Goal: Task Accomplishment & Management: Manage account settings

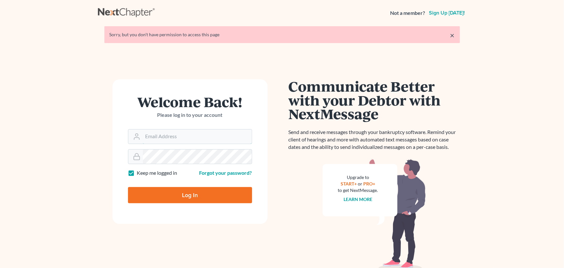
type input "[PERSON_NAME][EMAIL_ADDRESS][DOMAIN_NAME]"
click at [176, 203] on form "Welcome Back! Please log in to your account Email Address fernanda@farmerwright…" at bounding box center [189, 151] width 155 height 144
click at [177, 197] on input "Log In" at bounding box center [190, 195] width 124 height 16
type input "Thinking..."
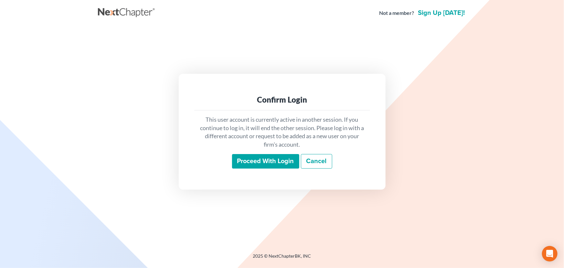
click at [260, 160] on input "Proceed with login" at bounding box center [265, 161] width 67 height 15
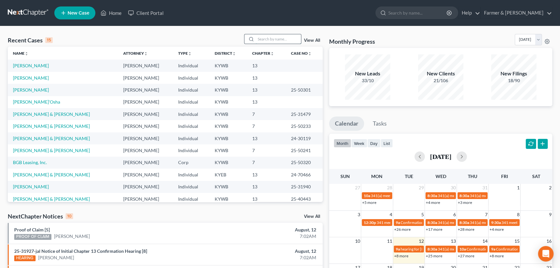
click at [276, 42] on input "search" at bounding box center [278, 38] width 45 height 9
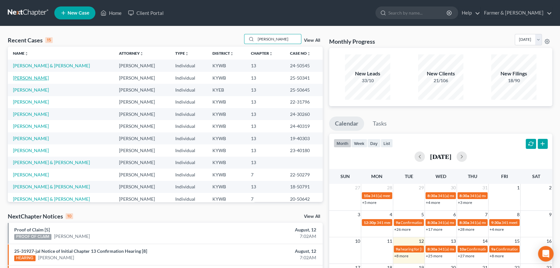
type input "christie"
click at [18, 78] on link "Anderson, Christie" at bounding box center [31, 77] width 36 height 5
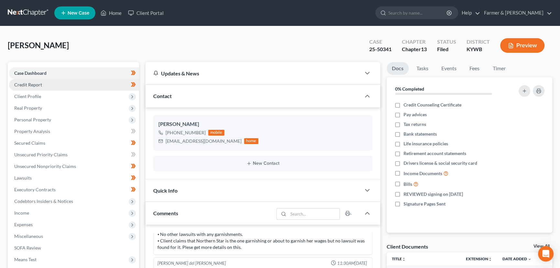
click at [32, 84] on span "Credit Report" at bounding box center [28, 84] width 28 height 5
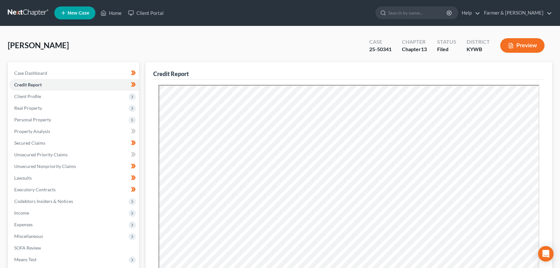
click at [130, 40] on div "Anderson, Christie Upgraded Case 25-50341 Chapter Chapter 13 Status Filed Distr…" at bounding box center [280, 48] width 544 height 28
click at [154, 43] on div "Anderson, Christie Upgraded Case 25-50341 Chapter Chapter 13 Status Filed Distr…" at bounding box center [280, 48] width 544 height 28
click at [44, 96] on span "Client Profile" at bounding box center [74, 96] width 130 height 12
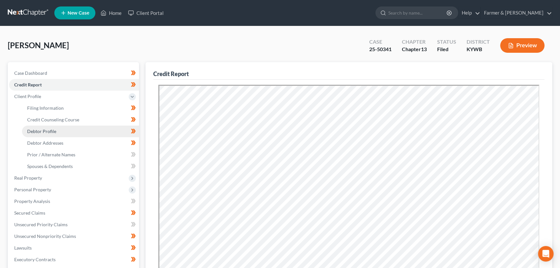
click at [56, 132] on link "Debtor Profile" at bounding box center [80, 131] width 117 height 12
select select "0"
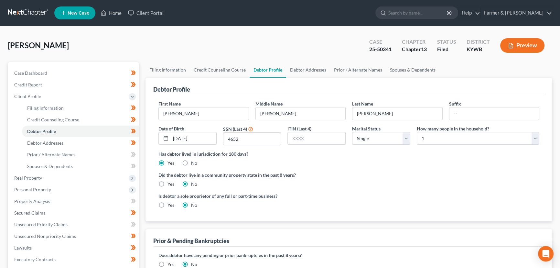
radio input "true"
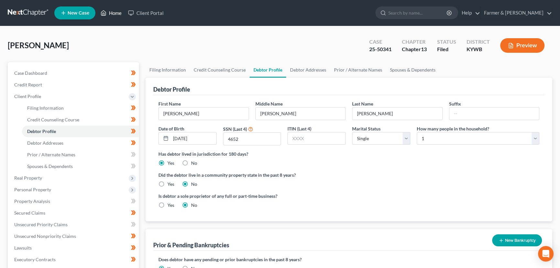
click at [114, 16] on link "Home" at bounding box center [110, 13] width 27 height 12
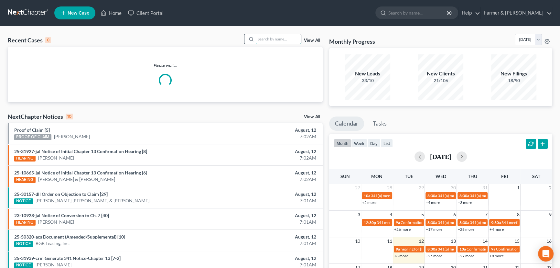
click at [276, 38] on input "search" at bounding box center [278, 38] width 45 height 9
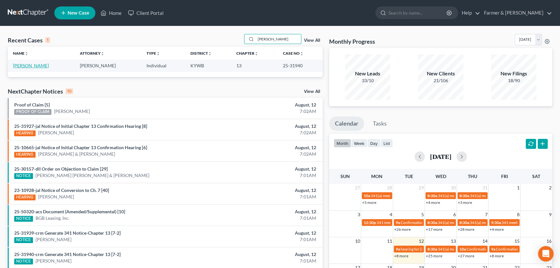
type input "william bond"
click at [35, 66] on link "Bond, William" at bounding box center [31, 65] width 36 height 5
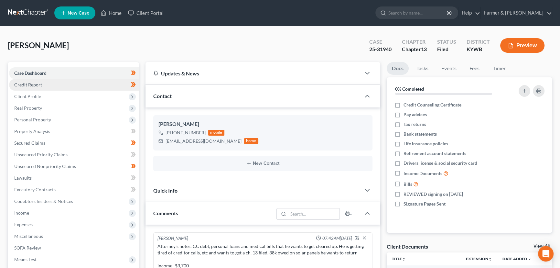
click at [22, 86] on span "Credit Report" at bounding box center [28, 84] width 28 height 5
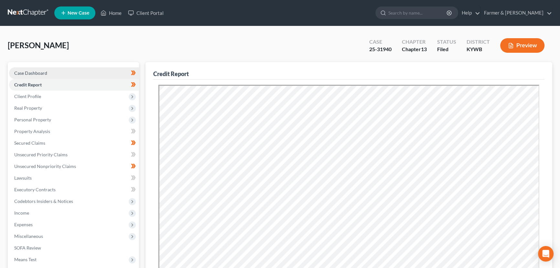
click at [40, 72] on span "Case Dashboard" at bounding box center [30, 72] width 33 height 5
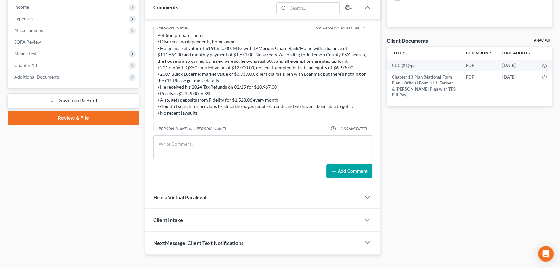
scroll to position [19, 0]
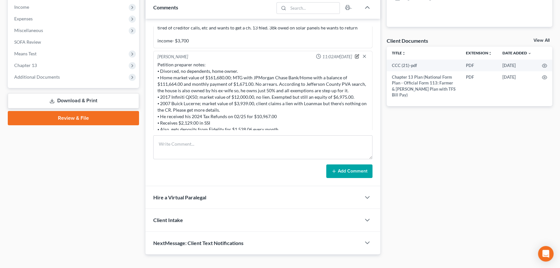
click at [355, 57] on icon "button" at bounding box center [357, 56] width 5 height 5
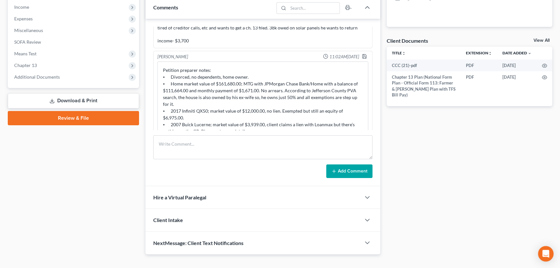
drag, startPoint x: 361, startPoint y: 83, endPoint x: 352, endPoint y: 168, distance: 85.9
click at [352, 168] on div "Fernanda Castillo 07:42AM, 08/04/2025 Attorney's notes: CC debt, personal loans…" at bounding box center [262, 102] width 235 height 167
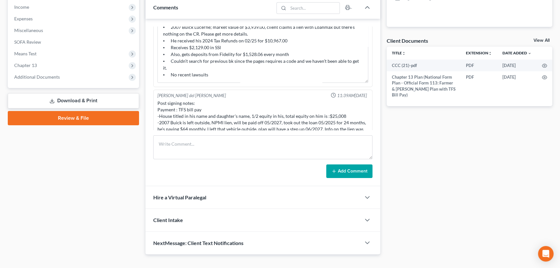
scroll to position [107, 0]
drag, startPoint x: 171, startPoint y: 59, endPoint x: 177, endPoint y: 65, distance: 8.9
click at [177, 65] on textarea "Petition preparer notes: ⦁ Divorced, no dependents, home owner. ⦁ Home market v…" at bounding box center [262, 27] width 211 height 109
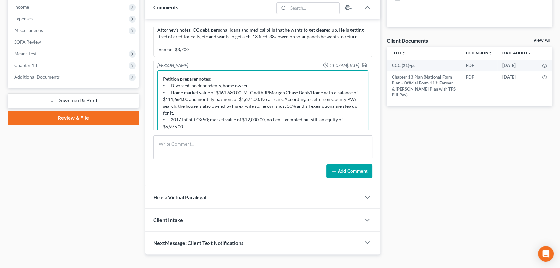
scroll to position [0, 0]
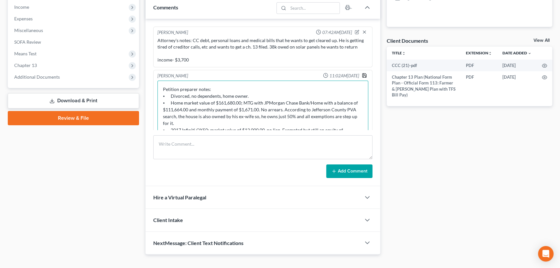
type textarea "Petition preparer notes: ⦁ Divorced, no dependents, home owner. ⦁ Home market v…"
click at [363, 73] on polyline "button" at bounding box center [364, 73] width 2 height 1
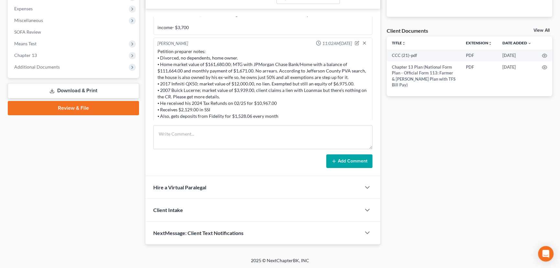
scroll to position [19, 0]
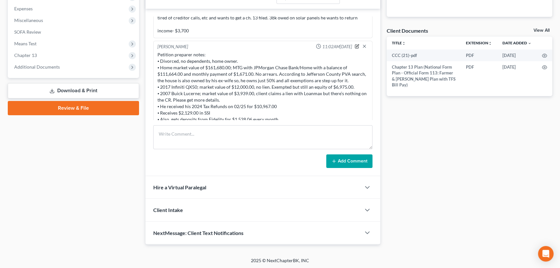
click at [355, 44] on icon "button" at bounding box center [357, 46] width 5 height 5
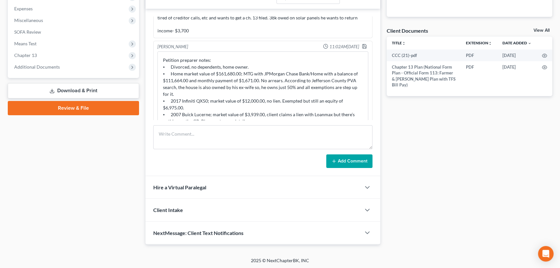
drag, startPoint x: 360, startPoint y: 73, endPoint x: 291, endPoint y: 123, distance: 85.1
click at [360, 144] on div "Fernanda Castillo 07:42AM, 08/04/2025 Attorney's notes: CC debt, personal loans…" at bounding box center [262, 92] width 235 height 167
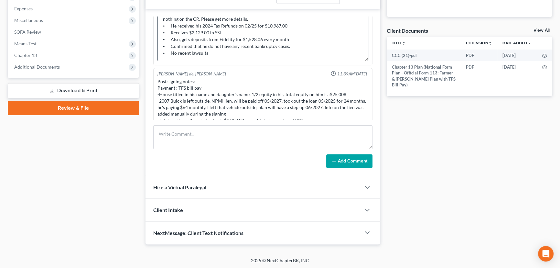
scroll to position [107, 0]
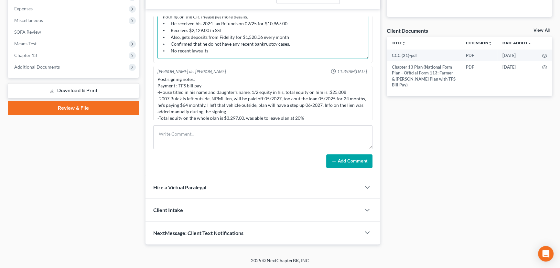
click at [211, 44] on textarea "Petition preparer notes: ⦁ Divorced, no dependents, home owner. ⦁ Home market v…" at bounding box center [262, 10] width 211 height 95
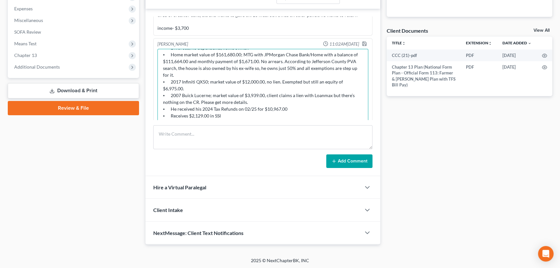
scroll to position [19, 0]
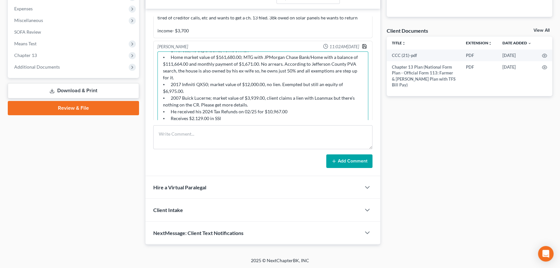
type textarea "Petition preparer notes: ⦁ Divorced, no dependents, home owner. ⦁ Home market v…"
click at [363, 47] on polyline "button" at bounding box center [364, 48] width 2 height 2
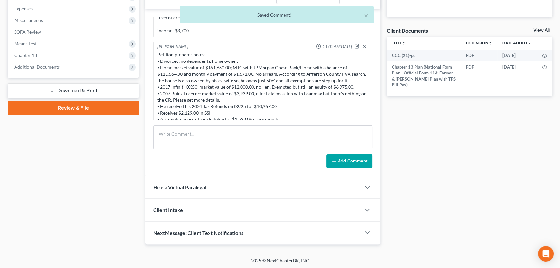
scroll to position [107, 0]
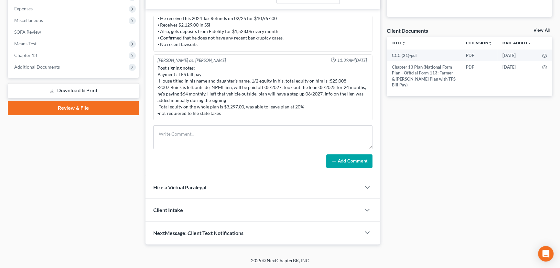
click at [481, 160] on div "Docs Tasks Events Fees Timer 0% Completed Nothing here yet! Credit Counseling C…" at bounding box center [469, 45] width 172 height 398
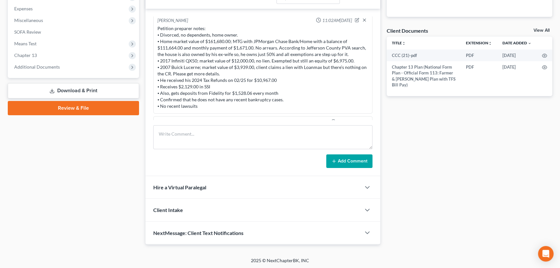
scroll to position [59, 0]
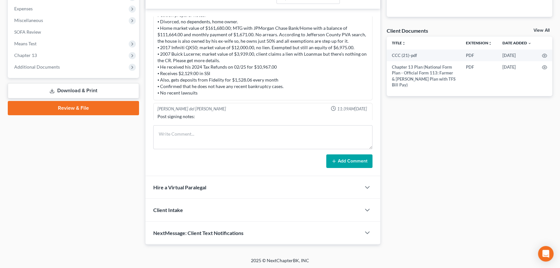
click at [433, 145] on div "Docs Tasks Events Fees Timer 0% Completed Nothing here yet! Credit Counseling C…" at bounding box center [469, 45] width 172 height 398
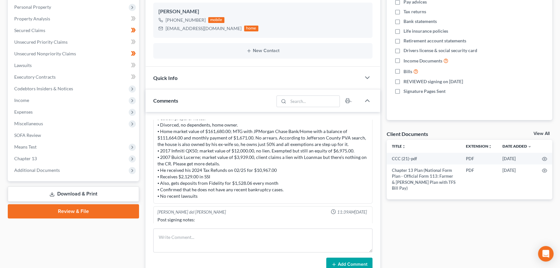
scroll to position [98, 0]
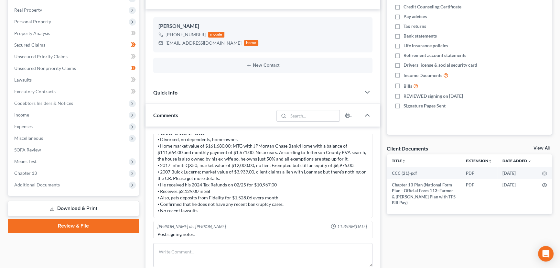
click at [384, 134] on div "Docs Tasks Events Fees Timer 0% Completed Nothing here yet! Credit Counseling C…" at bounding box center [469, 163] width 172 height 398
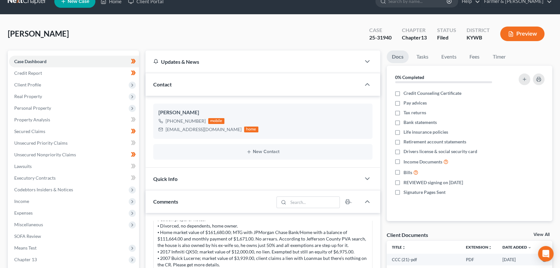
scroll to position [0, 0]
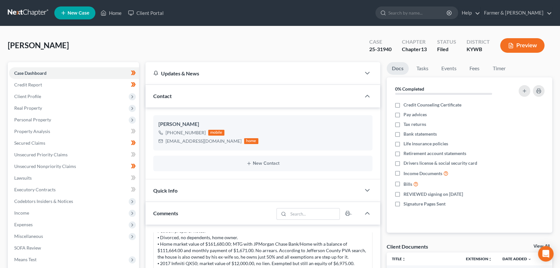
click at [226, 35] on div "Bond, William Upgraded Case 25-31940 Chapter Chapter 13 Status Filed District K…" at bounding box center [280, 48] width 544 height 28
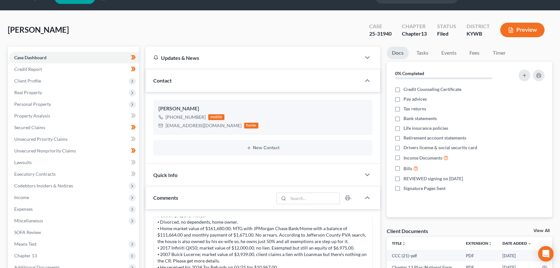
scroll to position [29, 0]
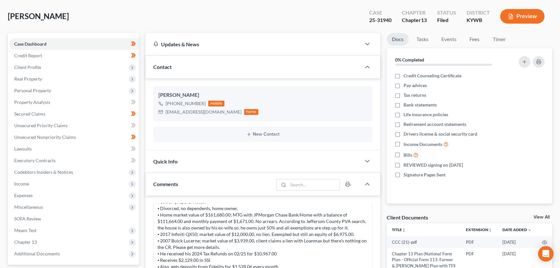
click at [144, 21] on div "Bond, William Upgraded Case 25-31940 Chapter Chapter 13 Status Filed District K…" at bounding box center [280, 19] width 544 height 28
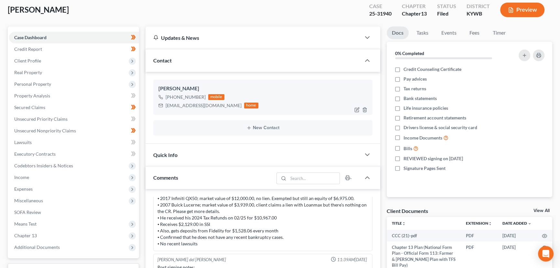
scroll to position [0, 0]
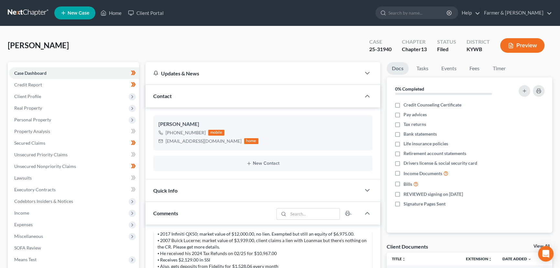
click at [116, 5] on ul "New Case Home Client Portal - No Result - See all results Or Press Enter... Hel…" at bounding box center [303, 13] width 498 height 17
click at [119, 17] on link "Home" at bounding box center [110, 13] width 27 height 12
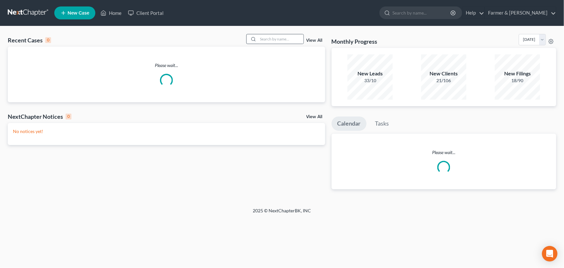
click at [282, 34] on div at bounding box center [275, 39] width 58 height 10
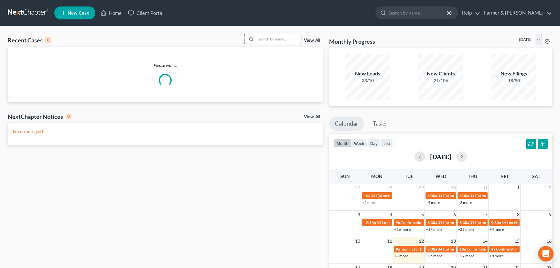
click at [282, 38] on input "search" at bounding box center [278, 38] width 45 height 9
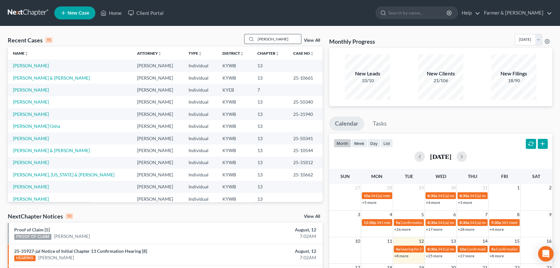
type input "melissa knight"
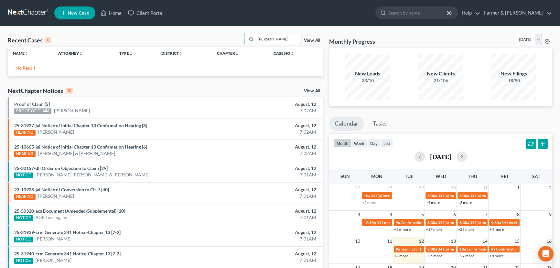
drag, startPoint x: 286, startPoint y: 38, endPoint x: 225, endPoint y: 38, distance: 61.7
click at [225, 38] on div "Recent Cases 0 melissa knight View All" at bounding box center [165, 40] width 315 height 13
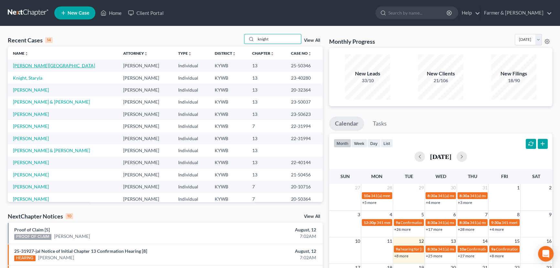
type input "knight"
click at [37, 66] on link "Knight, Milissa" at bounding box center [54, 65] width 82 height 5
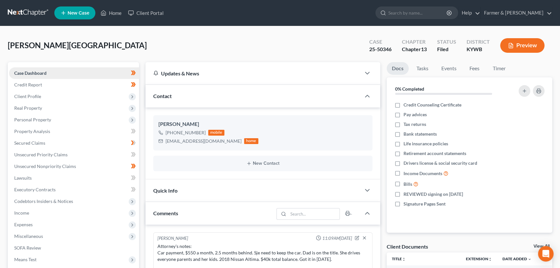
scroll to position [172, 0]
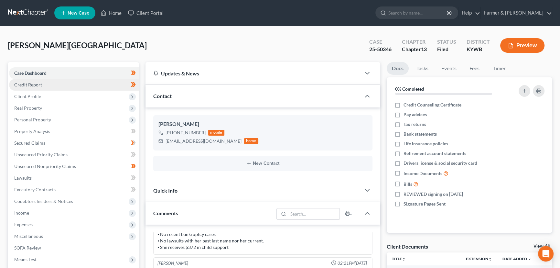
click at [32, 82] on span "Credit Report" at bounding box center [28, 84] width 28 height 5
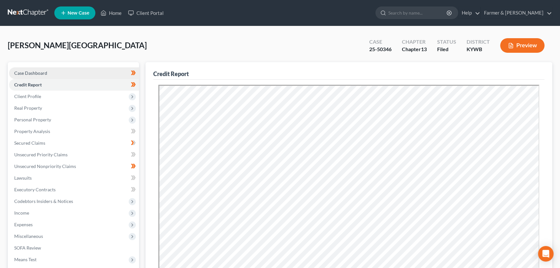
click at [27, 71] on span "Case Dashboard" at bounding box center [30, 72] width 33 height 5
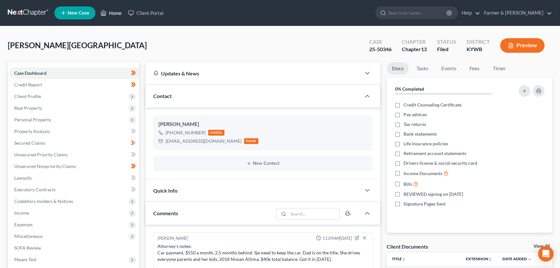
click at [113, 11] on link "Home" at bounding box center [110, 13] width 27 height 12
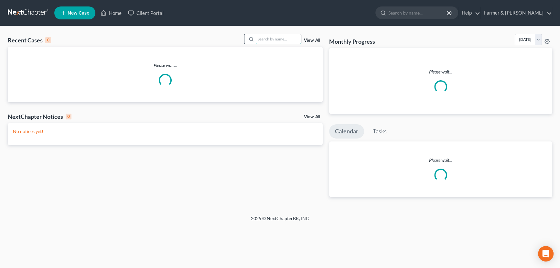
click at [284, 36] on input "search" at bounding box center [278, 38] width 45 height 9
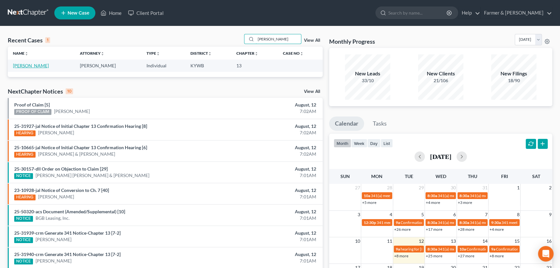
type input "allyson mullis"
click at [36, 67] on link "Mullis, Allyson" at bounding box center [31, 65] width 36 height 5
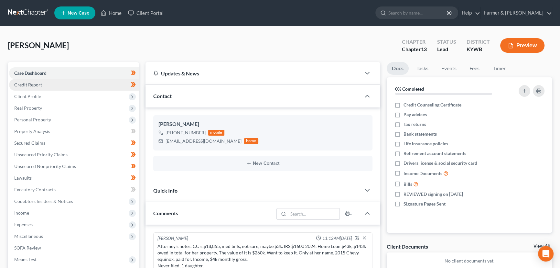
click at [17, 84] on span "Credit Report" at bounding box center [28, 84] width 28 height 5
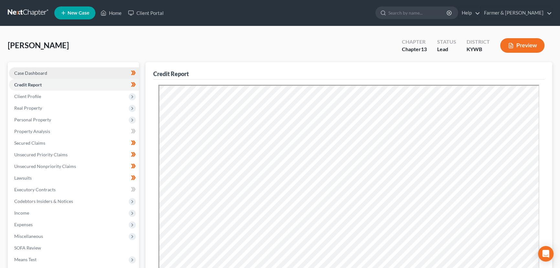
click at [48, 72] on link "Case Dashboard" at bounding box center [74, 73] width 130 height 12
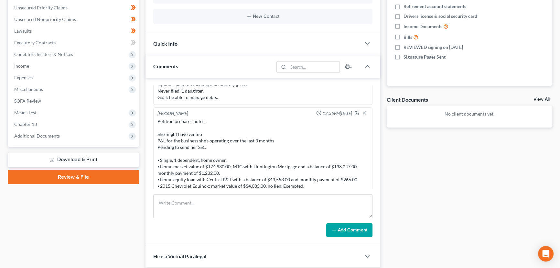
scroll to position [16, 0]
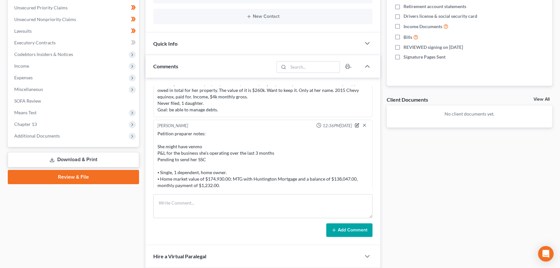
click at [356, 124] on icon "button" at bounding box center [357, 124] width 3 height 3
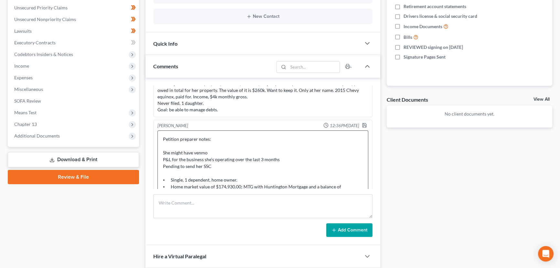
drag, startPoint x: 360, startPoint y: 151, endPoint x: 321, endPoint y: 166, distance: 42.3
click at [345, 193] on div "Fernanda Castillo 11:12AM, 08/04/2025 Attorney's notes: CC´s $18,855, med bills…" at bounding box center [262, 161] width 235 height 167
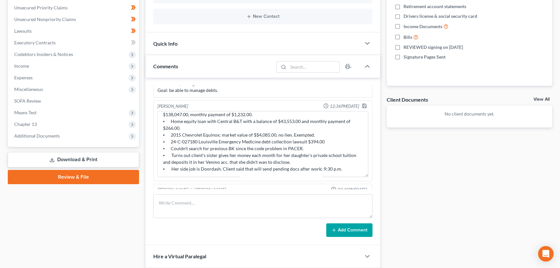
scroll to position [45, 0]
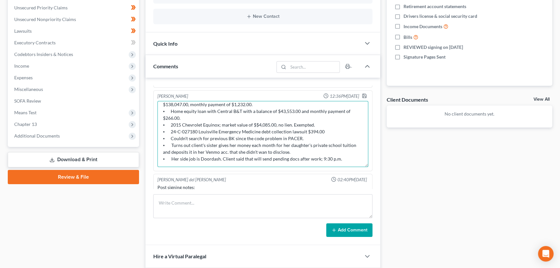
click at [162, 159] on textarea "Petition preparer notes: She might have venmo P&L for the business she’s operat…" at bounding box center [262, 134] width 211 height 66
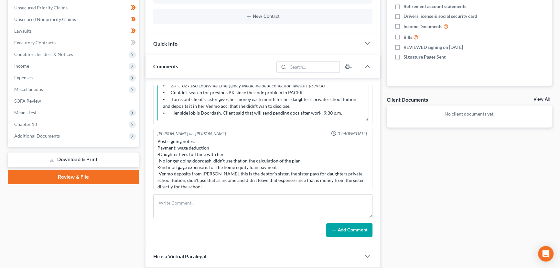
scroll to position [95, 0]
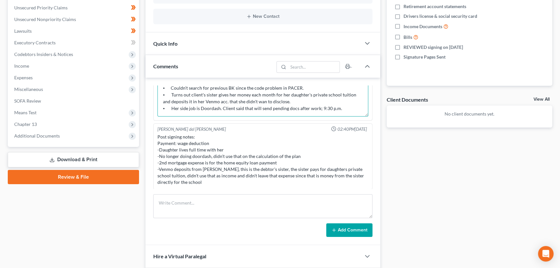
click at [341, 109] on textarea "Petition preparer notes: She might have venmo P&L for the business she’s operat…" at bounding box center [262, 83] width 211 height 66
paste textarea "⦁"
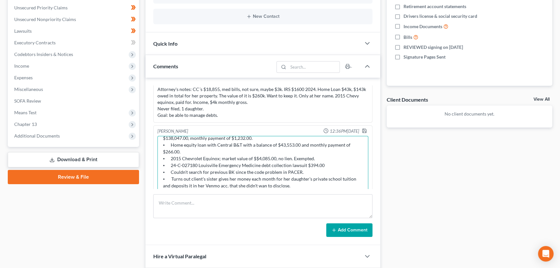
scroll to position [7, 0]
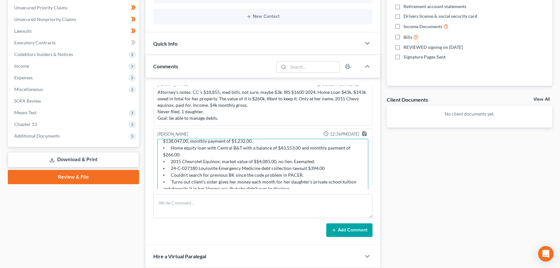
type textarea "Petition preparer notes: She might have venmo P&L for the business she’s operat…"
click at [362, 133] on icon "button" at bounding box center [364, 133] width 5 height 5
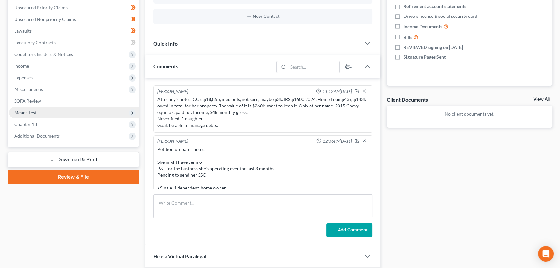
scroll to position [0, 0]
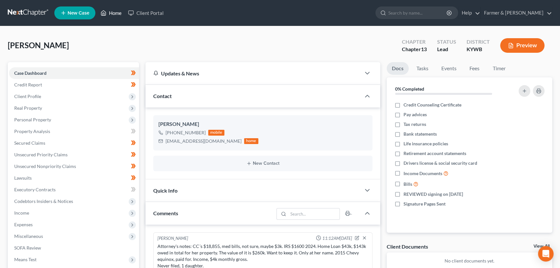
click at [103, 9] on icon at bounding box center [104, 13] width 6 height 8
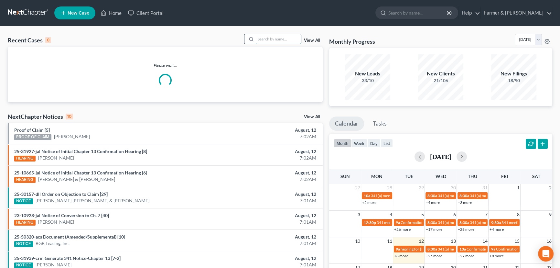
click at [269, 38] on input "search" at bounding box center [278, 38] width 45 height 9
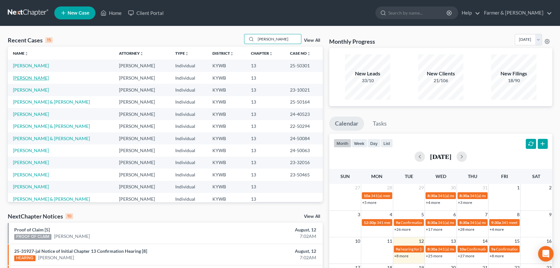
type input "randy"
click at [48, 77] on link "[PERSON_NAME]" at bounding box center [31, 77] width 36 height 5
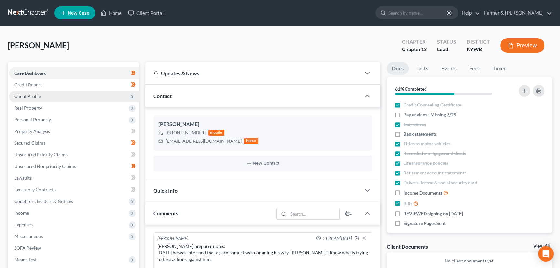
click at [37, 93] on span "Client Profile" at bounding box center [27, 95] width 27 height 5
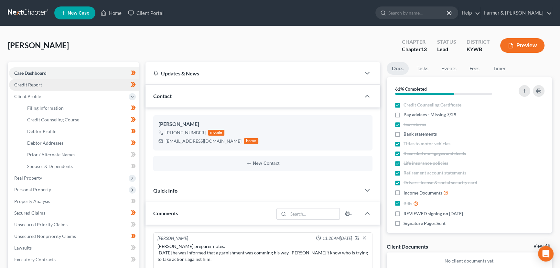
click at [37, 86] on span "Credit Report" at bounding box center [28, 84] width 28 height 5
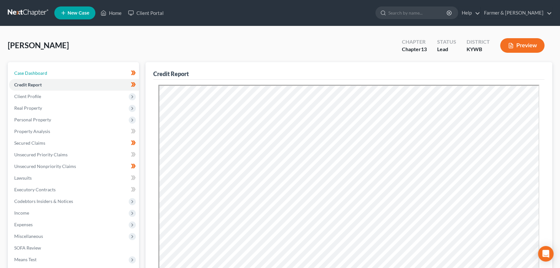
drag, startPoint x: 60, startPoint y: 72, endPoint x: 154, endPoint y: 107, distance: 99.8
click at [60, 72] on link "Case Dashboard" at bounding box center [74, 73] width 130 height 12
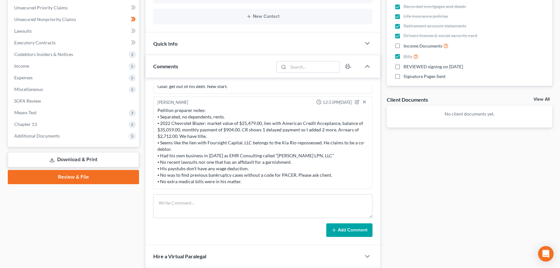
scroll to position [116, 0]
click at [355, 101] on icon "button" at bounding box center [357, 102] width 5 height 5
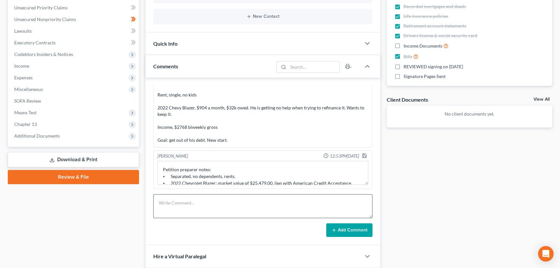
scroll to position [62, 0]
drag, startPoint x: 362, startPoint y: 182, endPoint x: 313, endPoint y: 167, distance: 51.3
click at [368, 243] on div "Updates & News × Western Kentucky: Faster Filing Times! Updates have been made …" at bounding box center [262, 114] width 235 height 398
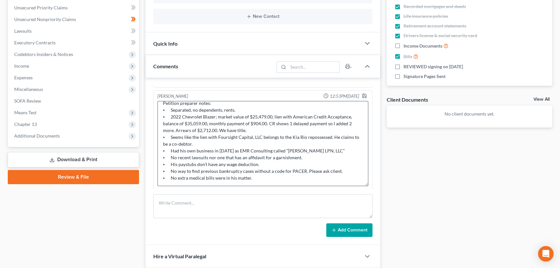
scroll to position [123, 0]
drag, startPoint x: 338, startPoint y: 168, endPoint x: 170, endPoint y: 171, distance: 168.4
click at [170, 171] on textarea "Petition preparer notes: ⦁ Separated, no dependents, rents. ⦁ 2022 Chevrolet Bl…" at bounding box center [262, 142] width 211 height 85
type textarea "Petition preparer notes: ⦁ Separated, no dependents, rents. ⦁ 2022 Chevrolet Bl…"
click at [362, 93] on icon "button" at bounding box center [364, 94] width 5 height 5
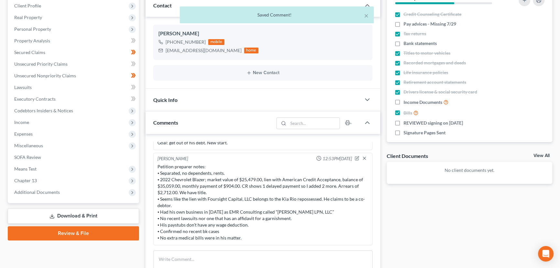
scroll to position [0, 0]
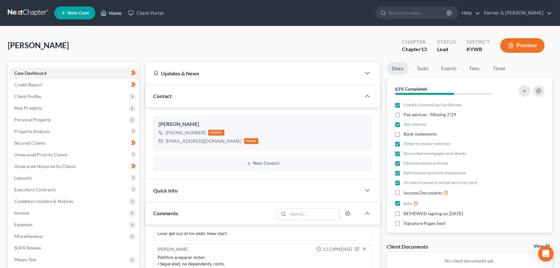
click at [109, 14] on link "Home" at bounding box center [110, 13] width 27 height 12
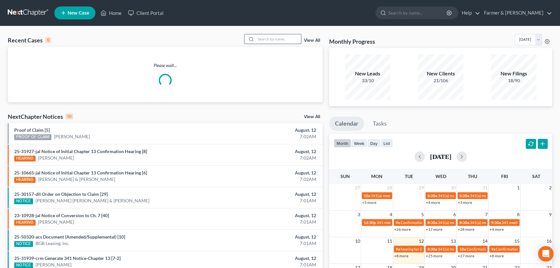
drag, startPoint x: 252, startPoint y: 38, endPoint x: 259, endPoint y: 38, distance: 6.8
click at [252, 38] on icon at bounding box center [251, 39] width 5 height 5
click at [264, 38] on input "search" at bounding box center [278, 38] width 45 height 9
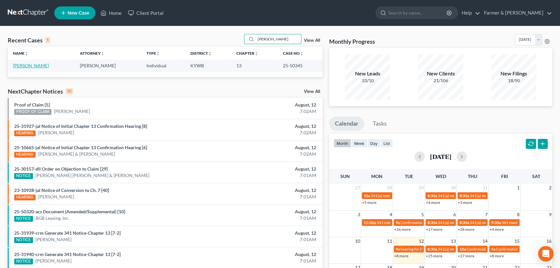
type input "chante dixon"
click at [29, 67] on link "Dixon, Chante" at bounding box center [31, 65] width 36 height 5
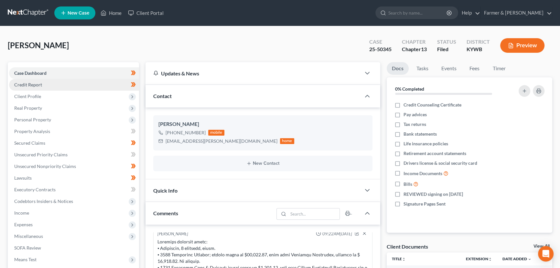
click at [51, 83] on link "Credit Report" at bounding box center [74, 85] width 130 height 12
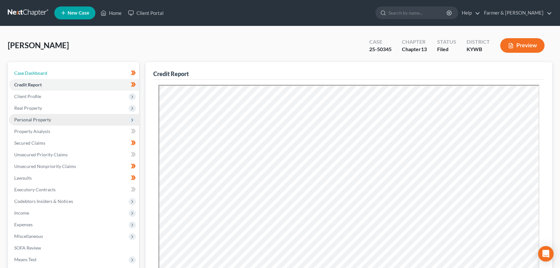
drag, startPoint x: 35, startPoint y: 72, endPoint x: 118, endPoint y: 115, distance: 93.1
click at [35, 72] on span "Case Dashboard" at bounding box center [30, 72] width 33 height 5
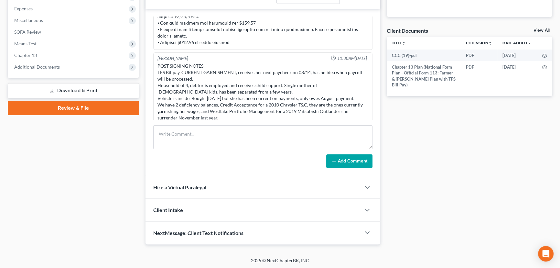
scroll to position [148, 0]
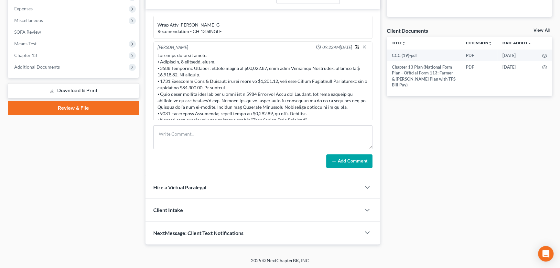
click at [355, 48] on icon "button" at bounding box center [357, 47] width 5 height 5
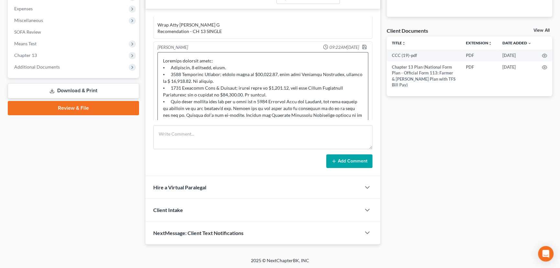
drag, startPoint x: 361, startPoint y: 71, endPoint x: 275, endPoint y: 106, distance: 93.0
click at [353, 157] on div "Fernanda Castillo 03:17PM, 08/05/2025 Attorney's notes: Total debt: $20000 Cred…" at bounding box center [262, 92] width 235 height 167
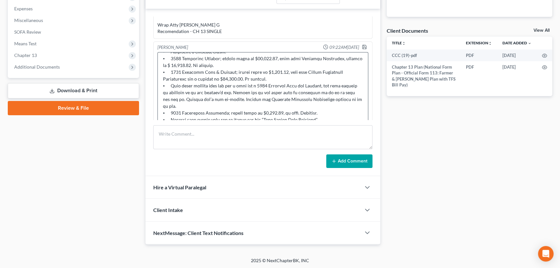
scroll to position [207, 0]
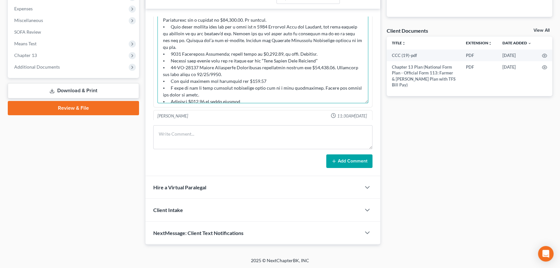
drag, startPoint x: 170, startPoint y: 79, endPoint x: 202, endPoint y: 85, distance: 32.3
click at [202, 85] on textarea at bounding box center [262, 48] width 211 height 110
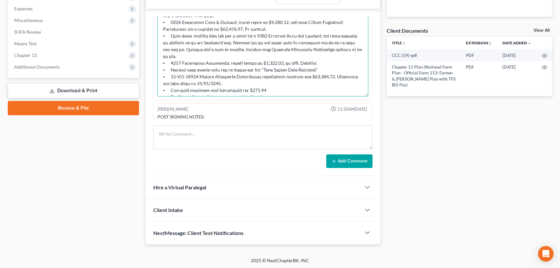
scroll to position [154, 0]
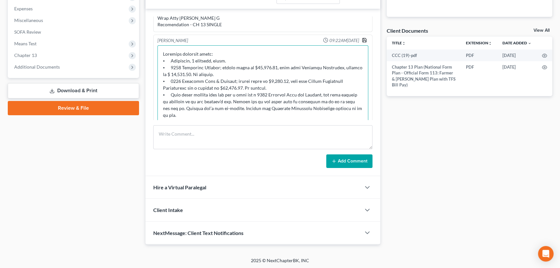
type textarea "Petition preparer notes: ⦁ Separated, 3 children, rents. ⦁ 2023 Chevrolet Equin…"
click at [362, 39] on icon "button" at bounding box center [364, 39] width 5 height 5
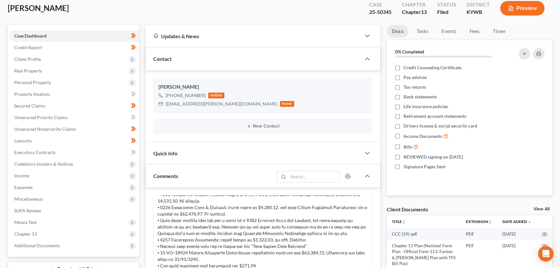
scroll to position [0, 0]
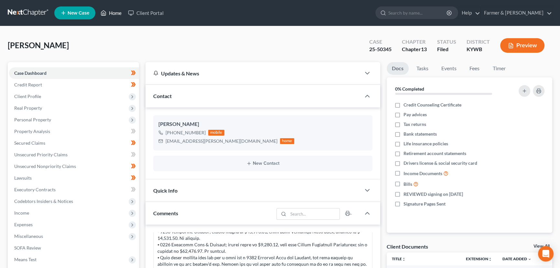
click at [114, 15] on link "Home" at bounding box center [110, 13] width 27 height 12
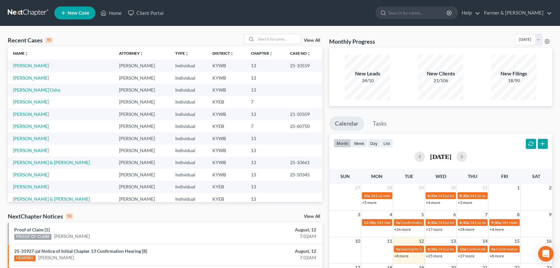
click at [188, 37] on div "Recent Cases 15 View All" at bounding box center [165, 40] width 315 height 13
click at [262, 38] on input "search" at bounding box center [278, 38] width 45 height 9
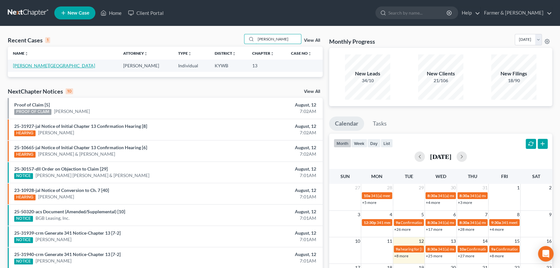
type input "wilma hafford"
click at [41, 65] on link "Hafford, Wilma" at bounding box center [54, 65] width 82 height 5
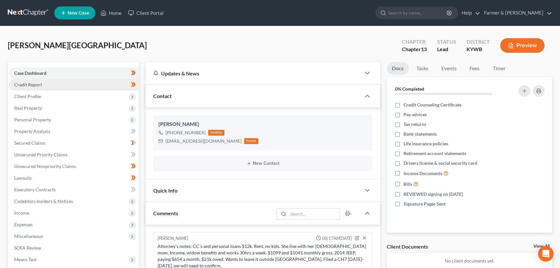
scroll to position [113, 0]
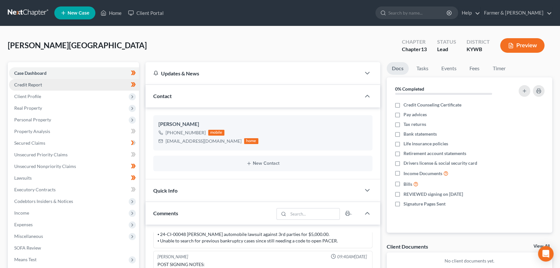
click at [41, 83] on span "Credit Report" at bounding box center [28, 84] width 28 height 5
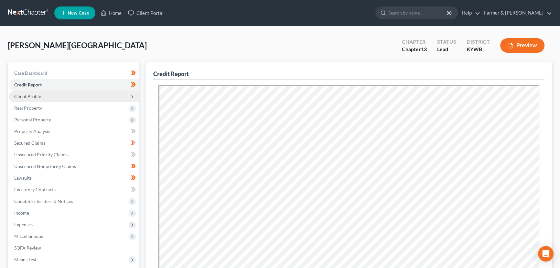
click at [42, 94] on span "Client Profile" at bounding box center [74, 96] width 130 height 12
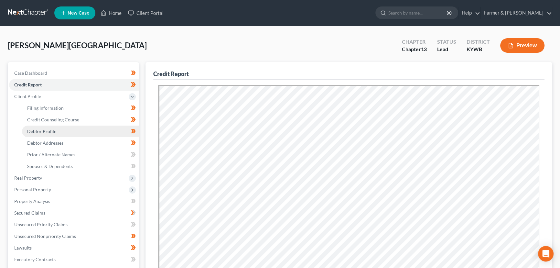
click at [56, 131] on link "Debtor Profile" at bounding box center [80, 131] width 117 height 12
select select "4"
select select "1"
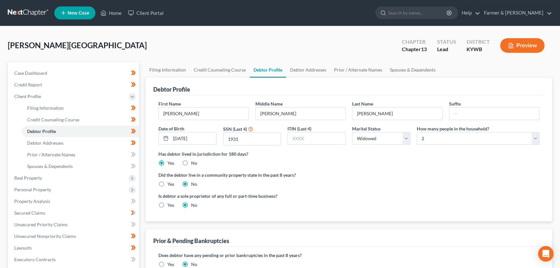
radio input "true"
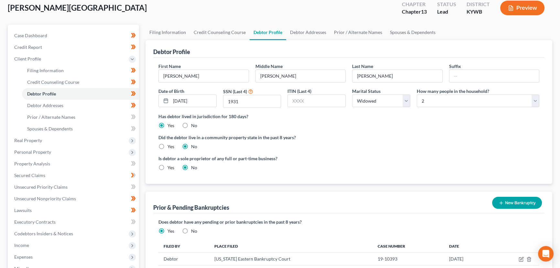
scroll to position [10, 0]
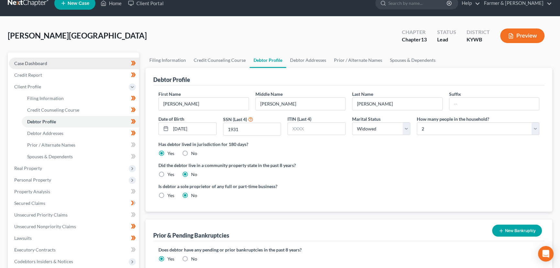
click at [56, 63] on link "Case Dashboard" at bounding box center [74, 64] width 130 height 12
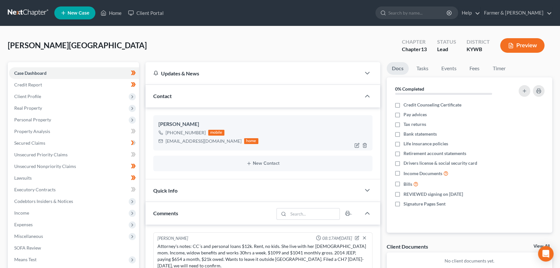
scroll to position [113, 0]
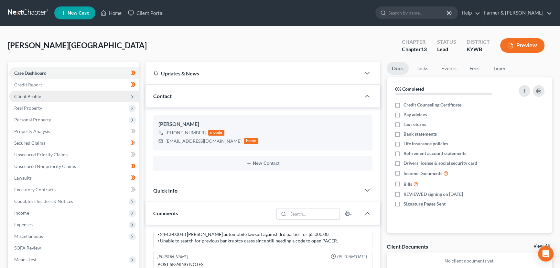
click at [48, 94] on span "Client Profile" at bounding box center [74, 96] width 130 height 12
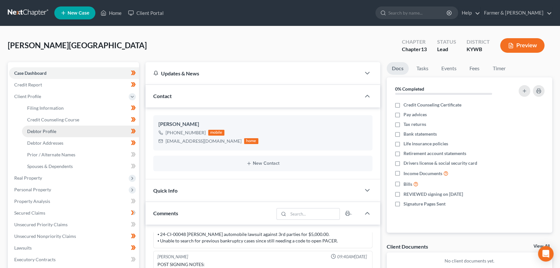
click at [55, 129] on span "Debtor Profile" at bounding box center [41, 130] width 29 height 5
select select "4"
select select "1"
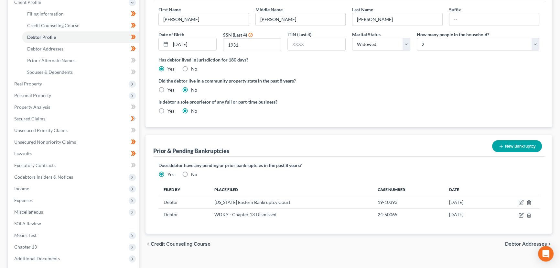
scroll to position [117, 0]
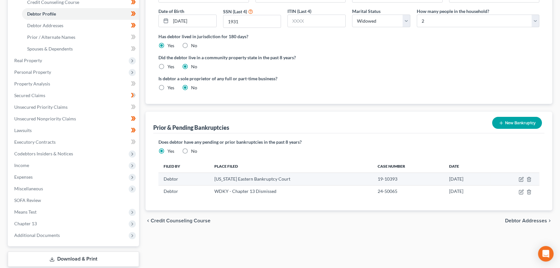
drag, startPoint x: 213, startPoint y: 179, endPoint x: 457, endPoint y: 177, distance: 243.4
click at [457, 177] on tr "Debtor Missouri Eastern Bankruptcy Court 19-10393 05/14/2019" at bounding box center [348, 179] width 381 height 12
copy tr "Missouri Eastern Bankruptcy Court 19-10393 05/14/2019"
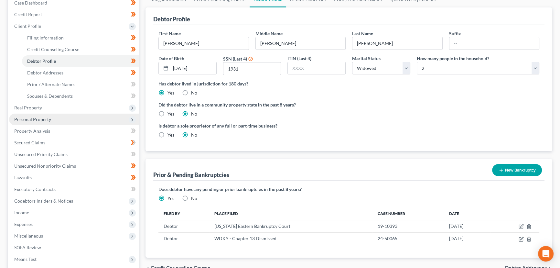
scroll to position [147, 0]
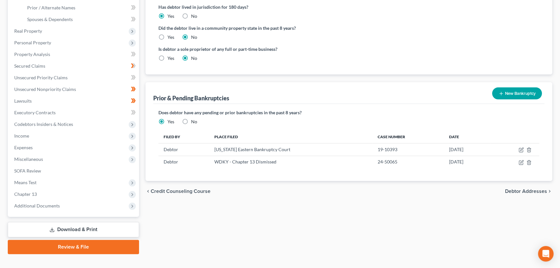
click at [218, 184] on div "chevron_left Credit Counseling Course Debtor Addresses chevron_right" at bounding box center [348, 191] width 407 height 21
drag, startPoint x: 213, startPoint y: 149, endPoint x: 463, endPoint y: 162, distance: 249.5
click at [463, 162] on tbody "Debtor Missouri Eastern Bankruptcy Court 19-10393 05/14/2019 Debtor WDKY - Chap…" at bounding box center [348, 155] width 381 height 25
copy tbody "Missouri Eastern Bankruptcy Court 19-10393 05/14/2019 Debtor WDKY - Chapter 13 …"
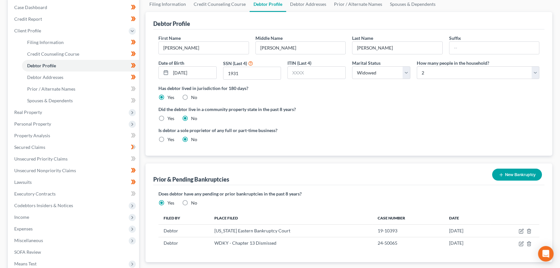
scroll to position [59, 0]
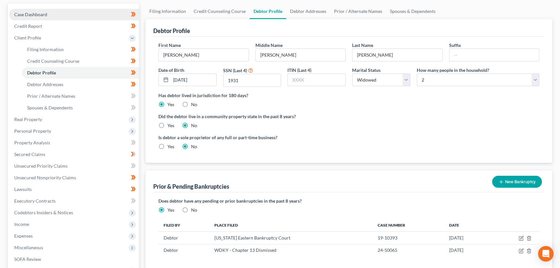
click at [46, 13] on span "Case Dashboard" at bounding box center [30, 14] width 33 height 5
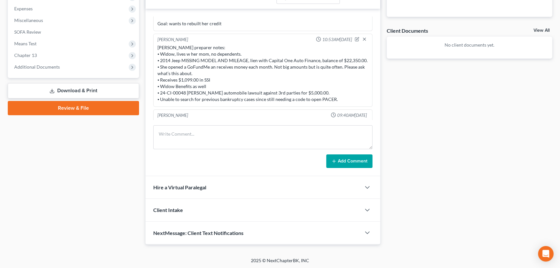
scroll to position [26, 0]
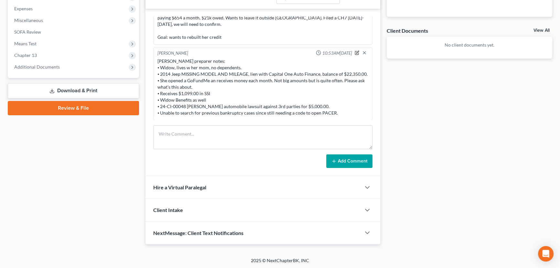
click at [355, 50] on icon "button" at bounding box center [357, 52] width 5 height 5
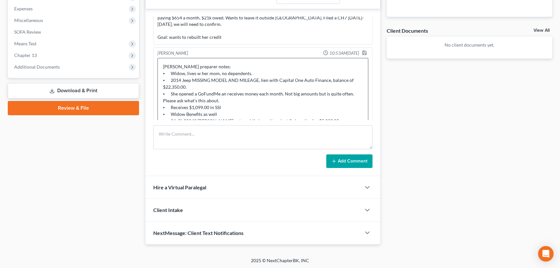
drag, startPoint x: 362, startPoint y: 71, endPoint x: 294, endPoint y: 68, distance: 68.0
click at [346, 165] on div "Fernanda Castillo 08:17AM, 08/07/2025 Attorney's notes: CC´s and personal loans…" at bounding box center [262, 92] width 235 height 167
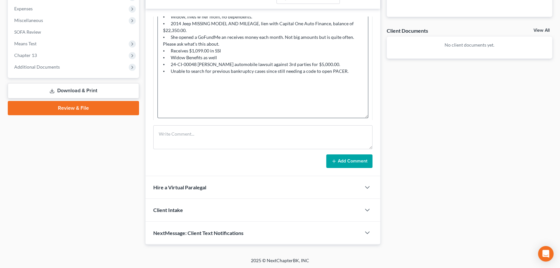
scroll to position [78, 0]
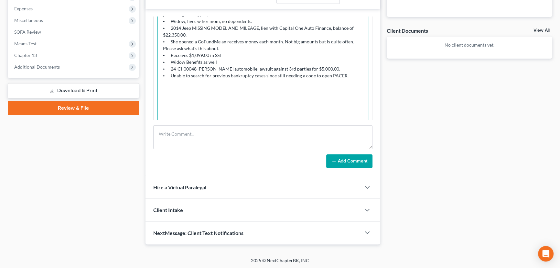
drag, startPoint x: 346, startPoint y: 68, endPoint x: 171, endPoint y: 74, distance: 175.0
click at [171, 74] on textarea "Petition preparer notes: ⦁ Widow, lives w her mom, no dependents. ⦁ 2014 Jeep M…" at bounding box center [262, 64] width 211 height 117
paste textarea "Missouri Eastern Bankruptcy Court 19-10393 05/14/2019 Debtor WDKY - Chapter 13 …"
drag, startPoint x: 168, startPoint y: 68, endPoint x: 171, endPoint y: 66, distance: 3.6
click at [168, 68] on textarea "Petition preparer notes: ⦁ Widow, lives w her mom, no dependents. ⦁ 2014 Jeep M…" at bounding box center [262, 64] width 211 height 117
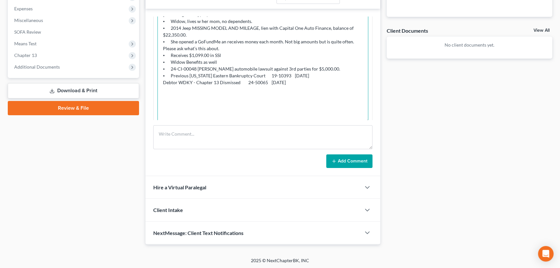
click at [176, 77] on textarea "Petition preparer notes: ⦁ Widow, lives w her mom, no dependents. ⦁ 2014 Jeep M…" at bounding box center [262, 64] width 211 height 117
click at [312, 69] on textarea "Petition preparer notes: ⦁ Widow, lives w her mom, no dependents. ⦁ 2014 Jeep M…" at bounding box center [262, 64] width 211 height 117
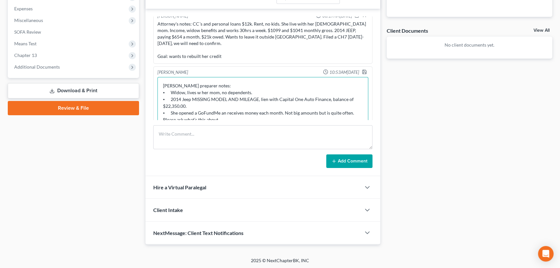
scroll to position [0, 0]
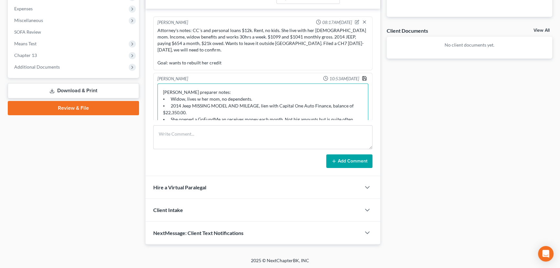
type textarea "Petition preparer notes: ⦁ Widow, lives w her mom, no dependents. ⦁ 2014 Jeep M…"
click at [362, 76] on icon "button" at bounding box center [364, 78] width 5 height 5
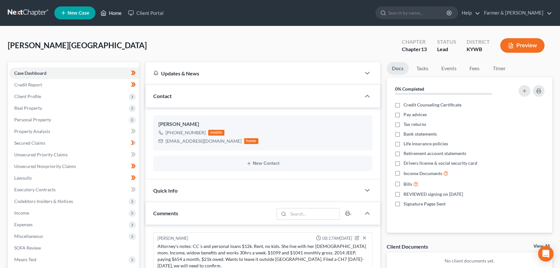
click at [103, 13] on icon at bounding box center [104, 13] width 6 height 8
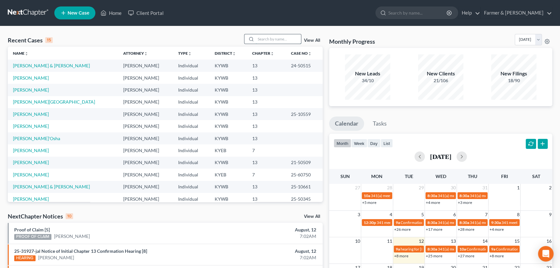
click at [257, 37] on input "search" at bounding box center [278, 38] width 45 height 9
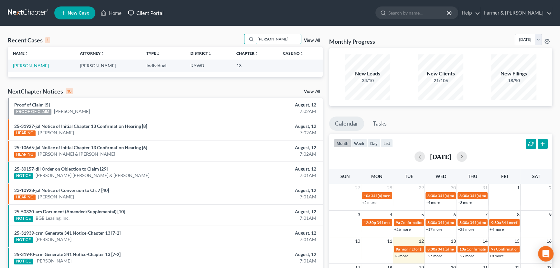
type input "joel hines"
click at [29, 65] on link "Hines, Joel" at bounding box center [31, 65] width 36 height 5
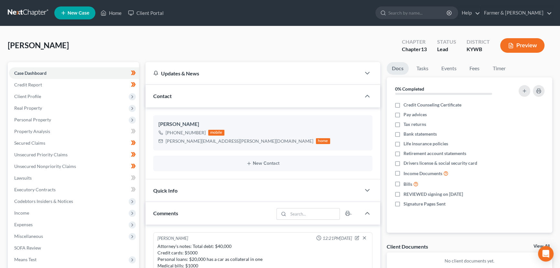
scroll to position [230, 0]
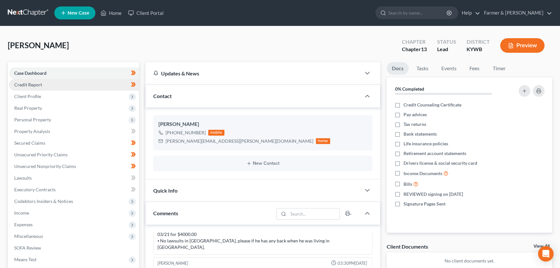
click at [40, 82] on span "Credit Report" at bounding box center [28, 84] width 28 height 5
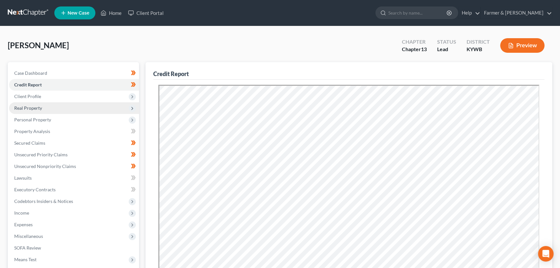
drag, startPoint x: 42, startPoint y: 96, endPoint x: 72, endPoint y: 110, distance: 32.8
click at [42, 96] on span "Client Profile" at bounding box center [74, 96] width 130 height 12
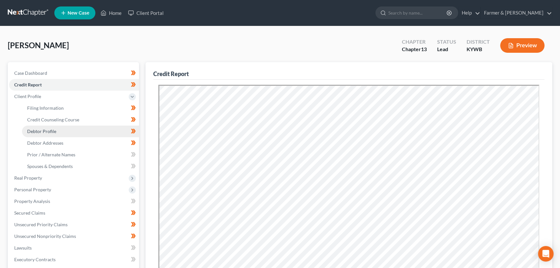
click at [60, 131] on link "Debtor Profile" at bounding box center [80, 131] width 117 height 12
select select "0"
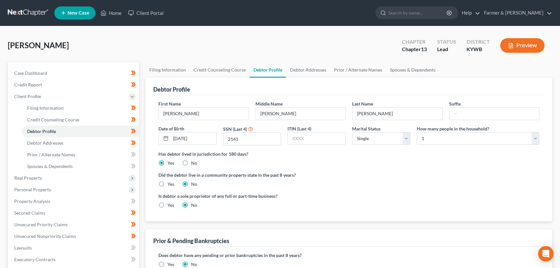
radio input "true"
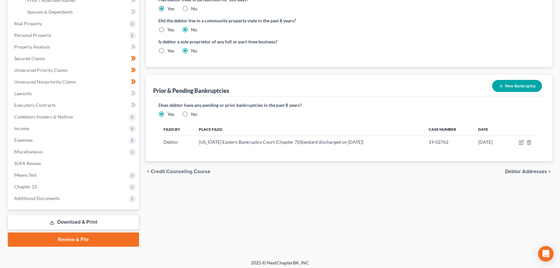
scroll to position [156, 0]
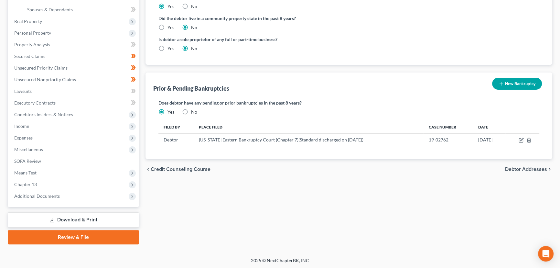
click at [267, 211] on div "Filing Information Credit Counseling Course Debtor Profile Debtor Addresses Pri…" at bounding box center [348, 75] width 413 height 338
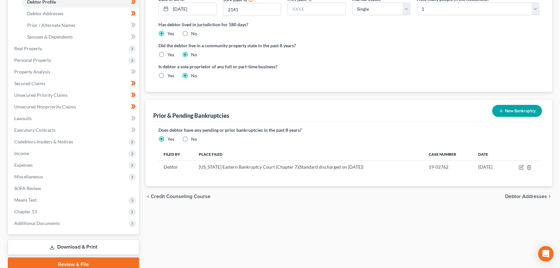
scroll to position [10, 0]
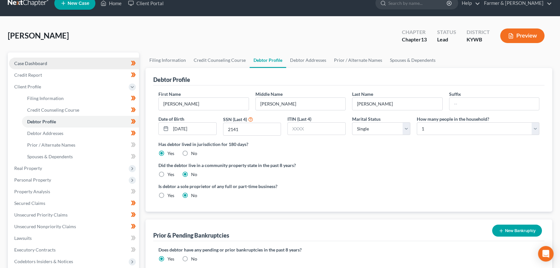
click at [38, 64] on span "Case Dashboard" at bounding box center [30, 62] width 33 height 5
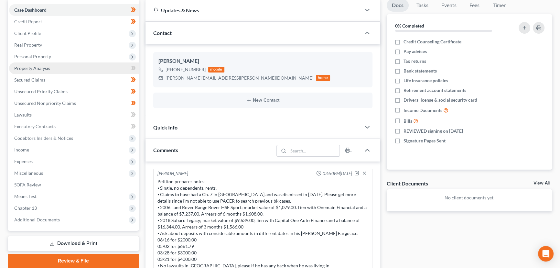
scroll to position [29, 0]
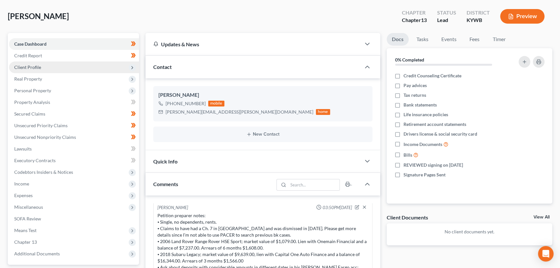
click at [41, 67] on span "Client Profile" at bounding box center [74, 67] width 130 height 12
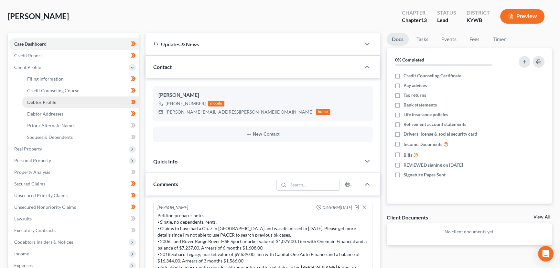
click at [53, 102] on span "Debtor Profile" at bounding box center [41, 101] width 29 height 5
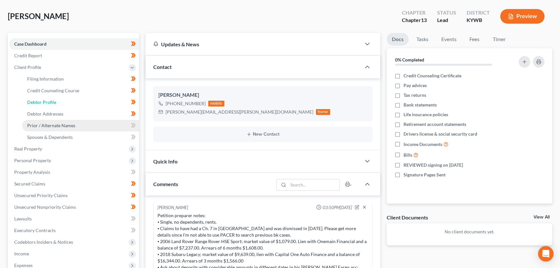
select select "0"
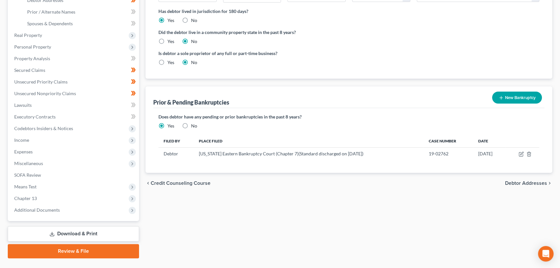
scroll to position [147, 0]
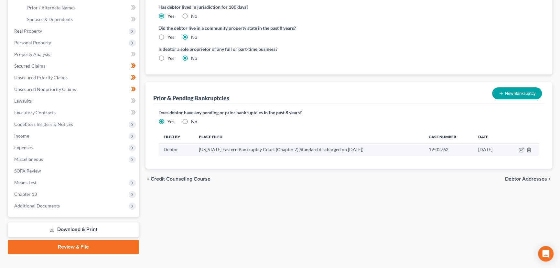
drag, startPoint x: 197, startPoint y: 149, endPoint x: 497, endPoint y: 148, distance: 299.6
click at [497, 148] on tr "Debtor Washington Eastern Bankruptcy Court (Chapter 7)(Standard discharged on 0…" at bounding box center [348, 149] width 381 height 12
click at [474, 156] on div "Does debtor have any pending or prior bankruptcies in the past 8 years? Are any…" at bounding box center [348, 136] width 391 height 64
drag, startPoint x: 197, startPoint y: 149, endPoint x: 444, endPoint y: 145, distance: 246.6
click at [444, 145] on tr "Debtor Washington Eastern Bankruptcy Court (Chapter 7)(Standard discharged on 0…" at bounding box center [348, 149] width 381 height 12
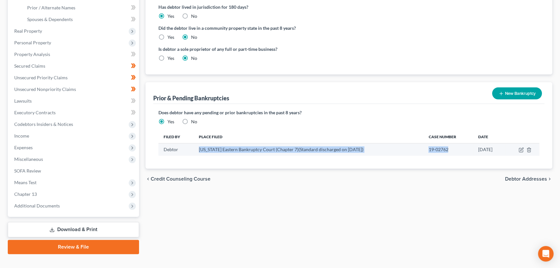
copy tr "Washington Eastern Bankruptcy Court (Chapter 7)(Standard discharged on 04/14/20…"
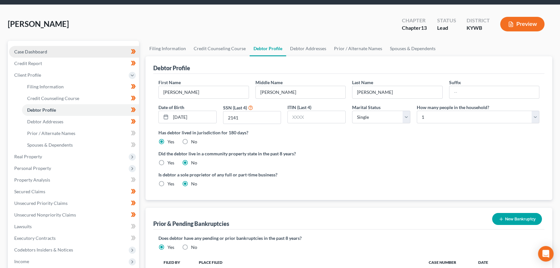
scroll to position [0, 0]
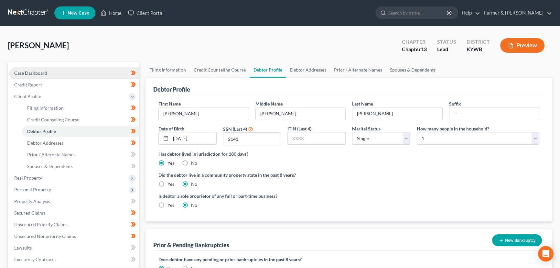
click at [42, 73] on span "Case Dashboard" at bounding box center [30, 72] width 33 height 5
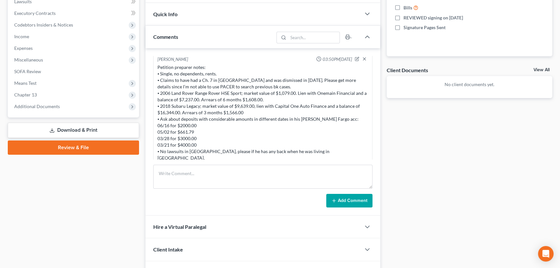
scroll to position [142, 0]
click at [356, 58] on icon "button" at bounding box center [357, 59] width 3 height 3
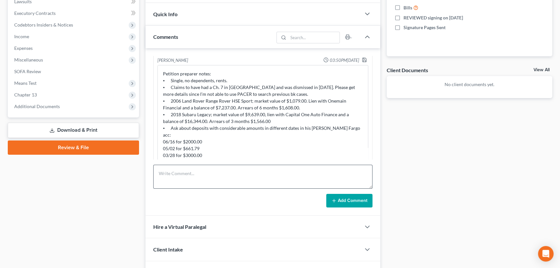
drag, startPoint x: 362, startPoint y: 85, endPoint x: 354, endPoint y: 175, distance: 89.6
click at [354, 175] on div "Fernanda Castillo 12:21PM, 08/07/2025 Attorney's notes: Total debt: $40,000 Cre…" at bounding box center [262, 131] width 235 height 167
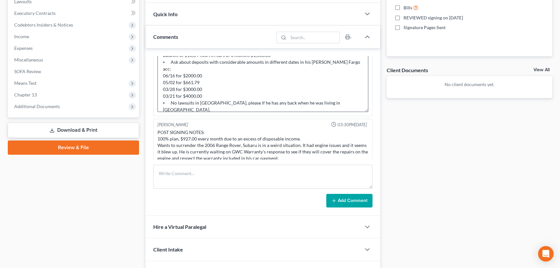
scroll to position [194, 0]
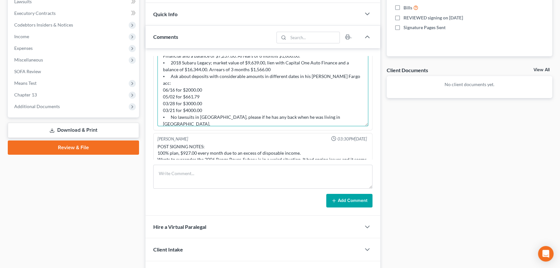
click at [212, 116] on textarea "Petition preparer notes: ⦁ Single, no dependents, rents. ⦁ Claims to have had a…" at bounding box center [262, 69] width 211 height 113
click at [318, 107] on textarea "Petition preparer notes: ⦁ Single, no dependents, rents. ⦁ Claims to have had a…" at bounding box center [262, 69] width 211 height 113
paste textarea "Washington Eastern Bankruptcy Court (Chapter 7)(Standard discharged on 04/14/20…"
drag, startPoint x: 167, startPoint y: 110, endPoint x: 162, endPoint y: 110, distance: 5.2
click at [162, 110] on textarea "Petition preparer notes: ⦁ Single, no dependents, rents. ⦁ Claims to have had a…" at bounding box center [262, 69] width 211 height 113
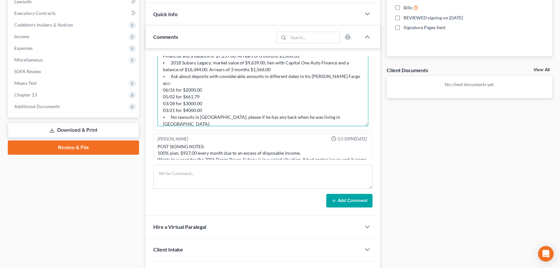
click at [162, 118] on textarea "Petition preparer notes: ⦁ Single, no dependents, rents. ⦁ Claims to have had a…" at bounding box center [262, 69] width 211 height 113
paste textarea "⦁"
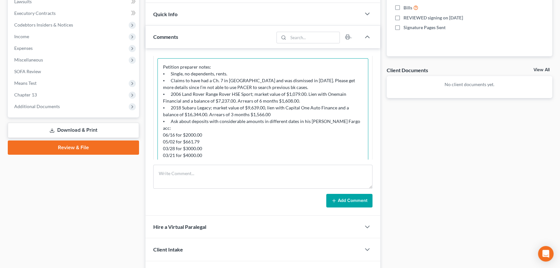
scroll to position [76, 0]
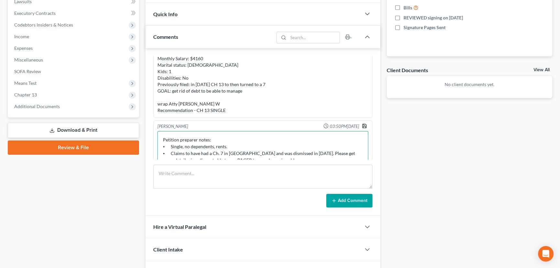
type textarea "Petition preparer notes: ⦁ Single, no dependents, rents. ⦁ Claims to have had a…"
click at [363, 124] on polyline "button" at bounding box center [364, 124] width 2 height 1
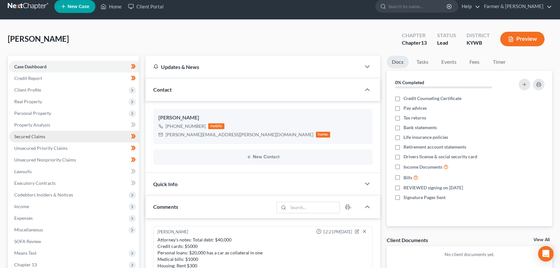
scroll to position [0, 0]
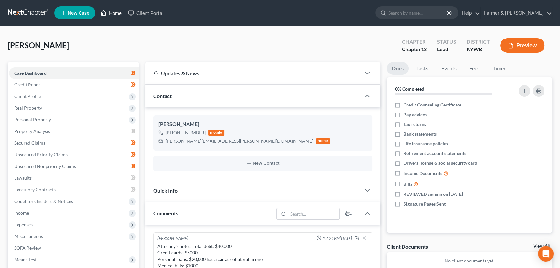
click at [113, 11] on link "Home" at bounding box center [110, 13] width 27 height 12
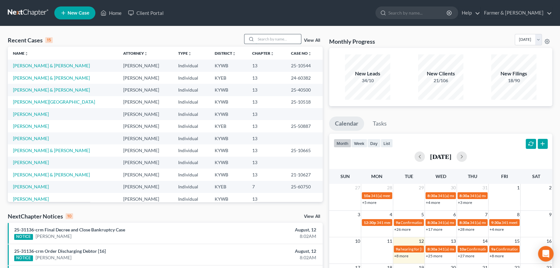
click at [264, 41] on input "search" at bounding box center [278, 38] width 45 height 9
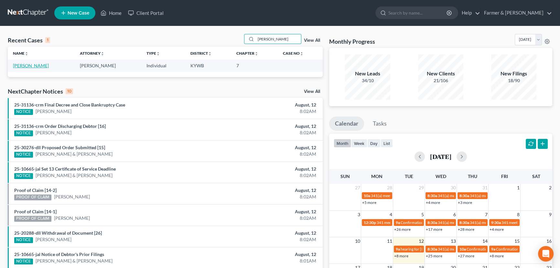
type input "molly thomas"
click at [37, 67] on link "Thomas, Molly" at bounding box center [31, 65] width 36 height 5
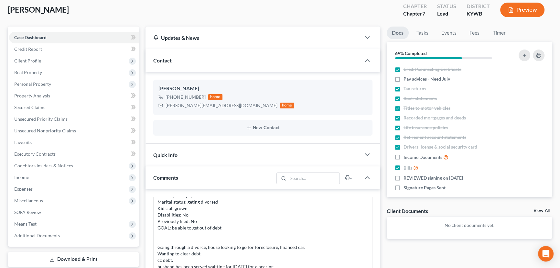
scroll to position [29, 0]
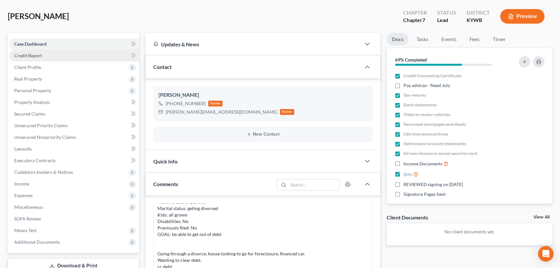
click at [37, 58] on link "Credit Report" at bounding box center [74, 56] width 130 height 12
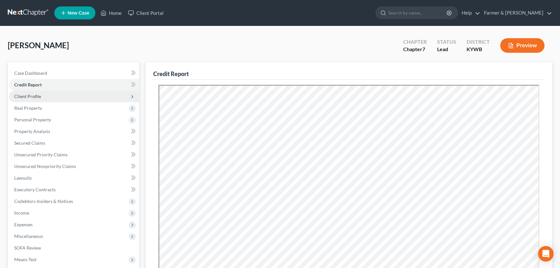
click at [43, 95] on span "Client Profile" at bounding box center [74, 96] width 130 height 12
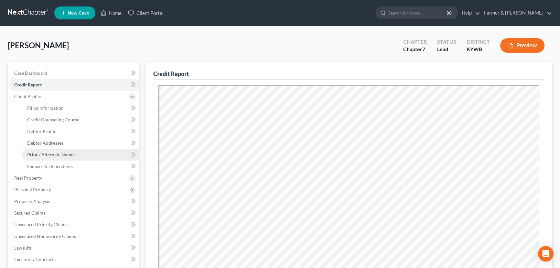
click at [65, 153] on span "Prior / Alternate Names" at bounding box center [51, 154] width 48 height 5
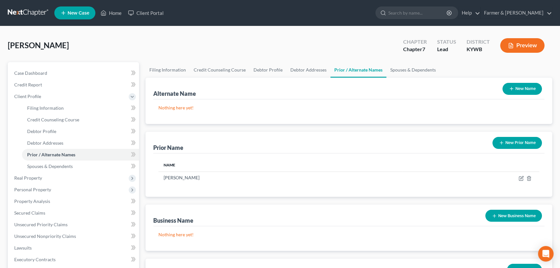
click at [512, 139] on button "New Prior Name" at bounding box center [516, 143] width 49 height 12
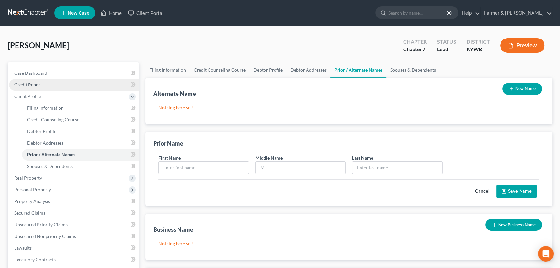
click at [34, 86] on span "Credit Report" at bounding box center [28, 84] width 28 height 5
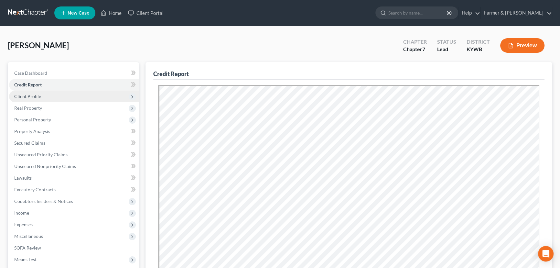
click at [39, 99] on span "Client Profile" at bounding box center [74, 96] width 130 height 12
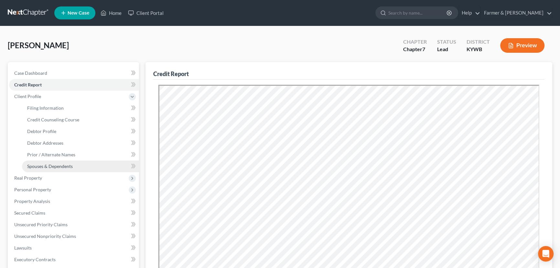
click at [54, 169] on link "Spouses & Dependents" at bounding box center [80, 166] width 117 height 12
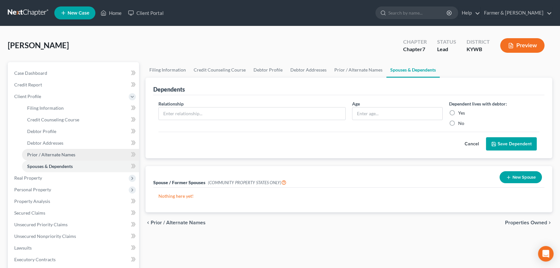
click at [51, 156] on span "Prior / Alternate Names" at bounding box center [51, 154] width 48 height 5
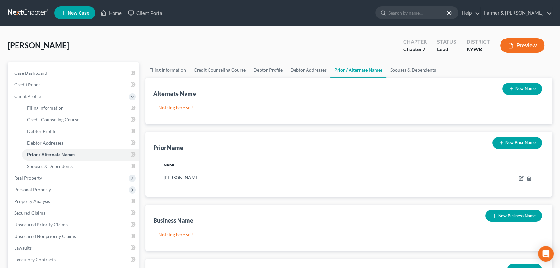
click at [522, 140] on button "New Prior Name" at bounding box center [516, 143] width 49 height 12
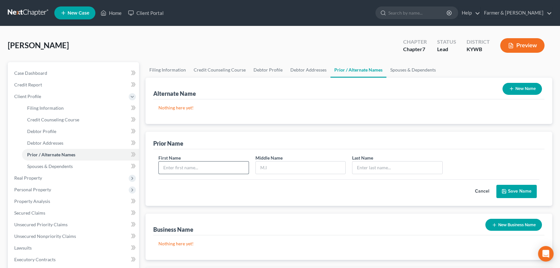
click at [213, 164] on input "text" at bounding box center [204, 167] width 90 height 12
type input "Lucille"
type input "Brawner"
click at [513, 191] on button "Save Name" at bounding box center [516, 192] width 40 height 14
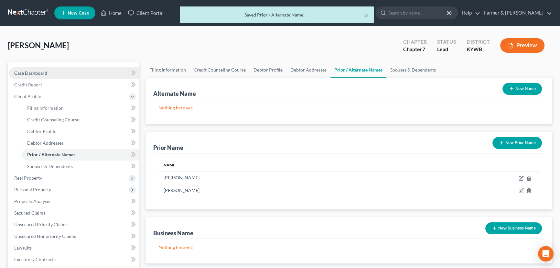
click at [49, 69] on link "Case Dashboard" at bounding box center [74, 73] width 130 height 12
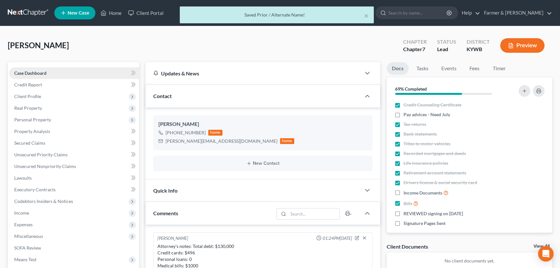
scroll to position [168, 0]
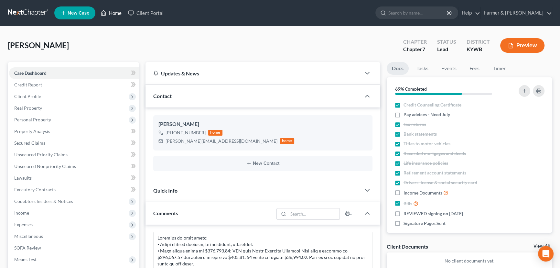
click at [119, 13] on link "Home" at bounding box center [110, 13] width 27 height 12
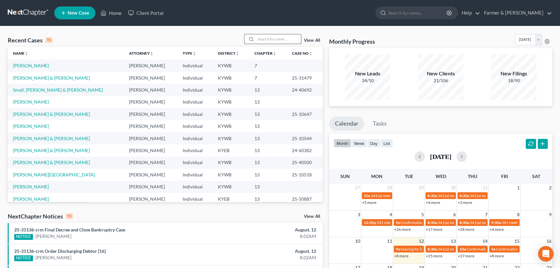
click at [278, 41] on input "search" at bounding box center [278, 38] width 45 height 9
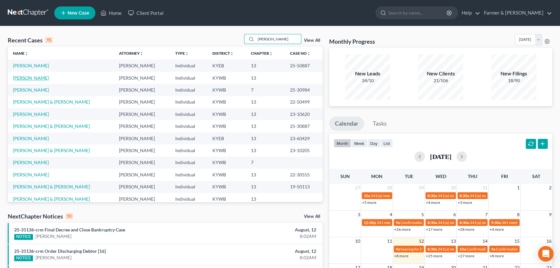
type input "gary"
click at [33, 78] on link "Barger, Gary" at bounding box center [31, 77] width 36 height 5
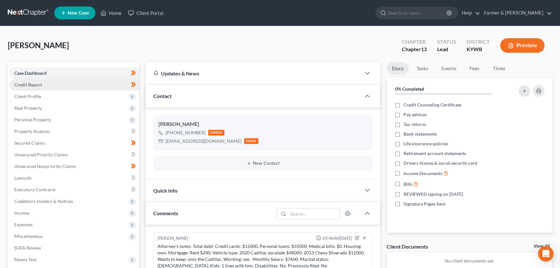
click at [33, 85] on span "Credit Report" at bounding box center [28, 84] width 28 height 5
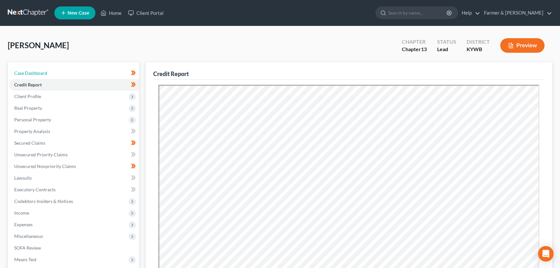
drag, startPoint x: 56, startPoint y: 71, endPoint x: 151, endPoint y: 98, distance: 99.2
click at [56, 71] on link "Case Dashboard" at bounding box center [74, 73] width 130 height 12
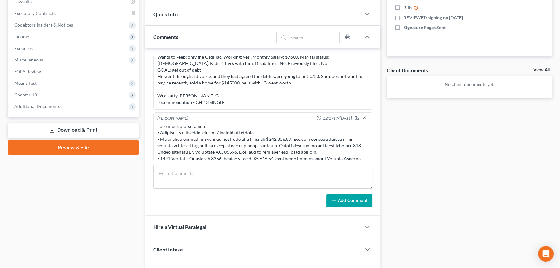
scroll to position [22, 0]
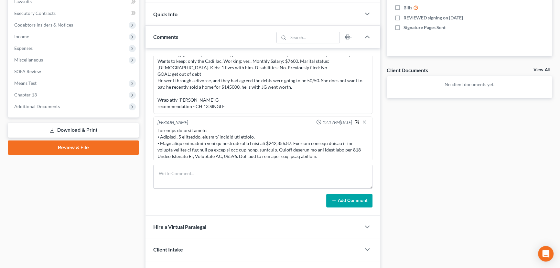
click at [356, 122] on icon "button" at bounding box center [357, 121] width 3 height 3
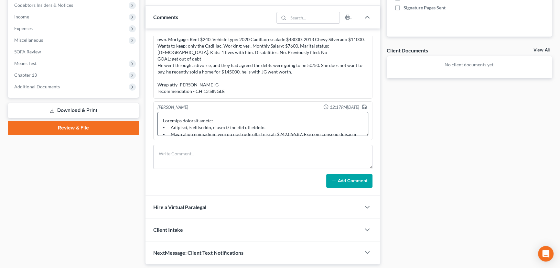
scroll to position [216, 0]
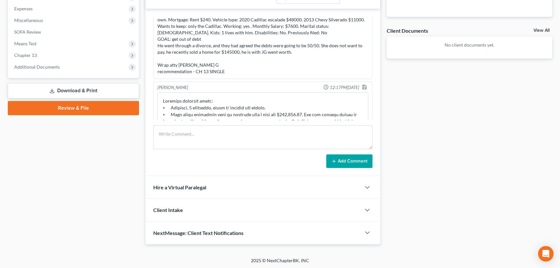
drag, startPoint x: 361, startPoint y: 114, endPoint x: 272, endPoint y: 71, distance: 98.9
click at [360, 182] on div "Updates & News × Western Kentucky: Faster Filing Times! Updates have been made …" at bounding box center [262, 45] width 235 height 398
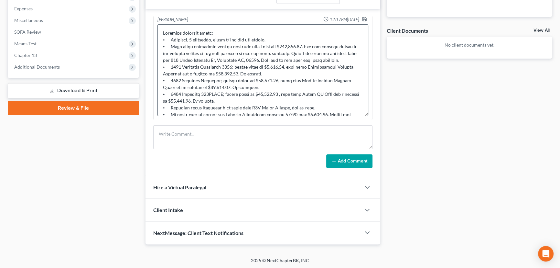
scroll to position [47, 0]
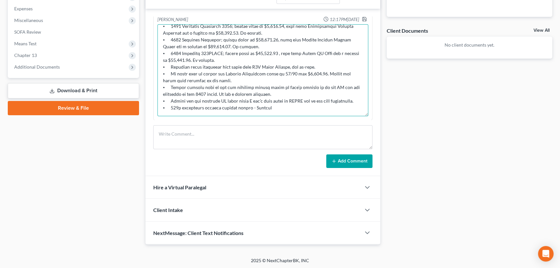
drag, startPoint x: 191, startPoint y: 98, endPoint x: 170, endPoint y: 94, distance: 22.0
click at [170, 94] on textarea at bounding box center [262, 70] width 211 height 92
type textarea "Petition preparer notes: ⦁ Divorced, 1 dependent, lives w/ friends and family. …"
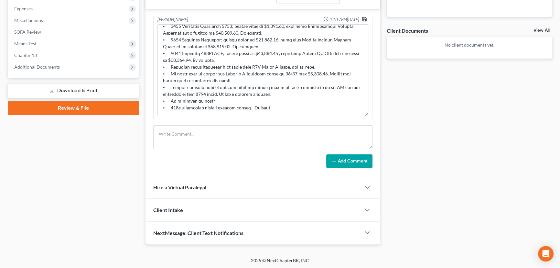
click at [362, 17] on icon "button" at bounding box center [364, 19] width 4 height 4
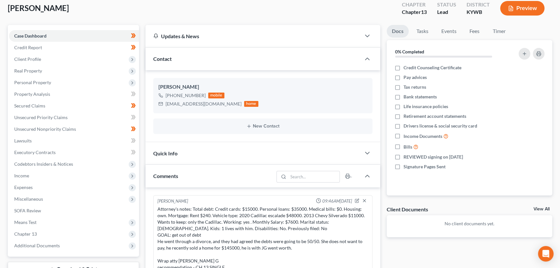
scroll to position [0, 0]
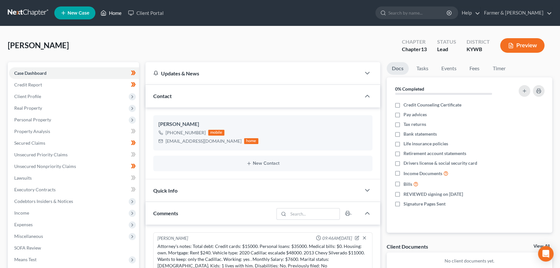
click at [112, 16] on link "Home" at bounding box center [110, 13] width 27 height 12
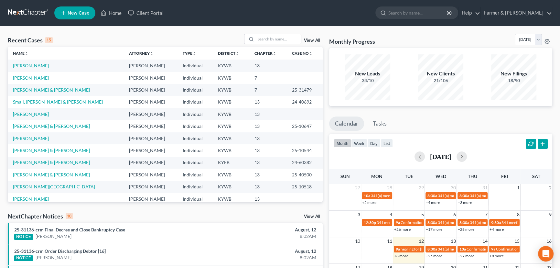
click at [168, 37] on div "Recent Cases 15 View All" at bounding box center [165, 40] width 315 height 13
click at [113, 16] on link "Home" at bounding box center [110, 13] width 27 height 12
click at [115, 39] on div "Recent Cases 15 View All" at bounding box center [165, 40] width 315 height 13
click at [272, 40] on input "search" at bounding box center [278, 38] width 45 height 9
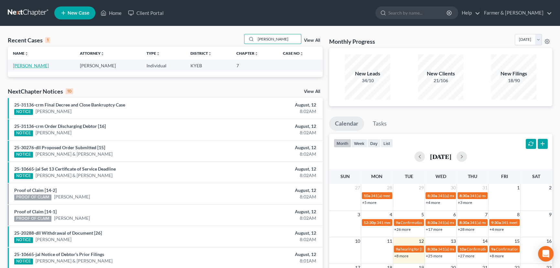
type input "justin marshall"
click at [29, 66] on link "Marshall, Justin" at bounding box center [31, 65] width 36 height 5
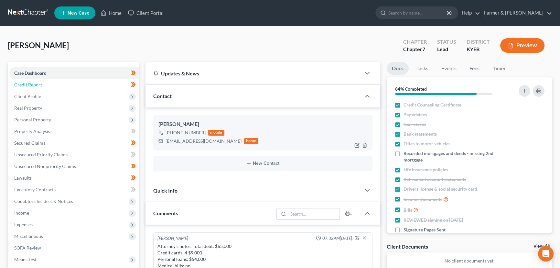
click at [24, 83] on span "Credit Report" at bounding box center [28, 84] width 28 height 5
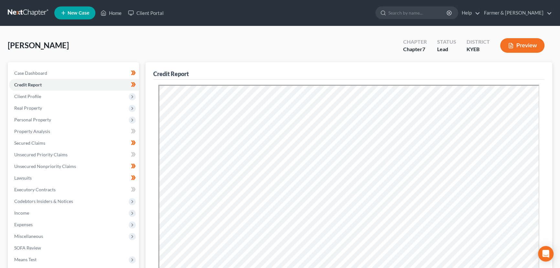
drag, startPoint x: 201, startPoint y: 49, endPoint x: 158, endPoint y: 63, distance: 45.4
click at [201, 49] on div "Marshall, Justin Upgraded Chapter Chapter 7 Status Lead District KYEB Preview" at bounding box center [280, 48] width 544 height 28
click at [139, 41] on div "Marshall, Justin Upgraded Chapter Chapter 7 Status Lead District KYEB Preview" at bounding box center [280, 48] width 544 height 28
click at [139, 45] on div "Marshall, Justin Upgraded Chapter Chapter 7 Status Lead District KYEB Preview" at bounding box center [280, 48] width 544 height 28
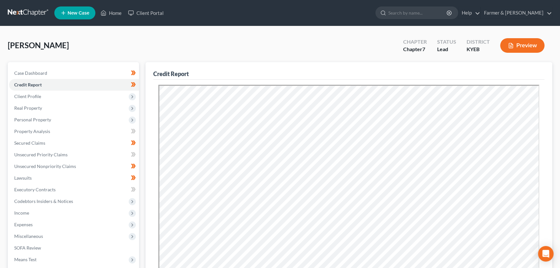
click at [139, 47] on div "Marshall, Justin Upgraded Chapter Chapter 7 Status Lead District KYEB Preview" at bounding box center [280, 48] width 544 height 28
click at [256, 31] on div "Marshall, Justin Upgraded Chapter Chapter 7 Status Lead District KYEB Preview P…" at bounding box center [280, 219] width 560 height 387
click at [163, 41] on div "Marshall, Justin Upgraded Chapter Chapter 7 Status Lead District KYEB Preview" at bounding box center [280, 48] width 544 height 28
click at [59, 75] on link "Case Dashboard" at bounding box center [74, 73] width 130 height 12
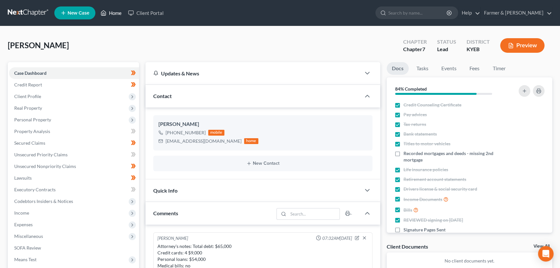
click at [112, 14] on link "Home" at bounding box center [110, 13] width 27 height 12
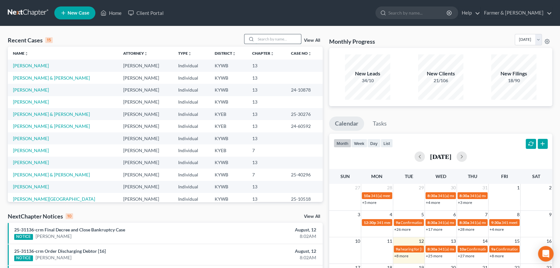
click at [271, 43] on input "search" at bounding box center [278, 38] width 45 height 9
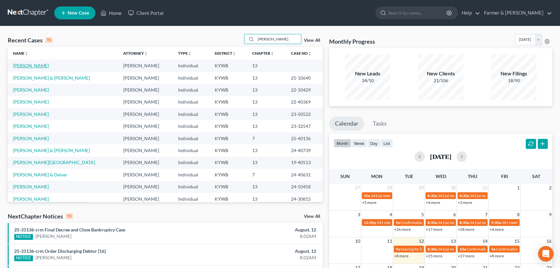
type input "kyle"
click at [30, 67] on link "[PERSON_NAME]" at bounding box center [31, 65] width 36 height 5
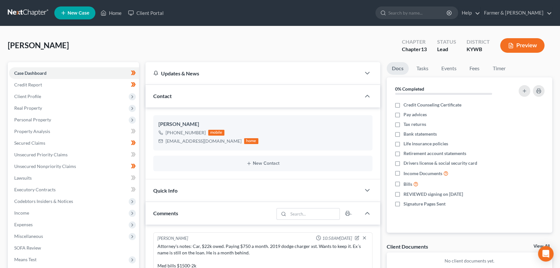
scroll to position [116, 0]
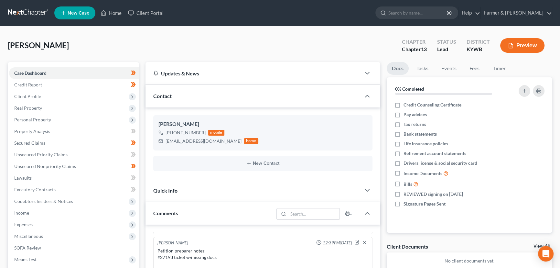
click at [145, 48] on div "Medley, Kyle Upgraded Chapter Chapter 13 Status Lead District KYWB Preview" at bounding box center [280, 48] width 544 height 28
click at [164, 44] on div "Medley, Kyle Upgraded Chapter Chapter 13 Status Lead District KYWB Preview" at bounding box center [280, 48] width 544 height 28
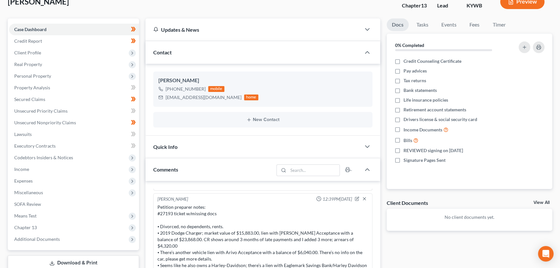
scroll to position [0, 0]
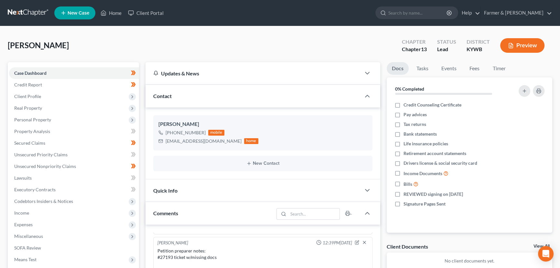
click at [144, 39] on div "Medley, Kyle Upgraded Chapter Chapter 13 Status Lead District KYWB Preview" at bounding box center [280, 48] width 544 height 28
click at [42, 86] on link "Credit Report" at bounding box center [74, 85] width 130 height 12
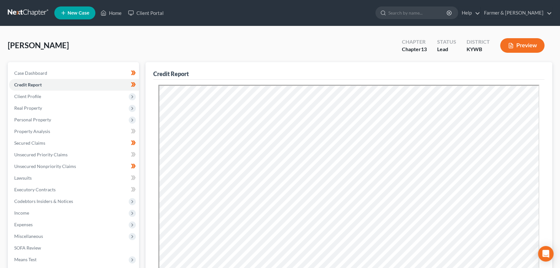
click at [205, 43] on div "Medley, Kyle Upgraded Chapter Chapter 13 Status Lead District KYWB Preview" at bounding box center [280, 48] width 544 height 28
click at [53, 72] on link "Case Dashboard" at bounding box center [74, 73] width 130 height 12
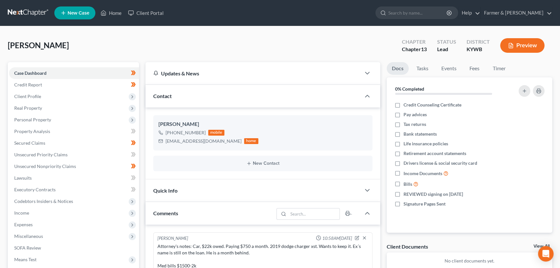
click at [111, 19] on ul "New Case Home Client Portal - No Result - See all results Or Press Enter... Hel…" at bounding box center [303, 13] width 498 height 17
click at [113, 14] on link "Home" at bounding box center [110, 13] width 27 height 12
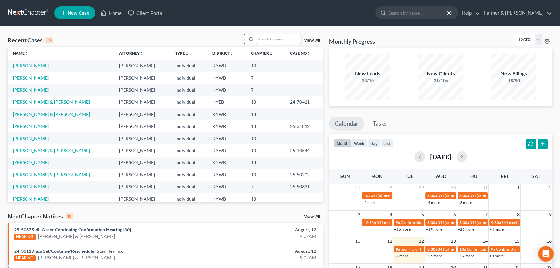
click at [284, 40] on input "search" at bounding box center [278, 38] width 45 height 9
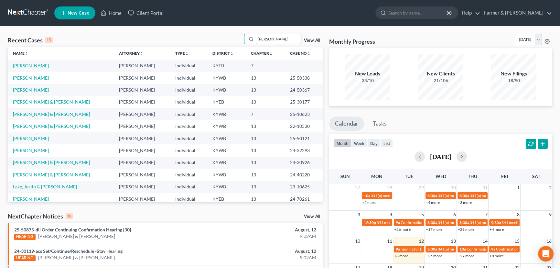
type input "justin"
click at [26, 66] on link "Marshall, Justin" at bounding box center [31, 65] width 36 height 5
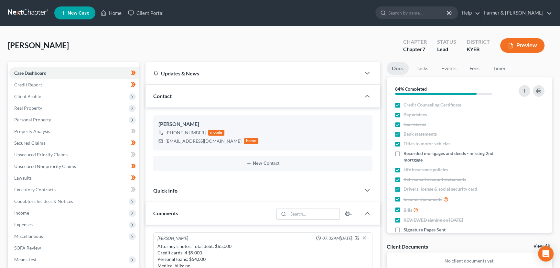
scroll to position [97, 0]
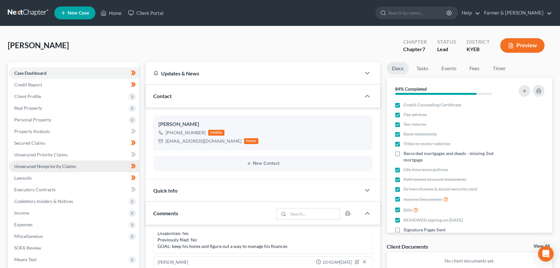
click at [39, 167] on span "Unsecured Nonpriority Claims" at bounding box center [45, 165] width 62 height 5
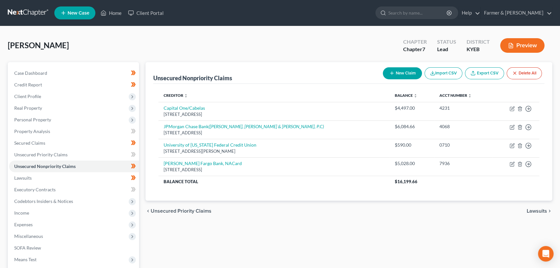
click at [167, 43] on div "Marshall, Justin Upgraded Chapter Chapter 7 Status Lead District KYEB Preview" at bounding box center [280, 48] width 544 height 28
click at [402, 75] on button "New Claim" at bounding box center [402, 73] width 39 height 12
select select "0"
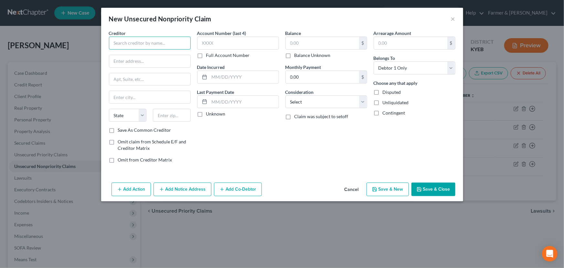
click at [145, 42] on input "text" at bounding box center [150, 43] width 82 height 13
type input "Sunlight Financial"
click at [149, 57] on input "text" at bounding box center [149, 61] width 81 height 12
paste input "101 N Tryon St Ste 900"
type input "101 N Tryon St Ste 900"
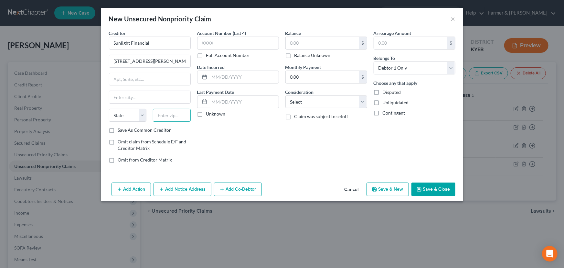
click at [178, 115] on input "text" at bounding box center [172, 115] width 38 height 13
paste input "28246"
type input "28246"
click at [242, 140] on div "Account Number (last 4) Full Account Number Date Incurred Last Payment Date Unk…" at bounding box center [238, 99] width 88 height 138
type input "Charlotte"
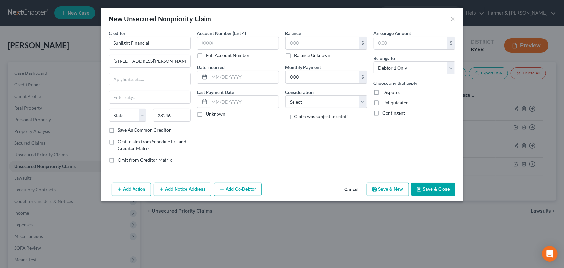
select select "28"
click at [206, 114] on label "Unknown" at bounding box center [215, 114] width 19 height 6
click at [209, 114] on input "Unknown" at bounding box center [211, 113] width 4 height 4
checkbox input "true"
click at [294, 57] on label "Balance Unknown" at bounding box center [312, 55] width 36 height 6
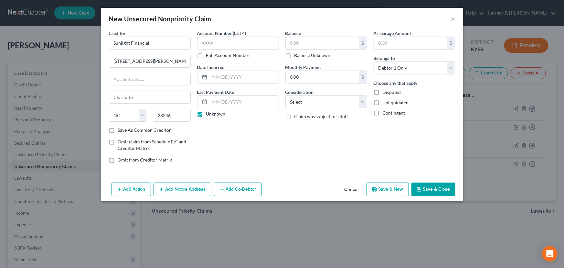
click at [297, 56] on input "Balance Unknown" at bounding box center [299, 54] width 4 height 4
checkbox input "true"
type input "0.00"
click at [303, 103] on select "Select Cable / Satellite Services Collection Agency Credit Card Debt Debt Couns…" at bounding box center [326, 101] width 82 height 13
select select "14"
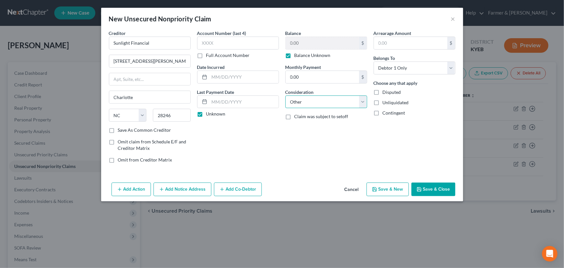
click at [285, 95] on select "Select Cable / Satellite Services Collection Agency Credit Card Debt Debt Couns…" at bounding box center [326, 101] width 82 height 13
click at [287, 155] on div "Balance 0.00 $ Balance Unknown Balance Undetermined 0.00 $ Balance Unknown Mont…" at bounding box center [326, 99] width 88 height 138
click at [423, 186] on button "Save & Close" at bounding box center [433, 189] width 44 height 14
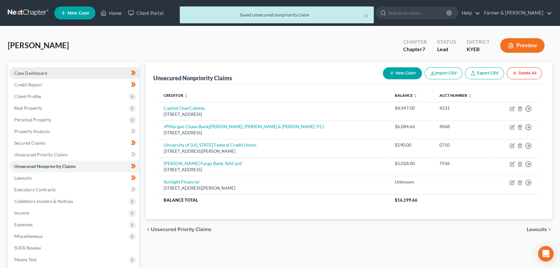
click at [40, 73] on span "Case Dashboard" at bounding box center [30, 72] width 33 height 5
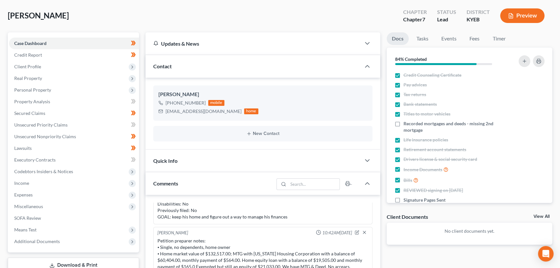
scroll to position [29, 0]
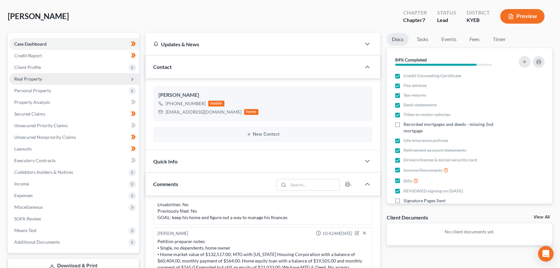
click at [34, 79] on span "Real Property" at bounding box center [28, 78] width 28 height 5
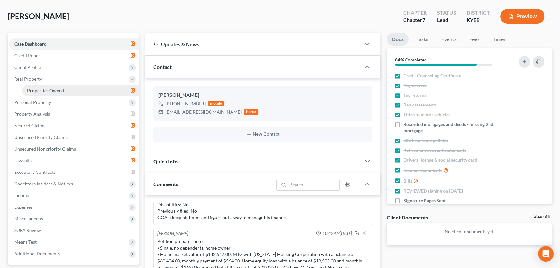
click at [65, 91] on link "Properties Owned" at bounding box center [80, 91] width 117 height 12
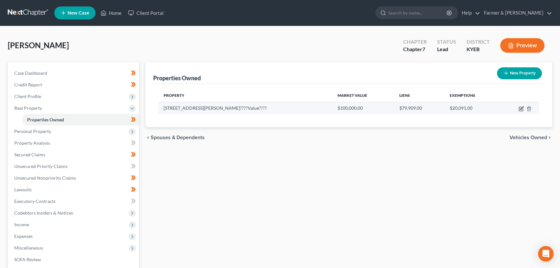
drag, startPoint x: 521, startPoint y: 107, endPoint x: 320, endPoint y: 213, distance: 228.2
click at [521, 107] on icon "button" at bounding box center [521, 107] width 3 height 3
select select "18"
select select "0"
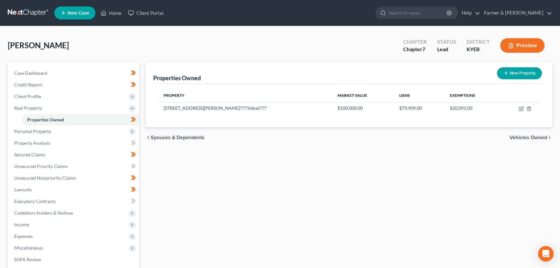
select select "18"
select select "0"
select select "2"
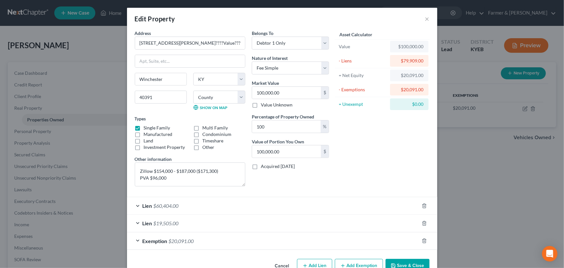
click at [300, 222] on div "Lien $19,505.00" at bounding box center [273, 222] width 292 height 17
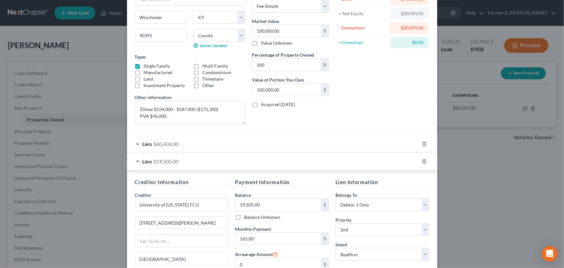
scroll to position [88, 0]
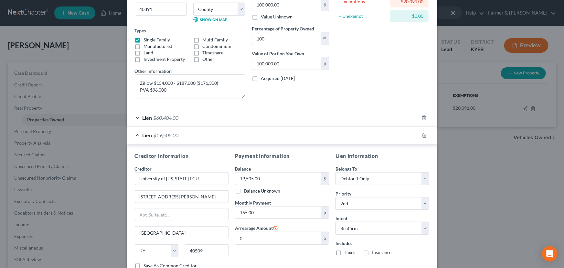
click at [181, 117] on div "Lien $60,404.00" at bounding box center [273, 117] width 292 height 17
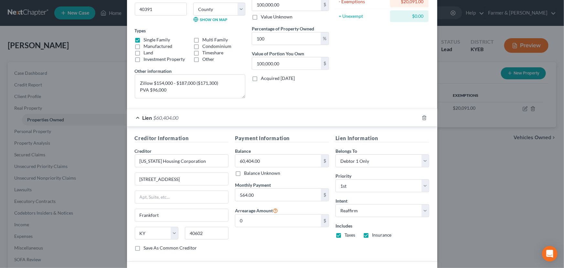
click at [181, 117] on div "Lien $60,404.00" at bounding box center [273, 117] width 292 height 17
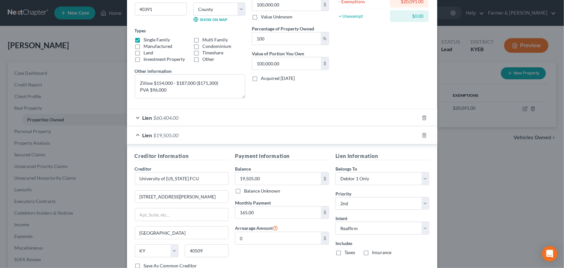
click at [239, 132] on div "Lien $19,505.00" at bounding box center [273, 134] width 292 height 17
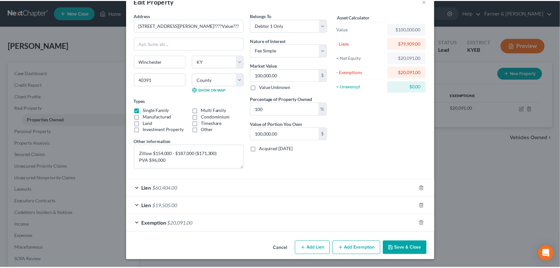
scroll to position [16, 0]
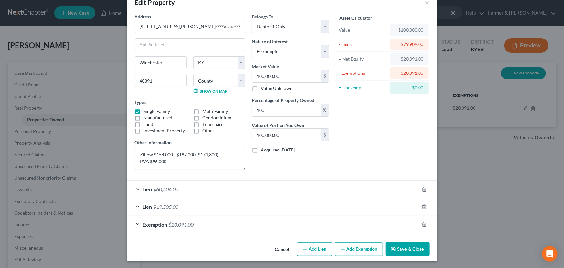
click at [386, 120] on div "Asset Calculator Value $100,000.00 - Liens $79,909.00 = Net Equity $20,091.00 -…" at bounding box center [382, 94] width 101 height 162
click at [282, 250] on button "Cancel" at bounding box center [282, 249] width 25 height 13
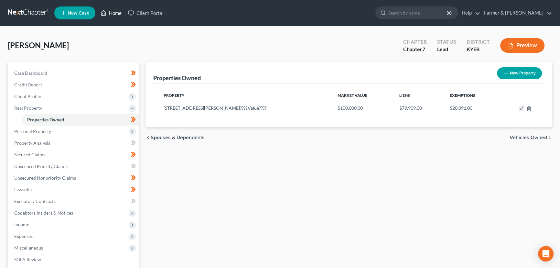
click at [108, 13] on link "Home" at bounding box center [110, 13] width 27 height 12
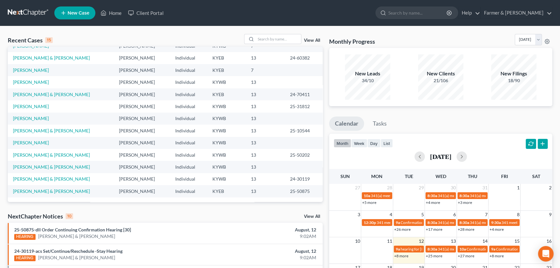
scroll to position [44, 0]
click at [268, 38] on input "search" at bounding box center [278, 38] width 45 height 9
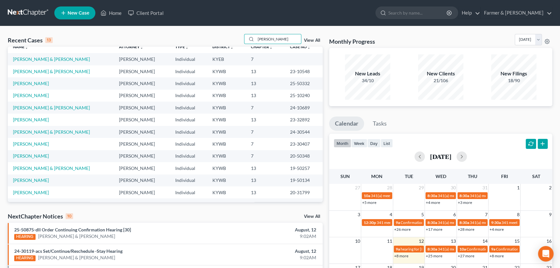
scroll to position [0, 0]
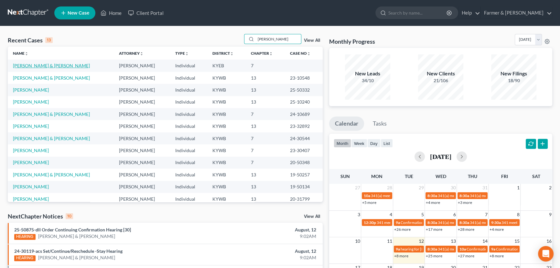
type input "[PERSON_NAME]"
click at [47, 66] on link "[PERSON_NAME] & [PERSON_NAME]" at bounding box center [51, 65] width 77 height 5
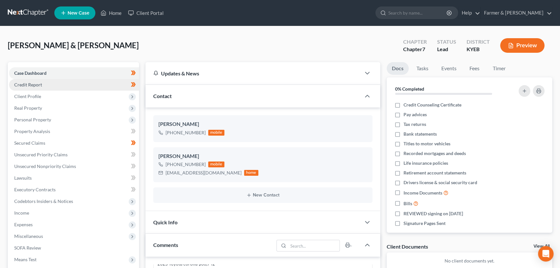
click at [37, 87] on link "Credit Report" at bounding box center [74, 85] width 130 height 12
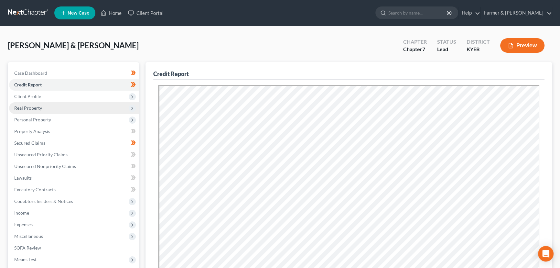
click at [59, 110] on span "Real Property" at bounding box center [74, 108] width 130 height 12
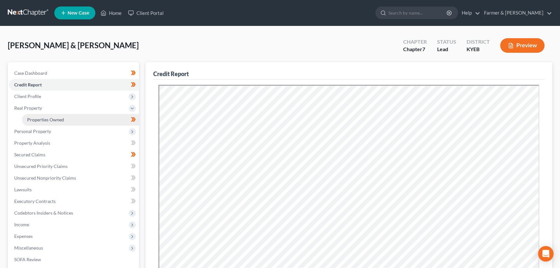
click at [58, 118] on span "Properties Owned" at bounding box center [45, 119] width 37 height 5
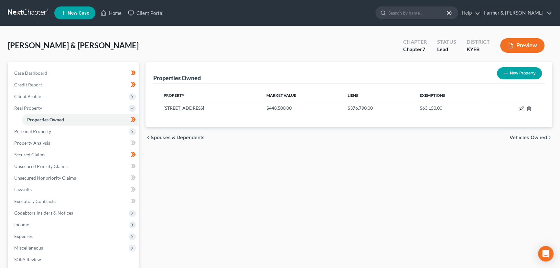
drag, startPoint x: 522, startPoint y: 108, endPoint x: 311, endPoint y: 178, distance: 221.7
click at [522, 108] on icon "button" at bounding box center [521, 107] width 3 height 3
select select "18"
select select "99"
select select "2"
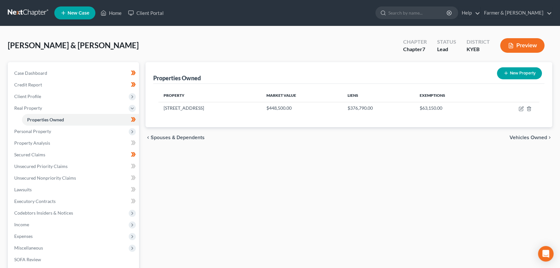
select select "1"
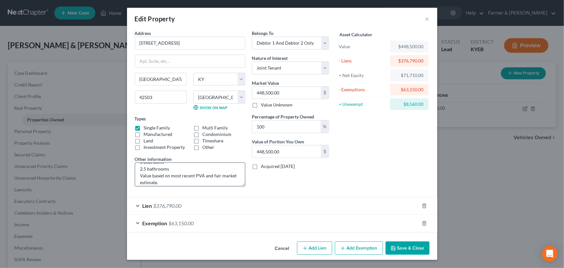
scroll to position [13, 0]
click at [195, 171] on textarea "3 bedrooms 2.5 bathrooms Value based on most recent PVA and fair market estimat…" at bounding box center [190, 174] width 111 height 24
type textarea "3 bedrooms 2.5 bathrooms Value based on most recent realtor PVA and fair market…"
click at [262, 194] on form "Address * 34 Esplanade Dr Somerset State AL AK AR AZ CA CO CT DE DC FL GA GU HI…" at bounding box center [282, 131] width 295 height 202
click at [410, 166] on div "Asset Calculator Value $448,500.00 - Liens $376,790.00 = Net Equity $71,710.00 …" at bounding box center [382, 111] width 101 height 162
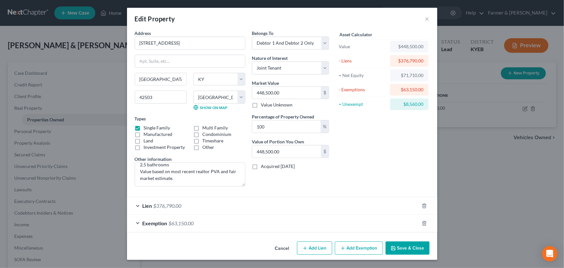
drag, startPoint x: 286, startPoint y: 249, endPoint x: 84, endPoint y: 142, distance: 228.3
click at [286, 249] on button "Cancel" at bounding box center [282, 248] width 25 height 13
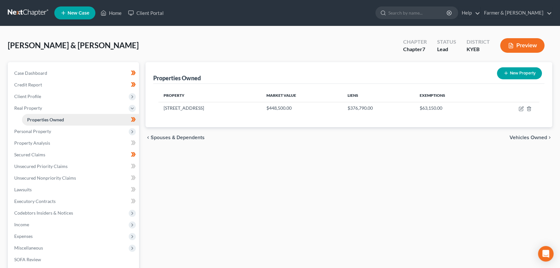
drag, startPoint x: 29, startPoint y: 110, endPoint x: 29, endPoint y: 121, distance: 11.3
click at [29, 110] on span "Real Property" at bounding box center [28, 107] width 28 height 5
click at [29, 118] on span "Personal Property" at bounding box center [32, 119] width 37 height 5
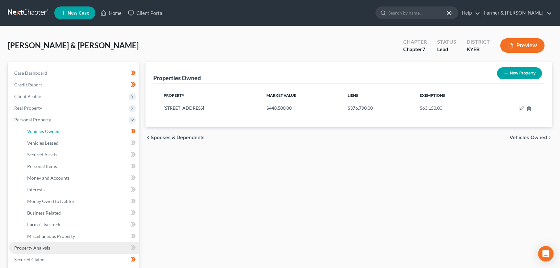
click at [32, 130] on span "Vehicles Owned" at bounding box center [43, 130] width 32 height 5
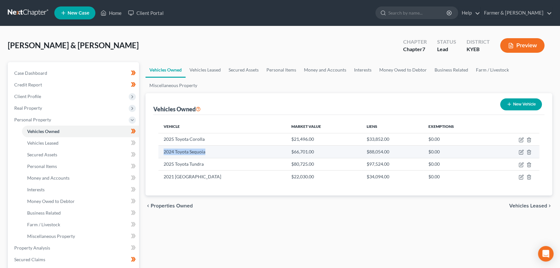
drag, startPoint x: 164, startPoint y: 152, endPoint x: 204, endPoint y: 152, distance: 40.1
click at [204, 152] on td "2024 Toyota Sequoia" at bounding box center [222, 151] width 128 height 12
drag, startPoint x: 282, startPoint y: 152, endPoint x: 302, endPoint y: 152, distance: 19.7
click at [302, 152] on td "$66,701.00" at bounding box center [323, 151] width 75 height 12
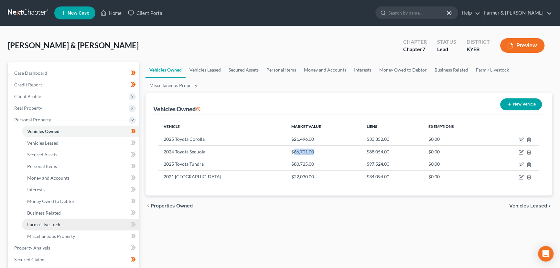
copy td "66,701.00"
drag, startPoint x: 520, startPoint y: 152, endPoint x: 183, endPoint y: 197, distance: 340.8
click at [520, 152] on icon "button" at bounding box center [520, 151] width 5 height 5
select select "0"
select select "2"
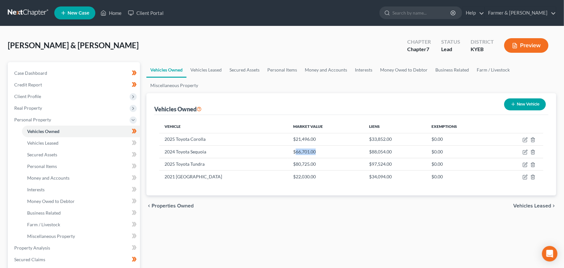
select select "1"
select select "2"
select select "48"
select select "2"
select select "0"
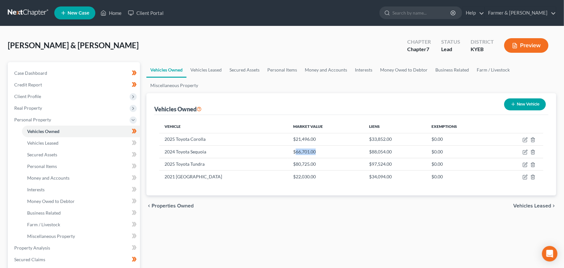
select select "4"
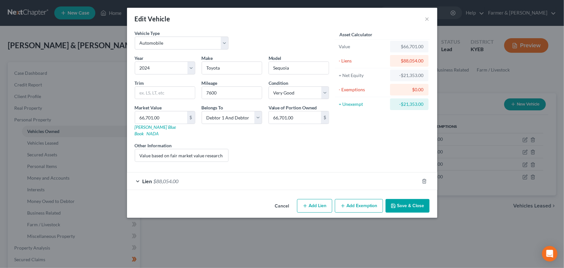
click at [223, 172] on div "Lien $88,054.00" at bounding box center [273, 180] width 292 height 17
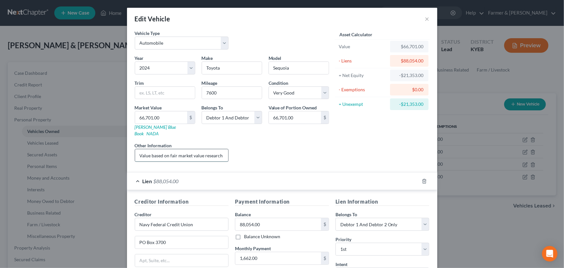
drag, startPoint x: 180, startPoint y: 153, endPoint x: 224, endPoint y: 150, distance: 44.1
click at [181, 152] on input "Value based on fair market value research done on KBB. PMI lien placed on 01/14…" at bounding box center [181, 155] width 93 height 12
drag, startPoint x: 224, startPoint y: 150, endPoint x: 266, endPoint y: 150, distance: 42.3
click at [266, 150] on div "Year Select 2026 2025 2024 2023 2022 2021 2020 2019 2018 2017 2016 2015 2014 20…" at bounding box center [232, 111] width 201 height 112
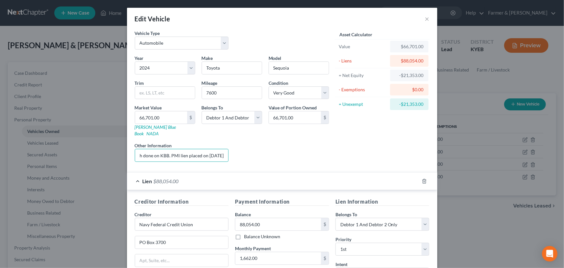
click at [266, 150] on div "Liens Select" at bounding box center [282, 152] width 101 height 20
drag, startPoint x: 195, startPoint y: 215, endPoint x: 127, endPoint y: 223, distance: 67.7
click at [132, 226] on div "Creditor Information Creditor * Navy Federal Credit Union PO Box 3700 Merrifiel…" at bounding box center [182, 258] width 101 height 122
click at [267, 218] on input "88,054.00" at bounding box center [278, 224] width 86 height 12
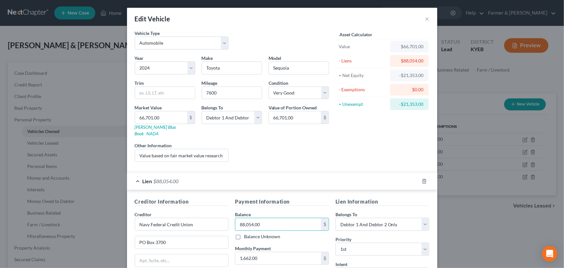
click at [255, 142] on div "Liens Select" at bounding box center [282, 152] width 101 height 20
click at [266, 174] on div "Lien $88,054.00" at bounding box center [273, 180] width 292 height 17
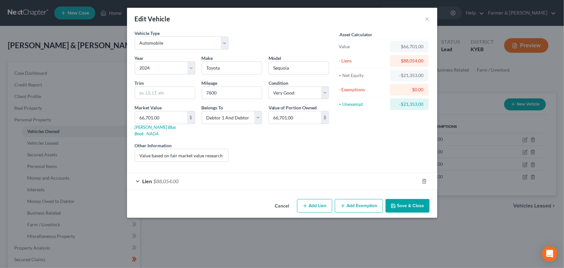
click at [285, 199] on button "Cancel" at bounding box center [282, 205] width 25 height 13
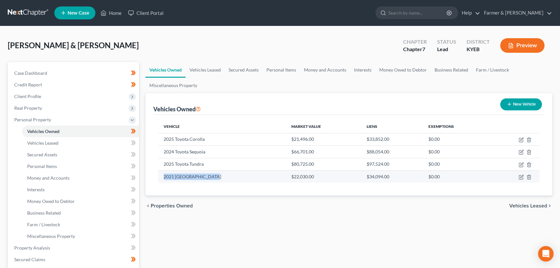
drag, startPoint x: 160, startPoint y: 176, endPoint x: 211, endPoint y: 176, distance: 50.7
click at [211, 176] on td "2021 [GEOGRAPHIC_DATA]" at bounding box center [222, 176] width 128 height 12
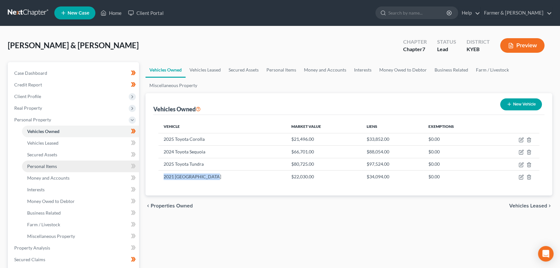
copy td "2021 [GEOGRAPHIC_DATA]"
drag, startPoint x: 520, startPoint y: 177, endPoint x: 317, endPoint y: 213, distance: 205.9
click at [520, 177] on icon "button" at bounding box center [520, 176] width 5 height 5
select select "3"
select select "5"
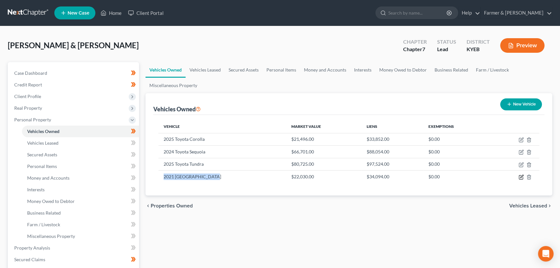
select select "2"
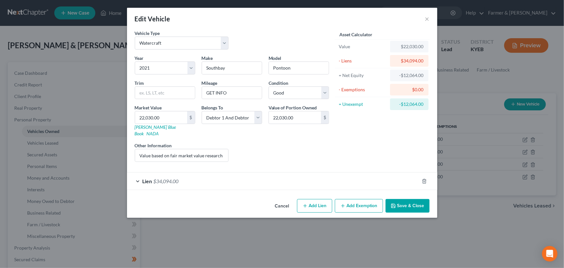
drag, startPoint x: 253, startPoint y: 168, endPoint x: 270, endPoint y: 202, distance: 38.3
click at [253, 172] on div "Lien $34,094.00" at bounding box center [273, 180] width 292 height 17
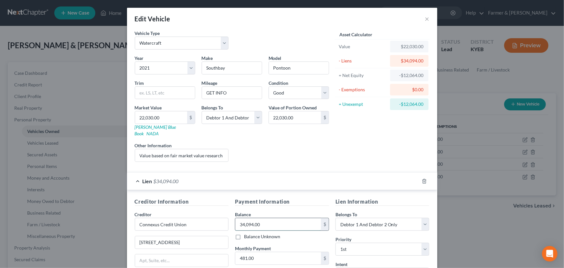
click at [265, 218] on input "34,094.00" at bounding box center [278, 224] width 86 height 12
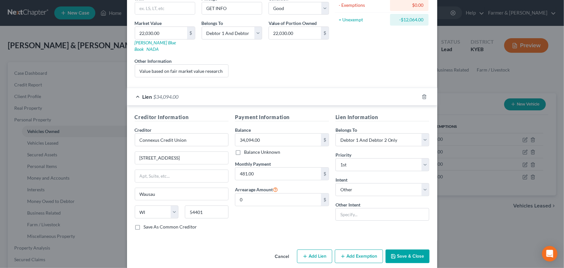
scroll to position [85, 0]
drag, startPoint x: 194, startPoint y: 133, endPoint x: 118, endPoint y: 139, distance: 76.6
click at [118, 139] on div "Edit Vehicle × Vehicle Type Select Automobile Truck Trailer Watercraft Aircraft…" at bounding box center [282, 134] width 564 height 268
click at [267, 134] on input "34,094.00" at bounding box center [278, 139] width 86 height 12
drag, startPoint x: 255, startPoint y: 217, endPoint x: 239, endPoint y: 105, distance: 113.3
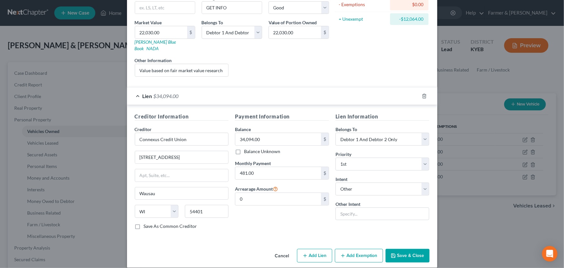
click at [255, 217] on div "Payment Information Balance 34,094.00 $ Balance Unknown Balance Undetermined 34…" at bounding box center [282, 173] width 101 height 122
click at [237, 90] on div "Lien $34,094.00" at bounding box center [273, 95] width 292 height 17
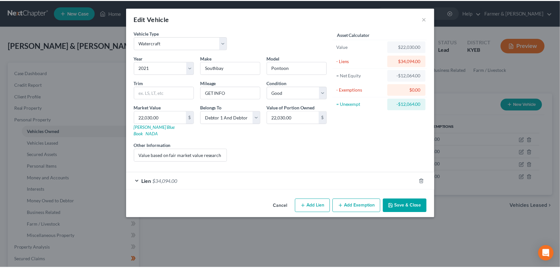
scroll to position [0, 0]
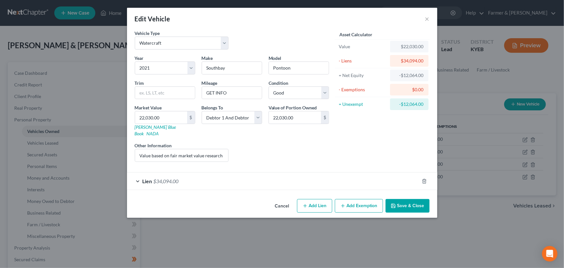
click at [283, 199] on button "Cancel" at bounding box center [282, 205] width 25 height 13
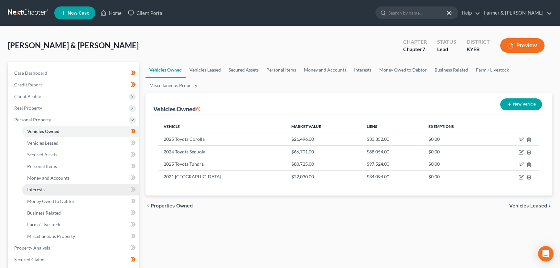
click at [65, 184] on link "Interests" at bounding box center [80, 190] width 117 height 12
drag, startPoint x: 73, startPoint y: 176, endPoint x: 77, endPoint y: 176, distance: 3.9
click at [73, 176] on link "Money and Accounts" at bounding box center [80, 178] width 117 height 12
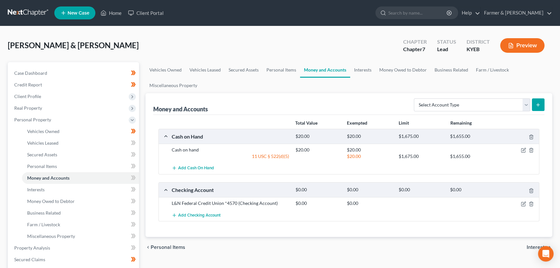
click at [155, 46] on div "[PERSON_NAME] & [PERSON_NAME] Upgraded Chapter Chapter 7 Status Lead District K…" at bounding box center [280, 48] width 544 height 28
click at [521, 202] on icon "button" at bounding box center [523, 204] width 4 height 4
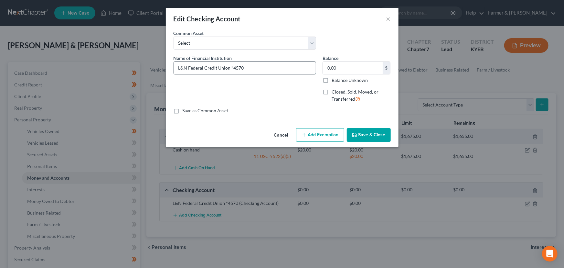
click at [260, 70] on input "L&N Federal Credit Union *4570" at bounding box center [245, 68] width 142 height 12
type input "L&N Federal Credit Union *4570-02"
drag, startPoint x: 238, startPoint y: 90, endPoint x: 242, endPoint y: 88, distance: 4.5
click at [238, 90] on div "Name of Financial Institution * L&N Federal Credit Union *4570-02" at bounding box center [244, 81] width 149 height 53
drag, startPoint x: 246, startPoint y: 66, endPoint x: 162, endPoint y: 72, distance: 83.9
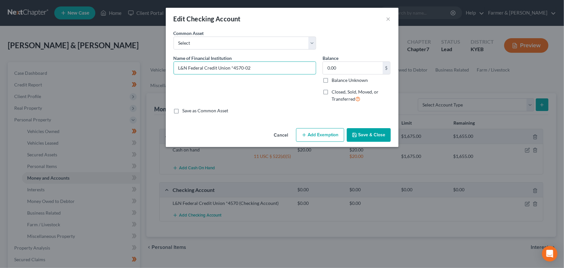
click at [162, 72] on div "Edit Checking Account × An exemption set must first be selected from the Filing…" at bounding box center [282, 134] width 564 height 268
click at [302, 112] on div "Save as Common Asset" at bounding box center [282, 110] width 217 height 6
click at [359, 136] on button "Save & Close" at bounding box center [369, 135] width 44 height 14
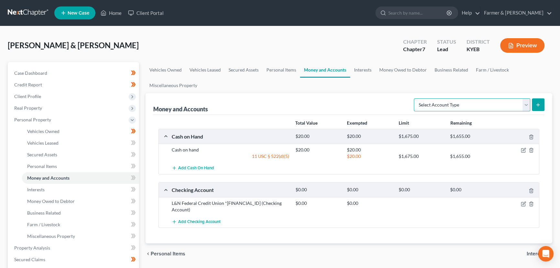
click at [427, 103] on select "Select Account Type Brokerage Cash on Hand Certificates of Deposit Checking Acc…" at bounding box center [472, 104] width 116 height 13
select select "savings"
click at [415, 98] on select "Select Account Type Brokerage Cash on Hand Certificates of Deposit Checking Acc…" at bounding box center [472, 104] width 116 height 13
click at [540, 102] on icon "submit" at bounding box center [537, 104] width 5 height 5
click at [516, 108] on select "Select Account Type Brokerage Cash on Hand Certificates of Deposit Checking Acc…" at bounding box center [472, 104] width 116 height 13
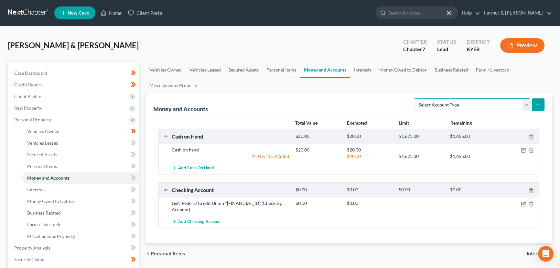
select select "savings"
click at [415, 98] on select "Select Account Type Brokerage Cash on Hand Certificates of Deposit Checking Acc…" at bounding box center [472, 104] width 116 height 13
click at [537, 102] on icon "submit" at bounding box center [537, 104] width 5 height 5
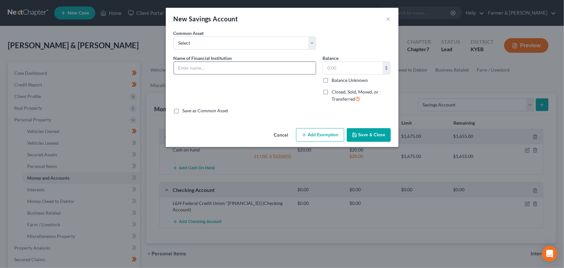
click at [224, 73] on input "text" at bounding box center [245, 68] width 142 height 12
paste input "L&N Federal Credit Union *4570-0"
type input "L&N Federal Credit Union *4570-01"
click at [357, 133] on icon "button" at bounding box center [354, 134] width 5 height 5
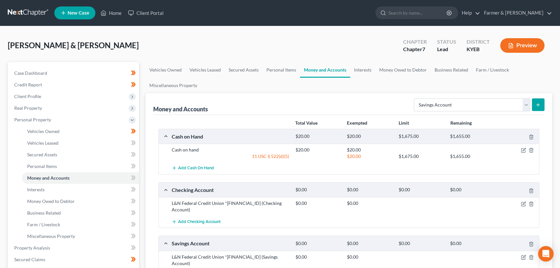
click at [169, 41] on div "[PERSON_NAME] & [PERSON_NAME] Upgraded Chapter Chapter 7 Status Lead District K…" at bounding box center [280, 48] width 544 height 28
click at [207, 42] on div "[PERSON_NAME] & [PERSON_NAME] Upgraded Chapter Chapter 7 Status Lead District K…" at bounding box center [280, 48] width 544 height 28
click at [162, 40] on div "[PERSON_NAME] & [PERSON_NAME] Upgraded Chapter Chapter 7 Status Lead District K…" at bounding box center [280, 48] width 544 height 28
click at [55, 119] on span "Personal Property" at bounding box center [74, 120] width 130 height 12
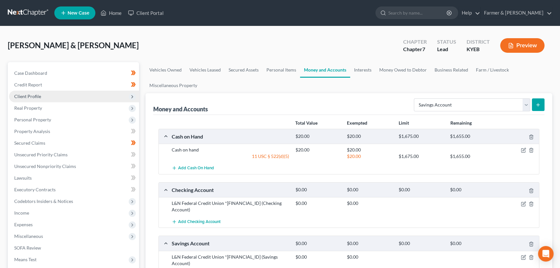
click at [34, 93] on span "Client Profile" at bounding box center [27, 95] width 27 height 5
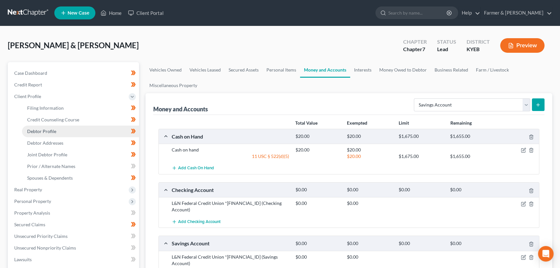
click at [55, 126] on link "Debtor Profile" at bounding box center [80, 131] width 117 height 12
select select "1"
select select "2"
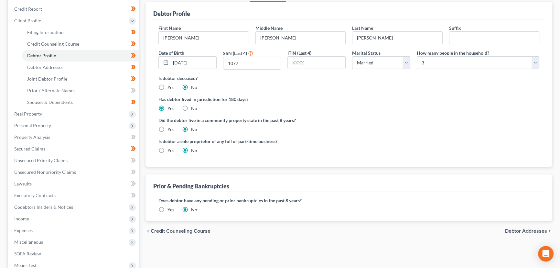
scroll to position [156, 0]
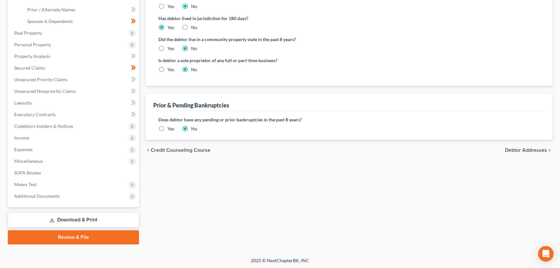
click at [167, 71] on label "Yes" at bounding box center [170, 69] width 7 height 6
click at [170, 70] on input "Yes" at bounding box center [172, 68] width 4 height 4
radio input "true"
radio input "false"
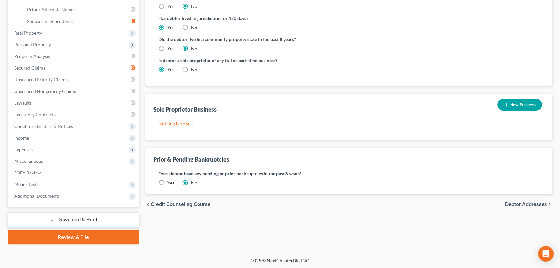
click at [519, 101] on button "New Business" at bounding box center [519, 105] width 45 height 12
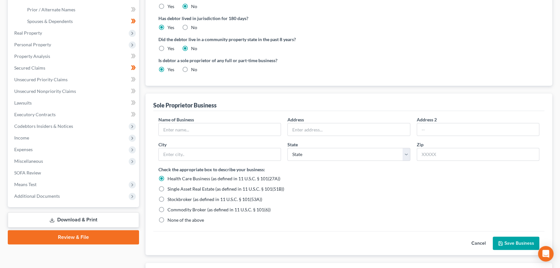
click at [475, 243] on button "Cancel" at bounding box center [478, 243] width 28 height 13
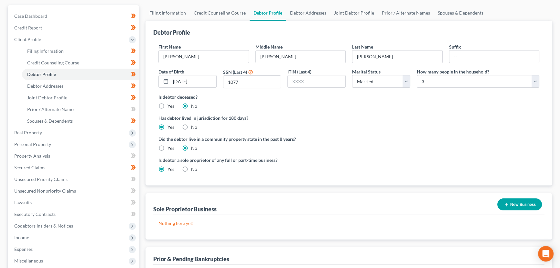
scroll to position [10, 0]
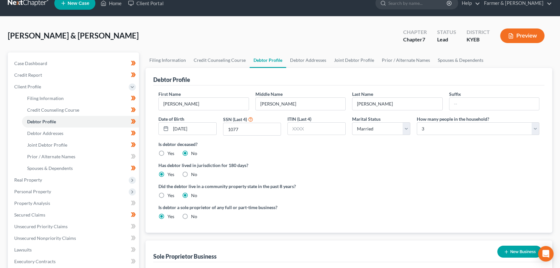
click at [236, 29] on div "[PERSON_NAME] & [PERSON_NAME] Upgraded Chapter Chapter 7 Status Lead District K…" at bounding box center [280, 38] width 544 height 28
click at [230, 30] on div "[PERSON_NAME] & [PERSON_NAME] Upgraded Chapter Chapter 7 Status Lead District K…" at bounding box center [280, 38] width 544 height 28
click at [175, 34] on div "[PERSON_NAME] & [PERSON_NAME] Upgraded Chapter Chapter 7 Status Lead District K…" at bounding box center [280, 38] width 544 height 28
click at [172, 37] on div "[PERSON_NAME] & [PERSON_NAME] Upgraded Chapter Chapter 7 Status Lead District K…" at bounding box center [280, 38] width 544 height 28
click at [174, 30] on div "[PERSON_NAME] & [PERSON_NAME] Upgraded Chapter Chapter 7 Status Lead District K…" at bounding box center [280, 38] width 544 height 28
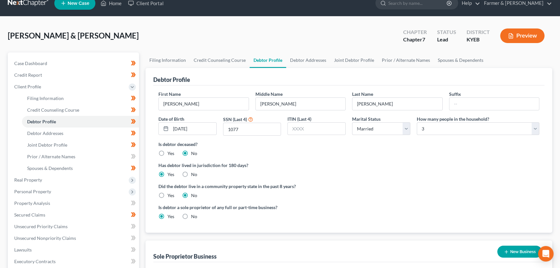
click at [183, 37] on div "[PERSON_NAME] & [PERSON_NAME] Upgraded Chapter Chapter 7 Status Lead District K…" at bounding box center [280, 38] width 544 height 28
click at [181, 30] on div "[PERSON_NAME] & [PERSON_NAME] Upgraded Chapter Chapter 7 Status Lead District K…" at bounding box center [280, 38] width 544 height 28
click at [376, 200] on ng-include "First Name Robert Middle Name Wayne Last Name Barnes Suffix Date of Birth 05/14…" at bounding box center [348, 157] width 381 height 134
click at [158, 32] on div "[PERSON_NAME] & [PERSON_NAME] Upgraded Chapter Chapter 7 Status Lead District K…" at bounding box center [280, 38] width 544 height 28
click at [165, 32] on div "[PERSON_NAME] & [PERSON_NAME] Upgraded Chapter Chapter 7 Status Lead District K…" at bounding box center [280, 38] width 544 height 28
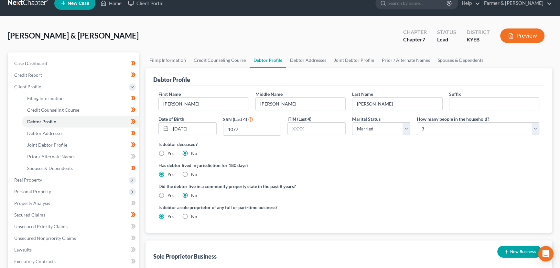
click at [148, 141] on div "Debtor Profile First Name Robert Middle Name Wayne Last Name Barnes Suffix Date…" at bounding box center [348, 150] width 407 height 165
click at [75, 64] on link "Case Dashboard" at bounding box center [74, 64] width 130 height 12
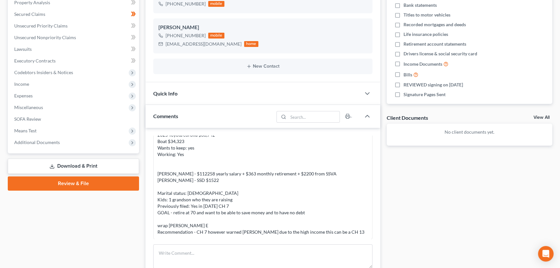
scroll to position [147, 0]
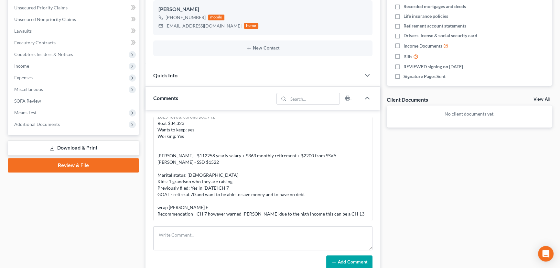
click at [459, 197] on div "Docs Tasks Events Fees Timer 0% Completed Nothing here yet! Credit Counseling C…" at bounding box center [469, 130] width 172 height 430
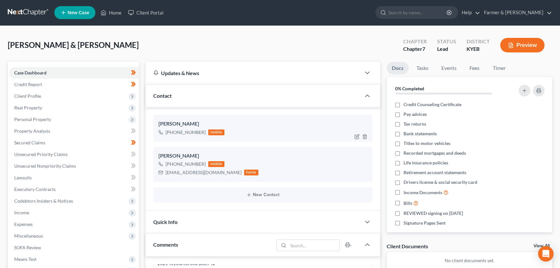
scroll to position [0, 0]
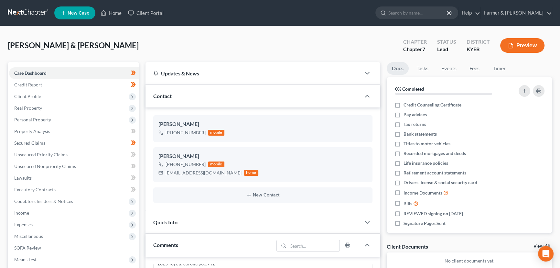
click at [206, 51] on div "[PERSON_NAME] & [PERSON_NAME] Upgraded Chapter Chapter 7 Status Lead District K…" at bounding box center [280, 48] width 544 height 28
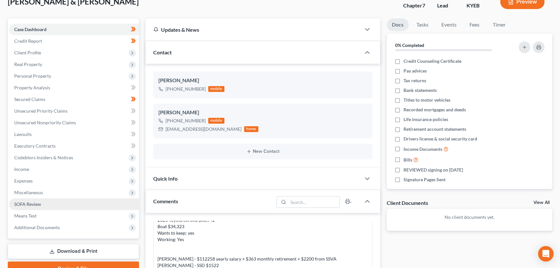
scroll to position [29, 0]
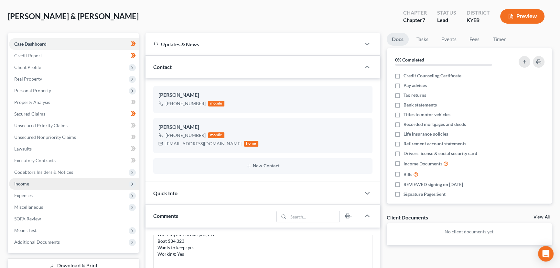
click at [38, 182] on span "Income" at bounding box center [74, 184] width 130 height 12
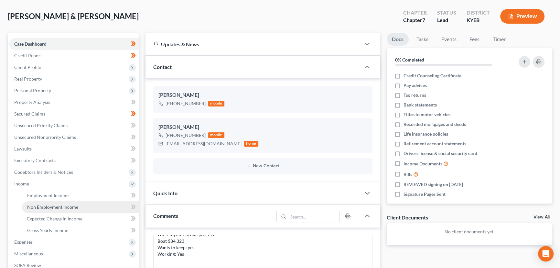
click at [45, 207] on span "Non Employment Income" at bounding box center [52, 206] width 51 height 5
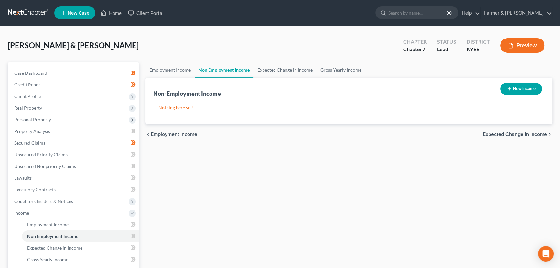
click at [509, 92] on button "New Income" at bounding box center [521, 89] width 42 height 12
select select "0"
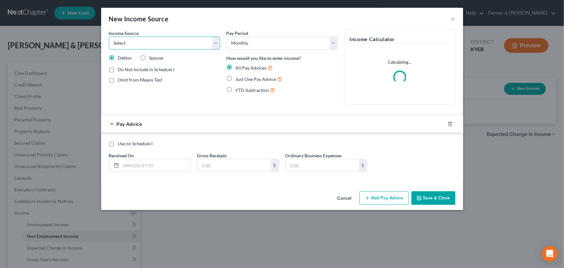
click at [146, 41] on select "Select Unemployment Disability (from employer) Pension Retirement Social Securi…" at bounding box center [164, 43] width 111 height 13
select select "4"
click at [109, 37] on select "Select Unemployment Disability (from employer) Pension Retirement Social Securi…" at bounding box center [164, 43] width 111 height 13
click at [236, 78] on label "Just One Pay Advice" at bounding box center [259, 78] width 47 height 7
click at [238, 78] on input "Just One Pay Advice" at bounding box center [240, 77] width 4 height 4
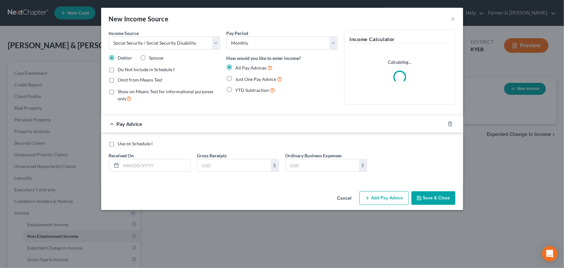
radio input "true"
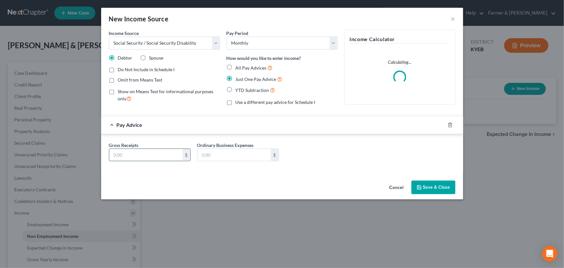
click at [152, 149] on input "text" at bounding box center [145, 155] width 73 height 12
type input "1,522.00"
click at [436, 187] on button "Save & Close" at bounding box center [433, 187] width 44 height 14
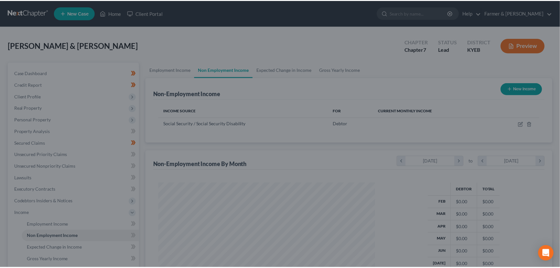
scroll to position [116, 229]
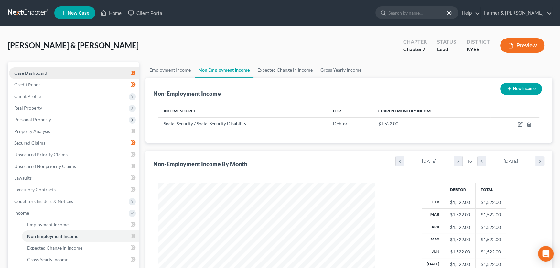
click at [27, 76] on link "Case Dashboard" at bounding box center [74, 73] width 130 height 12
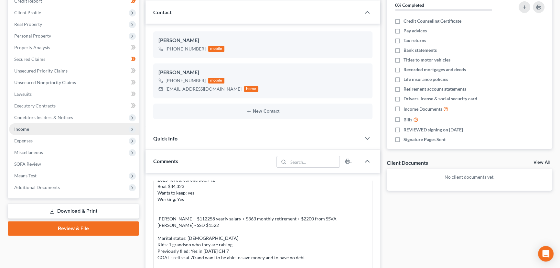
scroll to position [71, 0]
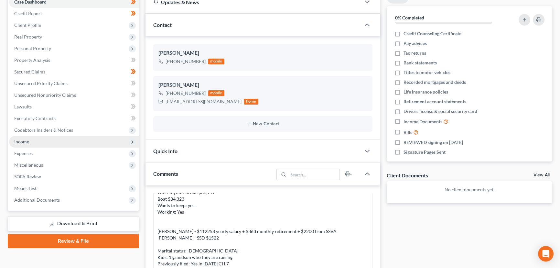
click at [44, 141] on span "Income" at bounding box center [74, 142] width 130 height 12
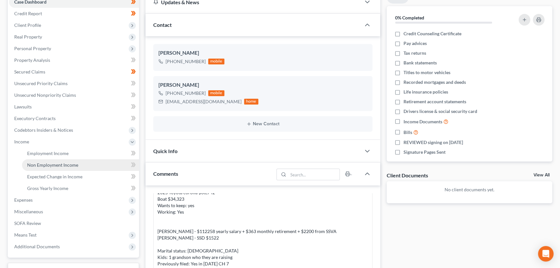
click at [51, 163] on span "Non Employment Income" at bounding box center [52, 164] width 51 height 5
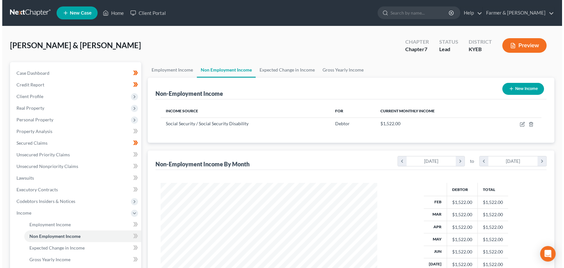
scroll to position [116, 229]
click at [505, 83] on button "New Income" at bounding box center [521, 89] width 42 height 12
select select "0"
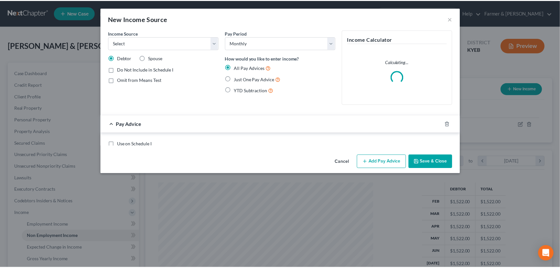
scroll to position [116, 231]
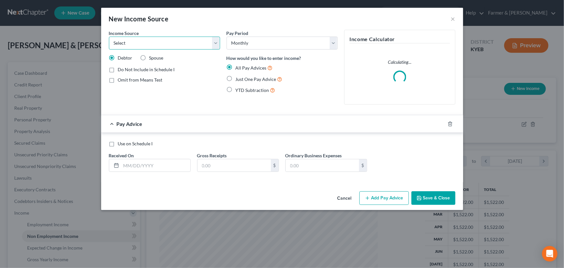
click at [163, 45] on select "Select Unemployment Disability (from employer) Pension Retirement Social Securi…" at bounding box center [164, 43] width 111 height 13
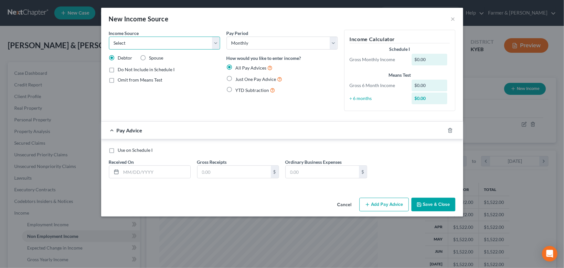
click at [178, 45] on select "Select Unemployment Disability (from employer) Pension Retirement Social Securi…" at bounding box center [164, 43] width 111 height 13
select select "13"
click at [109, 37] on select "Select Unemployment Disability (from employer) Pension Retirement Social Securi…" at bounding box center [164, 43] width 111 height 13
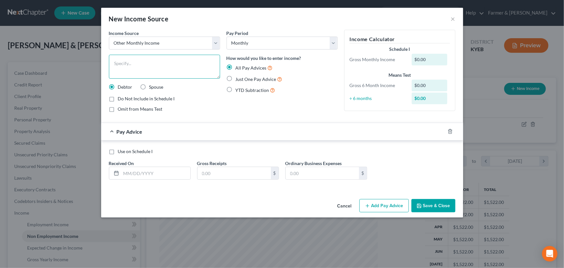
click at [157, 70] on textarea at bounding box center [164, 67] width 111 height 24
click at [164, 78] on textarea at bounding box center [164, 67] width 111 height 24
click at [155, 66] on textarea at bounding box center [164, 67] width 111 height 24
paste textarea "ACH AGRI TREAS 310"
click at [112, 65] on textarea "ACH AGRI TREAS 310" at bounding box center [164, 67] width 111 height 24
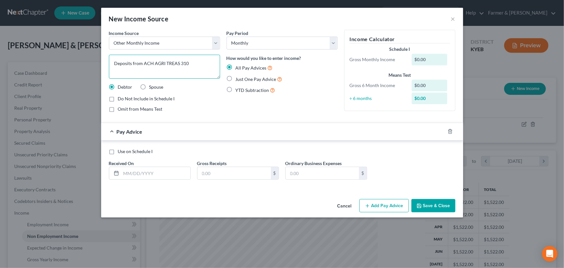
click at [189, 61] on textarea "Deposits from ACH AGRI TREAS 310" at bounding box center [164, 67] width 111 height 24
type textarea "Deposits from ACH AGRI TREAS 310, please get more information."
click at [156, 175] on input "text" at bounding box center [155, 173] width 69 height 12
type input "06/06/2025"
click at [226, 168] on input "text" at bounding box center [233, 173] width 73 height 12
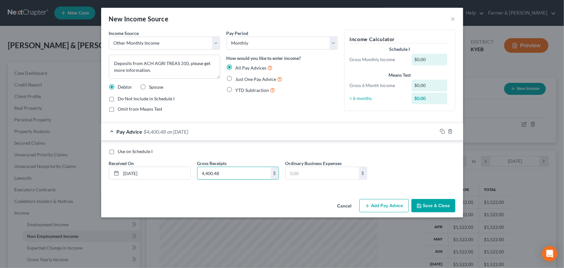
type input "4,400.48"
click at [229, 136] on div "Pay Advice $4,400.48 on 06/06/2025" at bounding box center [269, 131] width 336 height 17
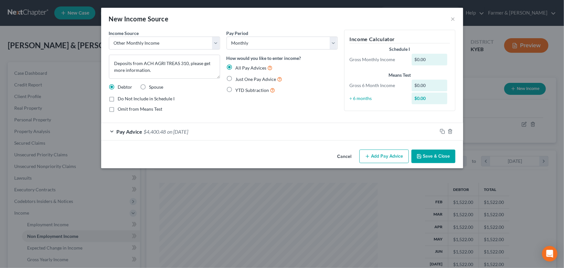
click at [381, 156] on button "Add Pay Advice" at bounding box center [383, 156] width 49 height 14
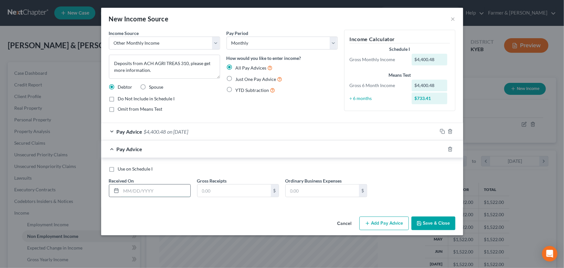
click at [180, 189] on input "text" at bounding box center [155, 190] width 69 height 12
type input "06/20/2025"
click at [196, 187] on div "Gross Receipts $" at bounding box center [238, 187] width 88 height 20
click at [213, 191] on input "text" at bounding box center [233, 190] width 73 height 12
type input "2,814.53"
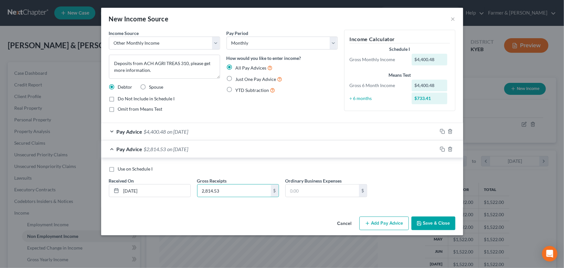
click at [204, 153] on div "Pay Advice $2,814.53 on 06/20/2025" at bounding box center [269, 148] width 336 height 17
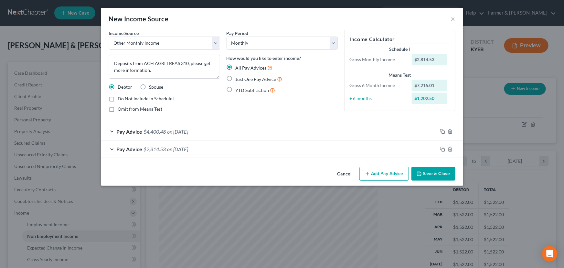
click at [421, 169] on button "Save & Close" at bounding box center [433, 174] width 44 height 14
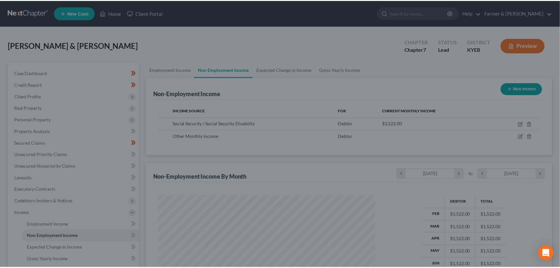
scroll to position [116, 229]
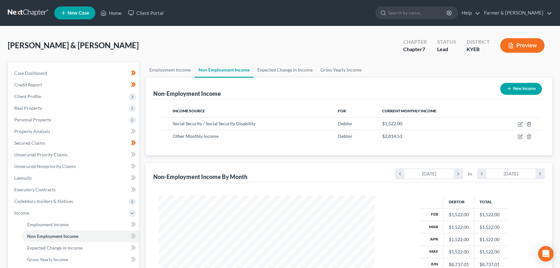
click at [524, 88] on button "New Income" at bounding box center [521, 89] width 42 height 12
select select "0"
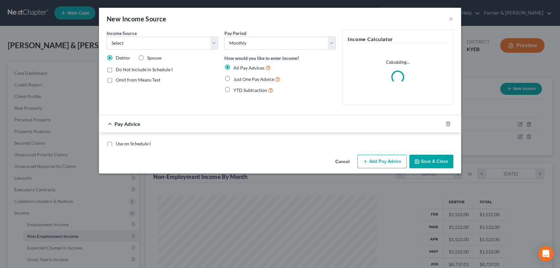
scroll to position [116, 231]
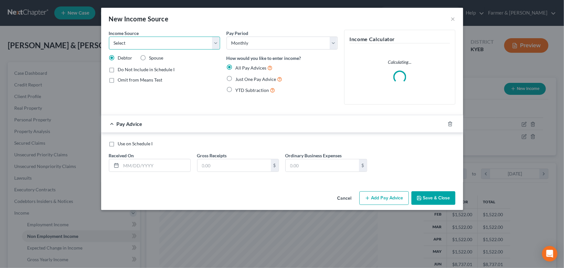
click at [136, 43] on select "Select Unemployment Disability (from employer) Pension Retirement Social Securi…" at bounding box center [164, 43] width 111 height 13
select select "12"
click at [109, 37] on select "Select Unemployment Disability (from employer) Pension Retirement Social Securi…" at bounding box center [164, 43] width 111 height 13
click at [236, 79] on label "Just One Pay Advice" at bounding box center [259, 78] width 47 height 7
click at [238, 79] on input "Just One Pay Advice" at bounding box center [240, 77] width 4 height 4
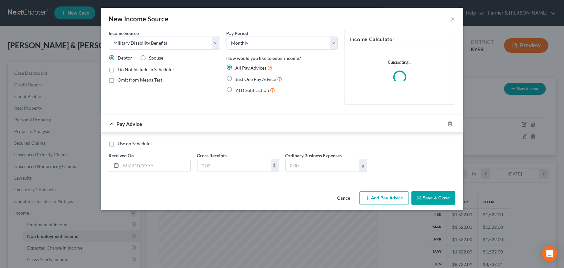
radio input "true"
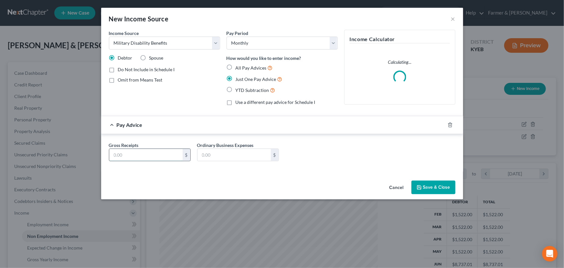
click at [145, 157] on input "text" at bounding box center [145, 155] width 73 height 12
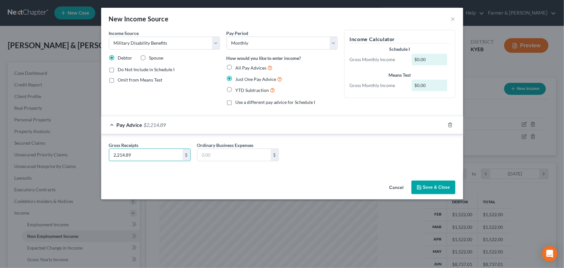
type input "2,214.89"
click at [240, 126] on div "Pay Advice $2,214.89" at bounding box center [273, 124] width 344 height 17
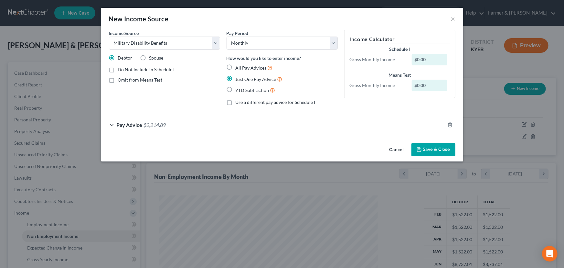
click at [431, 151] on button "Save & Close" at bounding box center [433, 150] width 44 height 14
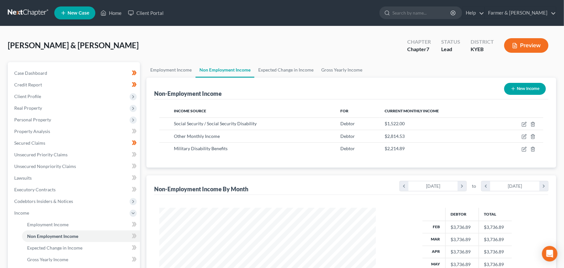
scroll to position [323095, 322981]
click at [520, 136] on icon "button" at bounding box center [520, 135] width 3 height 3
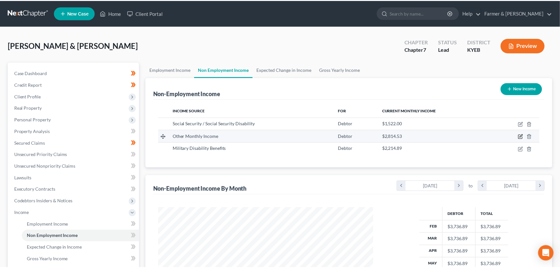
scroll to position [116, 231]
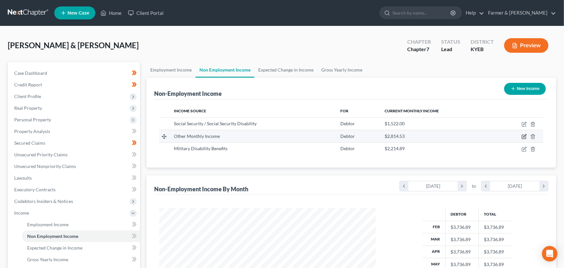
select select "13"
select select "0"
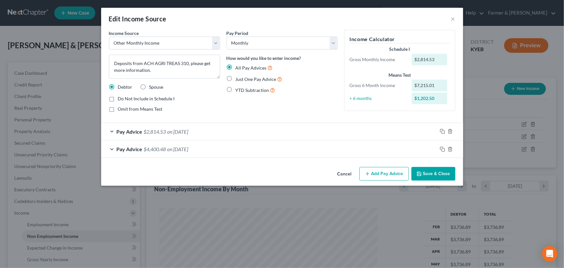
click at [339, 175] on button "Cancel" at bounding box center [344, 173] width 25 height 13
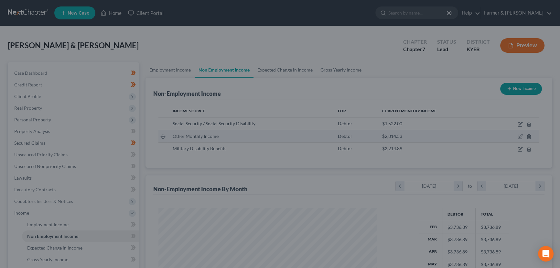
scroll to position [116, 229]
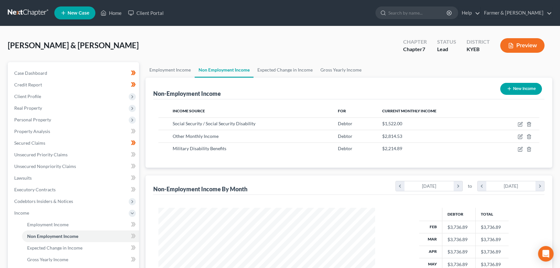
click at [510, 86] on icon "button" at bounding box center [508, 88] width 5 height 5
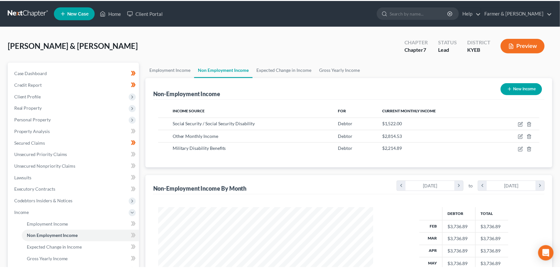
scroll to position [116, 231]
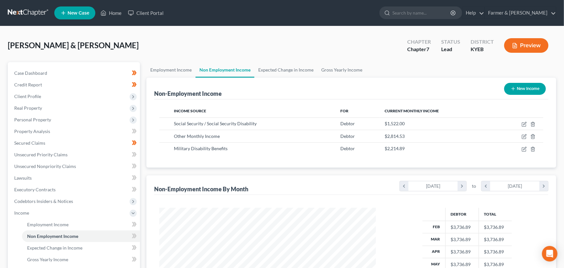
select select "0"
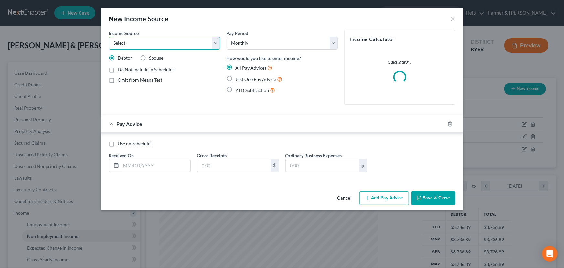
click at [156, 38] on select "Select Unemployment Disability (from employer) Pension Retirement Social Securi…" at bounding box center [164, 43] width 111 height 13
select select "2"
click at [109, 37] on select "Select Unemployment Disability (from employer) Pension Retirement Social Securi…" at bounding box center [164, 43] width 111 height 13
click at [236, 77] on label "Just One Pay Advice" at bounding box center [259, 78] width 47 height 7
click at [238, 77] on input "Just One Pay Advice" at bounding box center [240, 77] width 4 height 4
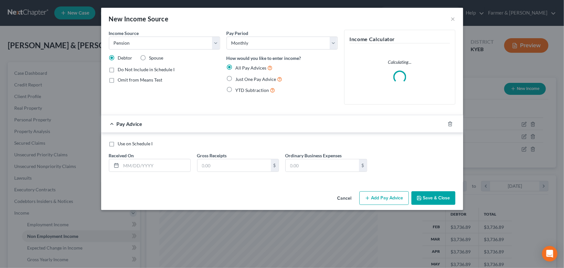
radio input "true"
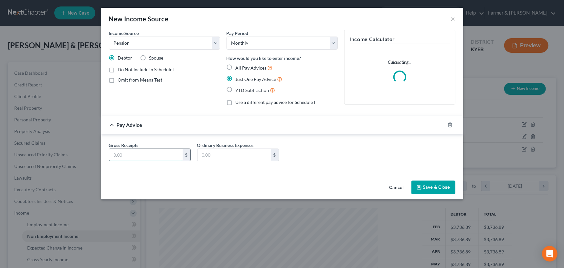
click at [147, 157] on input "text" at bounding box center [145, 155] width 73 height 12
type input "363.45"
click at [212, 123] on div "Pay Advice $363.45" at bounding box center [273, 124] width 344 height 17
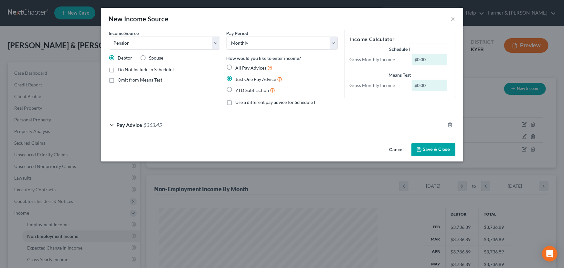
click at [428, 148] on button "Save & Close" at bounding box center [433, 150] width 44 height 14
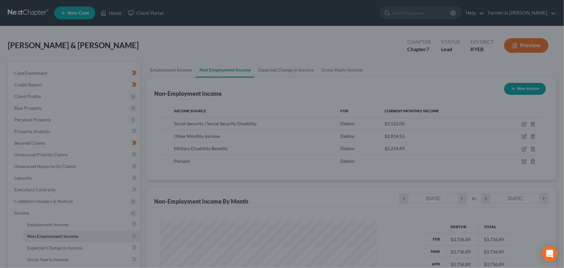
scroll to position [323095, 322981]
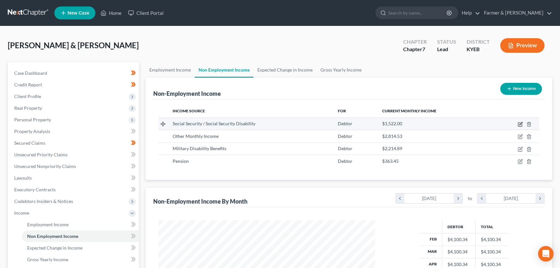
click at [520, 122] on icon "button" at bounding box center [520, 123] width 3 height 3
select select "4"
select select "0"
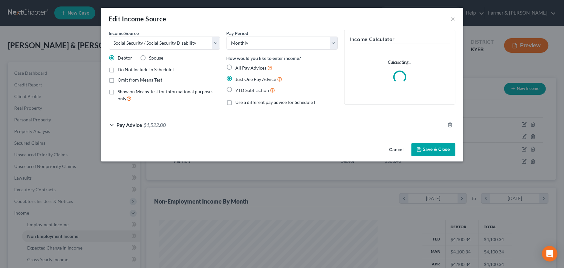
click at [149, 58] on label "Spouse" at bounding box center [156, 58] width 14 height 6
click at [152, 58] on input "Spouse" at bounding box center [154, 57] width 4 height 4
radio input "true"
click at [423, 144] on button "Save & Close" at bounding box center [433, 150] width 44 height 14
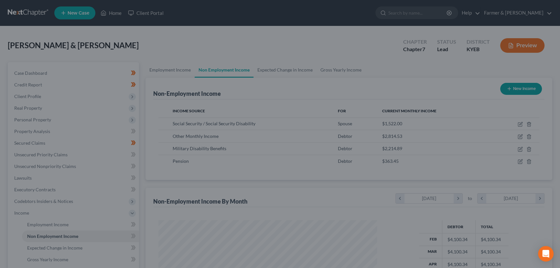
scroll to position [323095, 322981]
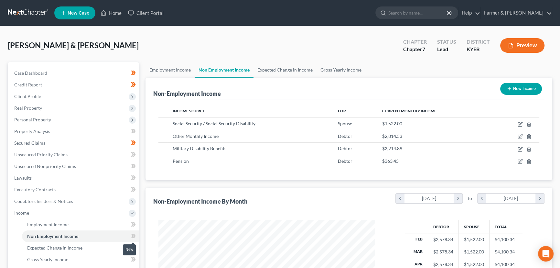
click at [136, 236] on span at bounding box center [133, 237] width 11 height 10
click at [144, 220] on div "Employment Income Non Employment Income Expected Change in Income Gross Yearly …" at bounding box center [348, 217] width 413 height 310
click at [39, 215] on span "Income" at bounding box center [74, 213] width 130 height 12
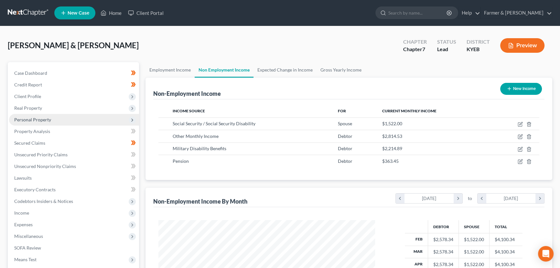
click at [29, 120] on span "Personal Property" at bounding box center [32, 119] width 37 height 5
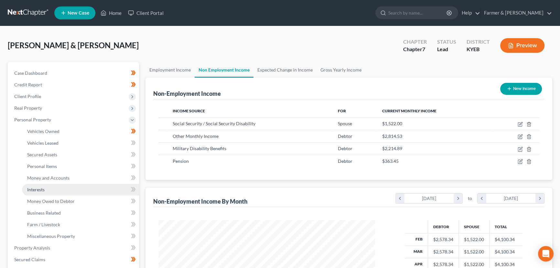
drag, startPoint x: 54, startPoint y: 187, endPoint x: 68, endPoint y: 189, distance: 13.7
click at [54, 187] on link "Interests" at bounding box center [80, 190] width 117 height 12
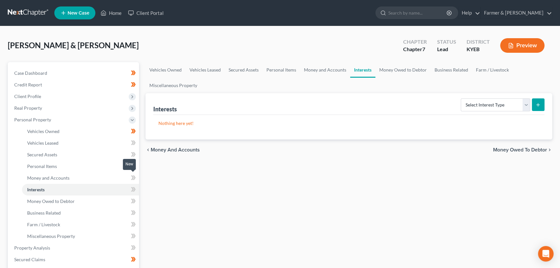
click at [135, 176] on icon at bounding box center [134, 177] width 3 height 5
click at [473, 97] on div "Select Interest Type 401K Annuity Bond Education IRA Government Bond Government…" at bounding box center [501, 104] width 86 height 17
click at [476, 104] on select "Select Interest Type 401K Annuity Bond Education IRA Government Bond Government…" at bounding box center [495, 104] width 69 height 13
click at [461, 98] on select "Select Interest Type 401K Annuity Bond Education IRA Government Bond Government…" at bounding box center [495, 104] width 69 height 13
click at [484, 104] on select "Select Interest Type 401K Annuity Bond Education IRA Government Bond Government…" at bounding box center [495, 104] width 69 height 13
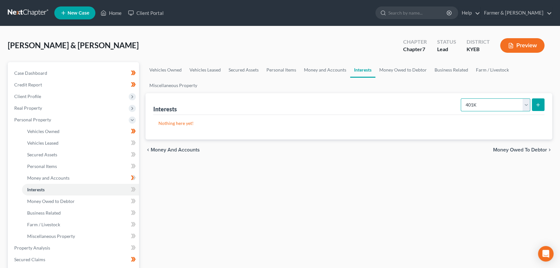
select select "other_retirement_plan"
click at [461, 98] on select "Select Interest Type 401K Annuity Bond Education IRA Government Bond Government…" at bounding box center [495, 104] width 69 height 13
click at [540, 103] on icon "submit" at bounding box center [537, 104] width 5 height 5
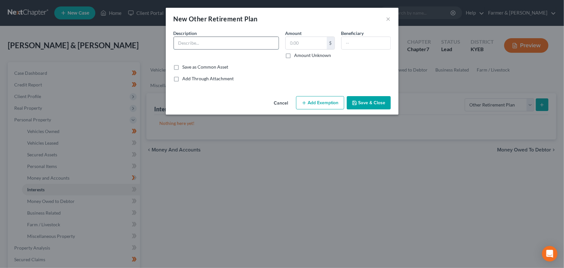
click at [194, 42] on input "text" at bounding box center [226, 43] width 105 height 12
type input "Thrift Savings Plan - GET INFO"
click at [260, 42] on input "Thrift Savings Plan - GET INFO" at bounding box center [226, 43] width 105 height 12
click at [315, 45] on input "text" at bounding box center [306, 43] width 41 height 12
type input "3,461.43"
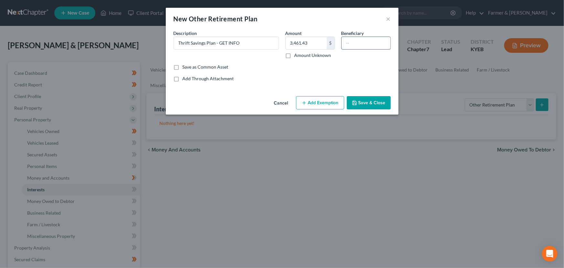
click at [351, 44] on input "text" at bounding box center [366, 43] width 49 height 12
type input "Debtor 1"
click at [336, 101] on button "Add Exemption" at bounding box center [320, 103] width 48 height 14
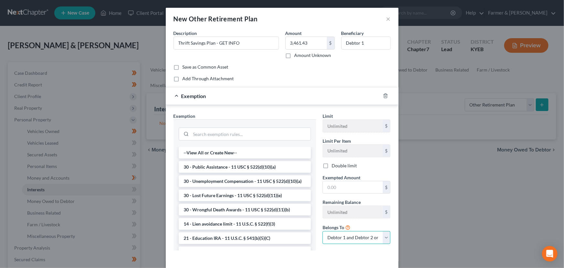
click at [339, 233] on select "Debtor 1 only Debtor 2 only Debtor 1 and Debtor 2 only" at bounding box center [357, 237] width 68 height 13
select select "0"
click at [323, 231] on select "Debtor 1 only Debtor 2 only Debtor 1 and Debtor 2 only" at bounding box center [357, 237] width 68 height 13
click at [329, 254] on div "Limit Unlimited $ Limit Per Item Unlimited $ Double limit Exempted Amount * $ R…" at bounding box center [356, 183] width 75 height 143
click at [195, 139] on input "search" at bounding box center [251, 134] width 120 height 12
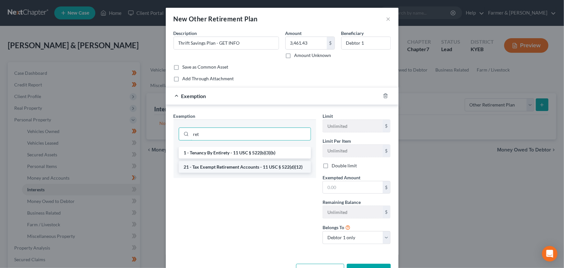
type input "ret"
click at [198, 169] on li "21 - Tax Exempt Retirement Accounts - 11 USC § 522(d)(12)" at bounding box center [245, 167] width 132 height 12
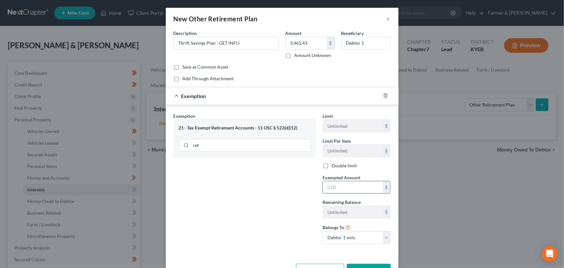
click at [328, 188] on input "text" at bounding box center [353, 187] width 60 height 12
type input "3,461.43"
click at [264, 95] on div "Exemption $3,461.43" at bounding box center [273, 95] width 215 height 17
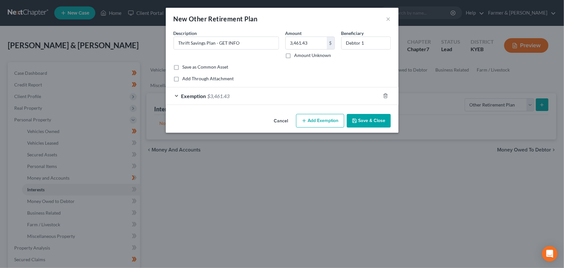
click at [348, 124] on button "Save & Close" at bounding box center [369, 121] width 44 height 14
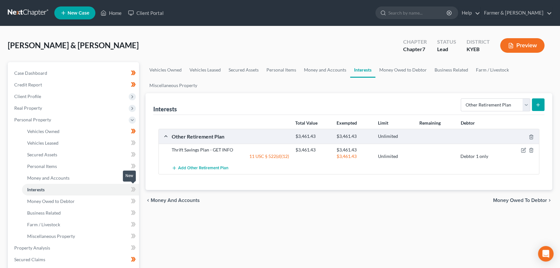
click at [134, 188] on icon at bounding box center [133, 189] width 5 height 8
click at [159, 213] on div "Vehicles Owned Vehicles Leased Secured Assets Personal Items Money and Accounts…" at bounding box center [348, 248] width 413 height 373
click at [59, 176] on span "Money and Accounts" at bounding box center [48, 177] width 42 height 5
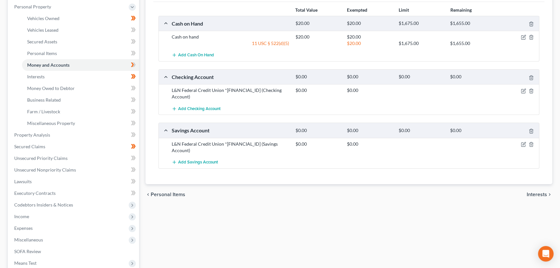
scroll to position [117, 0]
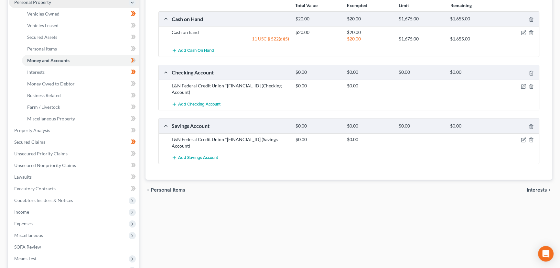
click at [41, 3] on span "Personal Property" at bounding box center [32, 1] width 37 height 5
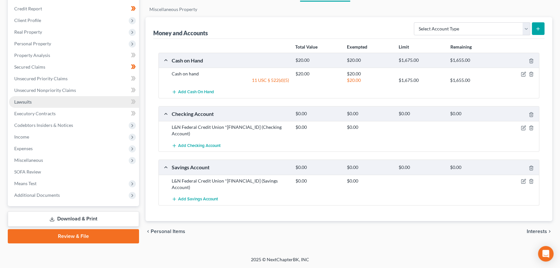
scroll to position [75, 0]
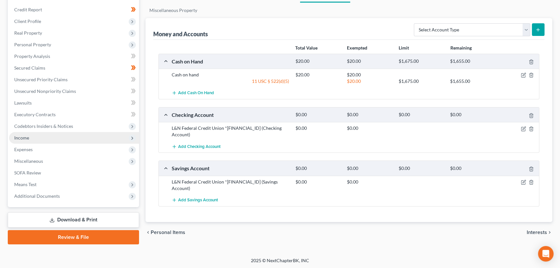
click at [29, 139] on span "Income" at bounding box center [74, 138] width 130 height 12
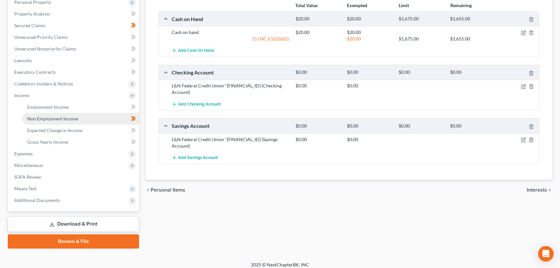
click at [49, 119] on span "Non Employment Income" at bounding box center [52, 118] width 51 height 5
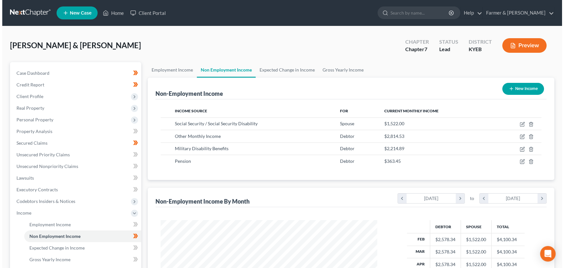
scroll to position [116, 229]
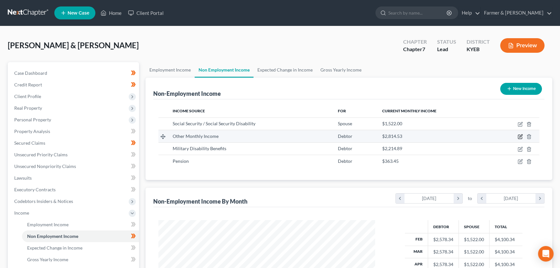
click at [521, 136] on icon "button" at bounding box center [519, 136] width 5 height 5
select select "13"
select select "0"
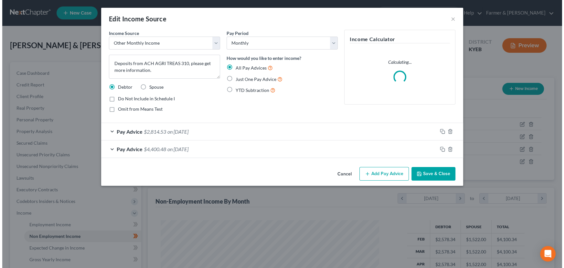
scroll to position [116, 231]
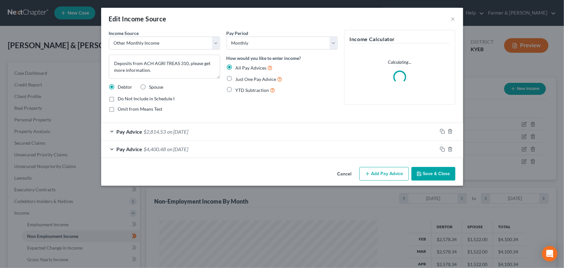
click at [373, 175] on button "Add Pay Advice" at bounding box center [383, 174] width 49 height 14
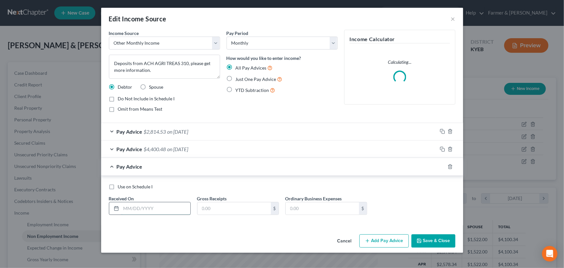
click at [152, 207] on input "text" at bounding box center [155, 208] width 69 height 12
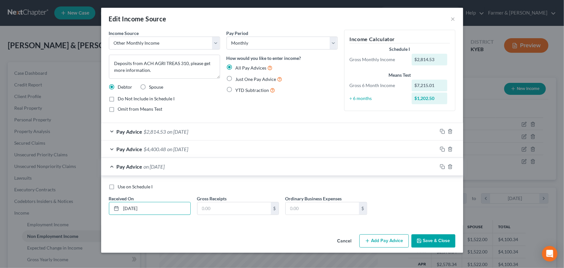
type input "05/09/2025"
click at [230, 214] on div "Use on Schedule I Received On * 05/09/2025 Gross Receipts $ Ordinary Business E…" at bounding box center [282, 201] width 353 height 37
click at [228, 208] on input "text" at bounding box center [233, 208] width 73 height 12
type input "3,409.80"
click at [188, 166] on span "on 05/09/2025" at bounding box center [177, 166] width 21 height 6
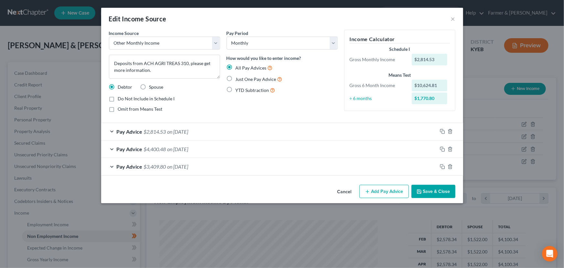
click at [379, 193] on button "Add Pay Advice" at bounding box center [383, 192] width 49 height 14
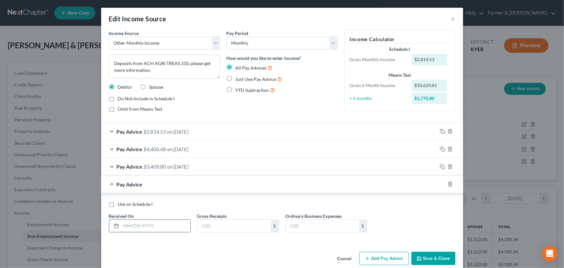
click at [146, 222] on input "text" at bounding box center [155, 225] width 69 height 12
type input "05/23/2025"
click at [236, 45] on select "Select Monthly Twice Monthly Every Other Week Weekly" at bounding box center [282, 43] width 111 height 13
select select "2"
click at [227, 37] on select "Select Monthly Twice Monthly Every Other Week Weekly" at bounding box center [282, 43] width 111 height 13
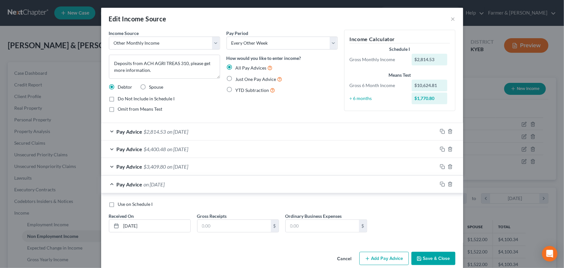
click at [204, 108] on div "Omit from Means Test" at bounding box center [164, 109] width 111 height 6
click at [207, 227] on input "text" at bounding box center [233, 225] width 73 height 12
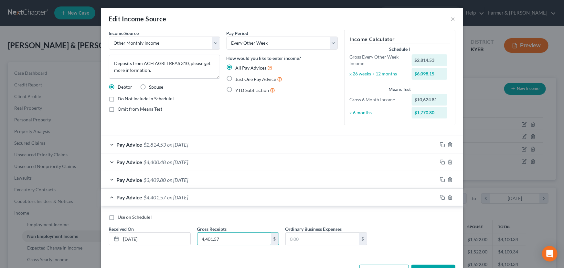
type input "4,401.57"
click at [188, 196] on span "on 05/23/2025" at bounding box center [177, 197] width 21 height 6
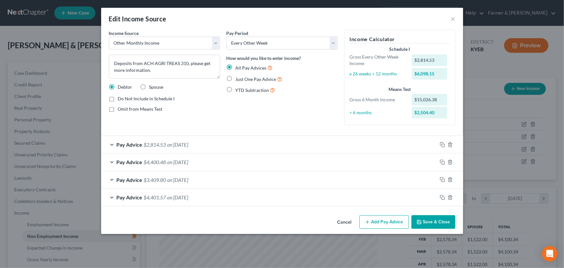
click at [391, 221] on button "Add Pay Advice" at bounding box center [383, 222] width 49 height 14
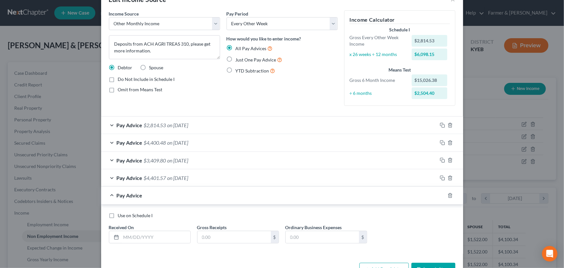
scroll to position [40, 0]
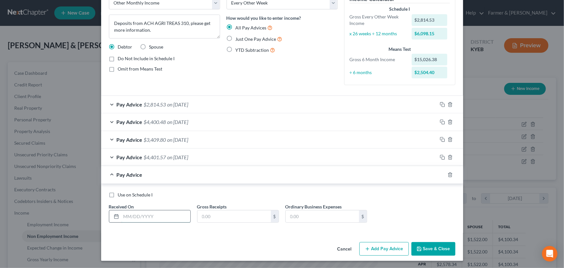
click at [146, 212] on input "text" at bounding box center [155, 216] width 69 height 12
type input "04/11/2025"
click at [204, 221] on input "text" at bounding box center [233, 216] width 73 height 12
type input "4,251.60"
click at [201, 176] on div "Pay Advice $4,251.60 on 04/11/2025" at bounding box center [269, 174] width 336 height 17
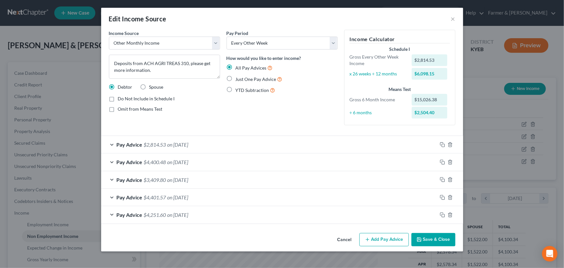
scroll to position [0, 0]
click at [377, 235] on button "Add Pay Advice" at bounding box center [383, 240] width 49 height 14
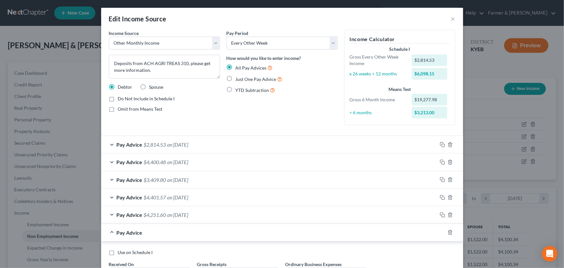
scroll to position [58, 0]
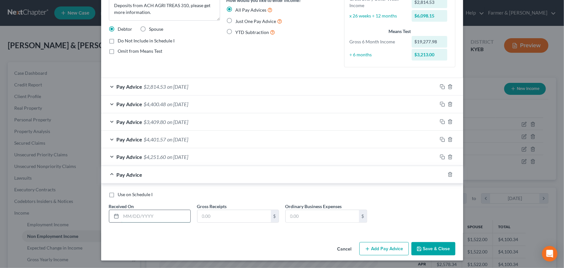
click at [136, 213] on input "text" at bounding box center [155, 216] width 69 height 12
type input "04/25/2025"
click at [206, 219] on input "text" at bounding box center [233, 216] width 73 height 12
type input "2,798.03"
click at [191, 179] on div "Pay Advice $2,798.03 on 04/25/2025" at bounding box center [269, 174] width 336 height 17
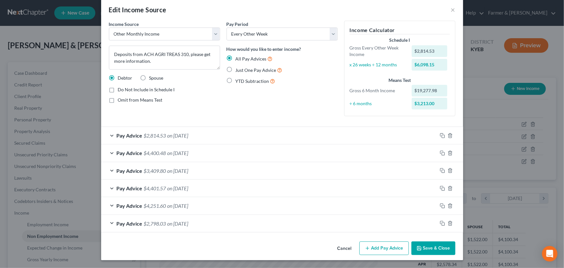
scroll to position [8, 0]
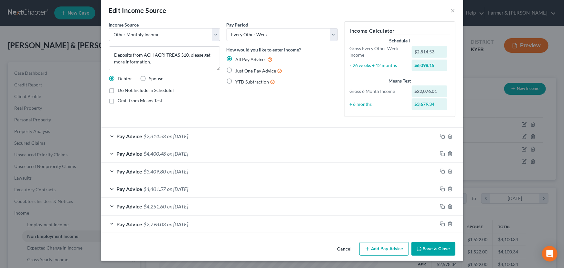
click at [365, 249] on icon "button" at bounding box center [367, 248] width 5 height 5
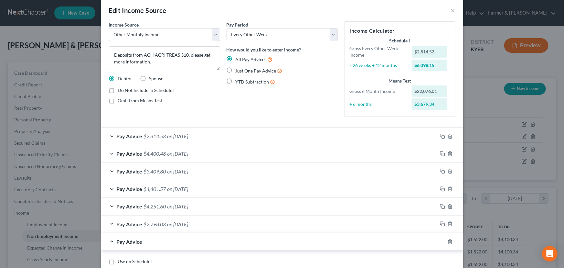
scroll to position [75, 0]
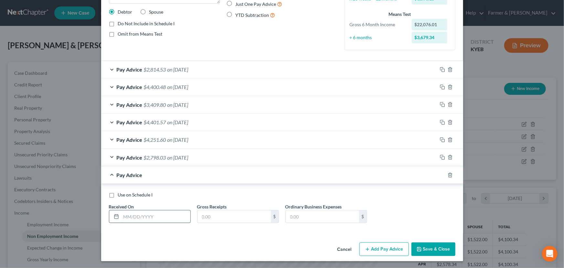
click at [139, 214] on input "text" at bounding box center [155, 216] width 69 height 12
type input "03/14/2025"
click at [208, 221] on input "text" at bounding box center [233, 216] width 73 height 12
type input "3,106.08"
click at [181, 171] on div "Pay Advice $3,106.08 on 03/14/2025" at bounding box center [269, 174] width 336 height 17
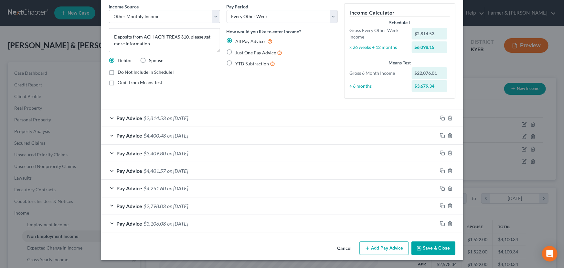
scroll to position [26, 0]
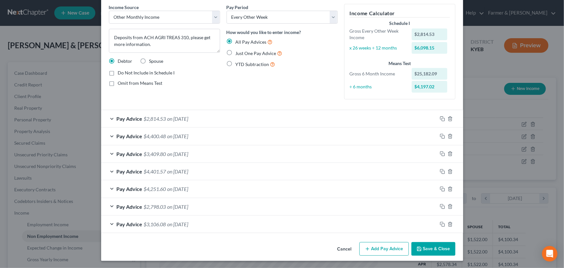
click at [378, 251] on button "Add Pay Advice" at bounding box center [383, 249] width 49 height 14
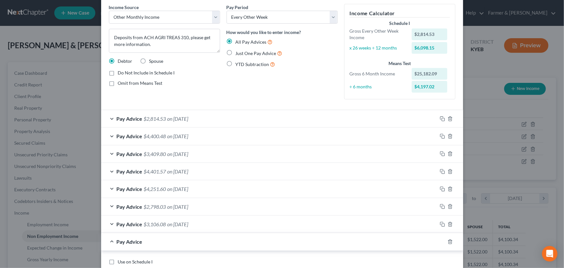
scroll to position [93, 0]
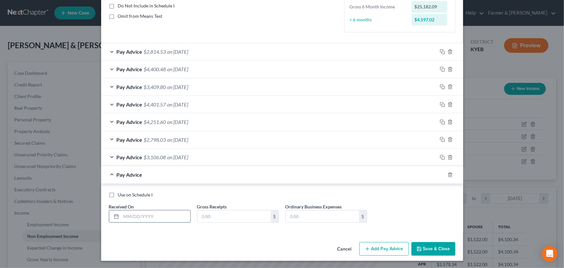
click at [138, 210] on input "text" at bounding box center [155, 216] width 69 height 12
type input "03/28/2025"
click at [213, 215] on input "text" at bounding box center [233, 216] width 73 height 12
type input "1,223.70"
click at [188, 173] on span "on 03/28/2025" at bounding box center [177, 174] width 21 height 6
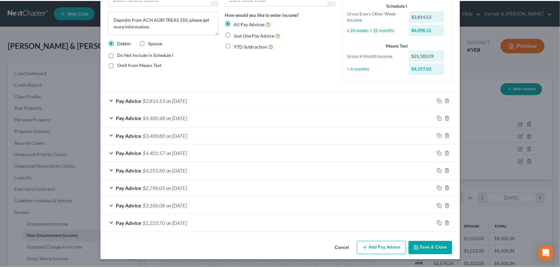
scroll to position [43, 0]
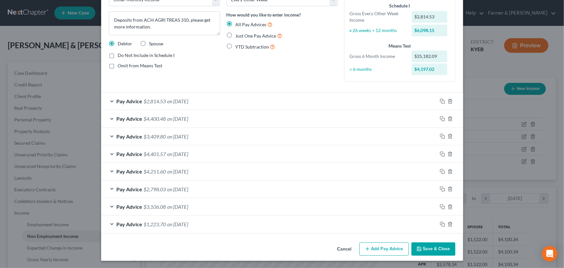
click at [419, 247] on icon "button" at bounding box center [419, 249] width 4 height 4
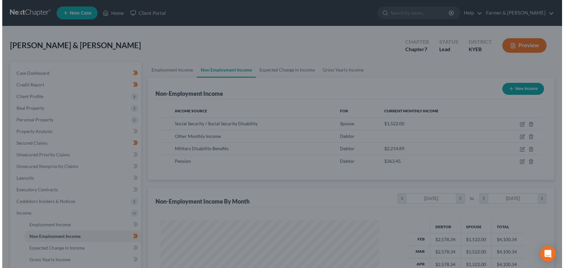
scroll to position [323095, 322981]
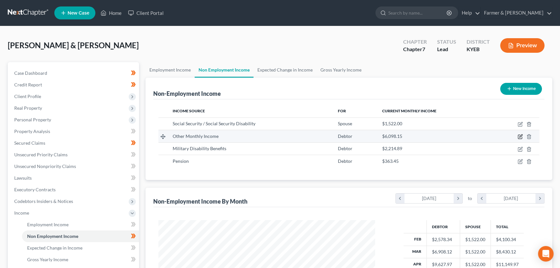
click at [520, 136] on icon "button" at bounding box center [519, 136] width 5 height 5
select select "13"
select select "2"
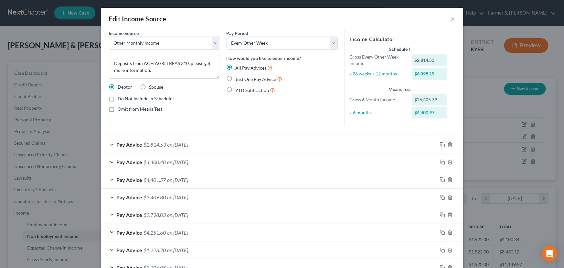
scroll to position [43, 0]
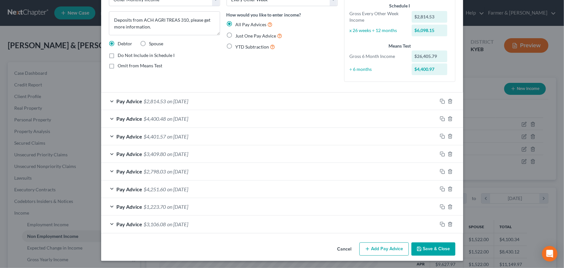
click at [200, 220] on div "Pay Advice $3,106.08 on 03/14/2025" at bounding box center [269, 223] width 336 height 17
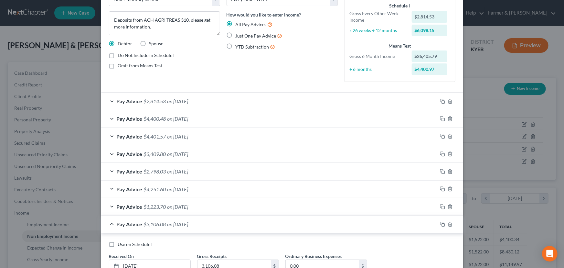
click at [167, 221] on span "on 03/14/2025" at bounding box center [177, 224] width 21 height 6
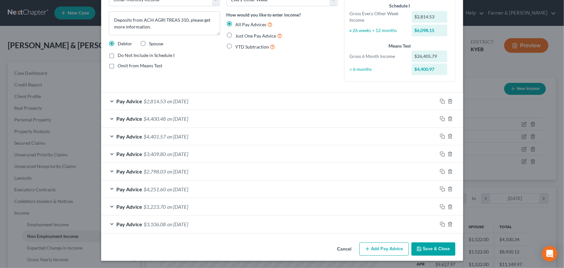
click at [155, 207] on span "$1,223.70" at bounding box center [155, 206] width 22 height 6
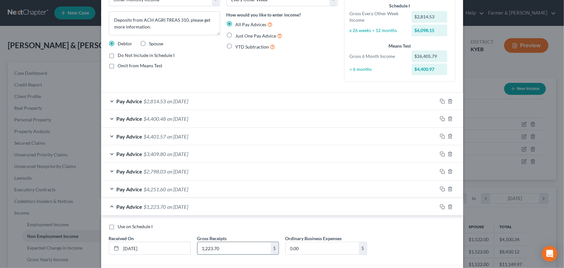
click at [213, 250] on input "1,223.70" at bounding box center [233, 248] width 73 height 12
type input "6,030.54"
click at [202, 213] on div "Pay Advice $6,030.54 on 03/28/2025" at bounding box center [269, 206] width 336 height 17
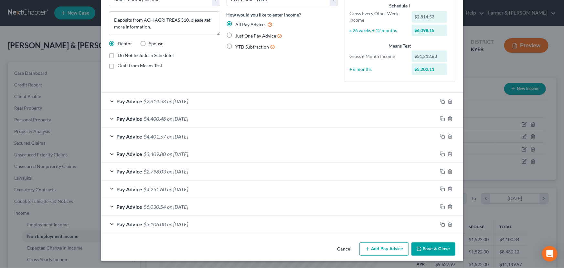
click at [378, 249] on button "Add Pay Advice" at bounding box center [383, 249] width 49 height 14
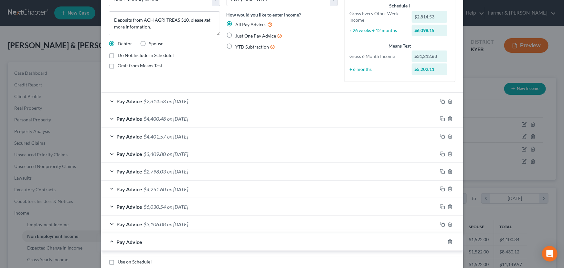
scroll to position [110, 0]
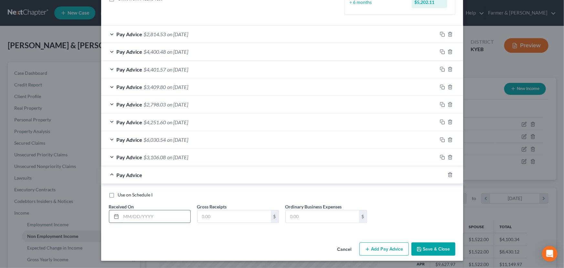
click at [162, 216] on input "text" at bounding box center [155, 216] width 69 height 12
type input "02/14/2025"
click at [204, 223] on div "Use on Schedule I Received On * 02/14/2025 Gross Receipts $ Ordinary Business E…" at bounding box center [282, 209] width 353 height 37
click at [206, 215] on input "text" at bounding box center [233, 216] width 73 height 12
type input "3,937.91"
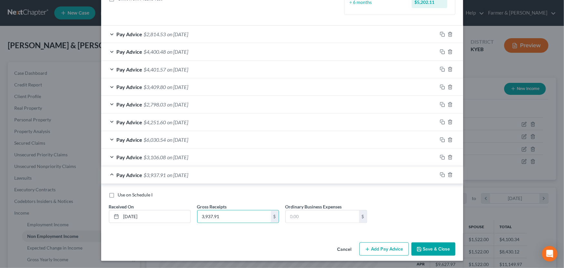
click at [223, 177] on div "Pay Advice $3,937.91 on 02/14/2025" at bounding box center [269, 174] width 336 height 17
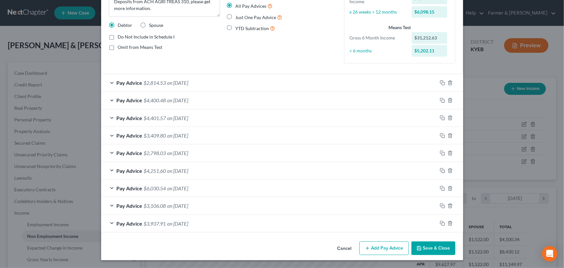
scroll to position [61, 0]
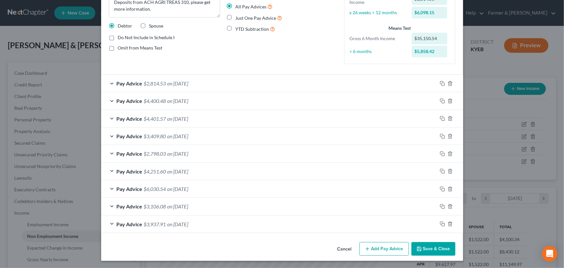
click at [362, 247] on button "Add Pay Advice" at bounding box center [383, 249] width 49 height 14
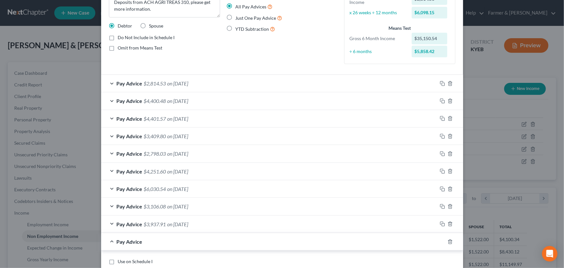
scroll to position [128, 0]
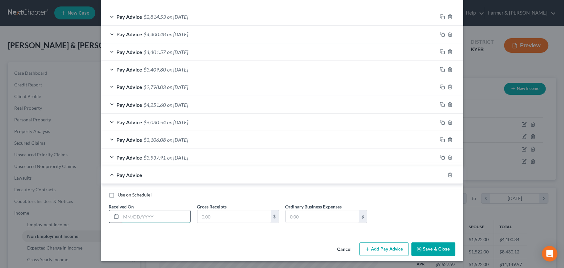
click at [157, 213] on input "text" at bounding box center [155, 216] width 69 height 12
type input "02/28/2025"
click at [202, 219] on input "text" at bounding box center [233, 216] width 73 height 12
type input "5,148.42"
click at [177, 175] on span "on 02/28/2025" at bounding box center [177, 175] width 21 height 6
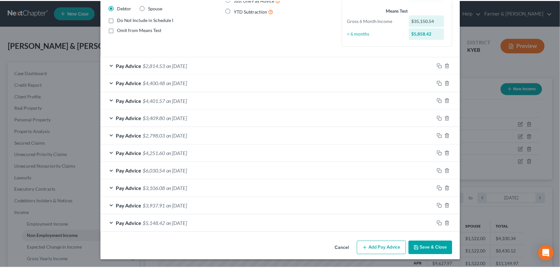
scroll to position [78, 0]
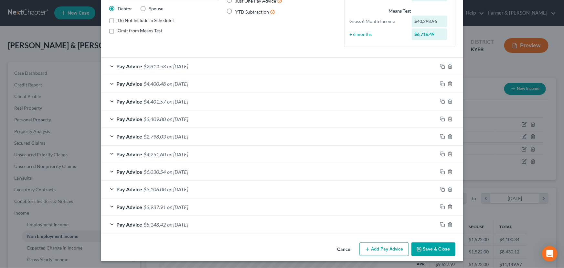
click at [423, 243] on button "Save & Close" at bounding box center [433, 249] width 44 height 14
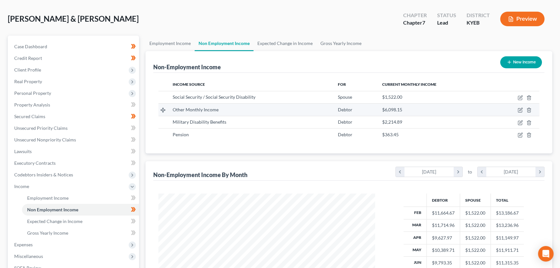
scroll to position [24, 0]
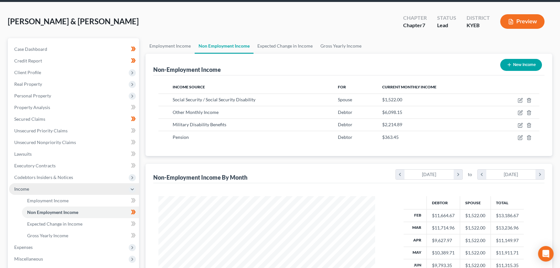
click at [27, 188] on span "Income" at bounding box center [21, 188] width 15 height 5
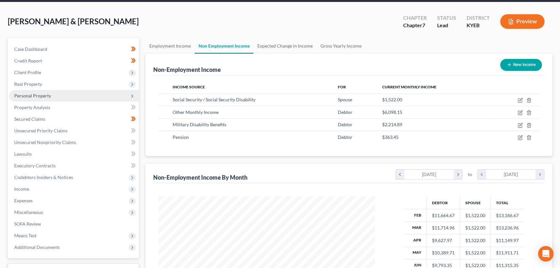
click at [37, 95] on span "Personal Property" at bounding box center [32, 95] width 37 height 5
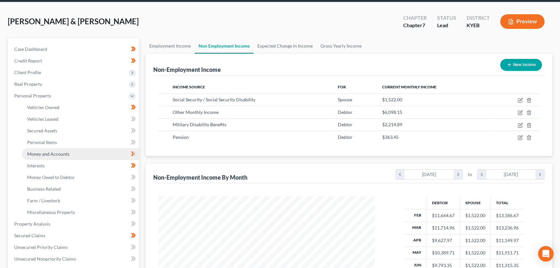
click at [70, 151] on link "Money and Accounts" at bounding box center [80, 154] width 117 height 12
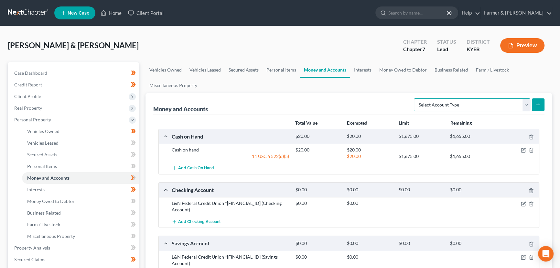
click at [425, 110] on select "Select Account Type Brokerage Cash on Hand Certificates of Deposit Checking Acc…" at bounding box center [472, 104] width 116 height 13
select select "checking"
click at [415, 98] on select "Select Account Type Brokerage Cash on Hand Certificates of Deposit Checking Acc…" at bounding box center [472, 104] width 116 height 13
click at [535, 106] on button "submit" at bounding box center [538, 104] width 13 height 13
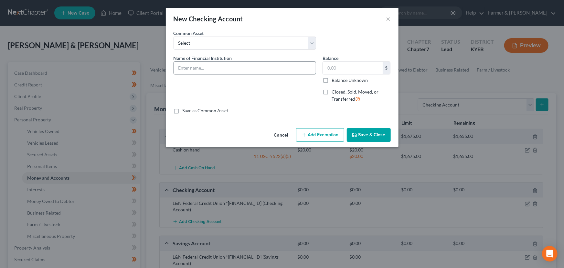
click at [212, 70] on input "text" at bounding box center [245, 68] width 142 height 12
type input "Navy Federal Credit Union *0197"
click at [368, 128] on button "Save & Close" at bounding box center [369, 135] width 44 height 14
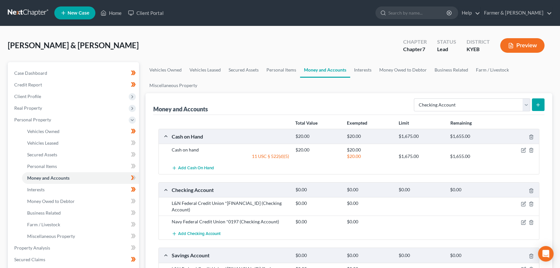
click at [443, 96] on div "Select Account Type Brokerage Cash on Hand Certificates of Deposit Checking Acc…" at bounding box center [477, 104] width 133 height 17
click at [436, 102] on select "Select Account Type Brokerage Cash on Hand Certificates of Deposit Checking Acc…" at bounding box center [472, 104] width 116 height 13
select select "savings"
click at [415, 98] on select "Select Account Type Brokerage Cash on Hand Certificates of Deposit Checking Acc…" at bounding box center [472, 104] width 116 height 13
click at [537, 107] on button "submit" at bounding box center [538, 104] width 13 height 13
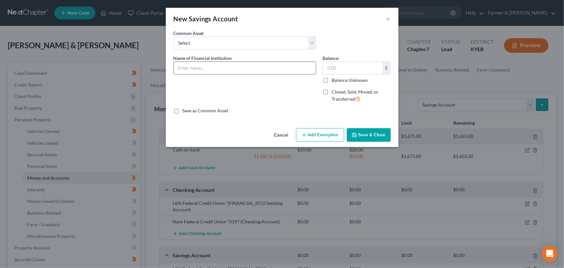
click at [238, 69] on input "text" at bounding box center [245, 68] width 142 height 12
type input "Navy Federal Credit Union *5924"
click at [287, 92] on div "Name of Financial Institution * Navy Federal Credit Union *5924" at bounding box center [244, 81] width 149 height 53
click at [349, 71] on input "text" at bounding box center [353, 68] width 60 height 12
type input "6.01"
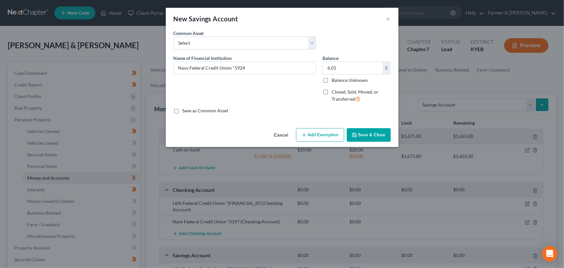
click at [357, 135] on icon "button" at bounding box center [354, 134] width 5 height 5
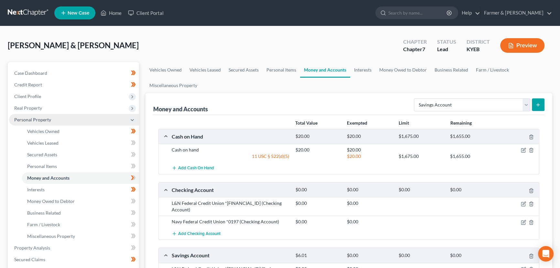
click at [32, 122] on span "Personal Property" at bounding box center [32, 119] width 37 height 5
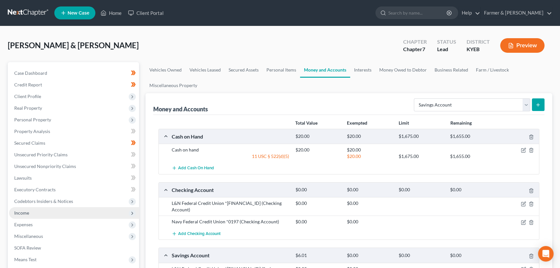
click at [42, 212] on span "Income" at bounding box center [74, 213] width 130 height 12
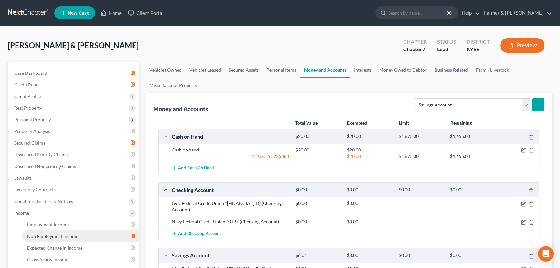
click at [50, 233] on span "Non Employment Income" at bounding box center [52, 235] width 51 height 5
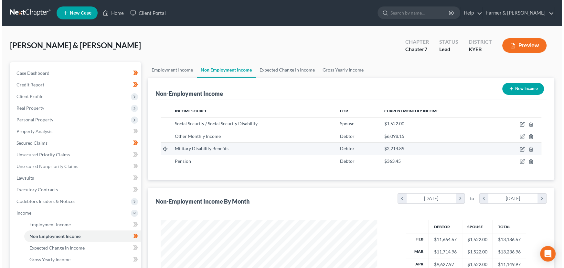
scroll to position [116, 229]
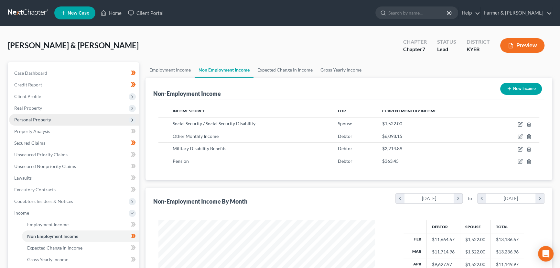
click at [43, 118] on span "Personal Property" at bounding box center [32, 119] width 37 height 5
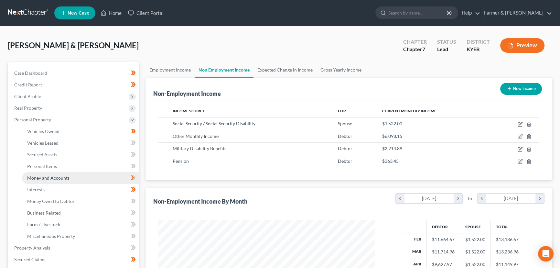
click at [67, 175] on span "Money and Accounts" at bounding box center [48, 177] width 42 height 5
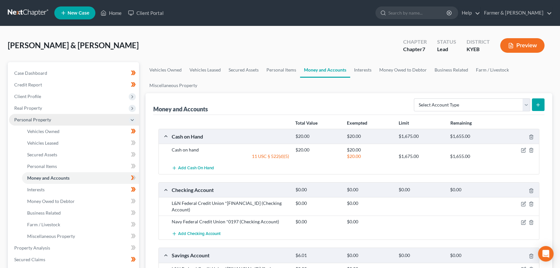
click at [46, 121] on span "Personal Property" at bounding box center [32, 119] width 37 height 5
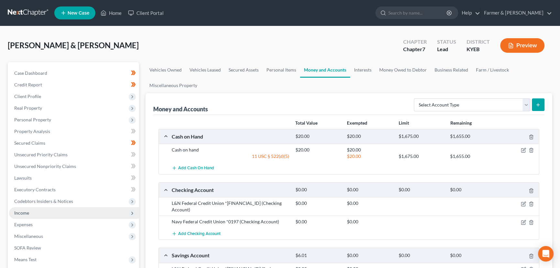
click at [22, 217] on span "Income" at bounding box center [74, 213] width 130 height 12
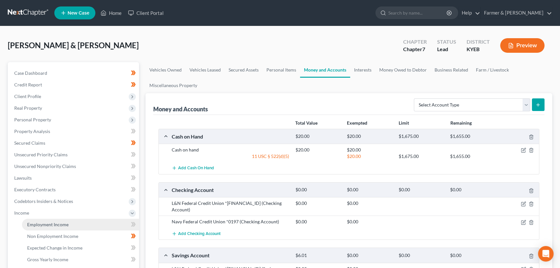
click at [45, 221] on span "Employment Income" at bounding box center [47, 223] width 41 height 5
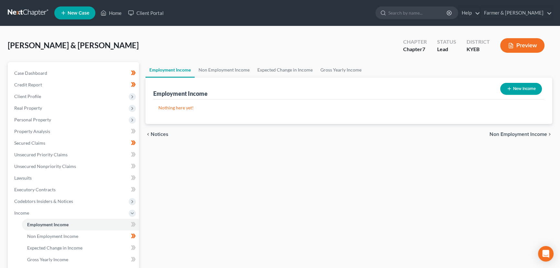
click at [505, 92] on button "New Income" at bounding box center [521, 89] width 42 height 12
select select "0"
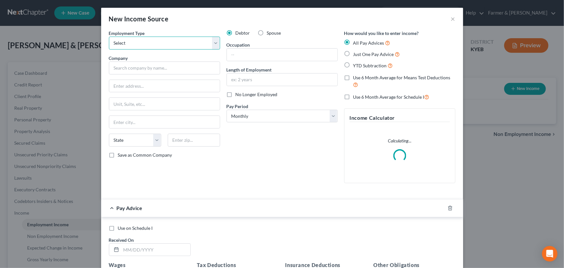
drag, startPoint x: 147, startPoint y: 46, endPoint x: 151, endPoint y: 48, distance: 4.6
click at [147, 46] on select "Select Full or Part Time Employment Self Employment" at bounding box center [164, 43] width 111 height 13
select select "0"
click at [109, 37] on select "Select Full or Part Time Employment Self Employment" at bounding box center [164, 43] width 111 height 13
click at [164, 71] on input "text" at bounding box center [164, 67] width 111 height 13
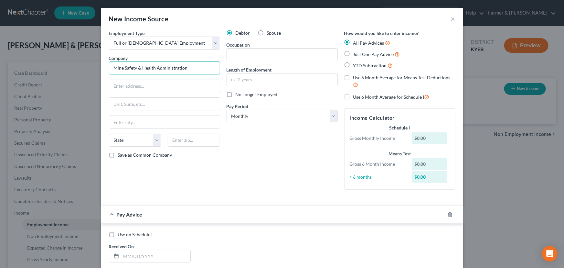
drag, startPoint x: 186, startPoint y: 68, endPoint x: 104, endPoint y: 71, distance: 82.5
click at [106, 71] on div "Employment Type * Select Full or Part Time Employment Self Employment Company *…" at bounding box center [165, 112] width 118 height 165
drag, startPoint x: 248, startPoint y: 154, endPoint x: 223, endPoint y: 152, distance: 25.6
click at [248, 154] on div "Debtor Spouse Occupation Length of Employment No Longer Employed Pay Period * S…" at bounding box center [282, 112] width 118 height 165
click at [110, 67] on input "Mine Safety & Health Administration" at bounding box center [164, 67] width 111 height 13
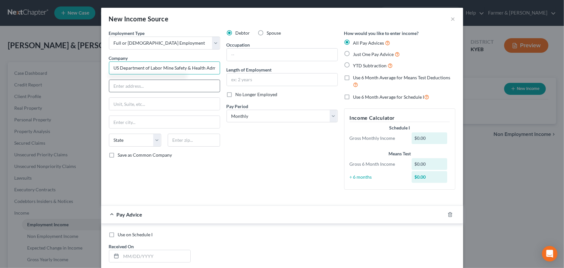
type input "US Department of Labor Mine Safety & Health Administration"
click at [118, 86] on input "text" at bounding box center [164, 86] width 111 height 12
type input "704 State Hwy 2034"
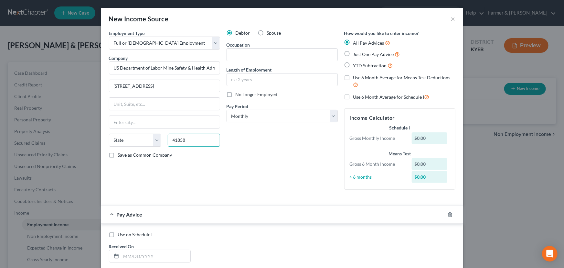
type input "41858"
click at [239, 142] on div "Debtor Spouse Occupation Length of Employment No Longer Employed Pay Period * S…" at bounding box center [282, 112] width 118 height 165
type input "Whitesburg"
select select "18"
drag, startPoint x: 259, startPoint y: 54, endPoint x: 232, endPoint y: 56, distance: 26.9
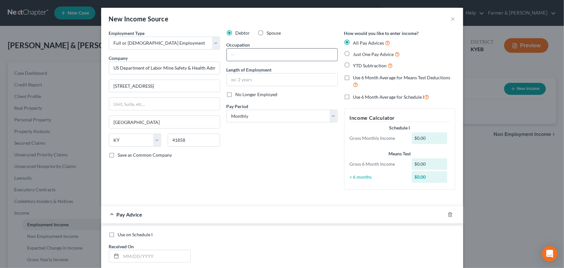
click at [259, 54] on input "text" at bounding box center [282, 54] width 111 height 12
click at [260, 53] on input "text" at bounding box center [282, 54] width 111 height 12
type input "Mine Safety Inspector"
click at [258, 74] on input "text" at bounding box center [282, 79] width 111 height 12
type input "19 GET INFO"
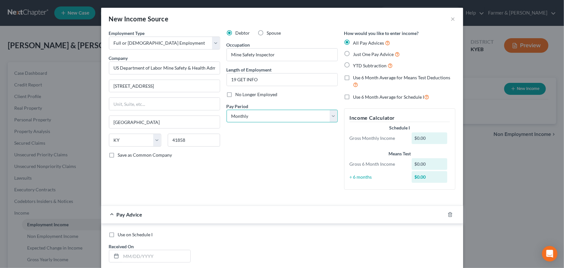
click at [236, 113] on select "Select Monthly Twice Monthly Every Other Week Weekly" at bounding box center [282, 116] width 111 height 13
select select "2"
click at [227, 110] on select "Select Monthly Twice Monthly Every Other Week Weekly" at bounding box center [282, 116] width 111 height 13
click at [259, 145] on div "Debtor Spouse Occupation Mine Safety Inspector Length of Employment 19 GET INFO…" at bounding box center [282, 112] width 118 height 165
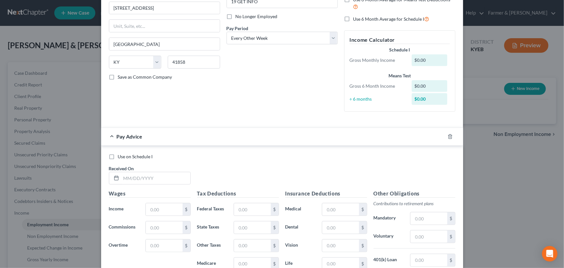
scroll to position [184, 0]
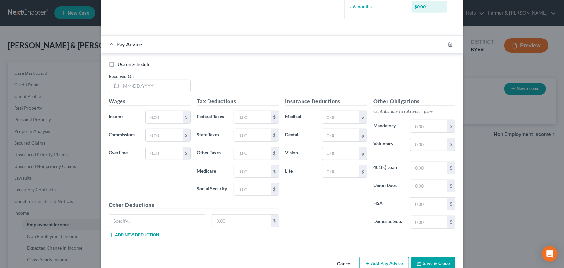
click at [246, 64] on div "Use on Schedule I" at bounding box center [282, 64] width 346 height 6
click at [166, 80] on input "text" at bounding box center [155, 86] width 69 height 12
type input "07/26/2025"
click at [161, 114] on input "text" at bounding box center [164, 117] width 37 height 12
type input "4,413.49"
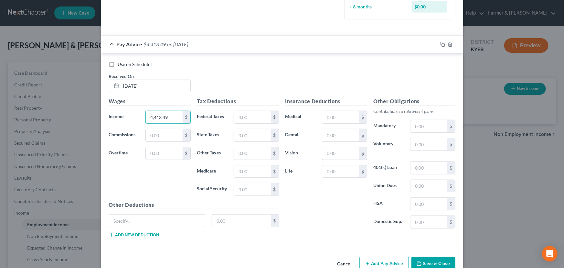
click at [228, 70] on div "Use on Schedule I Received On * 07/26/2025" at bounding box center [282, 79] width 353 height 37
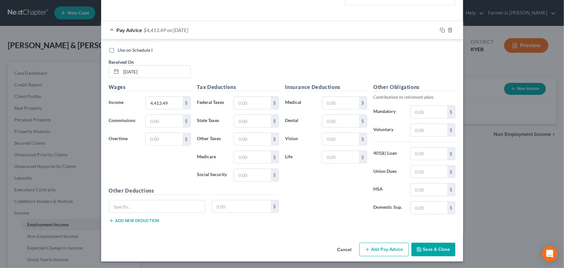
scroll to position [199, 0]
click at [142, 205] on input "text" at bounding box center [157, 206] width 96 height 12
type input "Retirement"
click at [256, 209] on input "text" at bounding box center [241, 206] width 59 height 12
type input "34.43"
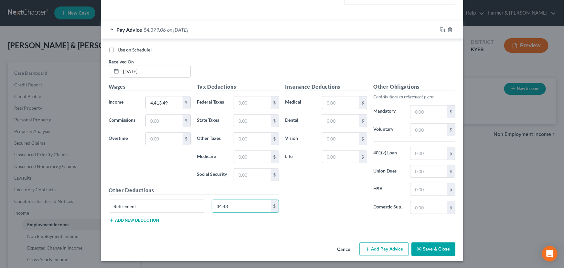
click at [142, 221] on button "Add new deduction" at bounding box center [134, 220] width 50 height 5
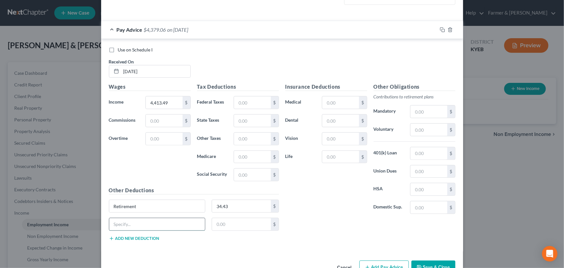
click at [142, 221] on input "text" at bounding box center [157, 224] width 96 height 12
type input "TSP-FERS"
click at [213, 224] on input "text" at bounding box center [241, 224] width 59 height 12
type input "43.03"
click at [322, 220] on div "Insurance Deductions Medical $ Dental $ Vision $ Life $ Other Obligations Contr…" at bounding box center [370, 164] width 176 height 163
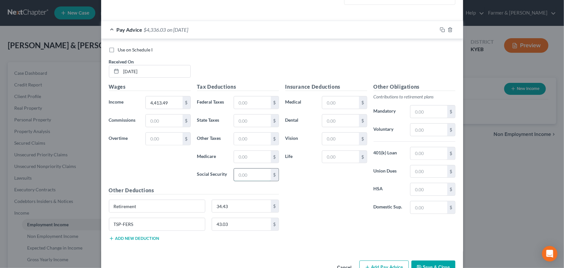
click at [242, 176] on input "text" at bounding box center [252, 174] width 37 height 12
type input "252.23"
click at [241, 105] on input "text" at bounding box center [252, 102] width 37 height 12
type input "366.48"
click at [242, 120] on input "text" at bounding box center [252, 120] width 37 height 12
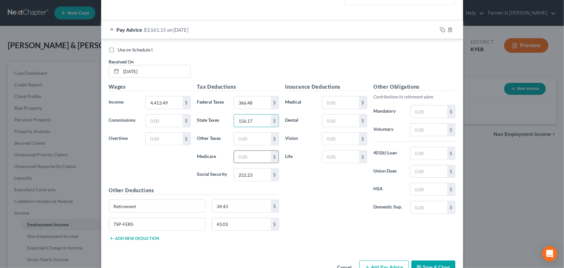
type input "156.17"
click at [240, 157] on input "text" at bounding box center [252, 157] width 37 height 12
type input "59.06"
click at [347, 124] on input "text" at bounding box center [340, 120] width 37 height 12
type input "36.89"
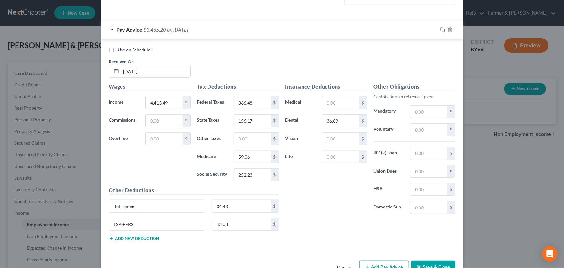
click at [139, 239] on button "Add new deduction" at bounding box center [134, 238] width 50 height 5
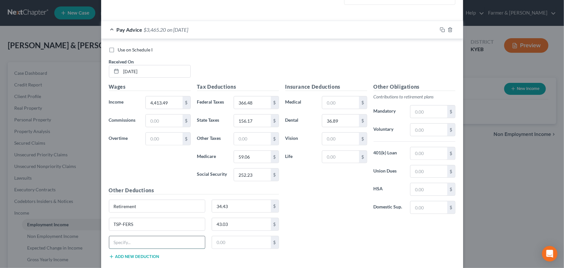
click at [139, 237] on input "text" at bounding box center [157, 242] width 96 height 12
type input "FEHBA-Enroll code 112"
click at [246, 242] on input "text" at bounding box center [241, 242] width 59 height 12
type input "303.61"
click at [323, 246] on div "Insurance Deductions Medical $ Dental 36.89 $ Vision $ Life $ Other Obligations…" at bounding box center [370, 173] width 176 height 181
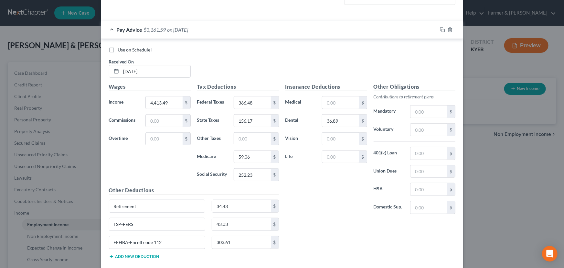
click at [144, 254] on button "Add new deduction" at bounding box center [134, 256] width 50 height 5
click at [145, 256] on input "text" at bounding box center [157, 260] width 96 height 12
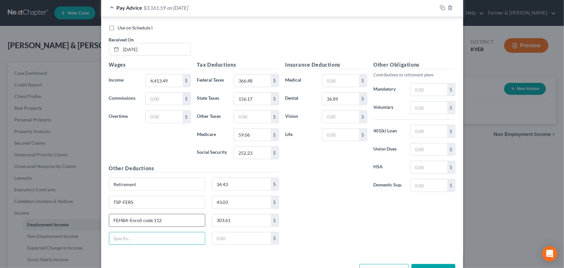
scroll to position [242, 0]
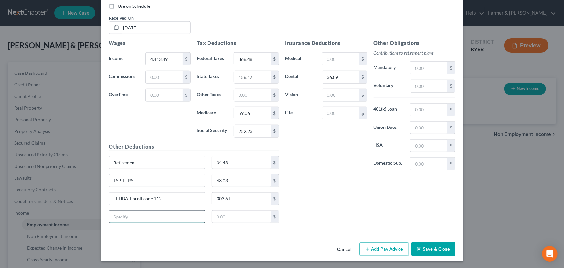
click at [148, 216] on input "text" at bounding box center [157, 216] width 96 height 12
type input "E"
type input "FEGLI COVERAGE $115,000 + OPT FEGLI AGE BRACKET 7"
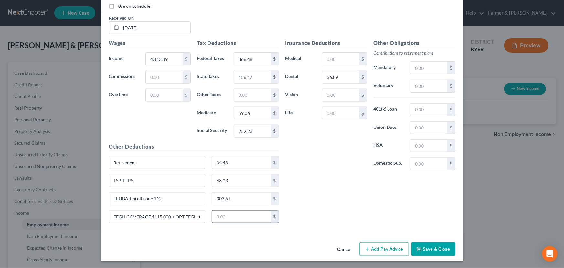
click at [221, 218] on input "text" at bounding box center [241, 216] width 59 height 12
type input "262.55"
click at [282, 213] on div "Insurance Deductions Medical $ Dental 36.89 $ Vision $ Life $ Other Obligations…" at bounding box center [370, 133] width 176 height 189
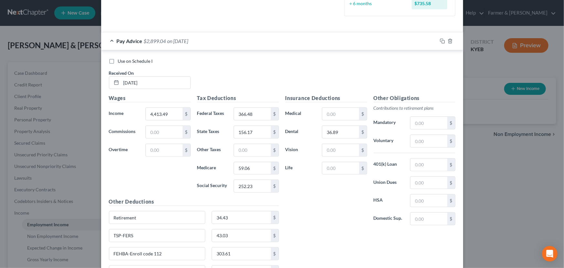
scroll to position [184, 0]
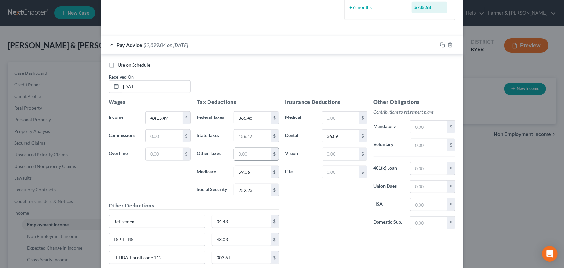
click at [249, 155] on input "text" at bounding box center [252, 154] width 37 height 12
type input "3"
click at [138, 179] on div "Wages Income * 4,413.49 $ Commissions $ Overtime $" at bounding box center [150, 149] width 88 height 103
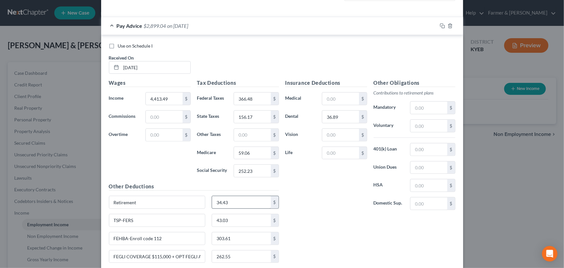
scroll to position [213, 0]
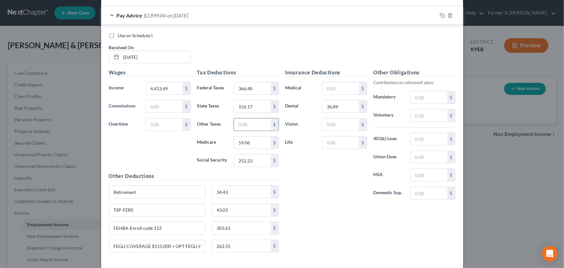
click at [250, 129] on input "text" at bounding box center [252, 124] width 37 height 12
type input "0.30"
drag, startPoint x: 252, startPoint y: 122, endPoint x: 211, endPoint y: 123, distance: 40.7
click at [211, 123] on div "Other Taxes 0.30 $" at bounding box center [238, 124] width 88 height 13
click at [256, 161] on input "252.23" at bounding box center [252, 160] width 37 height 12
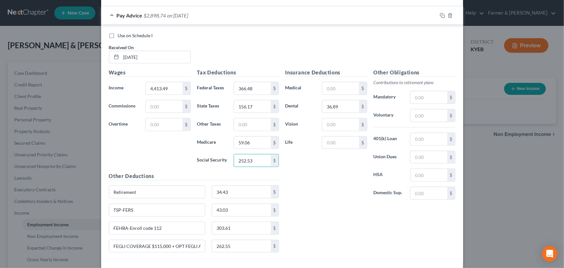
type input "252.53"
click at [320, 195] on div "Insurance Deductions Medical $ Dental 36.89 $ Vision $ Life $" at bounding box center [326, 137] width 88 height 136
click at [214, 19] on div "Pay Advice $2,898.74 on 07/26/2025" at bounding box center [269, 15] width 336 height 17
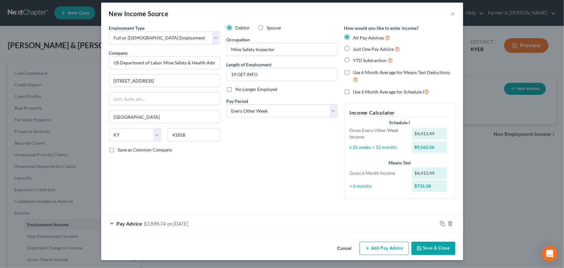
scroll to position [5, 0]
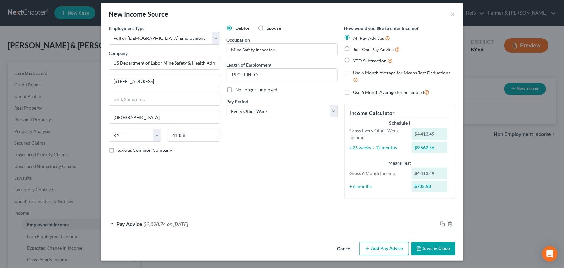
click at [435, 243] on button "Save & Close" at bounding box center [433, 249] width 44 height 14
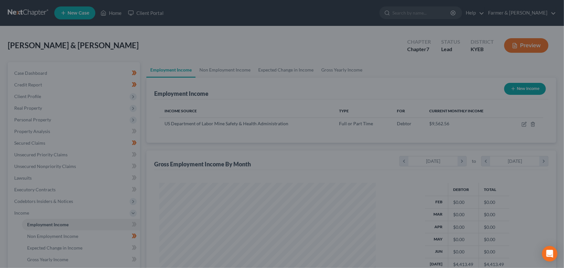
scroll to position [323095, 322981]
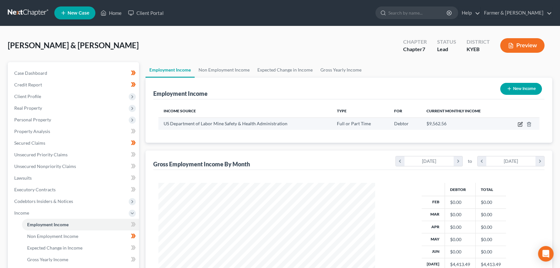
click at [520, 122] on icon "button" at bounding box center [519, 124] width 5 height 5
select select "0"
select select "18"
select select "2"
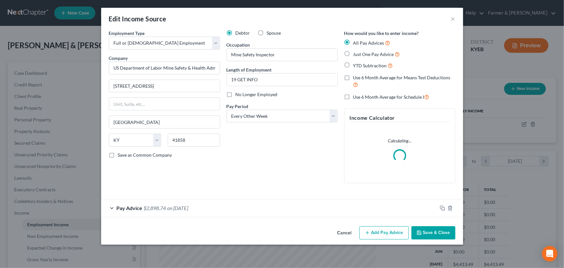
scroll to position [116, 231]
click at [442, 207] on rect "button" at bounding box center [443, 208] width 3 height 3
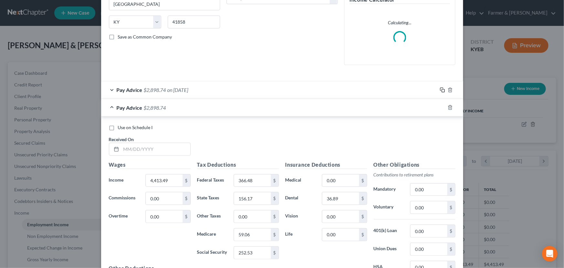
scroll to position [206, 0]
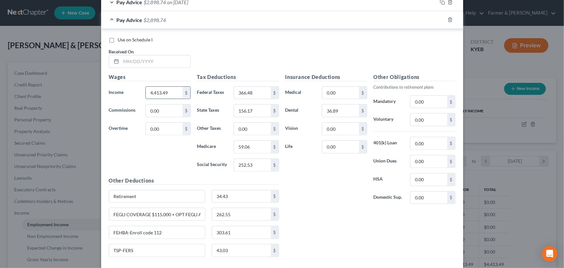
click at [175, 94] on input "4,413.49" at bounding box center [164, 93] width 37 height 12
click at [256, 91] on input "366.48" at bounding box center [252, 93] width 37 height 12
click at [256, 111] on input "156.17" at bounding box center [252, 110] width 37 height 12
click at [252, 144] on input "59.06" at bounding box center [252, 147] width 37 height 12
click at [254, 162] on input "252.53" at bounding box center [252, 165] width 37 height 12
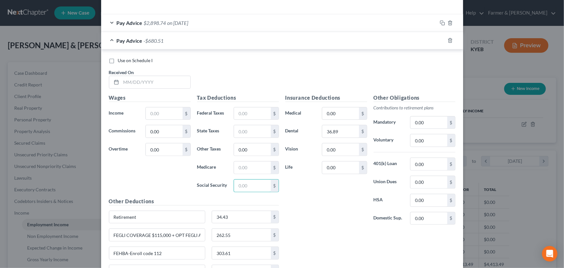
scroll to position [226, 0]
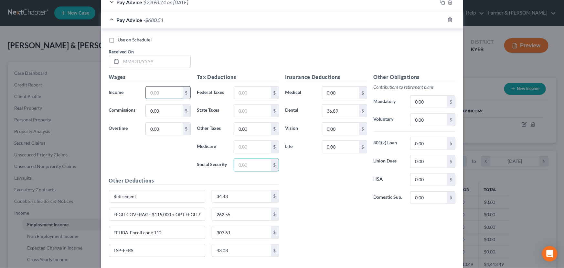
click at [155, 92] on input "text" at bounding box center [164, 93] width 37 height 12
drag, startPoint x: 148, startPoint y: 58, endPoint x: 79, endPoint y: 76, distance: 71.3
click at [148, 58] on input "text" at bounding box center [155, 61] width 69 height 12
type input "07/12/2025"
click at [165, 93] on input "text" at bounding box center [164, 93] width 37 height 12
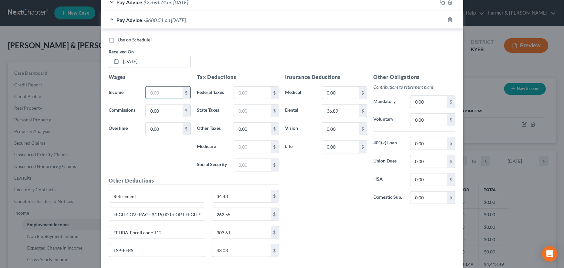
click at [154, 89] on input "text" at bounding box center [164, 93] width 37 height 12
type input "6,085.53"
click at [237, 168] on input "text" at bounding box center [252, 165] width 37 height 12
type input "356.19"
click at [261, 95] on input "text" at bounding box center [252, 93] width 37 height 12
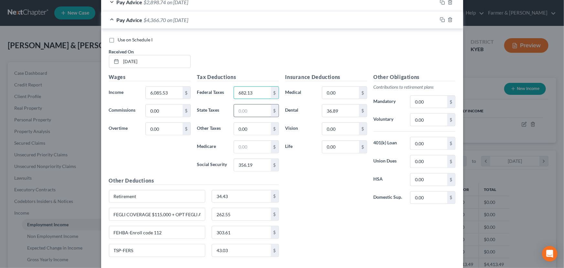
type input "682.13"
click at [259, 107] on input "text" at bounding box center [252, 110] width 37 height 12
type input "223.05"
click at [248, 149] on input "text" at bounding box center [252, 147] width 37 height 12
type input "83.30"
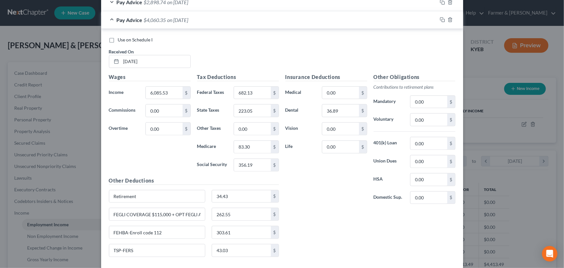
click at [307, 194] on div "Insurance Deductions Medical 0.00 $ Dental 36.89 $ Vision 0.00 $ Life 0.00 $" at bounding box center [326, 141] width 88 height 136
click at [168, 24] on div "Pay Advice $4,060.35 on 07/12/2025" at bounding box center [269, 19] width 336 height 17
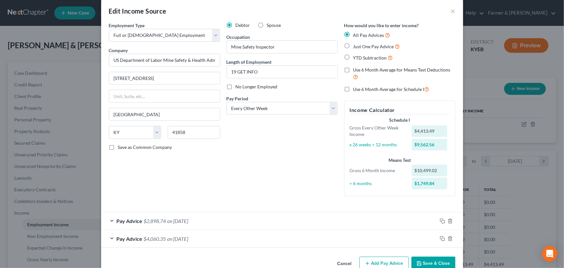
scroll to position [0, 0]
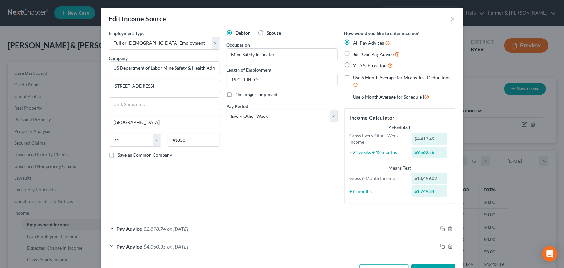
click at [249, 181] on div "Debtor Spouse Occupation Mine Safety Inspector Length of Employment 19 GET INFO…" at bounding box center [282, 119] width 118 height 179
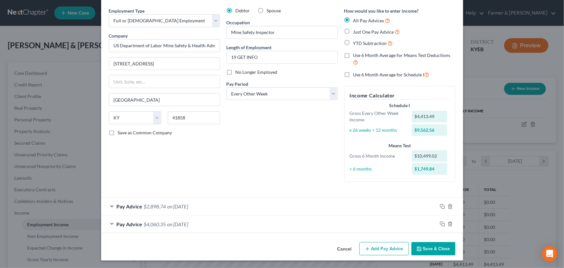
click at [282, 171] on div "Debtor Spouse Occupation Mine Safety Inspector Length of Employment 19 GET INFO…" at bounding box center [282, 96] width 118 height 179
click at [308, 150] on div "Debtor Spouse Occupation Mine Safety Inspector Length of Employment 19 GET INFO…" at bounding box center [282, 96] width 118 height 179
click at [440, 223] on icon "button" at bounding box center [442, 223] width 5 height 5
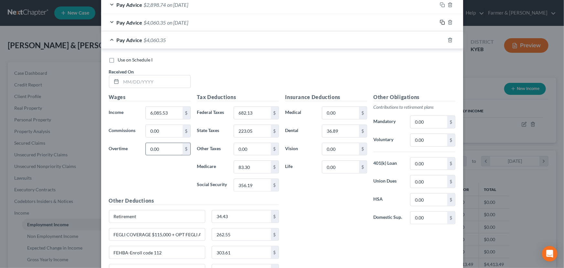
scroll to position [228, 0]
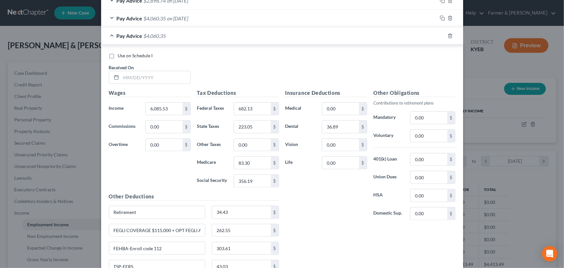
click at [171, 116] on div "Wages Income * 6,085.53 $ Commissions 0.00 $ Overtime 0.00 $" at bounding box center [150, 140] width 88 height 103
click at [171, 108] on input "6,085.53" at bounding box center [164, 108] width 37 height 12
click at [244, 107] on input "682.13" at bounding box center [252, 108] width 37 height 12
click at [254, 126] on input "223.05" at bounding box center [252, 127] width 37 height 12
click at [253, 142] on input "0.00" at bounding box center [252, 145] width 37 height 12
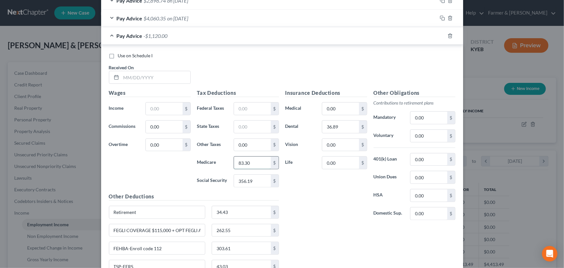
click at [251, 166] on input "83.30" at bounding box center [252, 162] width 37 height 12
click at [255, 180] on input "356.19" at bounding box center [252, 181] width 37 height 12
click at [136, 80] on input "text" at bounding box center [155, 77] width 69 height 12
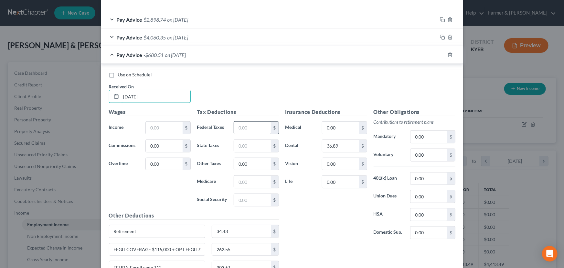
scroll to position [198, 0]
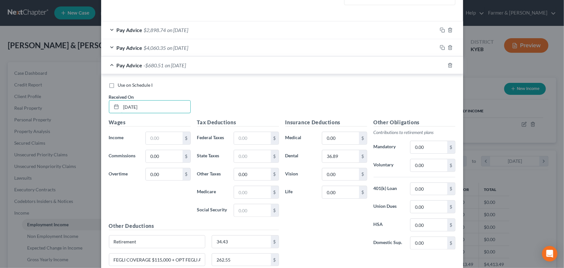
type input "06/28/2025"
click at [165, 145] on div "Wages Income * $ Commissions 0.00 $ Overtime 0.00 $" at bounding box center [150, 169] width 88 height 103
click at [165, 139] on input "text" at bounding box center [164, 138] width 37 height 12
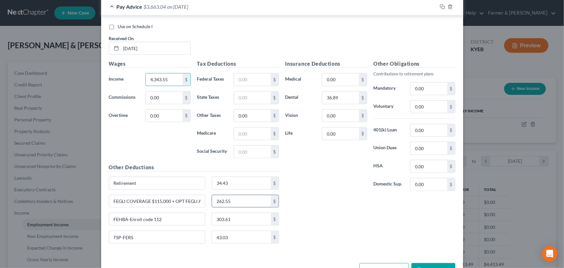
scroll to position [257, 0]
type input "4,343.55"
click at [266, 153] on input "text" at bounding box center [252, 151] width 37 height 12
type input "248.19"
click at [245, 83] on input "text" at bounding box center [252, 79] width 37 height 12
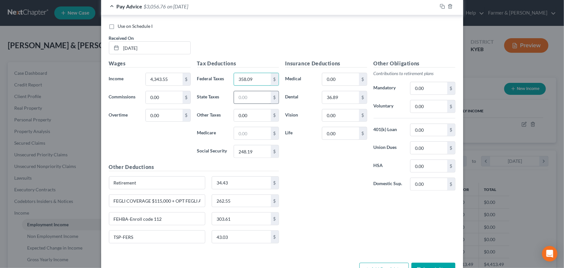
type input "358.09"
click at [241, 97] on input "text" at bounding box center [252, 97] width 37 height 12
type input "153.37"
click at [298, 188] on div "Insurance Deductions Medical 0.00 $ Dental 36.89 $ Vision 0.00 $ Life 0.00 $" at bounding box center [326, 127] width 88 height 136
click at [229, 134] on div "Medicare $" at bounding box center [238, 133] width 88 height 13
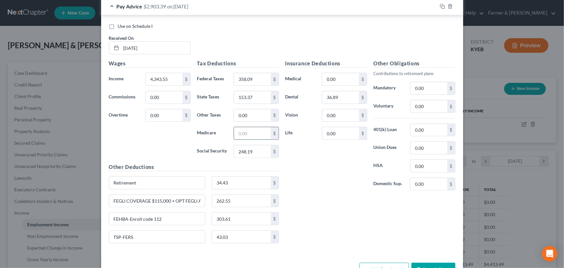
click at [239, 133] on input "text" at bounding box center [252, 133] width 37 height 12
type input "58.04"
click at [287, 171] on div "Insurance Deductions Medical 0.00 $ Dental 36.89 $ Vision 0.00 $ Life 0.00 $" at bounding box center [326, 127] width 88 height 136
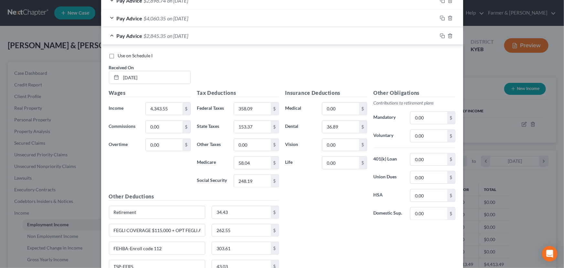
click at [169, 36] on span "on 06/28/2025" at bounding box center [177, 36] width 21 height 6
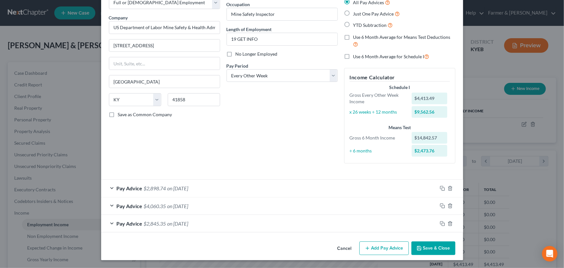
scroll to position [40, 0]
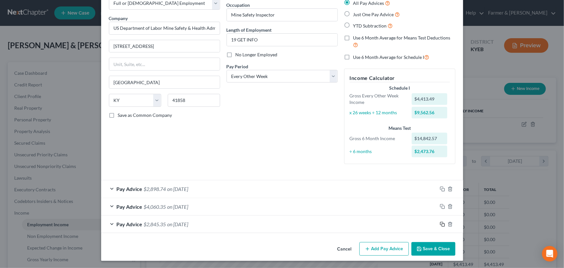
click at [442, 223] on rect "button" at bounding box center [443, 224] width 3 height 3
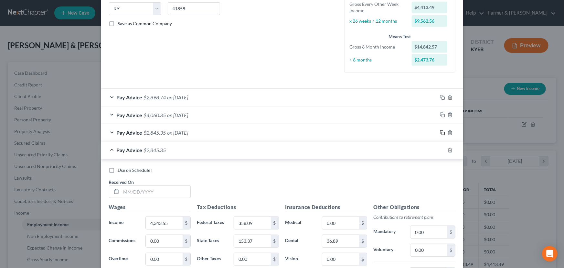
scroll to position [216, 0]
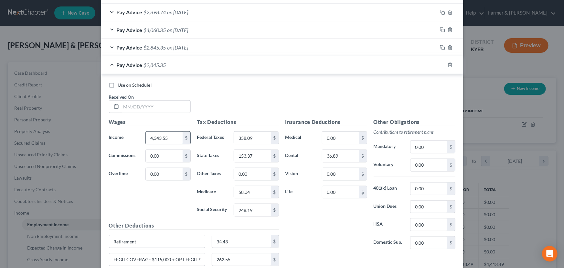
click at [171, 142] on input "4,343.55" at bounding box center [164, 138] width 37 height 12
drag, startPoint x: 258, startPoint y: 143, endPoint x: 259, endPoint y: 149, distance: 5.8
click at [259, 143] on div "358.09 $" at bounding box center [256, 137] width 45 height 13
click at [252, 187] on input "58.04" at bounding box center [252, 192] width 37 height 12
click at [252, 204] on input "248.19" at bounding box center [252, 210] width 37 height 12
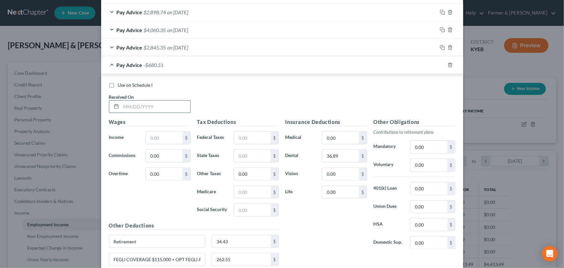
click at [158, 107] on input "text" at bounding box center [155, 107] width 69 height 12
type input "06/14/2025"
drag, startPoint x: 163, startPoint y: 141, endPoint x: 126, endPoint y: 150, distance: 37.4
click at [163, 141] on input "text" at bounding box center [164, 138] width 37 height 12
type input "4,303.20"
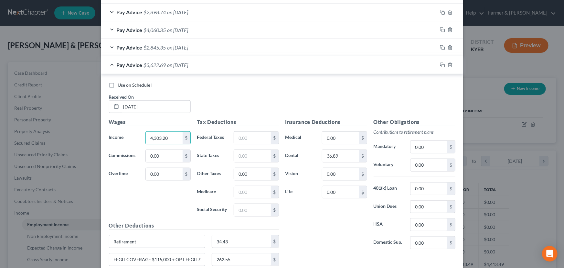
click at [161, 193] on div "Wages Income * 4,303.20 $ Commissions 0.00 $ Overtime 0.00 $" at bounding box center [150, 169] width 88 height 103
click at [248, 210] on input "text" at bounding box center [252, 210] width 37 height 12
type input "245.69"
click at [248, 141] on input "text" at bounding box center [252, 138] width 37 height 12
type input "353.25"
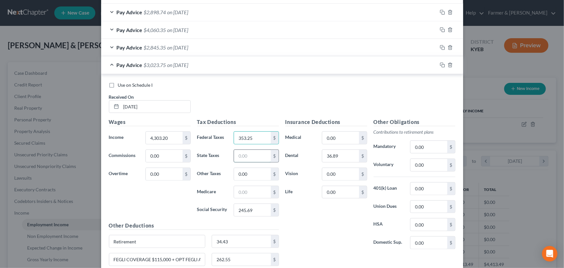
click at [245, 151] on input "text" at bounding box center [252, 156] width 37 height 12
type input "151.76"
click at [252, 192] on input "text" at bounding box center [252, 192] width 37 height 12
type input "57.46"
click at [303, 226] on div "Insurance Deductions Medical 0.00 $ Dental 36.89 $ Vision 0.00 $ Life 0.00 $" at bounding box center [326, 186] width 88 height 136
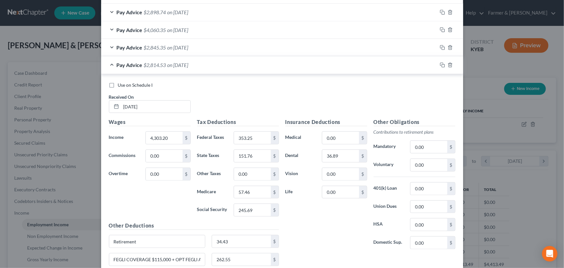
click at [176, 70] on div "Pay Advice $2,814.53 on 06/14/2025" at bounding box center [269, 64] width 336 height 17
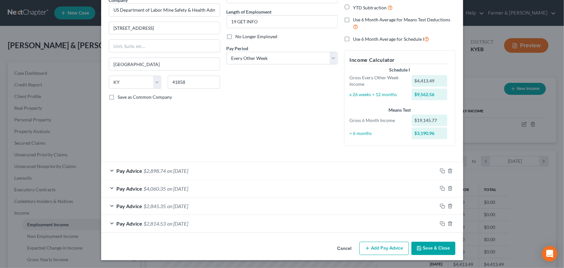
scroll to position [58, 0]
click at [389, 246] on button "Add Pay Advice" at bounding box center [383, 249] width 49 height 14
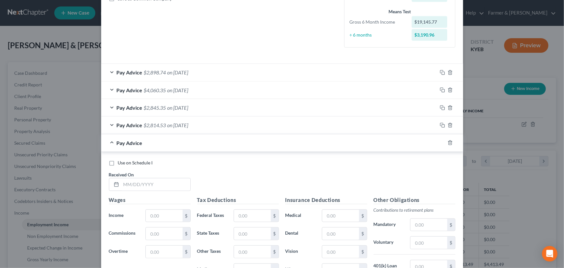
scroll to position [204, 0]
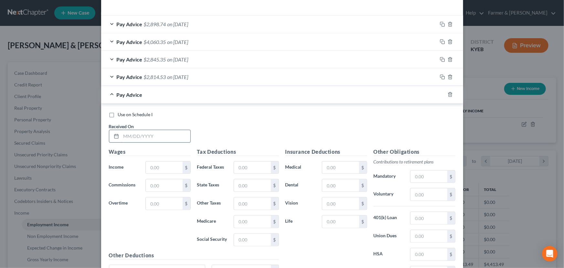
click at [163, 134] on input "text" at bounding box center [155, 136] width 69 height 12
type input "05/31/2025"
click at [233, 124] on div "Use on Schedule I Received On * 05/31/2025" at bounding box center [282, 129] width 353 height 37
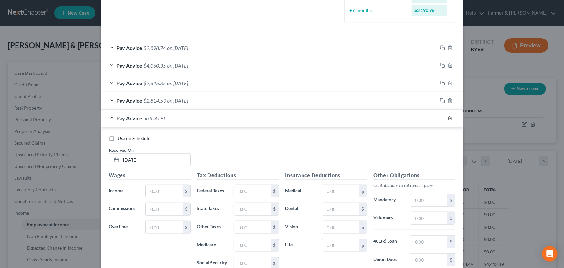
click at [449, 116] on icon "button" at bounding box center [450, 118] width 3 height 4
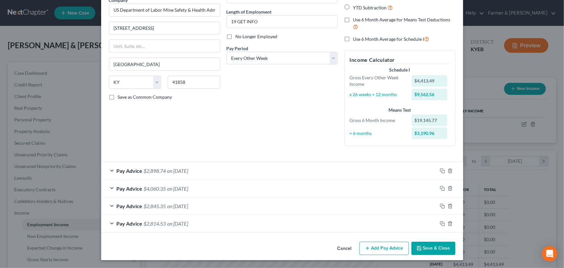
scroll to position [58, 0]
click at [442, 223] on rect "button" at bounding box center [443, 224] width 3 height 3
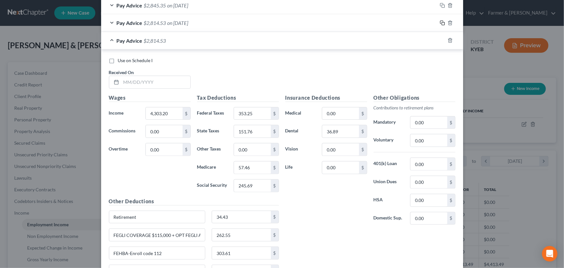
scroll to position [263, 0]
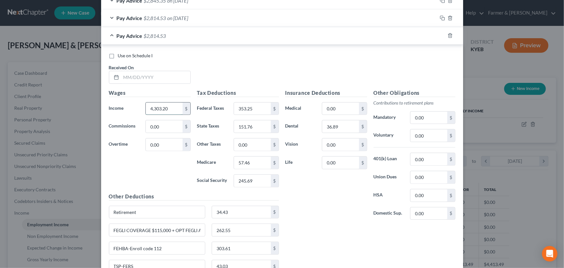
click at [172, 110] on input "4,303.20" at bounding box center [164, 108] width 37 height 12
click at [253, 107] on input "353.25" at bounding box center [252, 108] width 37 height 12
click at [258, 125] on input "151.76" at bounding box center [252, 126] width 37 height 12
click at [253, 145] on input "0.00" at bounding box center [252, 144] width 37 height 12
click at [253, 166] on input "57.46" at bounding box center [252, 162] width 37 height 12
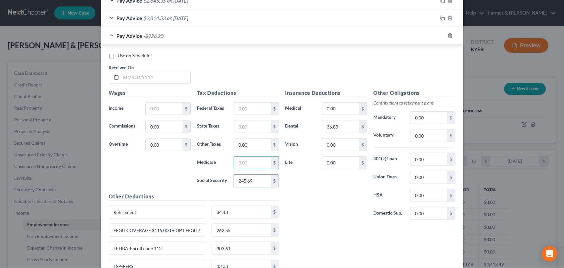
click at [252, 179] on input "245.69" at bounding box center [252, 181] width 37 height 12
drag, startPoint x: 143, startPoint y: 79, endPoint x: 137, endPoint y: 80, distance: 6.7
click at [143, 79] on input "text" at bounding box center [155, 77] width 69 height 12
type input "05/31/2025"
click at [155, 111] on input "text" at bounding box center [164, 108] width 37 height 12
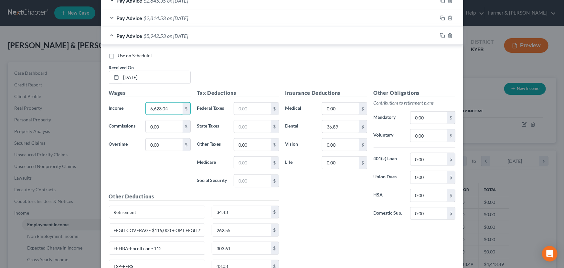
type input "6,623.04"
click at [126, 165] on div "Wages Income * 6,623.04 $ Commissions 0.00 $ Overtime 0.00 $" at bounding box center [150, 140] width 88 height 103
click at [246, 74] on div "Use on Schedule I Received On * 05/31/2025" at bounding box center [282, 70] width 353 height 37
click at [237, 181] on input "text" at bounding box center [252, 181] width 37 height 12
type input "389.52"
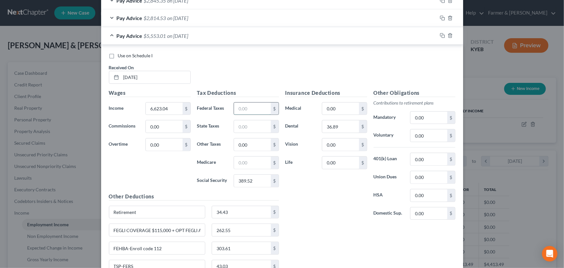
click at [246, 110] on input "text" at bounding box center [252, 108] width 37 height 12
type input "800.38"
click at [249, 125] on input "text" at bounding box center [252, 126] width 37 height 12
type input "244.55"
click at [282, 179] on div "Insurance Deductions Medical 0.00 $ Dental 36.89 $ Vision 0.00 $ Life 0.00 $" at bounding box center [326, 157] width 88 height 136
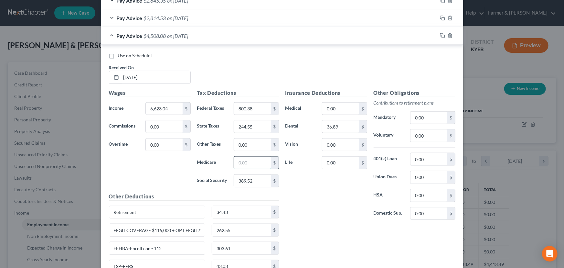
click at [244, 162] on input "text" at bounding box center [252, 162] width 37 height 12
click at [247, 161] on input "text" at bounding box center [252, 162] width 37 height 12
click at [312, 197] on div "Insurance Deductions Medical 0.00 $ Dental 36.89 $ Vision 0.00 $ Life 0.00 $" at bounding box center [326, 157] width 88 height 136
click at [255, 160] on input "text" at bounding box center [252, 162] width 37 height 12
click at [261, 165] on input "text" at bounding box center [252, 162] width 37 height 12
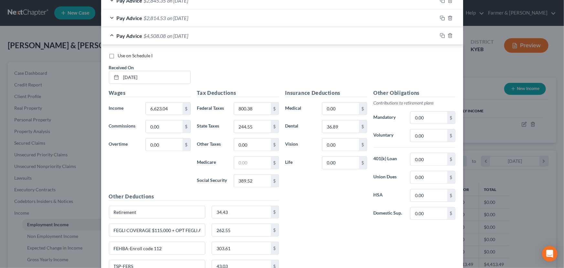
click at [256, 61] on div "Use on Schedule I Received On * 05/31/2025" at bounding box center [282, 70] width 353 height 37
click at [216, 58] on div "Use on Schedule I" at bounding box center [282, 55] width 346 height 6
click at [213, 59] on div "Use on Schedule I Received On * 05/31/2025" at bounding box center [282, 70] width 353 height 37
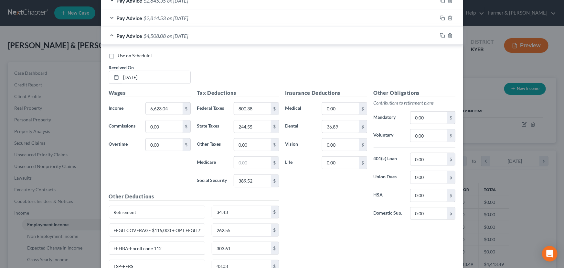
click at [225, 62] on div "Use on Schedule I Received On * 05/31/2025" at bounding box center [282, 70] width 353 height 37
click at [254, 72] on div "Use on Schedule I Received On * 05/31/2025" at bounding box center [282, 70] width 353 height 37
click at [320, 202] on div "Insurance Deductions Medical 0.00 $ Dental 36.89 $ Vision 0.00 $ Life 0.00 $" at bounding box center [326, 157] width 88 height 136
click at [242, 162] on input "text" at bounding box center [252, 162] width 37 height 12
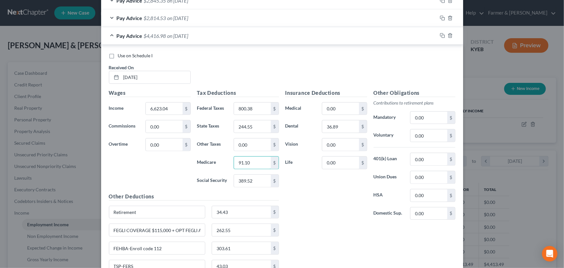
type input "91.10"
click at [298, 204] on div "Insurance Deductions Medical 0.00 $ Dental 36.89 $ Vision 0.00 $ Life 0.00 $" at bounding box center [326, 157] width 88 height 136
click at [311, 176] on div "Insurance Deductions Medical 0.00 $ Dental 36.89 $ Vision 0.00 $ Life 0.00 $" at bounding box center [326, 157] width 88 height 136
click at [310, 181] on div "Insurance Deductions Medical 0.00 $ Dental 36.89 $ Vision 0.00 $ Life 0.00 $" at bounding box center [326, 157] width 88 height 136
click at [330, 200] on div "Insurance Deductions Medical 0.00 $ Dental 36.89 $ Vision 0.00 $ Life 0.00 $" at bounding box center [326, 157] width 88 height 136
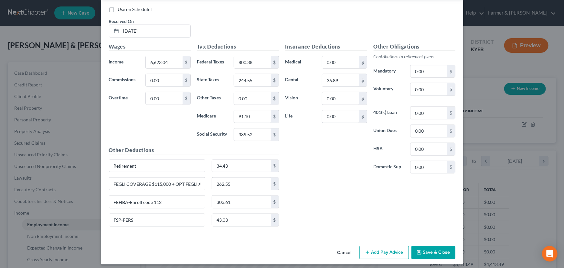
scroll to position [312, 0]
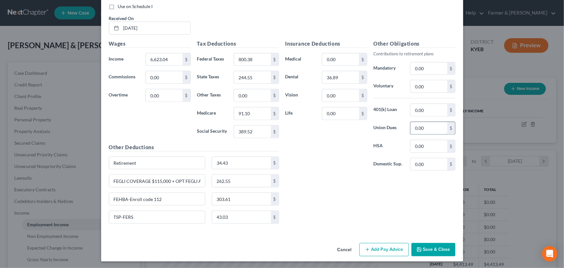
click at [430, 131] on input "0.00" at bounding box center [428, 128] width 37 height 12
type input "16.50"
click at [295, 186] on div "Insurance Deductions Medical 0.00 $ Dental 36.89 $ Vision 0.00 $ Life 0.00 $ Ot…" at bounding box center [370, 134] width 176 height 189
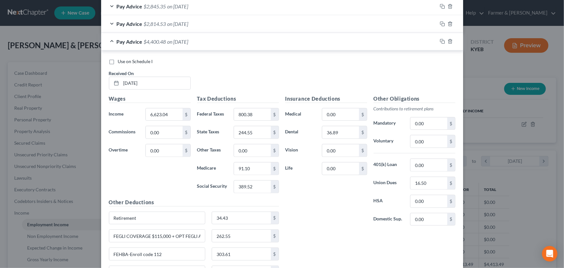
scroll to position [253, 0]
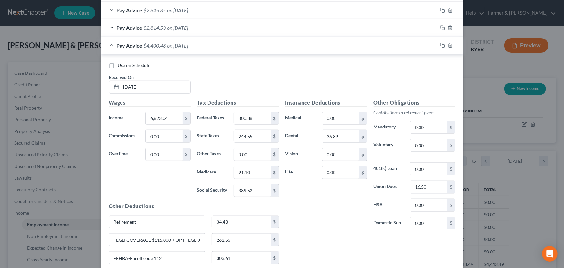
click at [175, 45] on span "on 05/31/2025" at bounding box center [177, 45] width 21 height 6
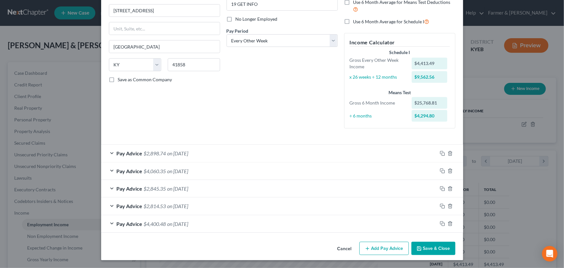
scroll to position [75, 0]
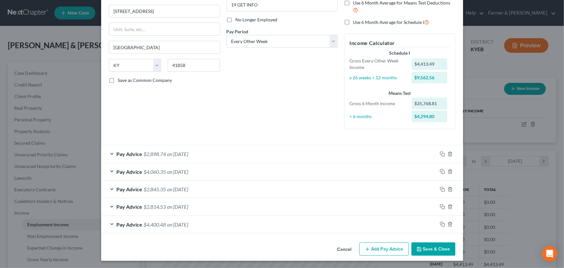
click at [262, 120] on div "Debtor Spouse Occupation Mine Safety Inspector Length of Employment 19 GET INFO…" at bounding box center [282, 44] width 118 height 179
click at [238, 142] on form "Employment Type * Select Full or Part Time Employment Self Employment Company *…" at bounding box center [282, 94] width 346 height 278
click at [269, 110] on div "Debtor Spouse Occupation Mine Safety Inspector Length of Employment 19 GET INFO…" at bounding box center [282, 44] width 118 height 179
click at [269, 111] on div "Debtor Spouse Occupation Mine Safety Inspector Length of Employment 19 GET INFO…" at bounding box center [282, 44] width 118 height 179
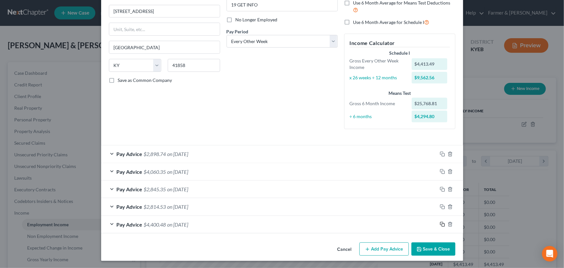
click at [437, 222] on div at bounding box center [450, 224] width 26 height 10
click at [440, 223] on icon "button" at bounding box center [442, 223] width 5 height 5
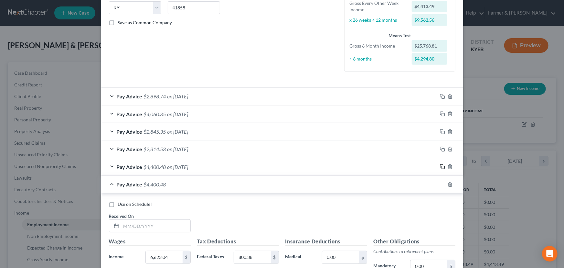
scroll to position [222, 0]
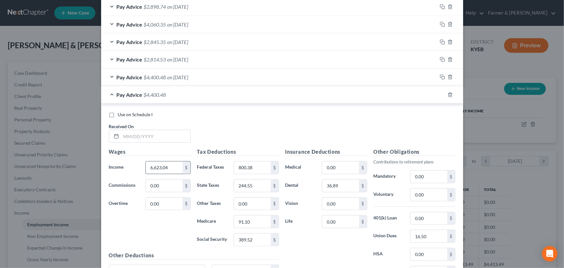
drag, startPoint x: 166, startPoint y: 160, endPoint x: 167, endPoint y: 165, distance: 5.1
click at [166, 161] on div "Wages Income * 6,623.04 $ Commissions 0.00 $ Overtime 0.00 $" at bounding box center [150, 199] width 88 height 103
click at [171, 168] on input "6,623.04" at bounding box center [164, 167] width 37 height 12
click at [260, 165] on input "800.38" at bounding box center [252, 167] width 37 height 12
click at [265, 184] on input "244.55" at bounding box center [252, 185] width 37 height 12
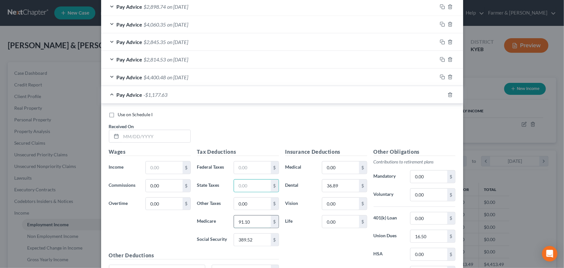
click at [253, 224] on input "91.10" at bounding box center [252, 221] width 37 height 12
click at [257, 239] on input "389.52" at bounding box center [252, 239] width 37 height 12
click at [291, 223] on label "Life" at bounding box center [300, 221] width 37 height 13
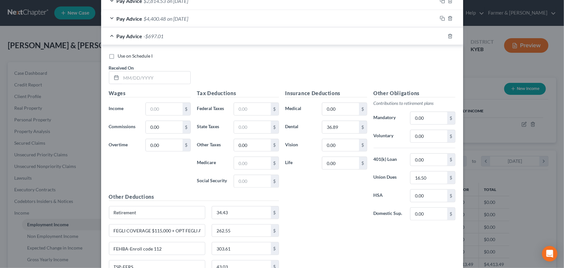
scroll to position [281, 0]
click at [148, 76] on input "text" at bounding box center [155, 77] width 69 height 12
type input "05/17/2025"
click at [208, 64] on div "Use on Schedule I Received On * 05/17/2025" at bounding box center [282, 70] width 353 height 37
click at [170, 103] on input "text" at bounding box center [164, 108] width 37 height 12
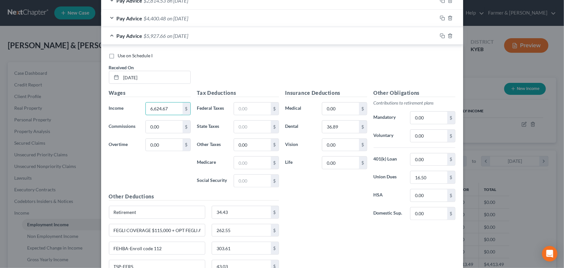
type input "6,624.67"
click at [154, 170] on div "Wages Income * 6,624.67 $ Commissions 0.00 $ Overtime 0.00 $" at bounding box center [150, 140] width 88 height 103
click at [265, 105] on input "text" at bounding box center [252, 108] width 37 height 12
type input "800.74"
click at [263, 124] on input "text" at bounding box center [252, 127] width 37 height 12
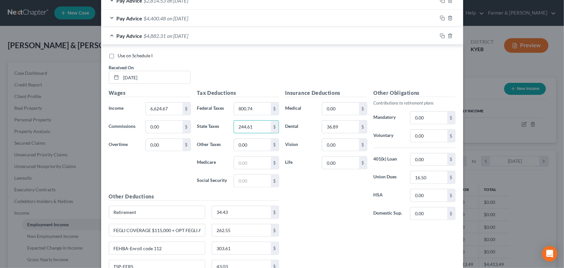
type input "244.61"
click at [300, 199] on div "Insurance Deductions Medical 0.00 $ Dental 36.89 $ Vision 0.00 $ Life 0.00 $" at bounding box center [326, 157] width 88 height 136
click at [250, 184] on input "text" at bounding box center [252, 181] width 37 height 12
type input "389.62"
click at [253, 160] on input "text" at bounding box center [252, 162] width 37 height 12
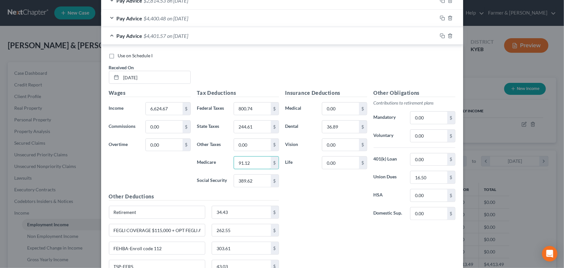
type input "91.12"
click at [300, 205] on div "Insurance Deductions Medical 0.00 $ Dental 36.89 $ Vision 0.00 $ Life 0.00 $" at bounding box center [326, 157] width 88 height 136
click at [165, 39] on div "Pay Advice $4,401.57 on 05/17/2025" at bounding box center [269, 35] width 336 height 17
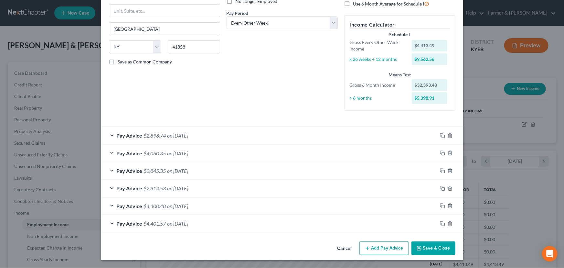
scroll to position [92, 0]
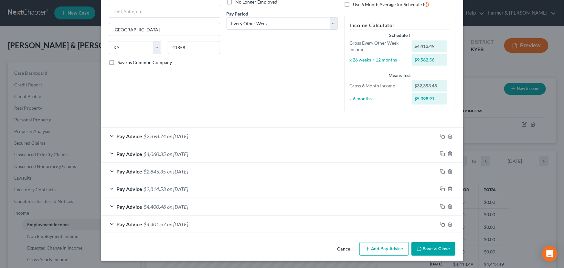
click at [195, 239] on div "Cancel Add Pay Advice Save & Close" at bounding box center [282, 249] width 362 height 21
click at [440, 225] on icon "button" at bounding box center [442, 223] width 5 height 5
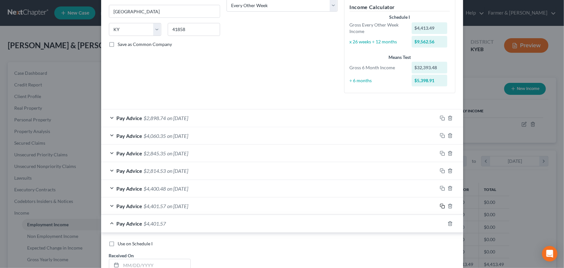
scroll to position [239, 0]
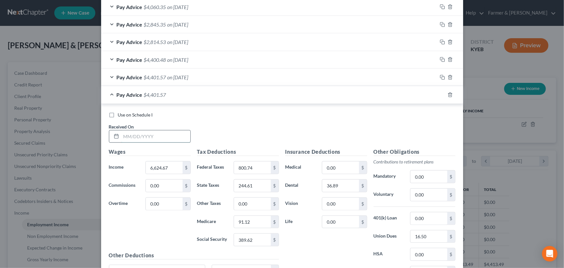
click at [160, 137] on input "text" at bounding box center [155, 136] width 69 height 12
type input "5129.93"
click at [263, 132] on div "Use on Schedule I Received On * 5129.93" at bounding box center [282, 130] width 353 height 37
drag, startPoint x: 158, startPoint y: 138, endPoint x: 105, endPoint y: 136, distance: 52.7
click at [106, 137] on div "Received On * 5129.93" at bounding box center [150, 133] width 88 height 20
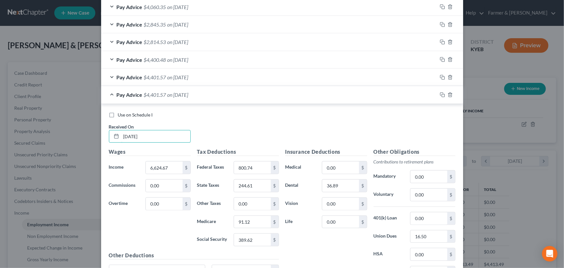
type input "05/03/2025"
click at [290, 137] on div "Use on Schedule I Received On * 05/03/2025" at bounding box center [282, 130] width 353 height 37
click at [178, 173] on div "6,624.67 $" at bounding box center [167, 167] width 45 height 13
click at [177, 168] on input "6,624.67" at bounding box center [164, 167] width 37 height 12
type input "512,993"
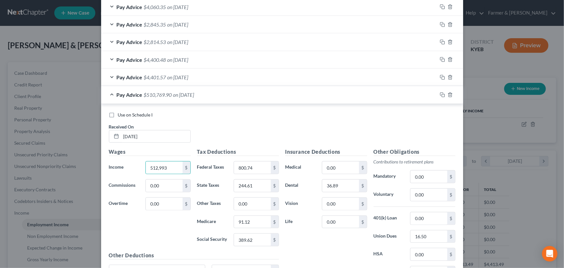
click at [247, 123] on div "Use on Schedule I Received On * 05/03/2025" at bounding box center [282, 130] width 353 height 37
click at [256, 170] on input "800.74" at bounding box center [252, 167] width 37 height 12
click at [257, 181] on input "244.61" at bounding box center [252, 185] width 37 height 12
click at [251, 223] on input "91.12" at bounding box center [252, 222] width 37 height 12
click at [254, 236] on input "389.62" at bounding box center [252, 239] width 37 height 12
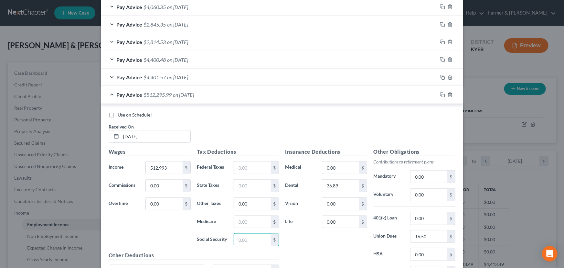
click at [276, 140] on div "Use on Schedule I Received On * 05/03/2025" at bounding box center [282, 130] width 353 height 37
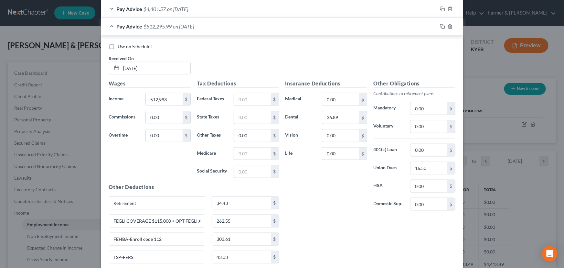
scroll to position [347, 0]
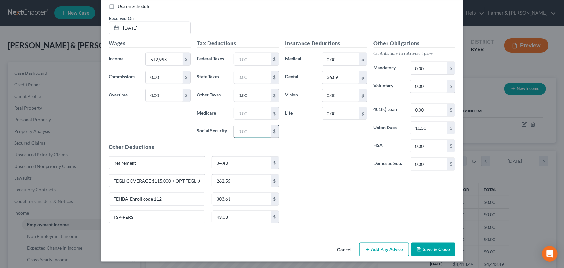
click at [255, 131] on input "text" at bounding box center [252, 131] width 37 height 12
type input "296.94"
click at [245, 62] on input "text" at bounding box center [252, 59] width 37 height 12
type input "471.90"
click at [293, 136] on div "Insurance Deductions Medical 0.00 $ Dental 36.89 $ Vision 0.00 $ Life 0.00 $" at bounding box center [326, 107] width 88 height 136
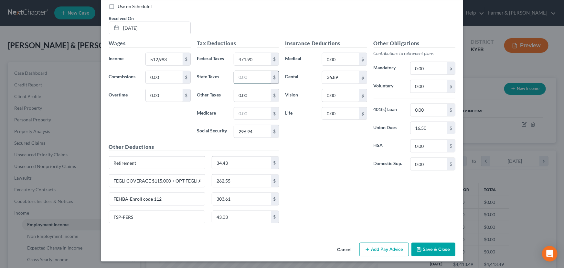
click at [246, 76] on input "text" at bounding box center [252, 77] width 37 height 12
type input "184.83"
click at [239, 107] on input "text" at bounding box center [252, 113] width 37 height 12
type input "69.45"
click at [159, 122] on div "Wages Income * 512,993 $ Commissions 0.00 $ Overtime 0.00 $" at bounding box center [150, 90] width 88 height 103
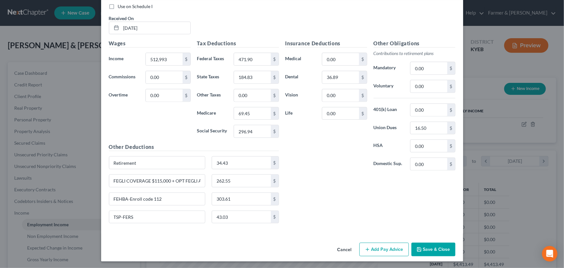
scroll to position [289, 0]
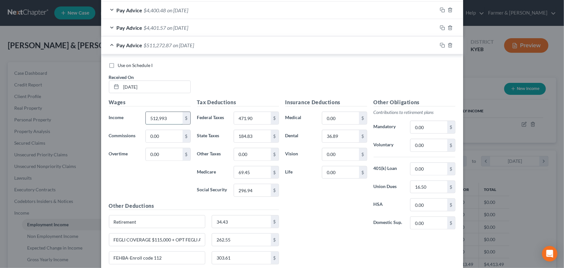
click at [159, 119] on input "512,993" at bounding box center [164, 118] width 37 height 12
click at [165, 118] on input "512,993" at bounding box center [164, 118] width 37 height 12
click at [160, 116] on input "512,993" at bounding box center [164, 118] width 37 height 12
type input "5,129.93"
click at [235, 86] on div "Use on Schedule I Received On * 05/03/2025" at bounding box center [282, 80] width 353 height 37
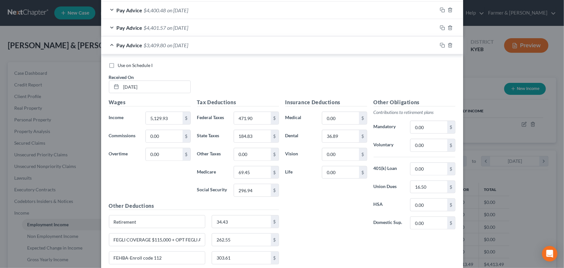
click at [182, 46] on span "on 05/03/2025" at bounding box center [177, 45] width 21 height 6
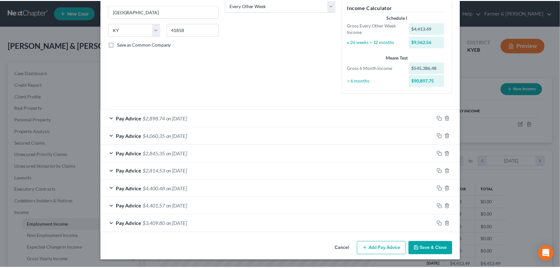
scroll to position [110, 0]
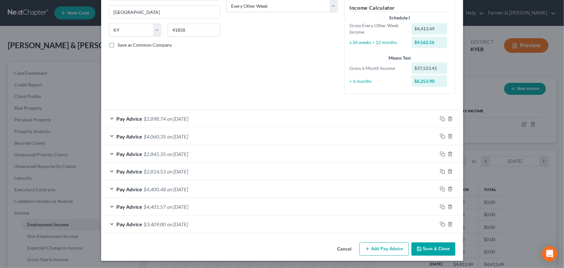
click at [420, 246] on icon "button" at bounding box center [419, 248] width 5 height 5
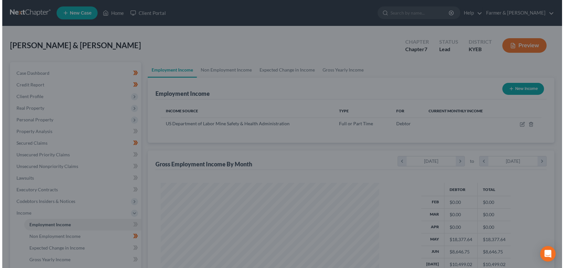
scroll to position [323095, 322981]
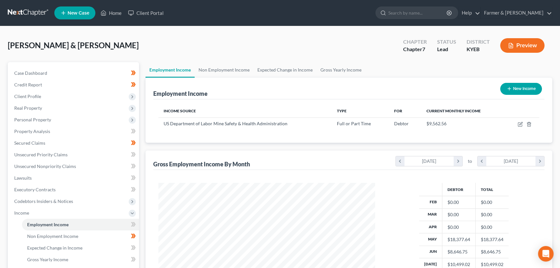
click at [370, 40] on div "[PERSON_NAME] & [PERSON_NAME] Upgraded Chapter Chapter 7 Status Lead District K…" at bounding box center [280, 48] width 544 height 28
click at [521, 124] on icon "button" at bounding box center [519, 124] width 5 height 5
select select "0"
select select "18"
select select "2"
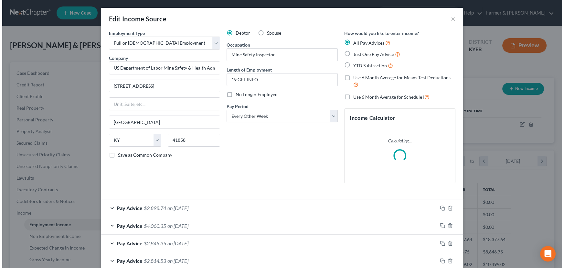
scroll to position [116, 231]
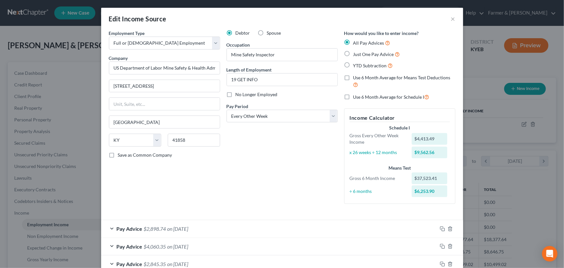
click at [309, 170] on div "Debtor Spouse Occupation Mine Safety Inspector Length of Employment 19 GET INFO…" at bounding box center [282, 119] width 118 height 179
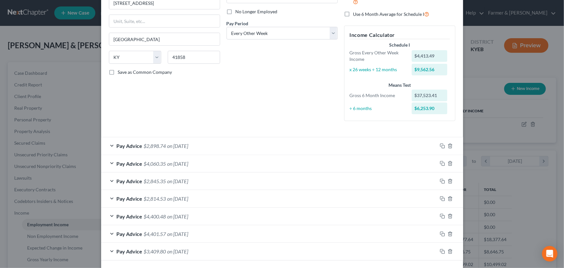
scroll to position [110, 0]
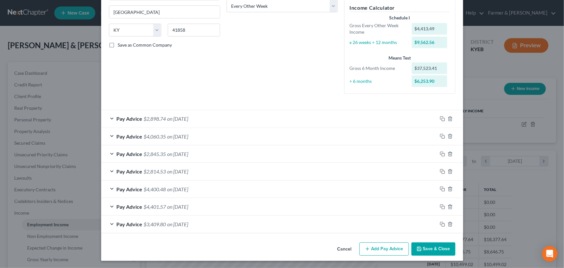
click at [242, 78] on div "Debtor Spouse Occupation Mine Safety Inspector Length of Employment 19 GET INFO…" at bounding box center [282, 9] width 118 height 179
click at [240, 80] on div "Debtor Spouse Occupation Mine Safety Inspector Length of Employment 19 GET INFO…" at bounding box center [282, 9] width 118 height 179
click at [200, 92] on div "Employment Type * Select Full or Part Time Employment Self Employment Company *…" at bounding box center [165, 9] width 118 height 179
click at [442, 225] on rect "button" at bounding box center [443, 224] width 3 height 3
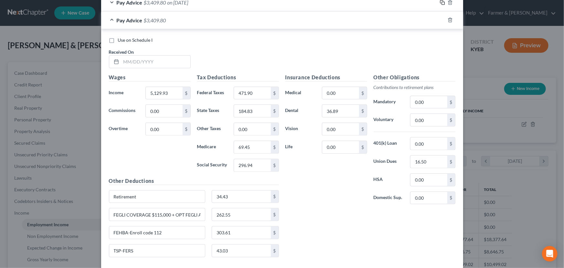
scroll to position [345, 0]
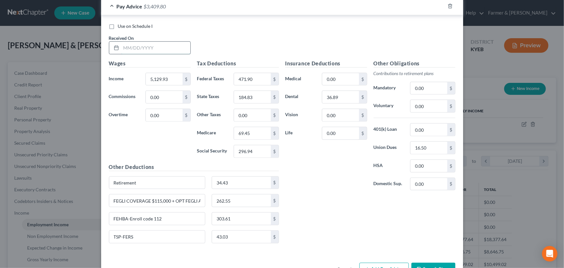
click at [144, 47] on input "text" at bounding box center [155, 48] width 69 height 12
type input "04/19/2025"
click at [176, 82] on input "5,129.93" at bounding box center [164, 79] width 37 height 12
click at [251, 79] on input "471.90" at bounding box center [252, 79] width 37 height 12
click at [259, 107] on div "Tax Deductions Federal Taxes $ State Taxes 184.83 $ Other Taxes 0.00 $ Medicare…" at bounding box center [238, 110] width 88 height 103
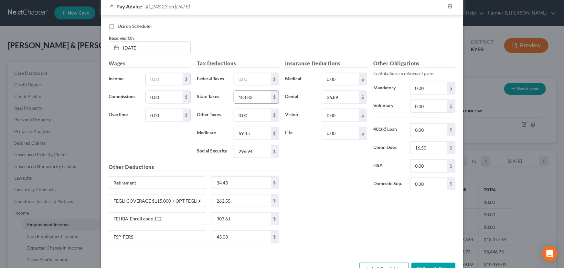
click at [258, 97] on input "184.83" at bounding box center [252, 97] width 37 height 12
click at [253, 131] on input "69.45" at bounding box center [252, 133] width 37 height 12
click at [254, 156] on div "296.94 $" at bounding box center [256, 151] width 45 height 13
click at [255, 152] on input "296.94" at bounding box center [252, 151] width 37 height 12
click at [301, 156] on div "Insurance Deductions Medical 0.00 $ Dental 36.89 $ Vision 0.00 $ Life 0.00 $" at bounding box center [326, 127] width 88 height 136
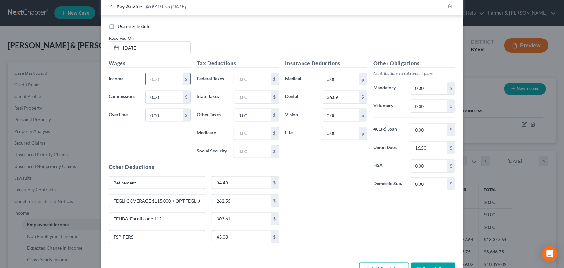
click at [163, 79] on input "text" at bounding box center [164, 79] width 37 height 12
type input "4,303.20"
click at [179, 141] on div "Wages Income * 4,303.20 $ Commissions 0.00 $ Overtime 0.00 $" at bounding box center [150, 110] width 88 height 103
click at [238, 86] on div "Tax Deductions Federal Taxes $ State Taxes $ Other Taxes 0.00 $ Medicare $ Soci…" at bounding box center [238, 110] width 88 height 103
click at [241, 80] on input "text" at bounding box center [252, 79] width 37 height 12
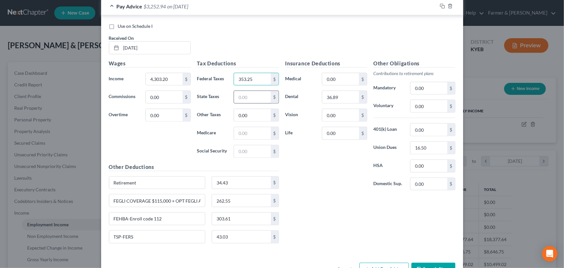
type input "353.25"
click at [250, 97] on input "text" at bounding box center [252, 97] width 37 height 12
type input "151.76"
click at [295, 200] on div "Insurance Deductions Medical 0.00 $ Dental 36.89 $ Vision 0.00 $ Life 0.00 $ Ot…" at bounding box center [370, 153] width 176 height 189
click at [343, 170] on div "Insurance Deductions Medical 0.00 $ Dental 36.89 $ Vision 0.00 $ Life 0.00 $" at bounding box center [326, 127] width 88 height 136
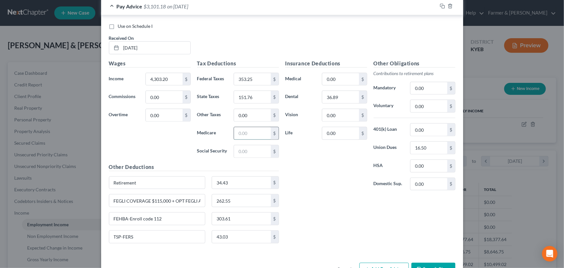
click at [250, 129] on input "text" at bounding box center [252, 133] width 37 height 12
type input "57.46"
click at [251, 153] on input "text" at bounding box center [252, 151] width 37 height 12
type input "245.69"
click at [305, 192] on div "Insurance Deductions Medical 0.00 $ Dental 36.89 $ Vision 0.00 $ Life 0.00 $" at bounding box center [326, 127] width 88 height 136
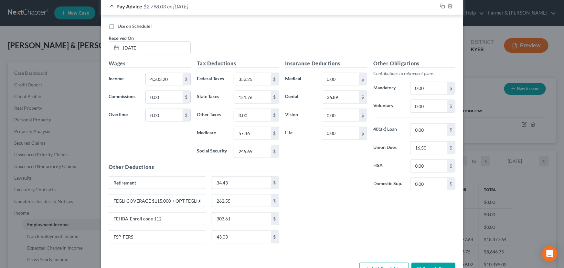
click at [152, 140] on div "Wages Income * 4,303.20 $ Commissions 0.00 $ Overtime 0.00 $" at bounding box center [150, 110] width 88 height 103
click at [217, 11] on div "Pay Advice $2,798.03 on 04/19/2025" at bounding box center [269, 6] width 336 height 17
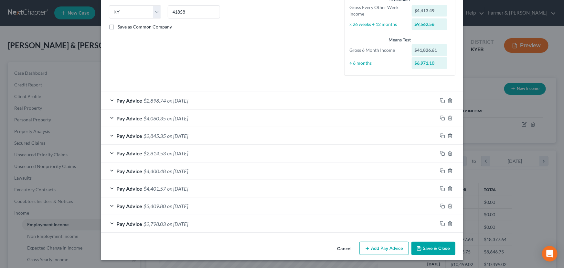
scroll to position [127, 0]
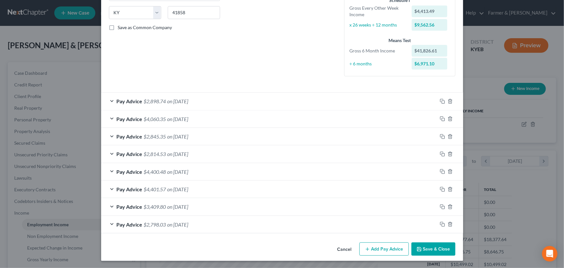
click at [442, 223] on rect "button" at bounding box center [443, 224] width 3 height 3
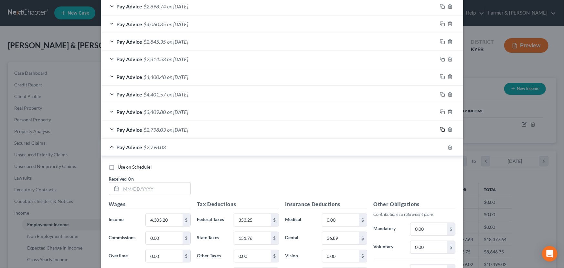
scroll to position [362, 0]
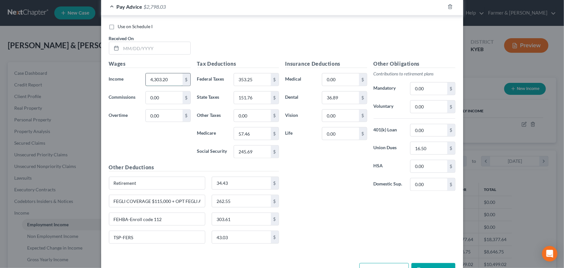
click at [173, 79] on input "4,303.20" at bounding box center [164, 79] width 37 height 12
click at [250, 75] on input "353.25" at bounding box center [252, 79] width 37 height 12
click at [259, 97] on input "151.76" at bounding box center [252, 97] width 37 height 12
click at [253, 135] on input "57.46" at bounding box center [252, 133] width 37 height 12
click at [258, 154] on input "245.69" at bounding box center [252, 151] width 37 height 12
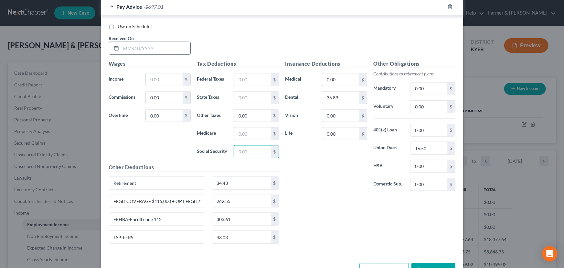
click at [148, 51] on input "text" at bounding box center [155, 48] width 69 height 12
type input "04/05/2025"
click at [163, 80] on input "text" at bounding box center [164, 79] width 37 height 12
type input "6,398.64"
click at [157, 127] on div "Wages Income * 6,398.64 $ Commissions 0.00 $ Overtime 0.00 $" at bounding box center [150, 111] width 88 height 103
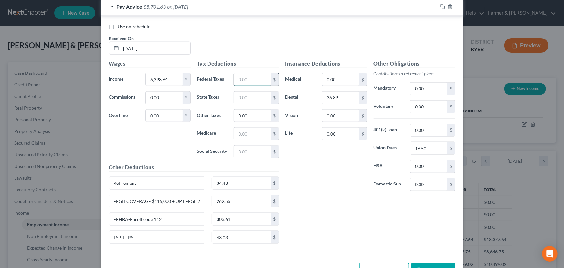
click at [244, 80] on input "text" at bounding box center [252, 79] width 37 height 12
type input "751.02"
click at [250, 153] on input "text" at bounding box center [252, 151] width 37 height 12
type input "375.60"
click at [243, 98] on input "text" at bounding box center [252, 97] width 37 height 12
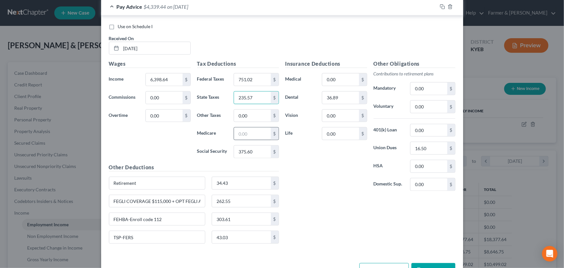
type input "235.57"
click at [249, 133] on input "text" at bounding box center [252, 133] width 37 height 12
type input "87.84"
click at [301, 169] on div "Insurance Deductions Medical 0.00 $ Dental 36.89 $ Vision 0.00 $ Life 0.00 $" at bounding box center [326, 128] width 88 height 136
click at [189, 10] on div "Pay Advice $4,251.60 on 04/05/2025" at bounding box center [269, 6] width 336 height 17
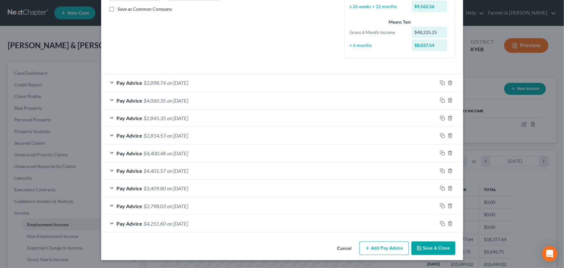
scroll to position [145, 0]
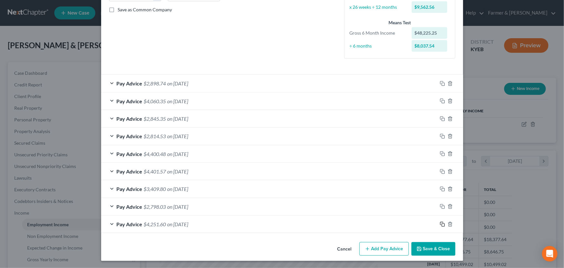
click at [441, 224] on icon "button" at bounding box center [442, 223] width 5 height 5
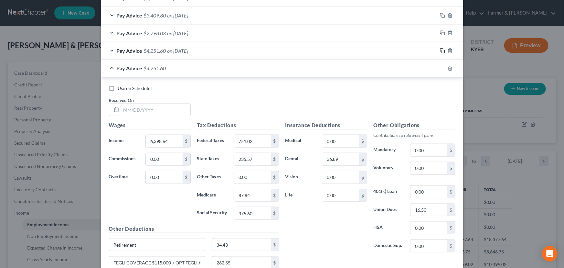
scroll to position [321, 0]
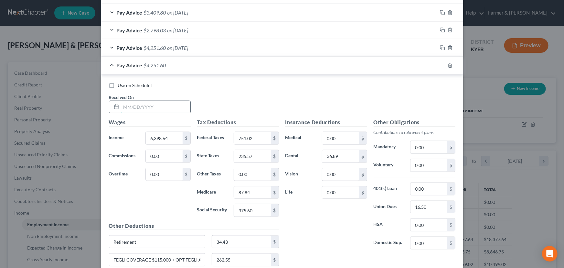
click at [136, 107] on input "text" at bounding box center [155, 107] width 69 height 12
type input "03/22/2025"
click at [171, 142] on input "6,398.64" at bounding box center [164, 138] width 37 height 12
click at [254, 134] on input "751.02" at bounding box center [252, 138] width 37 height 12
click at [257, 157] on input "235.57" at bounding box center [252, 156] width 37 height 12
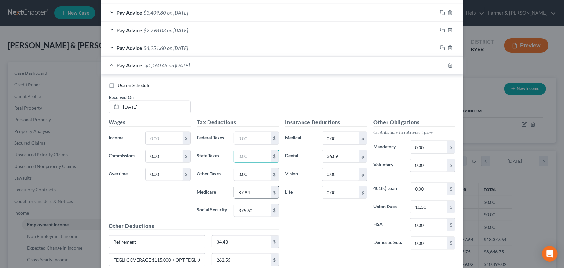
click at [247, 191] on input "87.84" at bounding box center [252, 192] width 37 height 12
click at [251, 204] on input "375.60" at bounding box center [252, 210] width 37 height 12
click at [158, 135] on input "text" at bounding box center [164, 138] width 37 height 12
type input "7,235.50"
click at [249, 206] on input "text" at bounding box center [252, 210] width 37 height 12
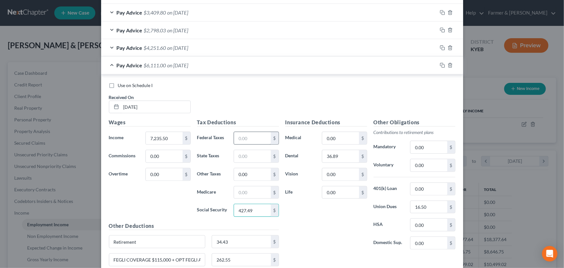
type input "427.49"
click at [244, 137] on input "text" at bounding box center [252, 138] width 37 height 12
type input "935.13"
click at [244, 152] on input "text" at bounding box center [252, 156] width 37 height 12
type input "269.05"
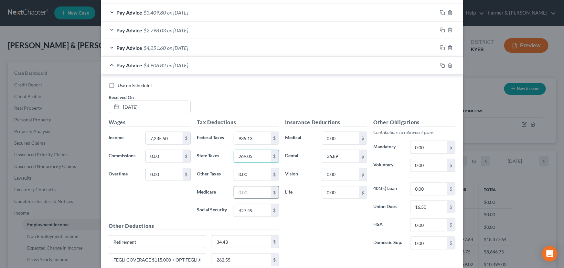
click at [241, 194] on input "text" at bounding box center [252, 192] width 37 height 12
click at [293, 219] on div "Insurance Deductions Medical 0.00 $ Dental 36.89 $ Vision 0.00 $ Life 0.00 $" at bounding box center [326, 186] width 88 height 136
click at [155, 65] on span "$4,806.84" at bounding box center [155, 65] width 22 height 6
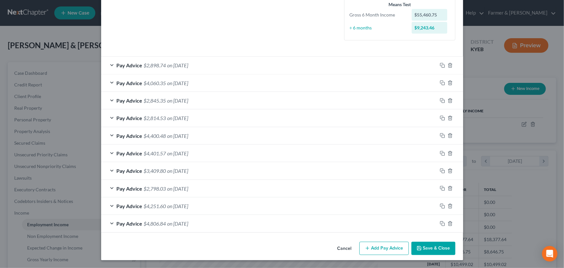
scroll to position [163, 0]
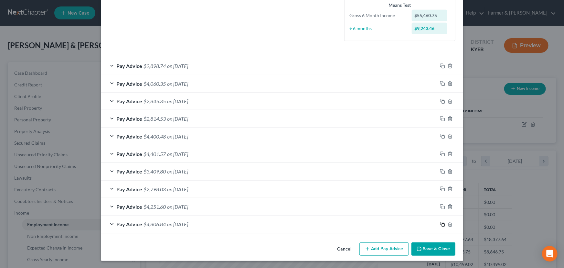
click at [440, 221] on icon "button" at bounding box center [442, 223] width 5 height 5
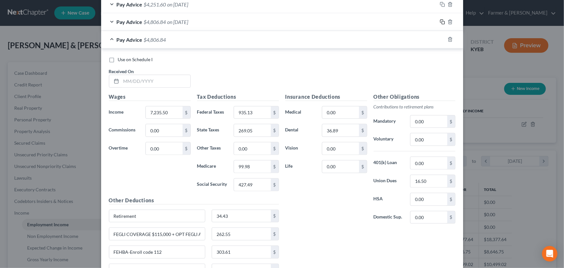
scroll to position [368, 0]
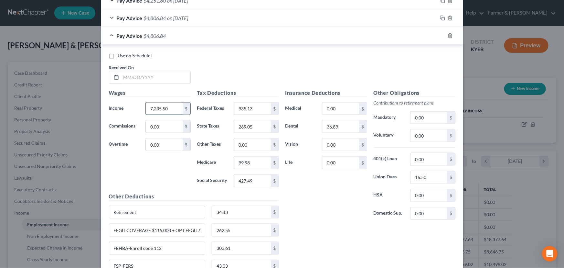
click at [169, 111] on input "7,235.50" at bounding box center [164, 108] width 37 height 12
click at [252, 109] on input "935.13" at bounding box center [252, 108] width 37 height 12
click at [252, 125] on input "269.05" at bounding box center [252, 126] width 37 height 12
click at [249, 158] on input "99.98" at bounding box center [252, 162] width 37 height 12
click at [254, 177] on input "427.49" at bounding box center [252, 181] width 37 height 12
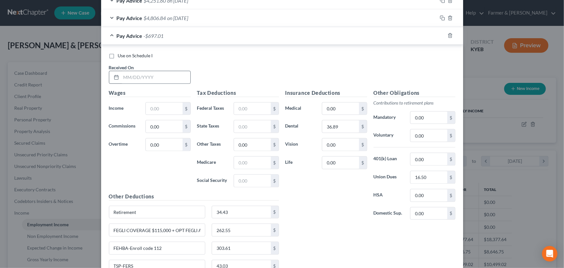
click at [156, 83] on div at bounding box center [150, 77] width 82 height 13
click at [156, 79] on input "text" at bounding box center [155, 77] width 69 height 12
click at [158, 112] on input "text" at bounding box center [164, 108] width 37 height 12
click at [170, 167] on div "Wages Income * 4,706.65 $ Commissions 0.00 $ Overtime 0.00 $" at bounding box center [150, 140] width 88 height 103
click at [241, 176] on input "text" at bounding box center [252, 181] width 37 height 12
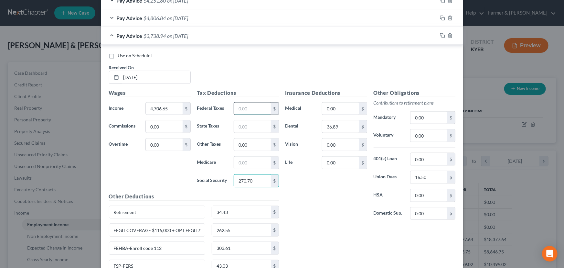
click at [236, 107] on input "text" at bounding box center [252, 108] width 37 height 12
click at [237, 125] on input "text" at bounding box center [252, 126] width 37 height 12
click at [242, 166] on input "text" at bounding box center [252, 162] width 37 height 12
click at [283, 198] on div "Insurance Deductions Medical 0.00 $ Dental 36.89 $ Vision 0.00 $ Life 0.00 $" at bounding box center [326, 157] width 88 height 136
click at [175, 39] on div "Pay Advice $3,106.08 on 03/08/2025" at bounding box center [269, 35] width 336 height 17
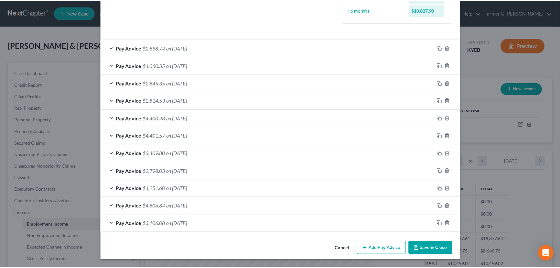
scroll to position [180, 0]
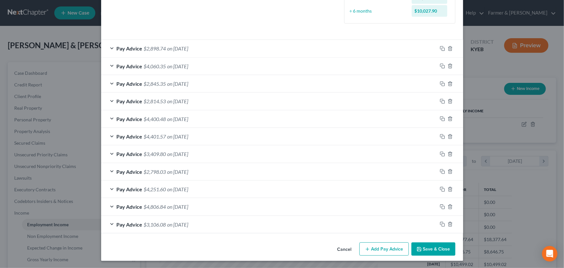
click at [426, 247] on button "Save & Close" at bounding box center [433, 249] width 44 height 14
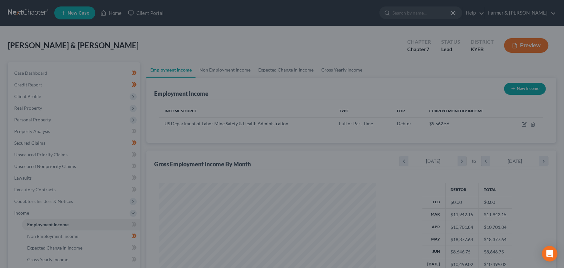
scroll to position [323095, 322981]
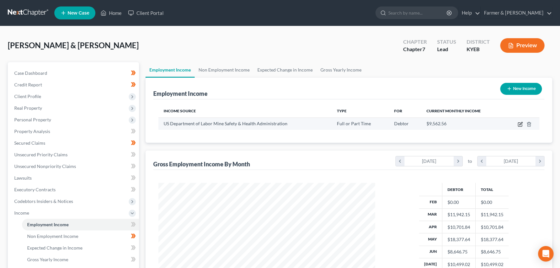
click at [520, 123] on icon "button" at bounding box center [520, 123] width 3 height 3
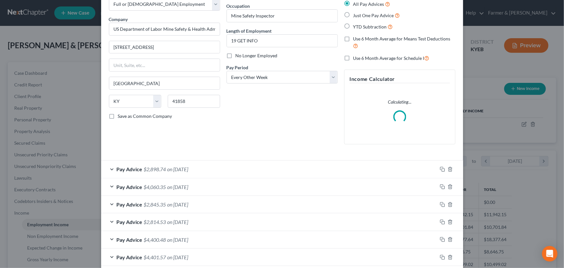
scroll to position [159, 0]
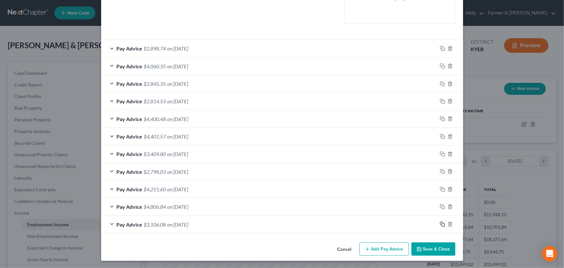
click at [441, 222] on icon "button" at bounding box center [442, 223] width 5 height 5
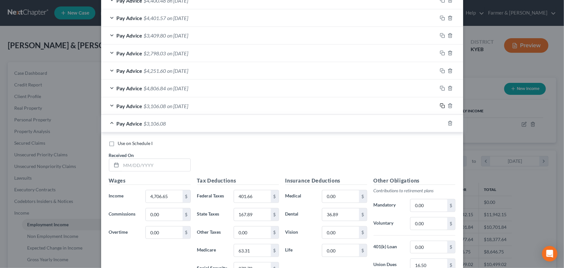
scroll to position [336, 0]
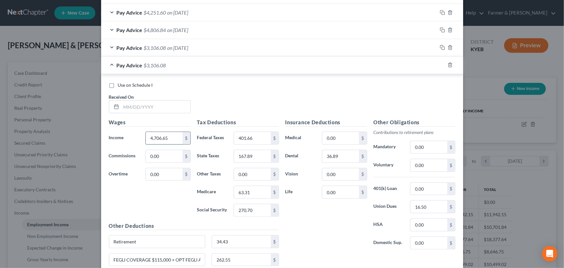
click at [171, 135] on input "4,706.65" at bounding box center [164, 138] width 37 height 12
click at [247, 138] on input "401.66" at bounding box center [252, 138] width 37 height 12
drag, startPoint x: 259, startPoint y: 154, endPoint x: 256, endPoint y: 163, distance: 9.5
click at [259, 155] on input "167.89" at bounding box center [252, 156] width 37 height 12
click at [255, 196] on input "63.31" at bounding box center [252, 192] width 37 height 12
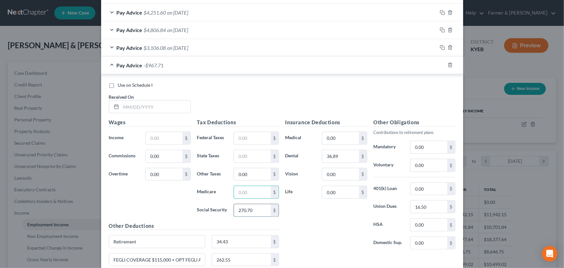
click at [252, 210] on input "270.70" at bounding box center [252, 210] width 37 height 12
click at [154, 103] on input "text" at bounding box center [155, 107] width 69 height 12
click at [161, 134] on input "text" at bounding box center [164, 138] width 37 height 12
click at [249, 211] on input "text" at bounding box center [252, 210] width 37 height 12
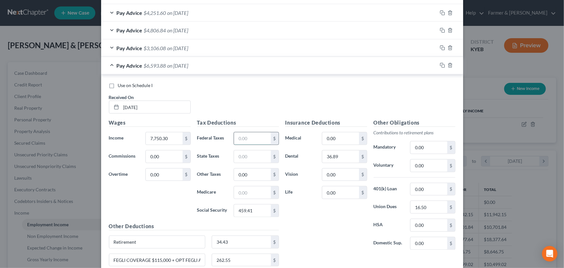
click at [241, 136] on input "text" at bounding box center [252, 138] width 37 height 12
click at [243, 154] on input "text" at bounding box center [252, 156] width 37 height 12
click at [240, 192] on input "text" at bounding box center [252, 192] width 37 height 12
click at [293, 222] on div "Insurance Deductions Medical 0.00 $ Dental 36.89 $ Vision 0.00 $ Life 0.00 $" at bounding box center [326, 187] width 88 height 136
click at [234, 66] on div "Pay Advice $5,148.42 on 02/22/2025" at bounding box center [269, 65] width 336 height 17
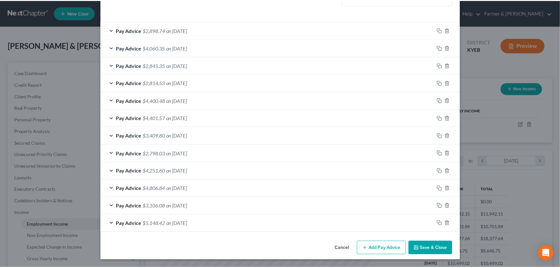
scroll to position [197, 0]
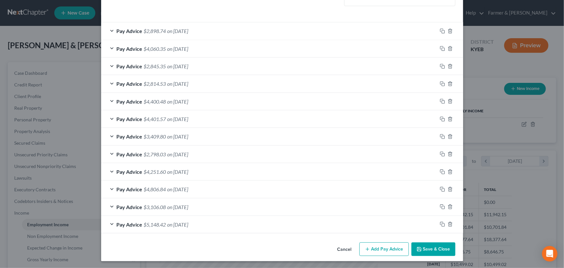
click at [437, 245] on button "Save & Close" at bounding box center [433, 249] width 44 height 14
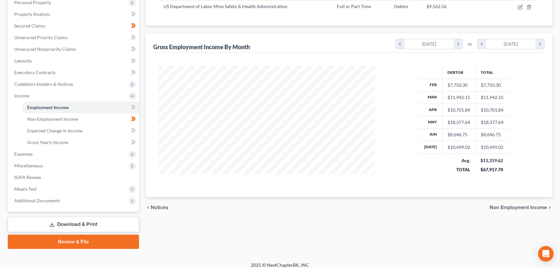
scroll to position [117, 0]
drag, startPoint x: 135, startPoint y: 106, endPoint x: 139, endPoint y: 107, distance: 3.4
click at [135, 106] on icon at bounding box center [134, 106] width 3 height 5
click at [142, 107] on div "Employment Income Non Employment Income Expected Change in Income Gross Yearly …" at bounding box center [348, 96] width 413 height 303
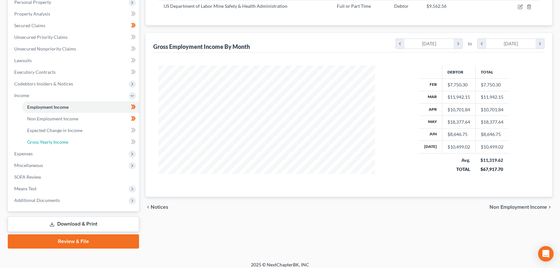
drag, startPoint x: 67, startPoint y: 142, endPoint x: 145, endPoint y: 168, distance: 81.9
click at [67, 142] on span "Gross Yearly Income" at bounding box center [47, 141] width 41 height 5
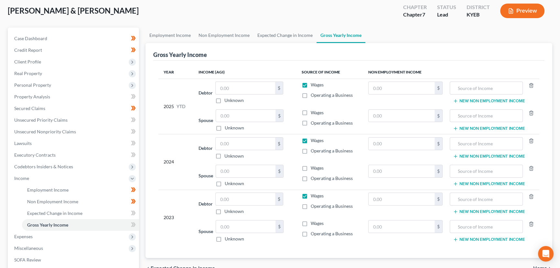
scroll to position [88, 0]
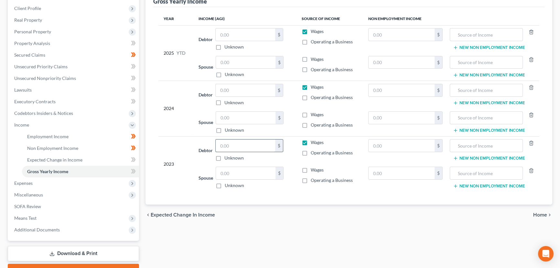
click at [235, 144] on input "text" at bounding box center [245, 145] width 59 height 12
click at [243, 170] on input "text" at bounding box center [245, 173] width 59 height 12
click at [410, 177] on input "text" at bounding box center [401, 173] width 66 height 12
paste input "12,607.00"
click at [249, 175] on input "12,607.00" at bounding box center [245, 173] width 59 height 12
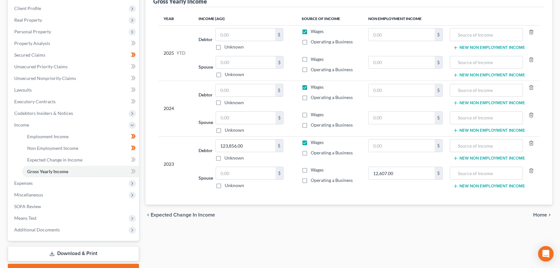
click at [225, 186] on label "Unknown" at bounding box center [234, 185] width 19 height 6
click at [227, 186] on input "Unknown" at bounding box center [229, 184] width 4 height 4
click at [230, 90] on input "text" at bounding box center [245, 90] width 59 height 12
click at [372, 116] on input "text" at bounding box center [401, 118] width 66 height 12
click at [236, 122] on input "text" at bounding box center [245, 118] width 59 height 12
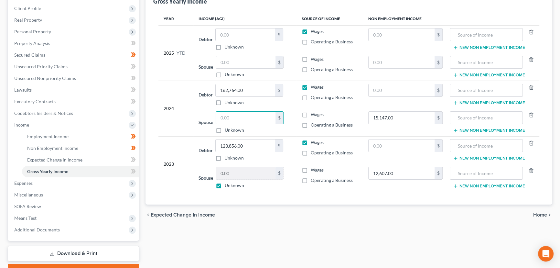
click at [175, 114] on div "2024" at bounding box center [176, 108] width 25 height 49
click at [134, 170] on icon at bounding box center [134, 171] width 3 height 5
drag, startPoint x: 50, startPoint y: 134, endPoint x: 64, endPoint y: 136, distance: 13.6
click at [50, 134] on span "Employment Income" at bounding box center [47, 135] width 41 height 5
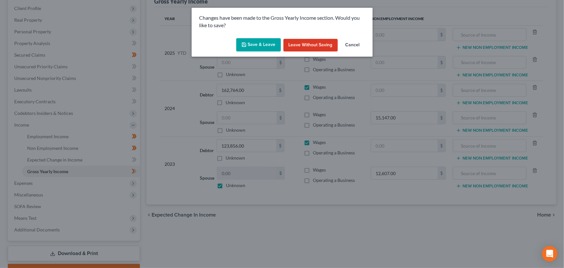
click at [252, 38] on button "Save & Leave" at bounding box center [258, 45] width 45 height 14
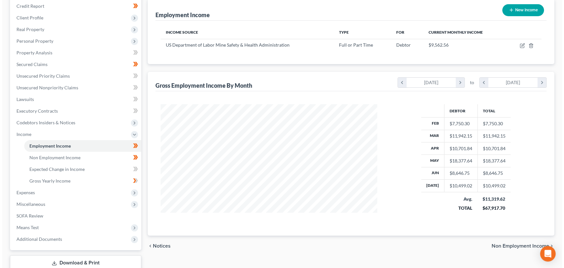
scroll to position [88, 0]
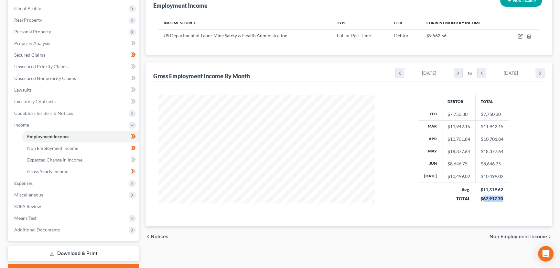
drag, startPoint x: 482, startPoint y: 197, endPoint x: 501, endPoint y: 196, distance: 19.4
click at [501, 196] on div "$67,917.70" at bounding box center [491, 198] width 23 height 6
copy div "67,917.70"
click at [51, 170] on span "Gross Yearly Income" at bounding box center [47, 170] width 41 height 5
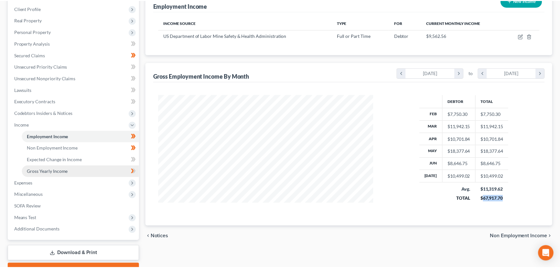
scroll to position [116, 231]
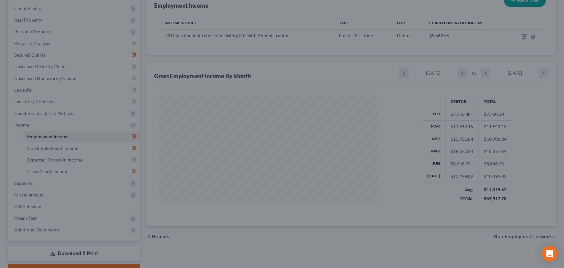
click at [70, 172] on div at bounding box center [282, 134] width 564 height 268
click at [57, 168] on div at bounding box center [282, 134] width 564 height 268
click at [476, 208] on div at bounding box center [282, 134] width 564 height 268
drag, startPoint x: 501, startPoint y: 197, endPoint x: 491, endPoint y: 179, distance: 20.7
click at [501, 197] on div at bounding box center [282, 134] width 564 height 268
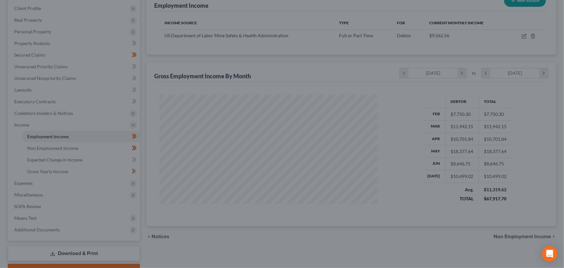
click at [489, 175] on div at bounding box center [282, 134] width 564 height 268
click at [271, 162] on div at bounding box center [282, 134] width 564 height 268
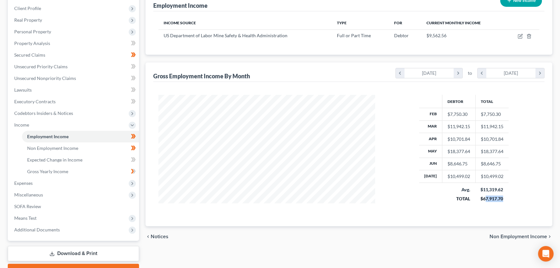
drag, startPoint x: 483, startPoint y: 197, endPoint x: 501, endPoint y: 197, distance: 18.1
click at [501, 197] on div "$67,917.70" at bounding box center [491, 198] width 23 height 6
click at [482, 200] on div "$67,917.70" at bounding box center [491, 198] width 23 height 6
drag, startPoint x: 482, startPoint y: 198, endPoint x: 502, endPoint y: 198, distance: 20.0
click at [502, 198] on td "$11,319.62 $67,917.70" at bounding box center [491, 193] width 33 height 23
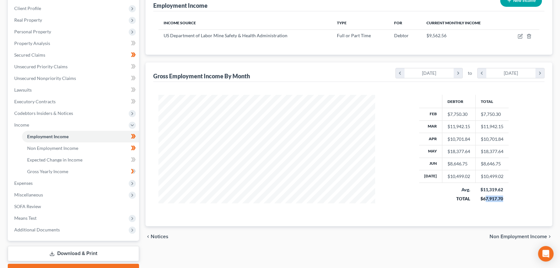
click at [487, 197] on div "$67,917.70" at bounding box center [491, 198] width 23 height 6
drag, startPoint x: 482, startPoint y: 198, endPoint x: 502, endPoint y: 197, distance: 20.4
click at [502, 197] on td "$11,319.62 $67,917.70" at bounding box center [491, 193] width 33 height 23
copy div "67,917.70"
click at [44, 174] on link "Gross Yearly Income" at bounding box center [80, 171] width 117 height 12
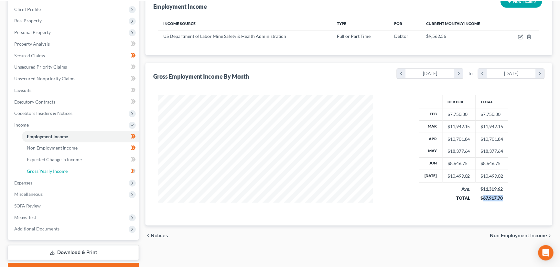
scroll to position [116, 231]
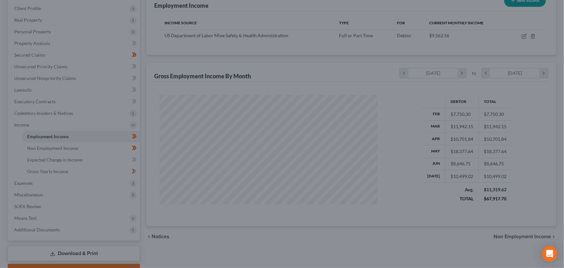
click at [348, 194] on div at bounding box center [282, 134] width 564 height 268
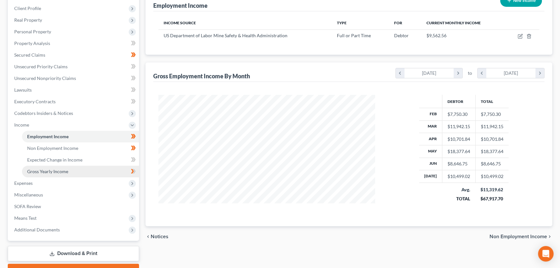
click at [71, 169] on link "Gross Yearly Income" at bounding box center [80, 171] width 117 height 12
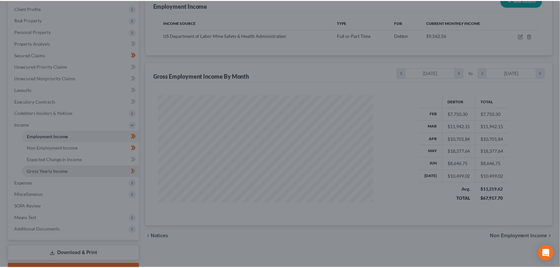
scroll to position [116, 231]
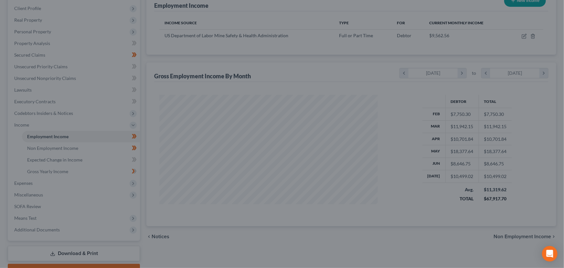
click at [53, 171] on div at bounding box center [282, 134] width 564 height 268
click at [177, 141] on div at bounding box center [282, 134] width 564 height 268
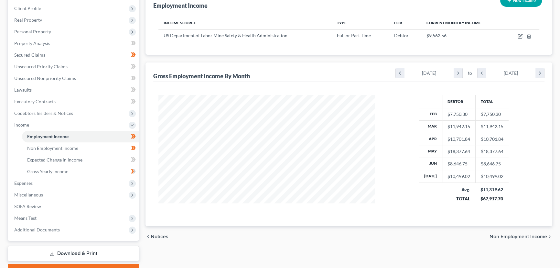
scroll to position [116, 229]
click at [59, 170] on span "Gross Yearly Income" at bounding box center [47, 170] width 41 height 5
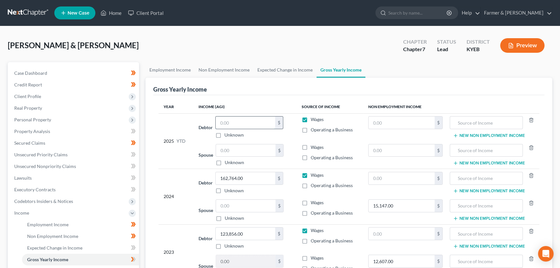
click at [240, 123] on input "text" at bounding box center [245, 122] width 59 height 12
type input "67,917.70"
click at [225, 49] on div "[PERSON_NAME] & [PERSON_NAME] Upgraded Chapter Chapter 7 Status Lead District K…" at bounding box center [280, 48] width 544 height 28
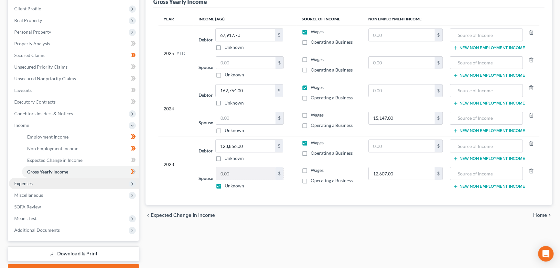
scroll to position [88, 0]
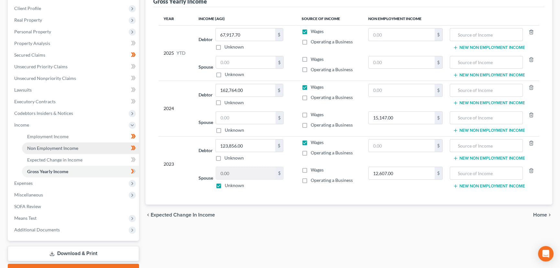
click at [67, 147] on span "Non Employment Income" at bounding box center [52, 147] width 51 height 5
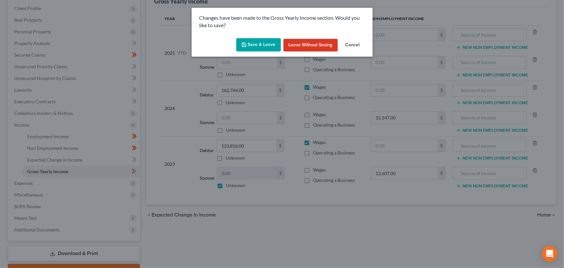
click at [263, 42] on button "Save & Leave" at bounding box center [258, 45] width 45 height 14
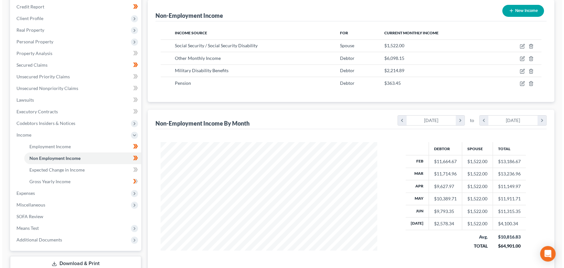
scroll to position [88, 0]
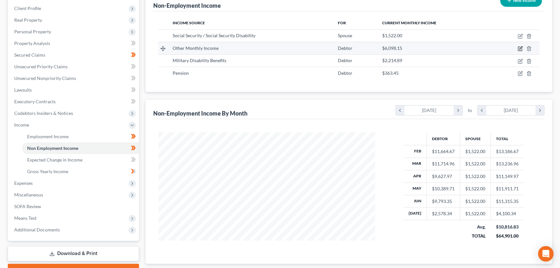
click at [520, 48] on icon "button" at bounding box center [519, 48] width 5 height 5
select select "13"
select select "2"
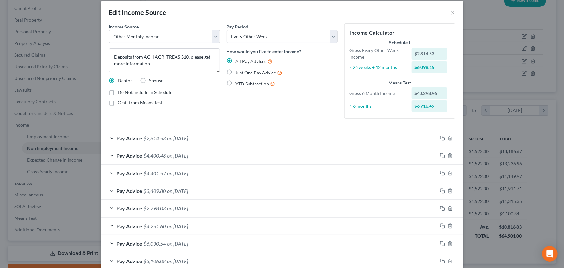
scroll to position [65, 0]
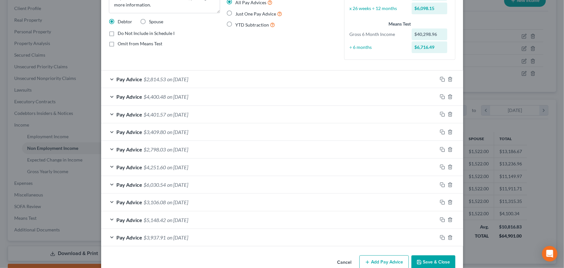
click at [225, 78] on div "Pay Advice $2,814.53 on 06/20/2025" at bounding box center [269, 78] width 336 height 17
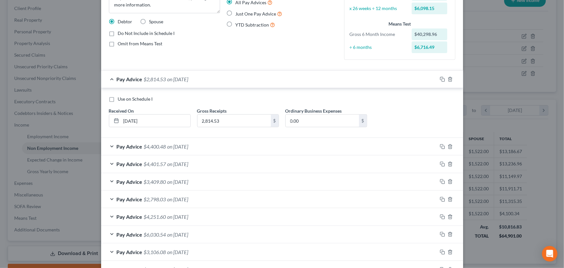
click at [225, 78] on div "Pay Advice $2,814.53 on 06/20/2025" at bounding box center [269, 78] width 336 height 17
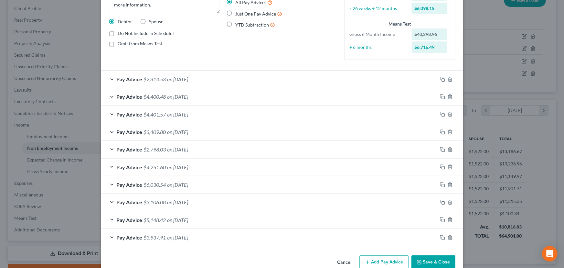
click at [188, 97] on span "on 06/06/2025" at bounding box center [177, 96] width 21 height 6
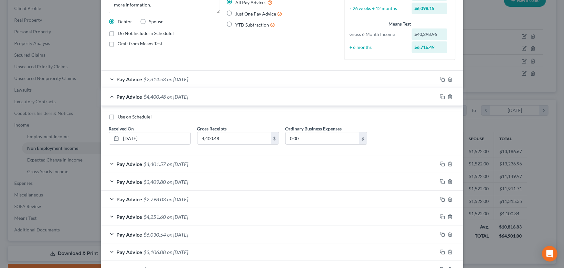
click at [188, 97] on span "on 06/06/2025" at bounding box center [177, 96] width 21 height 6
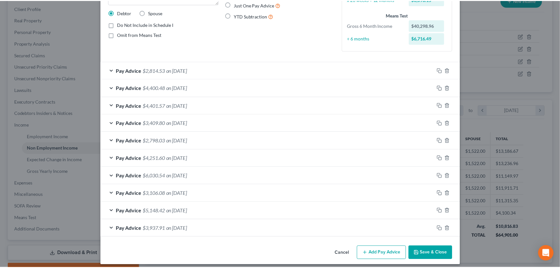
scroll to position [78, 0]
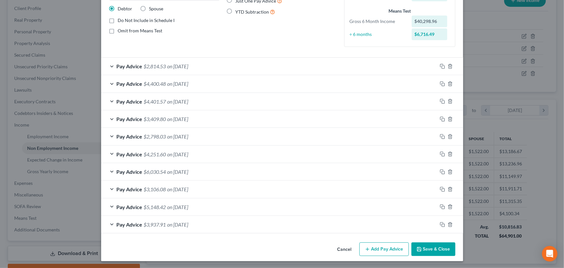
drag, startPoint x: 339, startPoint y: 248, endPoint x: 164, endPoint y: 202, distance: 181.1
click at [339, 248] on button "Cancel" at bounding box center [344, 249] width 25 height 13
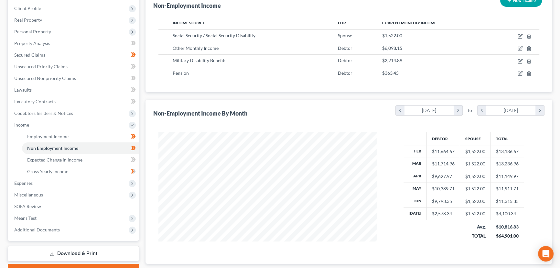
scroll to position [323095, 322981]
click at [52, 168] on span "Gross Yearly Income" at bounding box center [47, 170] width 41 height 5
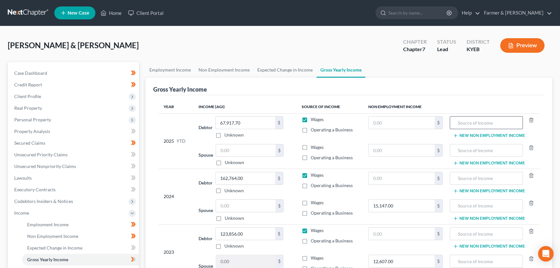
click at [470, 119] on input "text" at bounding box center [486, 122] width 66 height 12
click at [399, 122] on input "text" at bounding box center [401, 122] width 66 height 12
click at [513, 124] on input "Pension + SSI + Annuities" at bounding box center [486, 122] width 66 height 12
type input "Pension + SSI + other monthly income"
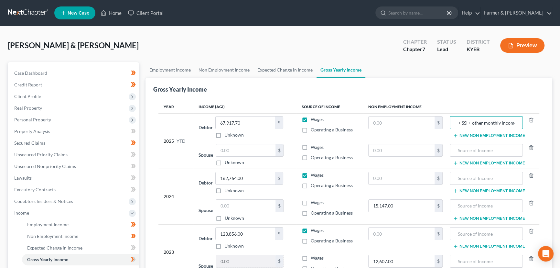
scroll to position [0, 0]
click at [386, 119] on input "text" at bounding box center [401, 122] width 66 height 12
type input "60,925.68"
click at [325, 47] on div "[PERSON_NAME] & [PERSON_NAME] Upgraded Chapter Chapter 7 Status Lead District K…" at bounding box center [280, 48] width 544 height 28
click at [374, 150] on input "text" at bounding box center [401, 150] width 66 height 12
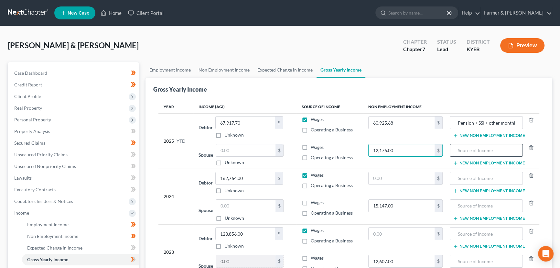
type input "12,176.00"
click at [468, 149] on input "text" at bounding box center [486, 150] width 66 height 12
type input "SSI"
click at [468, 206] on input "text" at bounding box center [486, 205] width 66 height 12
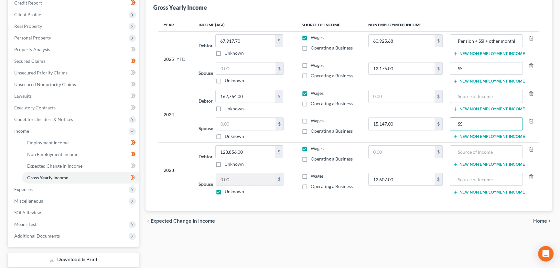
scroll to position [88, 0]
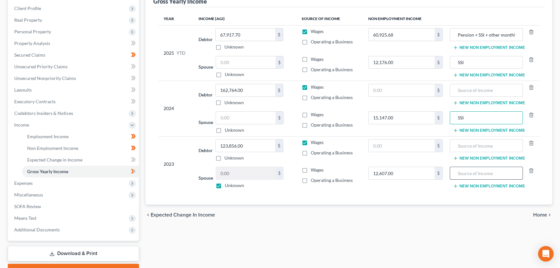
type input "SSI"
click at [468, 171] on input "text" at bounding box center [486, 173] width 66 height 12
type input "SSI"
click at [407, 220] on div "chevron_left Expected Change in Income Home chevron_right" at bounding box center [348, 214] width 407 height 21
click at [36, 120] on span "Income" at bounding box center [74, 125] width 130 height 12
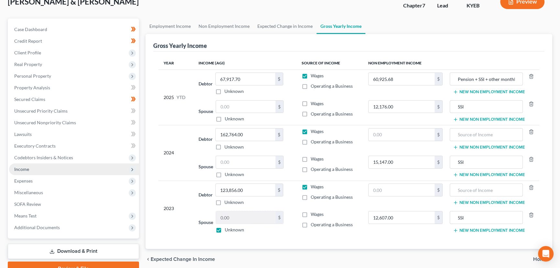
scroll to position [0, 0]
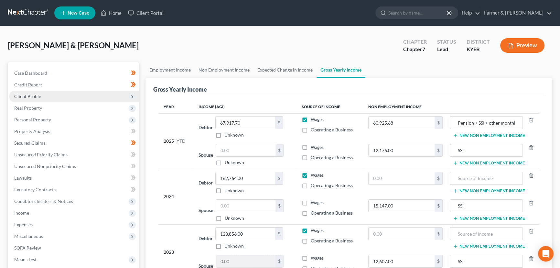
click at [44, 94] on span "Client Profile" at bounding box center [74, 96] width 130 height 12
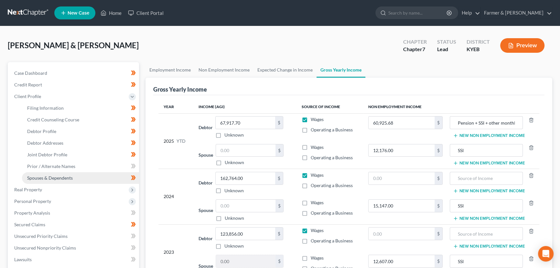
click at [57, 177] on span "Spouses & Dependents" at bounding box center [50, 177] width 46 height 5
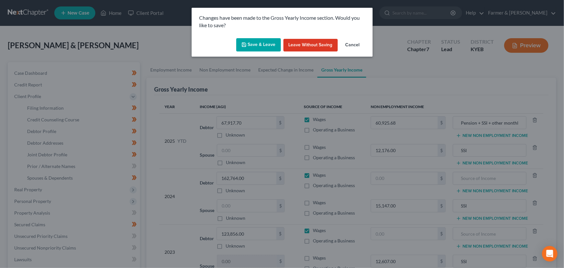
click at [265, 44] on button "Save & Leave" at bounding box center [258, 45] width 45 height 14
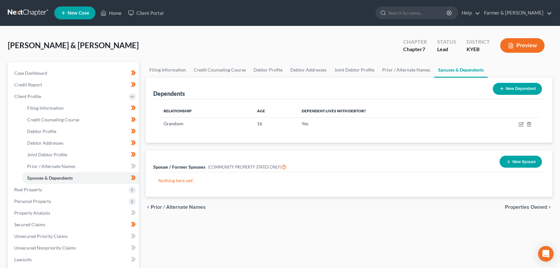
click at [265, 44] on div "[PERSON_NAME] & [PERSON_NAME] Upgraded Chapter Chapter 7 Status Lead District K…" at bounding box center [280, 48] width 544 height 28
click at [169, 43] on div "[PERSON_NAME] & [PERSON_NAME] Upgraded Chapter Chapter 7 Status Lead District K…" at bounding box center [280, 48] width 544 height 28
click at [171, 239] on div "Filing Information Credit Counseling Course Debtor Profile Debtor Addresses Joi…" at bounding box center [348, 231] width 413 height 338
click at [24, 95] on span "Client Profile" at bounding box center [27, 95] width 27 height 5
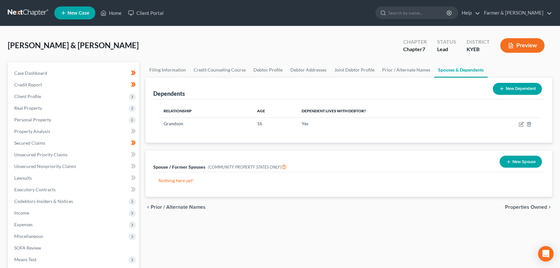
click at [250, 230] on div "Filing Information Credit Counseling Course Debtor Profile Debtor Addresses Joi…" at bounding box center [348, 190] width 413 height 257
click at [152, 41] on div "[PERSON_NAME] & [PERSON_NAME] Upgraded Chapter Chapter 7 Status Lead District K…" at bounding box center [280, 48] width 544 height 28
click at [47, 120] on span "Personal Property" at bounding box center [32, 119] width 37 height 5
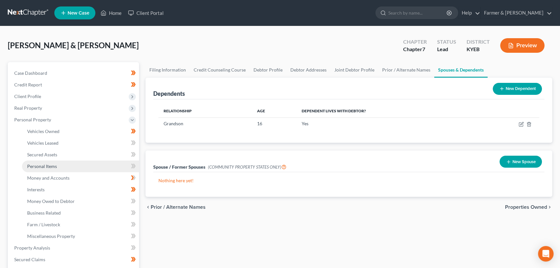
click at [55, 162] on link "Personal Items" at bounding box center [80, 166] width 117 height 12
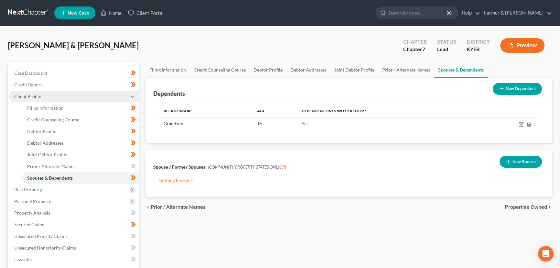
click at [44, 97] on span "Client Profile" at bounding box center [74, 96] width 130 height 12
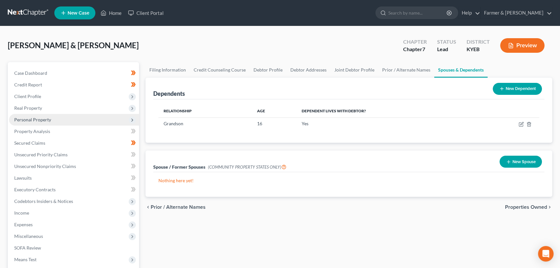
click at [44, 118] on span "Personal Property" at bounding box center [32, 119] width 37 height 5
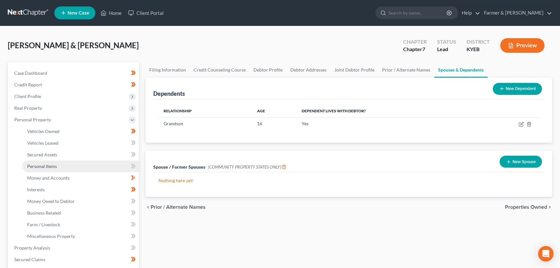
click at [45, 166] on span "Personal Items" at bounding box center [42, 165] width 30 height 5
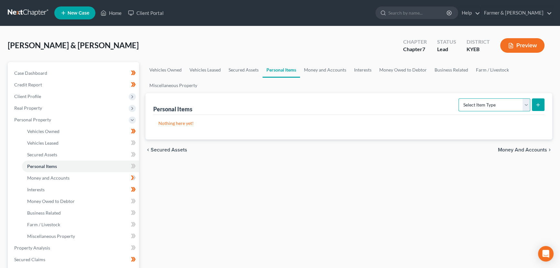
click at [484, 102] on select "Select Item Type Clothing Collectibles Of Value Electronics Firearms Household …" at bounding box center [494, 104] width 72 height 13
select select "clothing"
click at [459, 98] on select "Select Item Type Clothing Collectibles Of Value Electronics Firearms Household …" at bounding box center [494, 104] width 72 height 13
click at [536, 103] on icon "submit" at bounding box center [537, 104] width 5 height 5
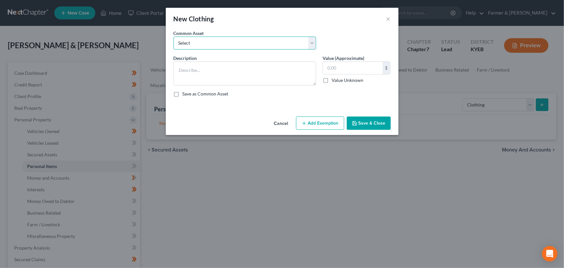
click at [199, 45] on select "Select misc. clothing for 1 adult misc. clothing for 2 adults and 2 children mi…" at bounding box center [245, 43] width 143 height 13
select select "6"
click at [174, 37] on select "Select misc. clothing for 1 adult misc. clothing for 2 adults and 2 children mi…" at bounding box center [245, 43] width 143 height 13
type textarea "misc. clothing for 2 adults and 1 child"
type input "500.00"
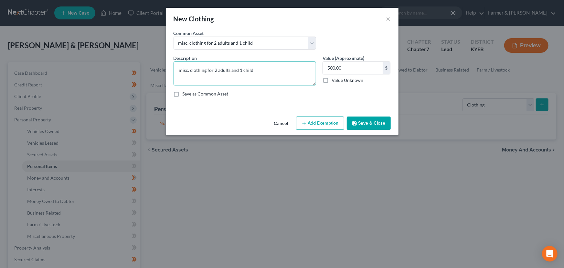
click at [179, 70] on textarea "misc. clothing for 2 adults and 1 child" at bounding box center [245, 73] width 143 height 24
click at [264, 74] on textarea "Misc. clothing for 2 adults and 1 child" at bounding box center [245, 73] width 143 height 24
click at [258, 82] on textarea "Misc. clothing for 2 adults and 1 child" at bounding box center [245, 73] width 143 height 24
paste textarea "⦁ Value listed is given age and condition of items and is not mean to reflect r…"
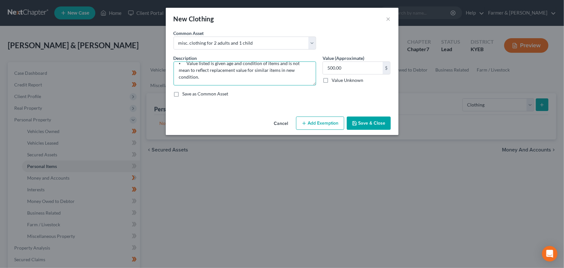
type textarea "Misc. clothing for 2 adults and 1 child ⦁ Value listed is given age and conditi…"
click at [322, 121] on button "Add Exemption" at bounding box center [320, 123] width 48 height 14
select select "2"
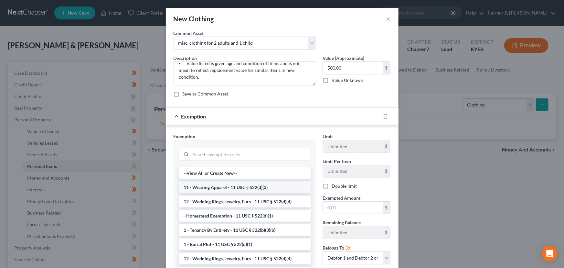
click at [233, 184] on li "11 - Wearing Apparel - 11 USC § 522(d)(3)" at bounding box center [245, 187] width 132 height 12
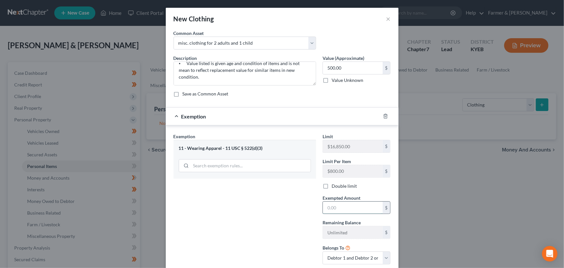
click at [329, 210] on input "text" at bounding box center [353, 207] width 60 height 12
click at [332, 187] on label "Double limit" at bounding box center [344, 186] width 25 height 6
click at [334, 187] on input "Double limit" at bounding box center [336, 185] width 4 height 4
checkbox input "true"
click at [331, 210] on input "text" at bounding box center [353, 207] width 60 height 12
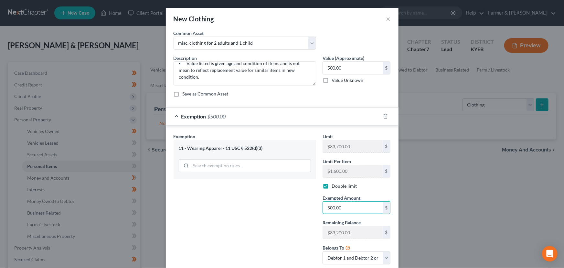
type input "500.00"
click at [279, 210] on div "Exemption Set must be selected for CA. Exemption * 11 - Wearing Apparel - 11 US…" at bounding box center [244, 201] width 149 height 136
click at [282, 112] on div "Exemption $500.00" at bounding box center [273, 116] width 215 height 17
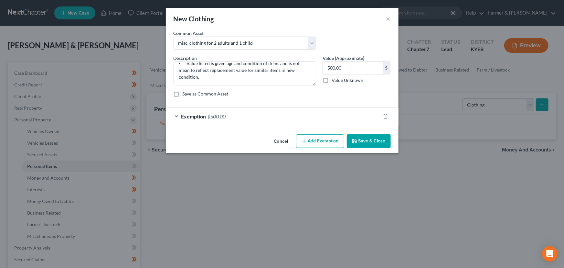
click at [360, 141] on button "Save & Close" at bounding box center [369, 141] width 44 height 14
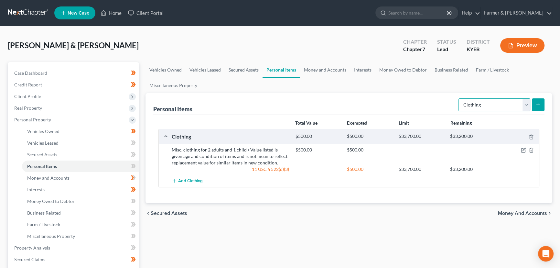
click at [465, 109] on select "Select Item Type Clothing Collectibles Of Value Electronics Firearms Household …" at bounding box center [494, 104] width 72 height 13
select select "household_goods"
click at [459, 98] on select "Select Item Type Clothing Collectibles Of Value Electronics Firearms Household …" at bounding box center [494, 104] width 72 height 13
click at [537, 100] on button "submit" at bounding box center [538, 104] width 13 height 13
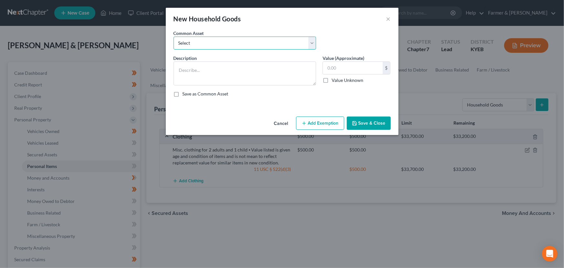
drag, startPoint x: 187, startPoint y: 43, endPoint x: 191, endPoint y: 48, distance: 5.6
click at [187, 43] on select "Select small misc. household items: some decor (pictures/frames and misc. knick…" at bounding box center [245, 43] width 143 height 13
select select "1"
click at [174, 37] on select "Select small misc. household items: some decor (pictures/frames and misc. knick…" at bounding box center [245, 43] width 143 height 13
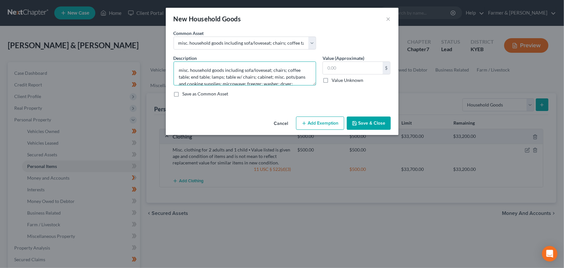
click at [181, 69] on textarea "misc. household goods including sofa/loveseat; chairs; coffee table; end table;…" at bounding box center [245, 73] width 143 height 24
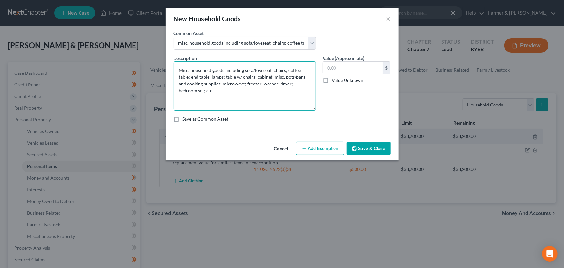
drag, startPoint x: 315, startPoint y: 83, endPoint x: 313, endPoint y: 112, distance: 28.5
click at [314, 111] on textarea "Misc. household goods including sofa/loveseat; chairs; coffee table; end table;…" at bounding box center [245, 85] width 143 height 49
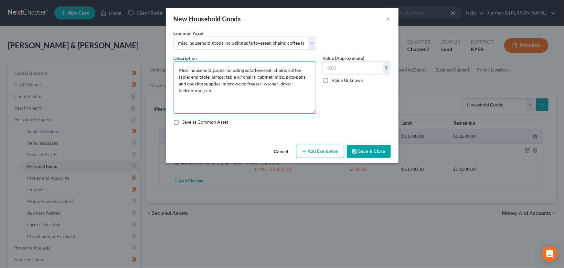
click at [222, 98] on textarea "Misc. household goods including sofa/loveseat; chairs; coffee table; end table;…" at bounding box center [245, 87] width 143 height 52
paste textarea "⦁ Value listed is given age and condition of items and is not mean to reflect r…"
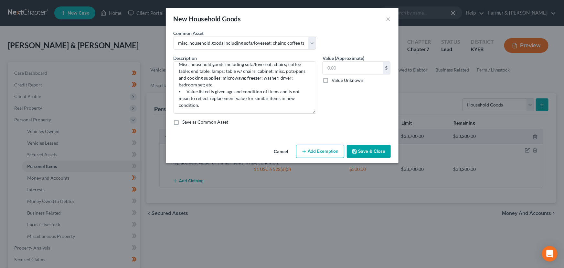
click at [326, 104] on div "Value (Approximate) $ Value Unknown Balance Undetermined $ Value Unknown" at bounding box center [356, 84] width 75 height 59
click at [256, 70] on textarea "Misc. household goods including sofa/loveseat; chairs; coffee table; end table;…" at bounding box center [245, 87] width 143 height 52
click at [273, 69] on textarea "Misc. household goods including sofa/loveseat; chairs; coffee table; end table;…" at bounding box center [245, 87] width 143 height 52
click at [192, 83] on textarea "Misc. household goods including sofa/loveseat; chairs; coffee table; end table;…" at bounding box center [245, 87] width 143 height 52
click at [220, 82] on textarea "Misc. household goods including sofa/loveseat; chairs; coffee table; end table;…" at bounding box center [245, 87] width 143 height 52
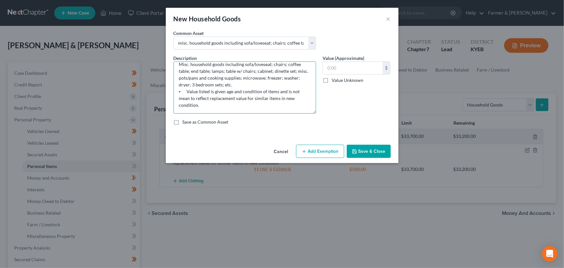
click at [243, 77] on textarea "Misc. household goods including sofa/loveseat; chairs; coffee table; end table;…" at bounding box center [245, 87] width 143 height 52
click at [248, 77] on textarea "Misc. household goods including sofa/loveseat; chairs; coffee table; end table;…" at bounding box center [245, 87] width 143 height 52
click at [290, 77] on textarea "Misc. household goods including sofa/loveseat; chairs; coffee table; end table;…" at bounding box center [245, 87] width 143 height 52
click at [282, 82] on textarea "Misc. household goods including sofa/loveseat; chairs; coffee table; end table;…" at bounding box center [245, 87] width 143 height 52
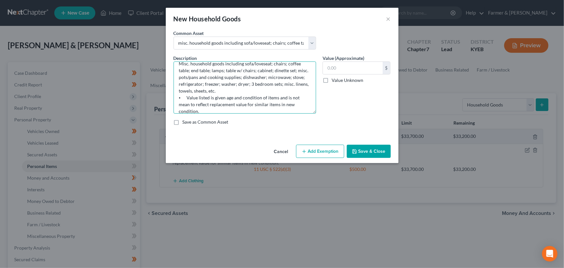
type textarea "Misc. household goods including sofa/loveseat; chairs; coffee table; end table;…"
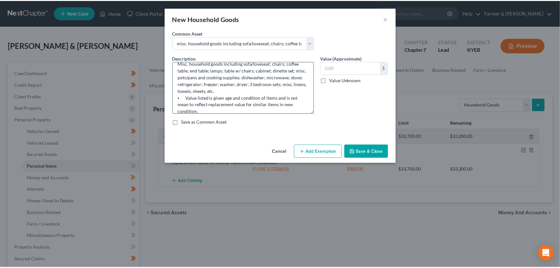
scroll to position [0, 0]
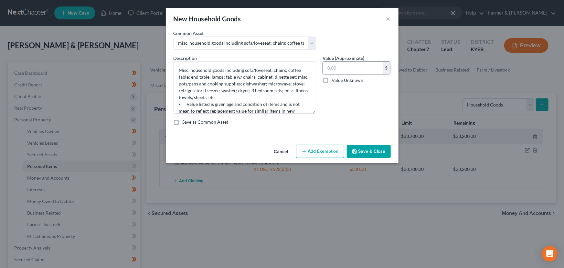
click at [336, 69] on input "text" at bounding box center [353, 68] width 60 height 12
type input "3,500."
click at [321, 142] on div "Cancel Add Exemption Save & Close" at bounding box center [282, 152] width 233 height 21
click at [320, 147] on button "Add Exemption" at bounding box center [320, 151] width 48 height 14
select select "2"
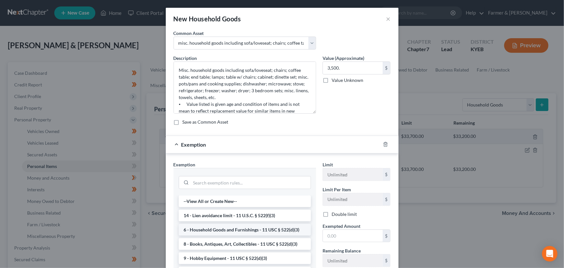
click at [239, 230] on li "6 - Household Goods and Furnishings - 11 USC § 522(d)(3)" at bounding box center [245, 230] width 132 height 12
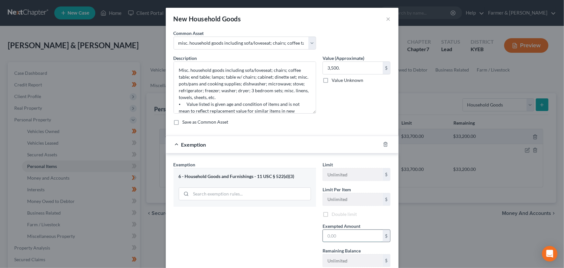
click at [347, 240] on input "text" at bounding box center [353, 235] width 60 height 12
type input "3,500.00"
click at [341, 67] on input "3,500." at bounding box center [353, 68] width 60 height 12
type input "0"
type input "3,500.00"
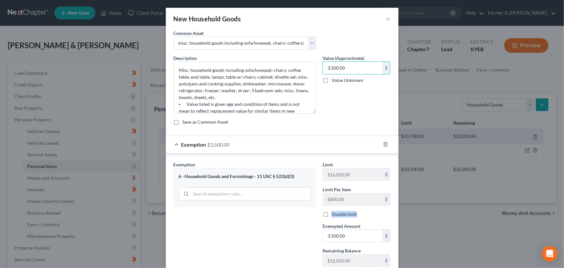
click at [332, 214] on label "Double limit" at bounding box center [344, 214] width 25 height 6
click at [334, 214] on input "Double limit" at bounding box center [336, 213] width 4 height 4
checkbox input "true"
click at [280, 235] on div "Exemption Set must be selected for CA. Exemption * 6 - Household Goods and Furn…" at bounding box center [244, 229] width 149 height 136
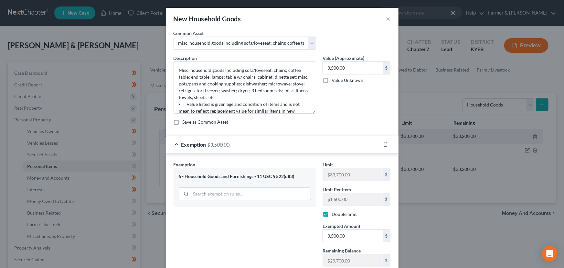
click at [271, 142] on div "Exemption $3,500.00" at bounding box center [273, 144] width 215 height 17
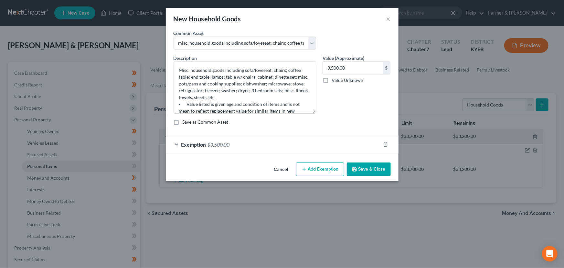
click at [357, 169] on icon "button" at bounding box center [354, 168] width 5 height 5
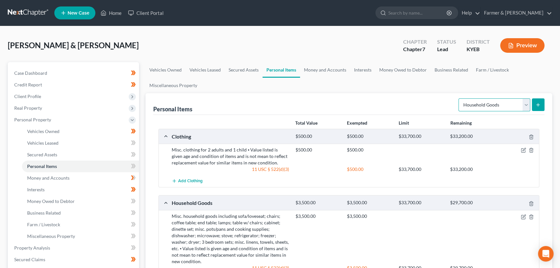
click at [468, 107] on select "Select Item Type Clothing Collectibles Of Value Electronics Firearms Household …" at bounding box center [494, 104] width 72 height 13
select select "electronics"
click at [459, 98] on select "Select Item Type Clothing Collectibles Of Value Electronics Firearms Household …" at bounding box center [494, 104] width 72 height 13
click at [537, 107] on button "submit" at bounding box center [538, 104] width 13 height 13
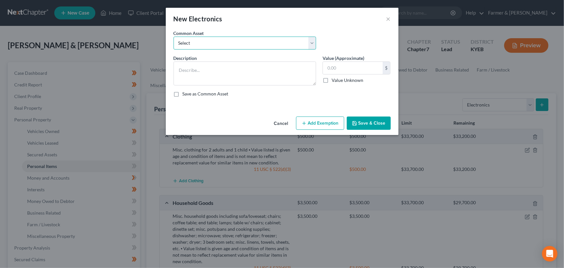
click at [242, 45] on select "Select Televisions; DVD Players; Gaming systems; Home Computer ⦁ Value listed i…" at bounding box center [245, 43] width 143 height 13
select select "2"
click at [174, 37] on select "Select Televisions; DVD Players; Gaming systems; Home Computer ⦁ Value listed i…" at bounding box center [245, 43] width 143 height 13
type textarea "Televisions; DVD Players; Gaming systems; Home Computer ⦁ Value listed is given…"
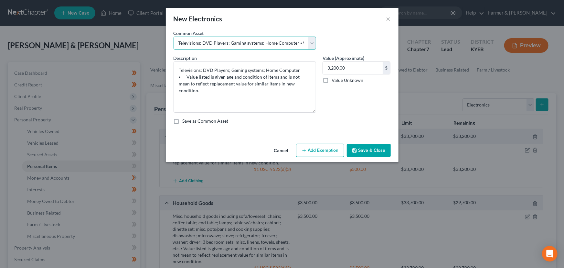
drag, startPoint x: 314, startPoint y: 81, endPoint x: 321, endPoint y: 139, distance: 57.9
click at [321, 129] on div "Description * Televisions; DVD Players; Gaming systems; Home Computer ⦁ Value l…" at bounding box center [282, 92] width 224 height 75
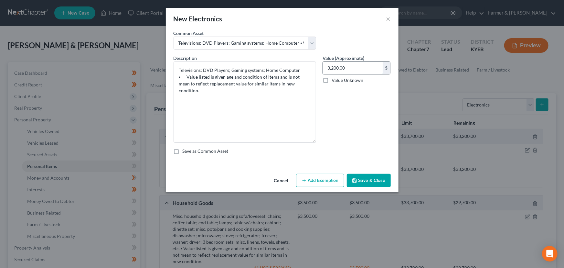
click at [372, 65] on input "3,200.00" at bounding box center [353, 68] width 60 height 12
type input "200.00"
click at [360, 180] on button "Save & Close" at bounding box center [369, 181] width 44 height 14
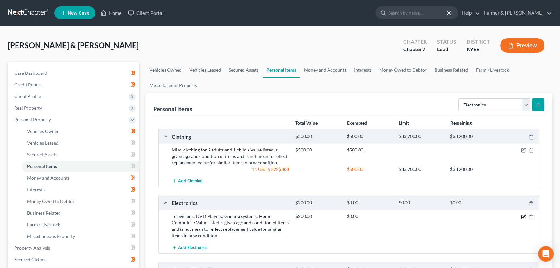
click at [521, 216] on icon "button" at bounding box center [523, 217] width 4 height 4
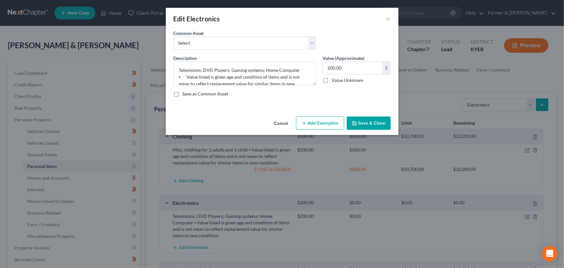
click at [313, 117] on button "Add Exemption" at bounding box center [320, 123] width 48 height 14
select select "2"
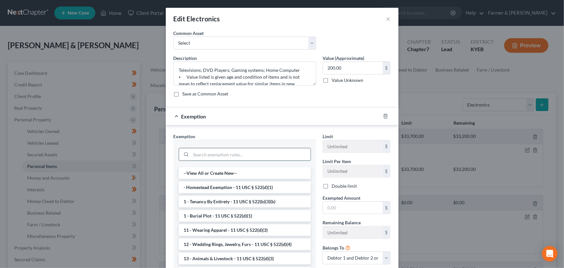
click at [209, 155] on input "search" at bounding box center [251, 154] width 120 height 12
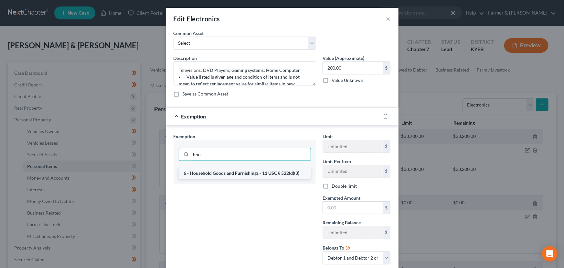
type input "hou"
click at [211, 169] on li "6 - Household Goods and Furnishings - 11 USC § 522(d)(3)" at bounding box center [245, 173] width 132 height 12
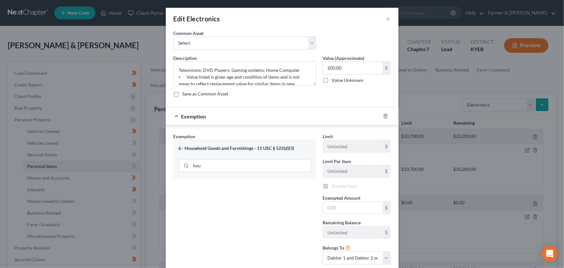
checkbox input "true"
click at [342, 209] on input "text" at bounding box center [353, 207] width 60 height 12
type input "200.00"
click at [289, 117] on div "Exemption $200.00" at bounding box center [273, 116] width 215 height 17
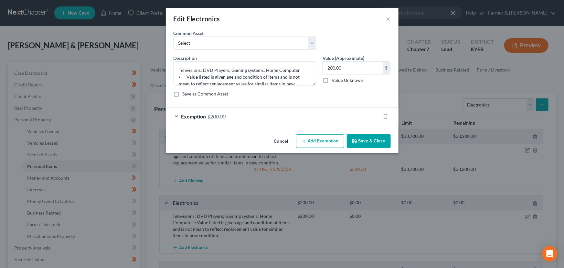
click at [367, 142] on button "Save & Close" at bounding box center [369, 141] width 44 height 14
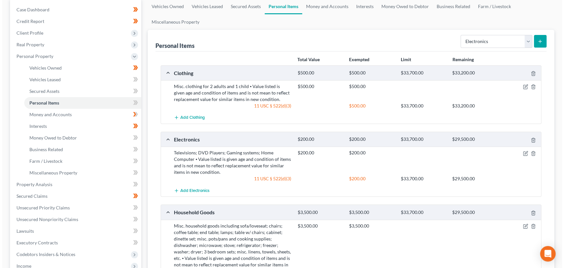
scroll to position [59, 0]
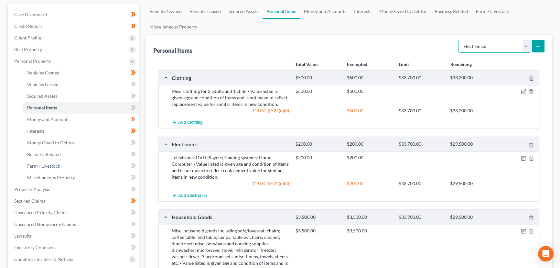
click at [483, 46] on select "Select Item Type Clothing Collectibles Of Value Electronics Firearms Household …" at bounding box center [494, 46] width 72 height 13
select select "other"
click at [459, 40] on select "Select Item Type Clothing Collectibles Of Value Electronics Firearms Household …" at bounding box center [494, 46] width 72 height 13
click at [535, 48] on icon "submit" at bounding box center [537, 46] width 5 height 5
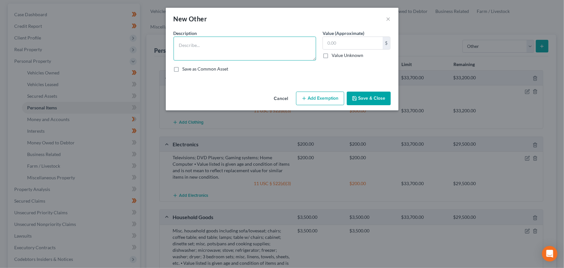
click at [222, 55] on textarea at bounding box center [245, 49] width 143 height 24
paste textarea "⦁ Value listed is given age and condition of items and is not mean to reflect r…"
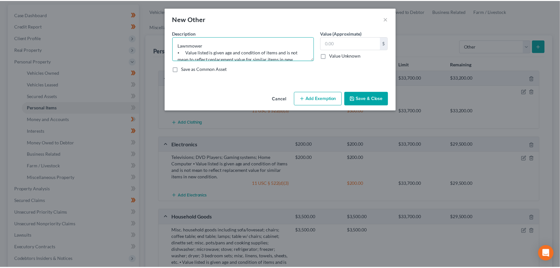
scroll to position [15, 0]
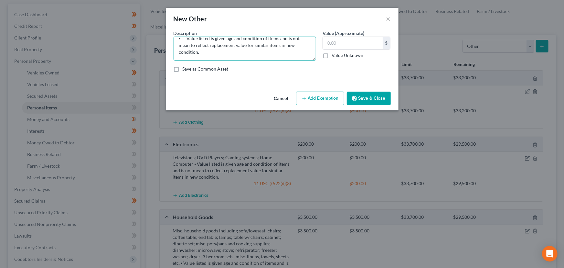
type textarea "Lawnmower ⦁ Value listed is given age and condition of items and is not mean to…"
click at [322, 44] on div "Value (Approximate) $ Value Unknown Balance Undetermined $ Value Unknown" at bounding box center [356, 45] width 75 height 31
click at [327, 43] on input "text" at bounding box center [353, 43] width 60 height 12
type input "75.00"
click at [324, 98] on button "Add Exemption" at bounding box center [320, 98] width 48 height 14
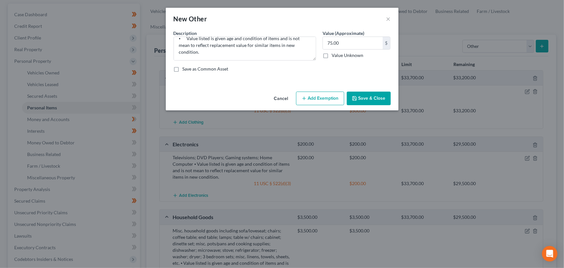
select select "2"
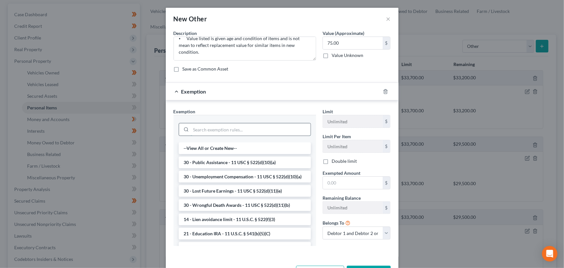
click at [233, 131] on input "search" at bounding box center [251, 129] width 120 height 12
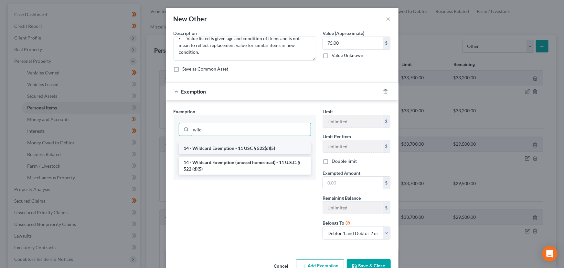
type input "wild"
click at [235, 147] on li "14 - Wildcard Exemption - 11 USC § 522(d)(5)" at bounding box center [245, 148] width 132 height 12
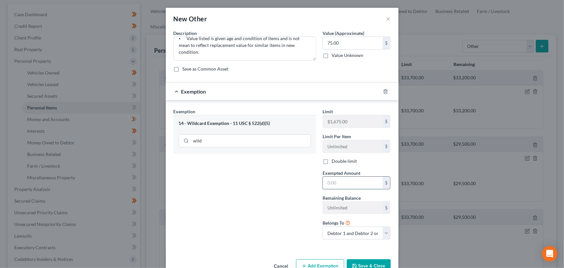
click at [331, 182] on input "text" at bounding box center [353, 182] width 60 height 12
drag, startPoint x: 323, startPoint y: 163, endPoint x: 325, endPoint y: 165, distance: 3.4
click at [332, 163] on label "Double limit" at bounding box center [344, 161] width 25 height 6
click at [334, 162] on input "Double limit" at bounding box center [336, 160] width 4 height 4
checkbox input "true"
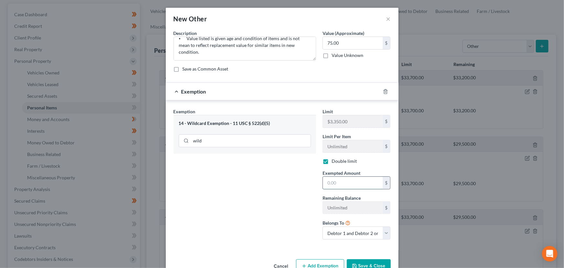
click at [332, 184] on input "text" at bounding box center [353, 182] width 60 height 12
type input "75.00"
click at [276, 190] on div "Exemption Set must be selected for CA. Exemption * 14 - Wildcard Exemption - 11…" at bounding box center [244, 176] width 149 height 136
click at [281, 93] on div "Exemption $75.00" at bounding box center [273, 91] width 215 height 17
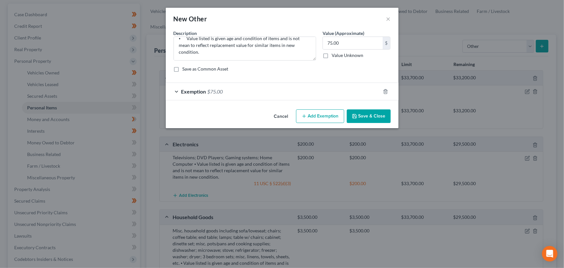
click at [378, 123] on div "Cancel Add Exemption Save & Close" at bounding box center [282, 117] width 233 height 21
click at [378, 116] on button "Save & Close" at bounding box center [369, 116] width 44 height 14
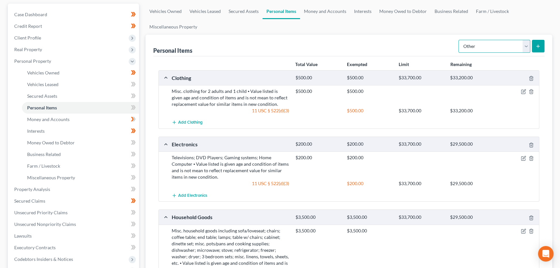
drag, startPoint x: 468, startPoint y: 40, endPoint x: 469, endPoint y: 44, distance: 4.3
click at [468, 40] on select "Select Item Type Clothing Collectibles Of Value Electronics Firearms Household …" at bounding box center [494, 46] width 72 height 13
select select "jewelry"
click at [459, 40] on select "Select Item Type Clothing Collectibles Of Value Electronics Firearms Household …" at bounding box center [494, 46] width 72 height 13
click at [535, 48] on button "submit" at bounding box center [538, 46] width 13 height 13
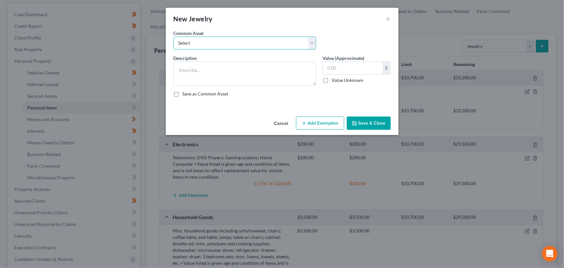
drag, startPoint x: 200, startPoint y: 45, endPoint x: 201, endPoint y: 49, distance: 3.6
click at [200, 45] on select "Select Jewelry (Rings, Watches, Necklaces) misc. costume jewelry Jewelry (Rings…" at bounding box center [245, 43] width 143 height 13
select select "4"
click at [174, 37] on select "Select Jewelry (Rings, Watches, Necklaces) misc. costume jewelry Jewelry (Rings…" at bounding box center [245, 43] width 143 height 13
type textarea "Jewelry (Rings, Watches, Necklaces) ⦁ Value listed is pawn shop/liquidation val…"
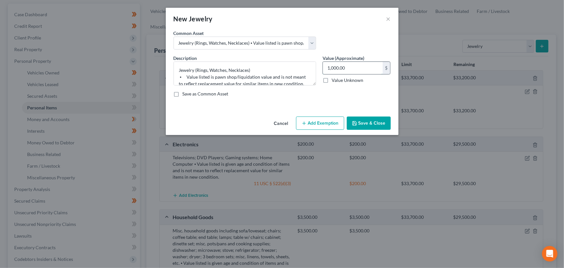
click at [358, 69] on input "1,000.00" at bounding box center [353, 68] width 60 height 12
type input "200.00"
click at [322, 124] on button "Add Exemption" at bounding box center [320, 123] width 48 height 14
select select "2"
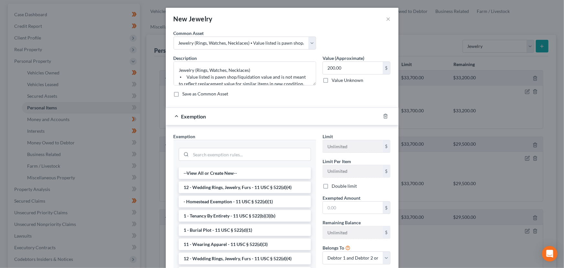
click at [217, 184] on li "12 - Wedding Rings, Jewelry, Furs - 11 USC § 522(d)(4)" at bounding box center [245, 187] width 132 height 12
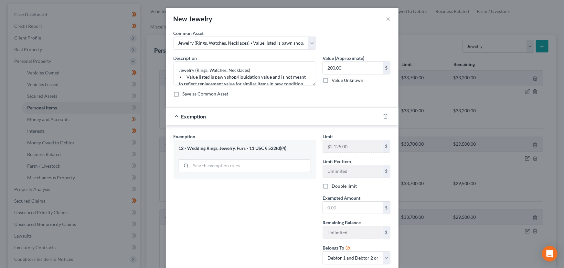
click at [332, 184] on label "Double limit" at bounding box center [344, 186] width 25 height 6
click at [334, 184] on input "Double limit" at bounding box center [336, 185] width 4 height 4
checkbox input "true"
click at [330, 206] on input "text" at bounding box center [353, 207] width 60 height 12
type input "200.00"
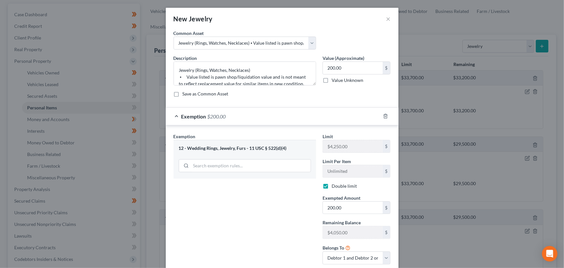
click at [274, 113] on div "Exemption $200.00" at bounding box center [273, 116] width 215 height 17
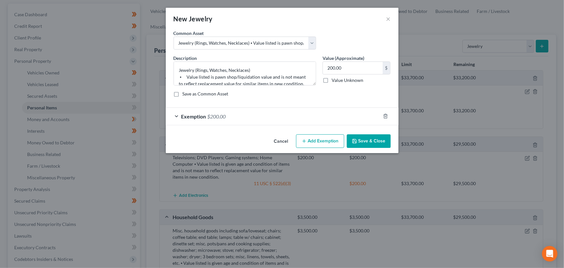
click at [367, 143] on button "Save & Close" at bounding box center [369, 141] width 44 height 14
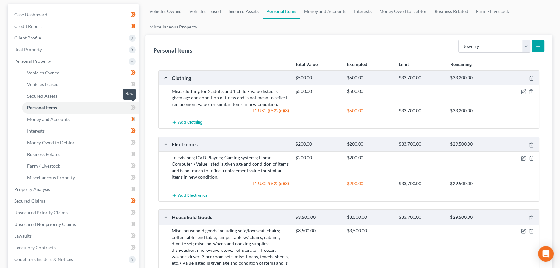
click at [135, 107] on icon at bounding box center [133, 107] width 5 height 8
click at [141, 110] on div "Case Dashboard Payments Invoices Payments Payments Credit Report Client Profile" at bounding box center [74, 236] width 138 height 465
drag, startPoint x: 81, startPoint y: 121, endPoint x: 90, endPoint y: 135, distance: 16.9
click at [81, 121] on link "Money and Accounts" at bounding box center [80, 119] width 117 height 12
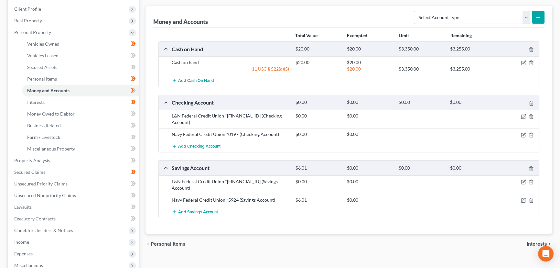
scroll to position [88, 0]
click at [136, 87] on span at bounding box center [133, 91] width 11 height 10
click at [144, 104] on div "Vehicles Owned Vehicles Leased Secured Assets Personal Items Money and Accounts…" at bounding box center [348, 160] width 413 height 373
click at [21, 30] on span "Personal Property" at bounding box center [32, 31] width 37 height 5
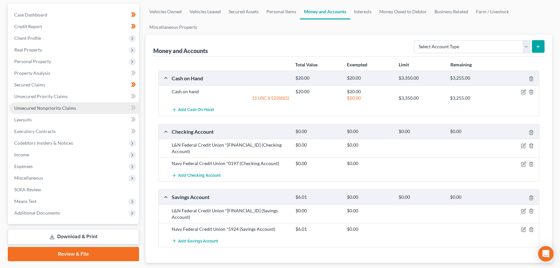
scroll to position [25, 0]
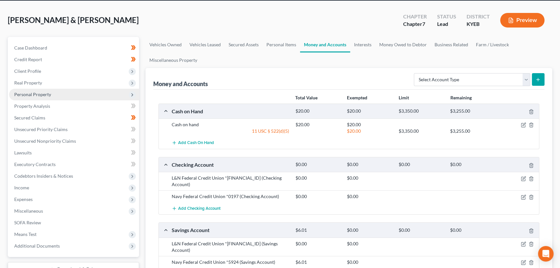
click at [27, 96] on span "Personal Property" at bounding box center [32, 93] width 37 height 5
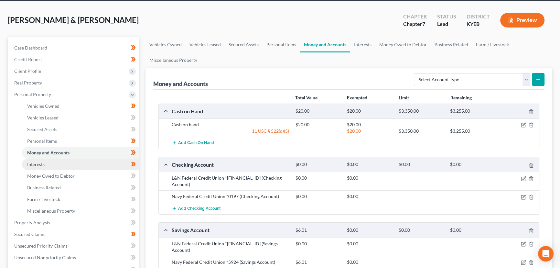
click at [53, 165] on link "Interests" at bounding box center [80, 164] width 117 height 12
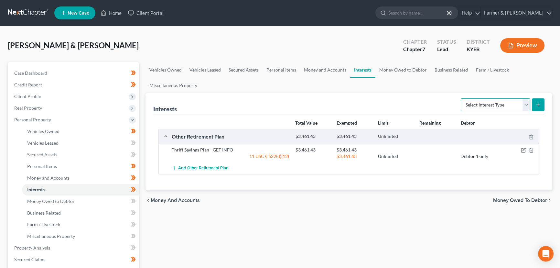
click at [480, 103] on select "Select Interest Type 401K Annuity Bond Education IRA Government Bond Government…" at bounding box center [495, 104] width 69 height 13
select select "term_life_insurance"
click at [461, 98] on select "Select Interest Type 401K Annuity Bond Education IRA Government Bond Government…" at bounding box center [495, 104] width 69 height 13
click at [540, 106] on icon "submit" at bounding box center [537, 104] width 5 height 5
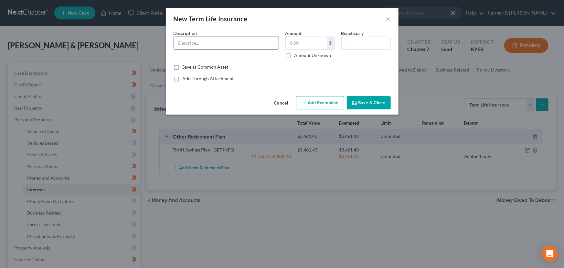
click at [208, 45] on input "text" at bounding box center [226, 43] width 105 height 12
type input "Term Life Insurance through employer - FEGLI"
click at [294, 56] on label "Amount Unknown" at bounding box center [312, 55] width 37 height 6
click at [297, 56] on input "Amount Unknown" at bounding box center [299, 54] width 4 height 4
checkbox input "true"
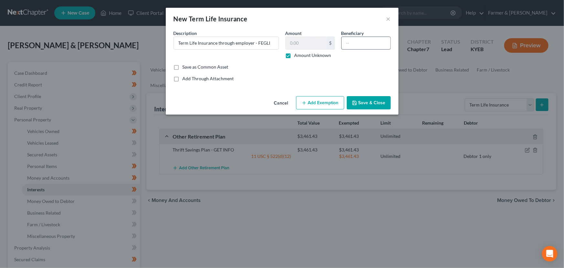
click at [361, 44] on input "text" at bounding box center [366, 43] width 49 height 12
type input "Debtor 1"
click at [363, 99] on button "Save & Close" at bounding box center [369, 103] width 44 height 14
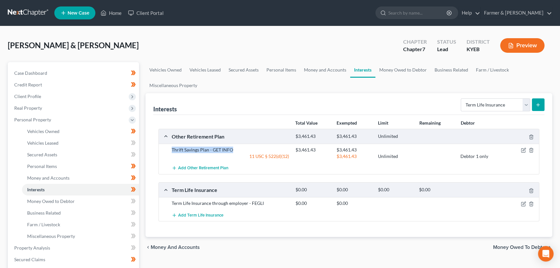
drag, startPoint x: 172, startPoint y: 149, endPoint x: 234, endPoint y: 149, distance: 62.7
click at [234, 149] on div "Thrift Savings Plan - GET INFO" at bounding box center [230, 149] width 124 height 6
copy div "Thrift Savings Plan - GET INFO"
drag, startPoint x: 171, startPoint y: 202, endPoint x: 266, endPoint y: 203, distance: 95.0
click at [266, 203] on div "Term Life Insurance through employer - FEGLI" at bounding box center [230, 203] width 124 height 6
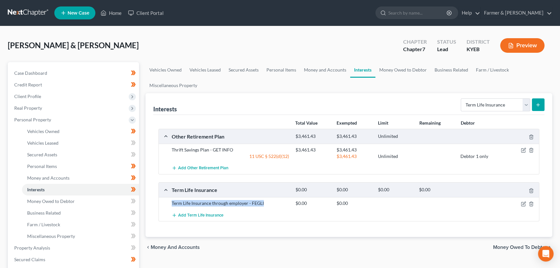
copy div "Term Life Insurance through employer - FEGLI"
click at [207, 44] on div "[PERSON_NAME] & [PERSON_NAME] Upgraded Chapter Chapter 7 Status Lead District K…" at bounding box center [280, 48] width 544 height 28
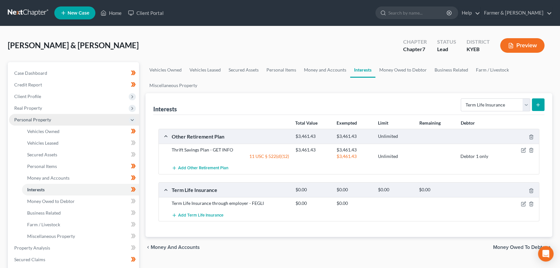
click at [50, 117] on span "Personal Property" at bounding box center [32, 119] width 37 height 5
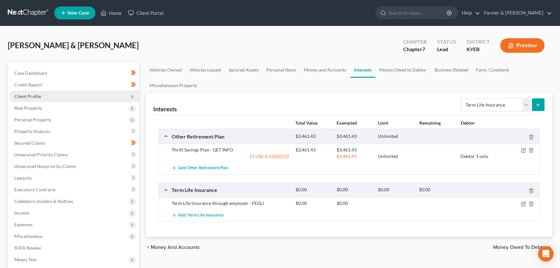
click at [27, 95] on span "Client Profile" at bounding box center [27, 95] width 27 height 5
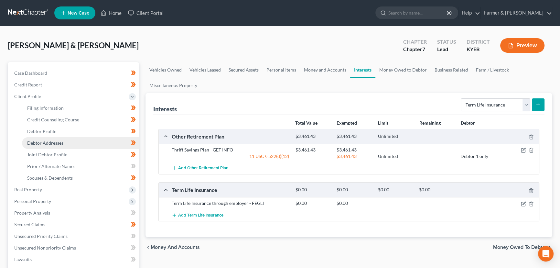
click at [38, 143] on span "Debtor Addresses" at bounding box center [45, 142] width 36 height 5
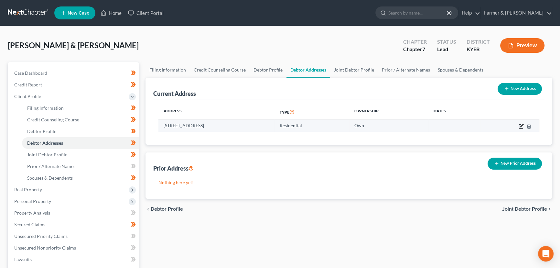
click at [520, 126] on icon "button" at bounding box center [520, 125] width 5 height 5
select select "18"
select select "0"
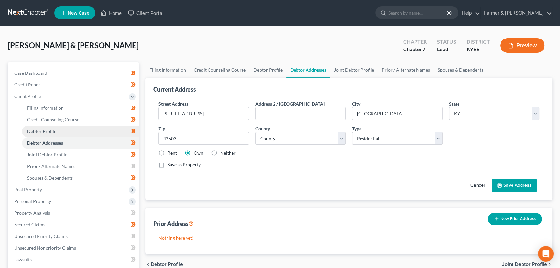
click at [52, 130] on span "Debtor Profile" at bounding box center [41, 130] width 29 height 5
select select "1"
select select "2"
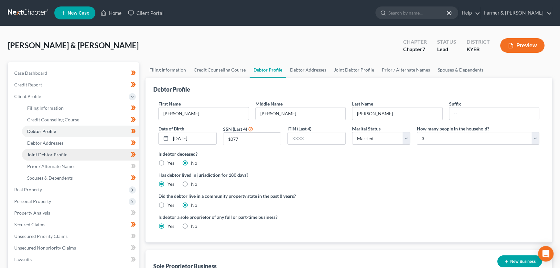
click at [60, 149] on link "Joint Debtor Profile" at bounding box center [80, 155] width 117 height 12
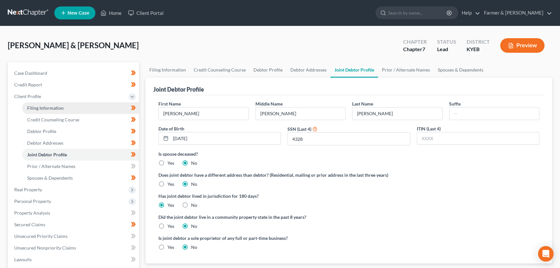
drag, startPoint x: 51, startPoint y: 94, endPoint x: 51, endPoint y: 102, distance: 8.7
click at [51, 94] on span "Client Profile" at bounding box center [74, 96] width 130 height 12
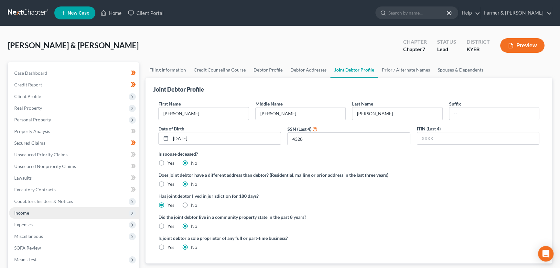
click at [32, 210] on span "Income" at bounding box center [74, 213] width 130 height 12
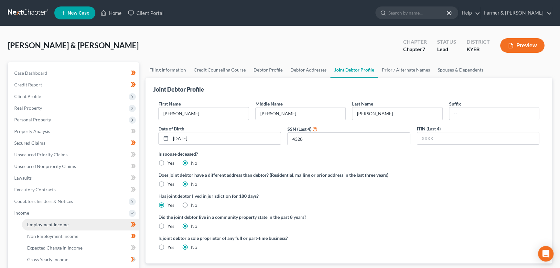
click at [74, 223] on link "Employment Income" at bounding box center [80, 224] width 117 height 12
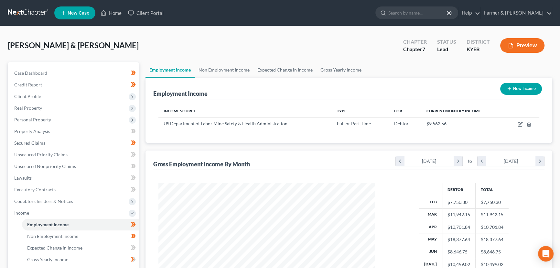
scroll to position [116, 229]
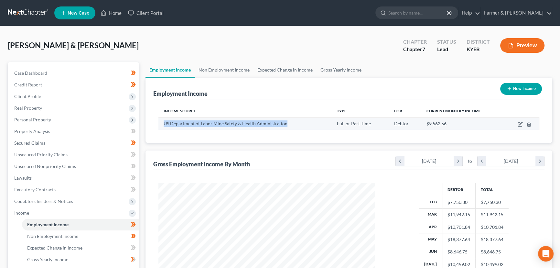
drag, startPoint x: 165, startPoint y: 123, endPoint x: 286, endPoint y: 122, distance: 121.9
click at [286, 122] on div "US Department of Labor Mine Safety & Health Administration" at bounding box center [245, 123] width 163 height 6
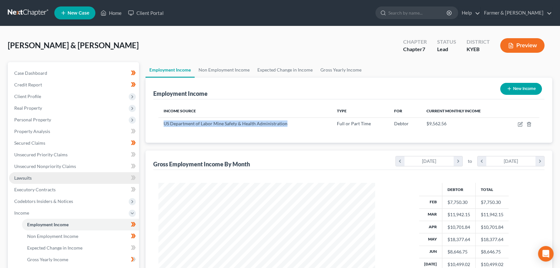
copy span "US Department of Labor Mine Safety & Health Administration"
click at [229, 52] on div "[PERSON_NAME] & [PERSON_NAME] Upgraded Chapter Chapter 7 Status Lead District K…" at bounding box center [280, 48] width 544 height 28
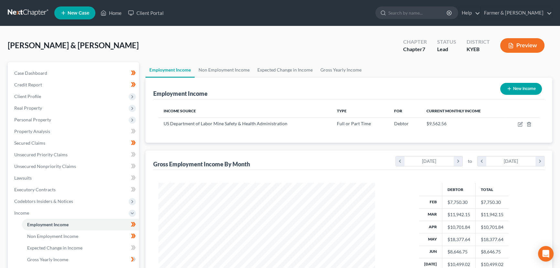
click at [224, 46] on div "[PERSON_NAME] & [PERSON_NAME] Upgraded Chapter Chapter 7 Status Lead District K…" at bounding box center [280, 48] width 544 height 28
drag, startPoint x: 45, startPoint y: 74, endPoint x: 49, endPoint y: 74, distance: 3.6
click at [45, 74] on span "Case Dashboard" at bounding box center [30, 72] width 33 height 5
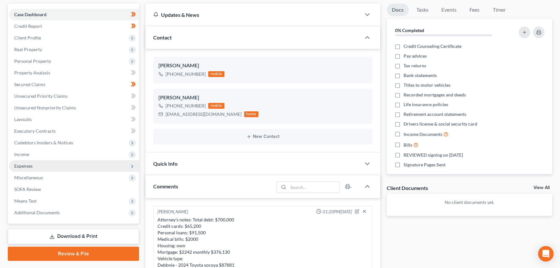
scroll to position [73, 0]
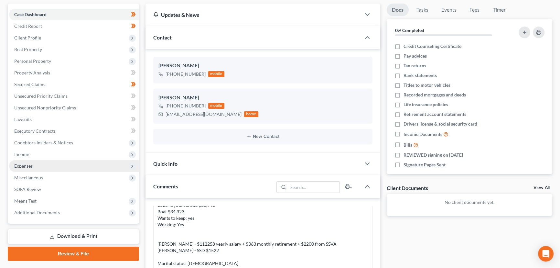
click at [26, 166] on span "Expenses" at bounding box center [23, 165] width 18 height 5
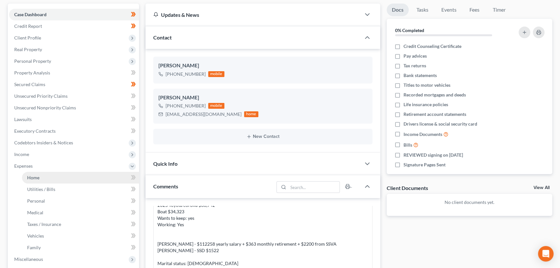
click at [45, 179] on link "Home" at bounding box center [80, 178] width 117 height 12
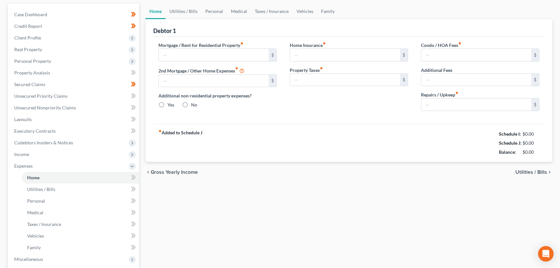
scroll to position [23, 0]
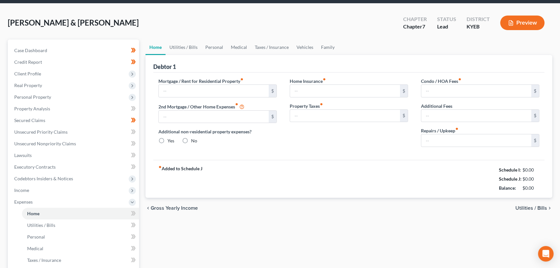
type input "0.00"
radio input "true"
type input "0.00"
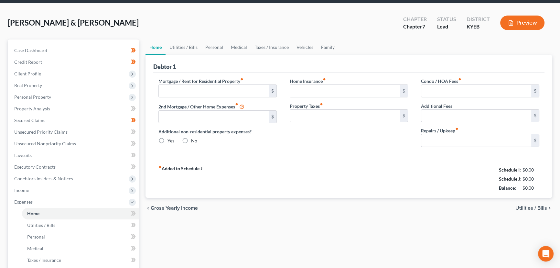
type input "0.00"
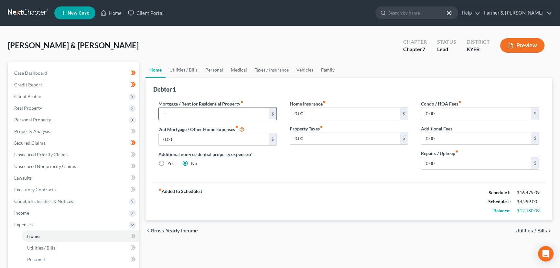
click at [213, 113] on input "text" at bounding box center [214, 113] width 110 height 12
type input "2,241.71"
click at [176, 74] on link "Utilities / Bills" at bounding box center [183, 70] width 36 height 16
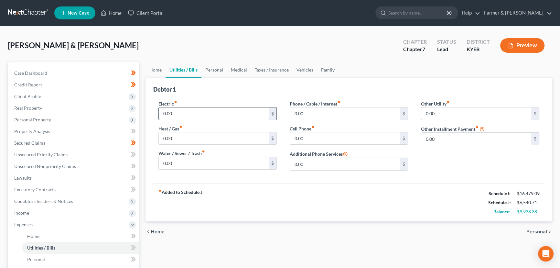
click at [173, 110] on input "0.00" at bounding box center [214, 113] width 110 height 12
type input "362.00"
type input "95.00"
click at [322, 139] on input "0.00" at bounding box center [345, 138] width 110 height 12
type input "352.00"
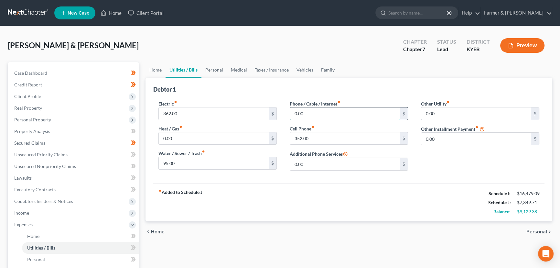
click at [308, 114] on input "0.00" at bounding box center [345, 113] width 110 height 12
type input "161.00"
click at [285, 38] on div "[PERSON_NAME] & [PERSON_NAME] Upgraded Chapter Chapter 7 Status Lead District K…" at bounding box center [280, 48] width 544 height 28
click at [154, 67] on link "Home" at bounding box center [155, 70] width 20 height 16
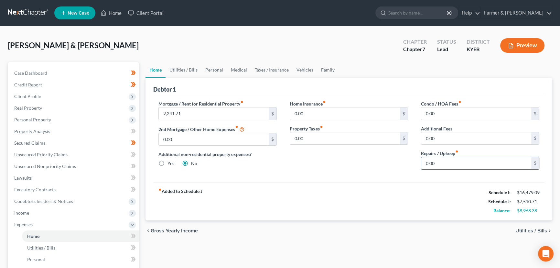
click at [435, 164] on input "0.00" at bounding box center [476, 163] width 110 height 12
type input "205.00"
click at [352, 43] on div "[PERSON_NAME] & [PERSON_NAME] Upgraded Chapter Chapter 7 Status Lead District K…" at bounding box center [280, 48] width 544 height 28
click at [283, 171] on div "Home Insurance fiber_manual_record 0.00 $ Property Taxes fiber_manual_record 0.…" at bounding box center [348, 137] width 131 height 74
drag, startPoint x: 212, startPoint y: 68, endPoint x: 180, endPoint y: 111, distance: 53.7
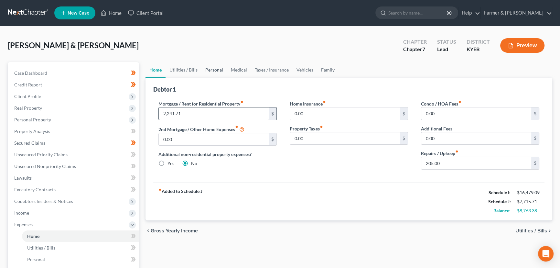
click at [212, 68] on link "Personal" at bounding box center [214, 70] width 26 height 16
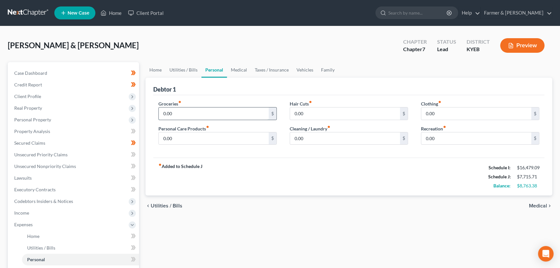
click at [186, 112] on input "0.00" at bounding box center [214, 113] width 110 height 12
type input "1,400.00"
click at [451, 114] on input "0.00" at bounding box center [476, 113] width 110 height 12
type input "200.00"
click at [354, 58] on div "[PERSON_NAME] & [PERSON_NAME] Upgraded Chapter Chapter 7 Status Lead District K…" at bounding box center [280, 48] width 544 height 28
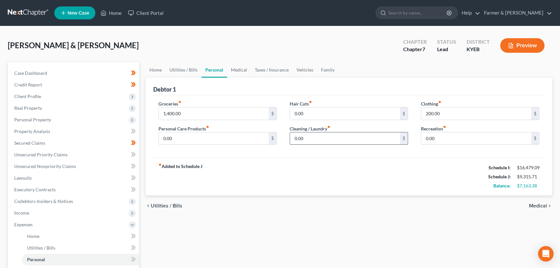
click at [316, 138] on input "0.00" at bounding box center [345, 138] width 110 height 12
click at [308, 113] on input "0.00" at bounding box center [345, 113] width 110 height 12
type input "100"
click at [244, 132] on input "0.00" at bounding box center [214, 138] width 110 height 12
type input "1"
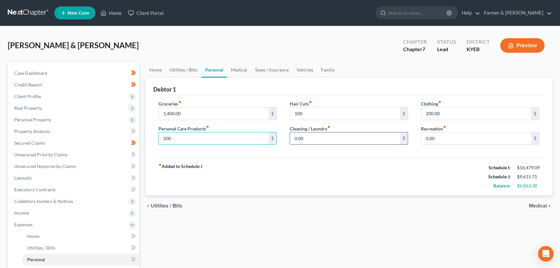
type input "200"
click at [321, 137] on input "0.00" at bounding box center [345, 138] width 110 height 12
type input "100"
click at [244, 65] on link "Medical" at bounding box center [239, 70] width 24 height 16
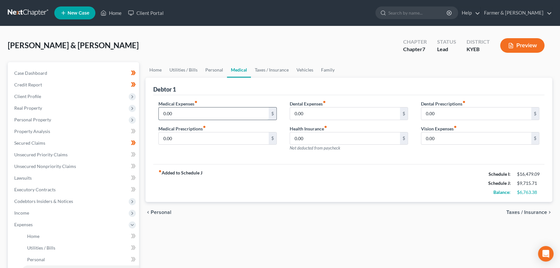
click at [188, 110] on input "0.00" at bounding box center [214, 113] width 110 height 12
type input "350"
click at [295, 72] on link "Vehicles" at bounding box center [305, 70] width 25 height 16
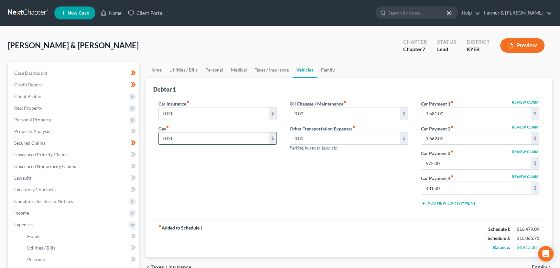
click at [184, 140] on input "0.00" at bounding box center [214, 138] width 110 height 12
type input "950.00"
click at [218, 68] on link "Personal" at bounding box center [214, 70] width 26 height 16
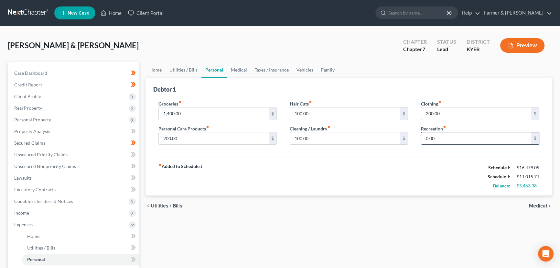
click at [440, 143] on input "0.00" at bounding box center [476, 138] width 110 height 12
type input "200.00"
click at [307, 74] on link "Vehicles" at bounding box center [305, 70] width 25 height 16
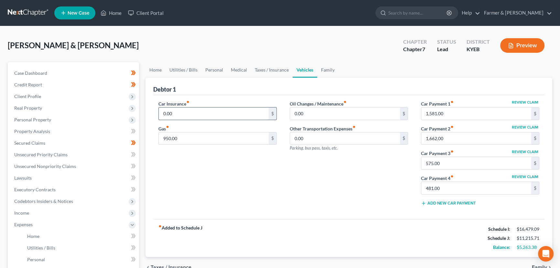
click at [181, 113] on input "0.00" at bounding box center [214, 113] width 110 height 12
type input "1"
type input "565.00"
click at [331, 66] on link "Family" at bounding box center [327, 70] width 21 height 16
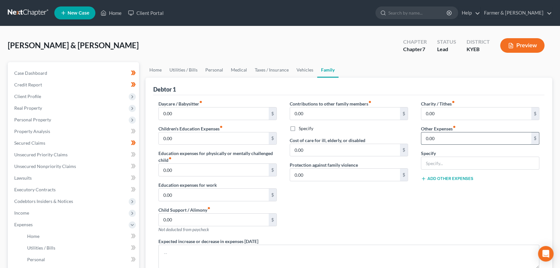
click at [441, 139] on input "0.00" at bounding box center [476, 138] width 110 height 12
type input "200.00"
click at [450, 158] on input "text" at bounding box center [480, 163] width 118 height 12
type input "Pet care"
click at [363, 196] on div "Contributions to other family members fiber_manual_record 0.00 $ Specify Cost o…" at bounding box center [348, 168] width 131 height 137
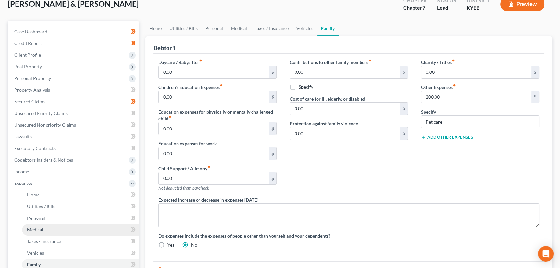
scroll to position [117, 0]
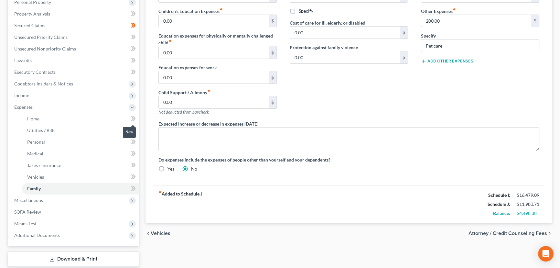
click at [134, 117] on icon at bounding box center [133, 118] width 5 height 8
click at [134, 118] on icon at bounding box center [134, 118] width 3 height 5
click at [134, 127] on icon at bounding box center [133, 130] width 5 height 8
click at [134, 141] on icon at bounding box center [134, 141] width 3 height 5
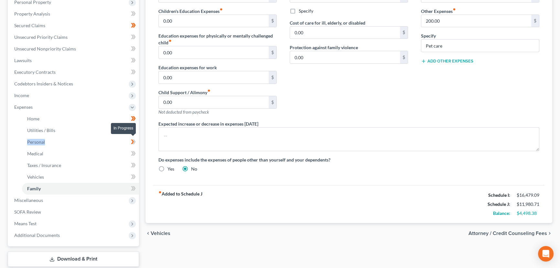
click at [134, 141] on icon at bounding box center [134, 141] width 3 height 5
click at [135, 153] on icon at bounding box center [134, 153] width 3 height 5
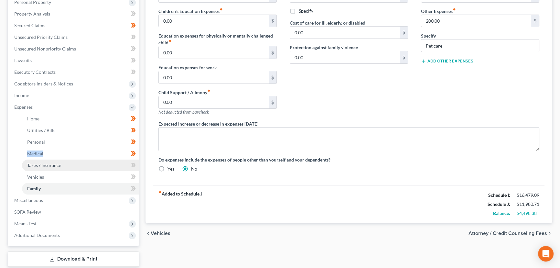
click at [90, 164] on link "Taxes / Insurance" at bounding box center [80, 165] width 117 height 12
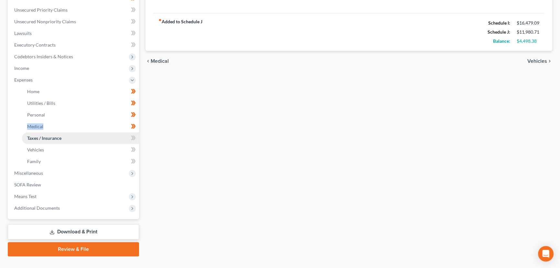
scroll to position [147, 0]
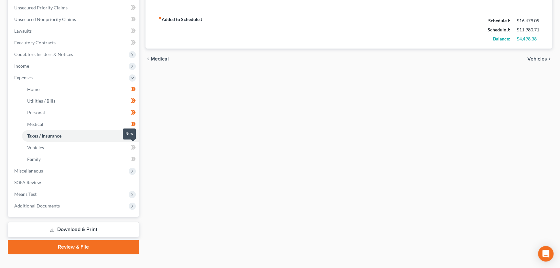
click at [134, 146] on icon at bounding box center [134, 147] width 3 height 5
click at [167, 154] on div "Home Utilities / Bills Personal Medical Taxes / Insurance Vehicles Family Debto…" at bounding box center [348, 84] width 413 height 338
click at [135, 160] on icon at bounding box center [133, 159] width 5 height 8
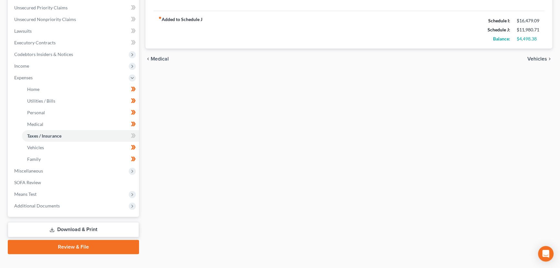
click at [163, 165] on div "Home Utilities / Bills Personal Medical Taxes / Insurance Vehicles Family Debto…" at bounding box center [348, 84] width 413 height 338
click at [41, 77] on span "Expenses" at bounding box center [74, 78] width 130 height 12
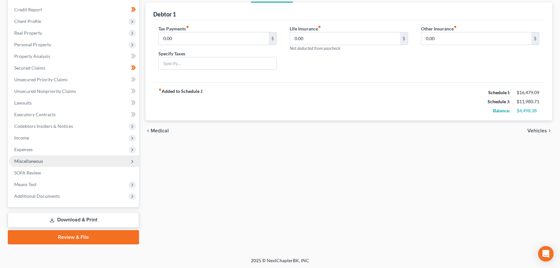
click at [39, 160] on span "Miscellaneous" at bounding box center [28, 160] width 29 height 5
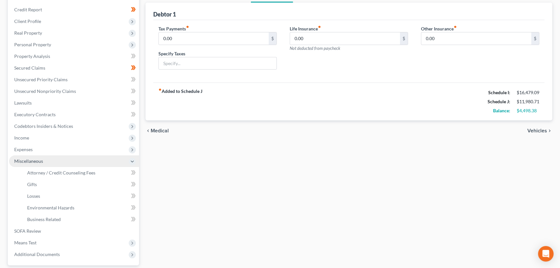
scroll to position [133, 0]
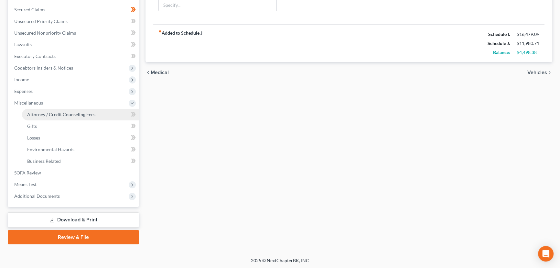
click at [54, 113] on span "Attorney / Credit Counseling Fees" at bounding box center [61, 114] width 68 height 5
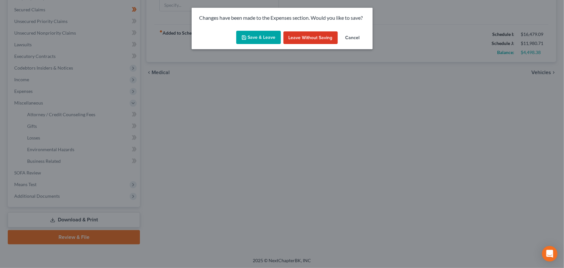
click at [247, 32] on button "Save & Leave" at bounding box center [258, 38] width 45 height 14
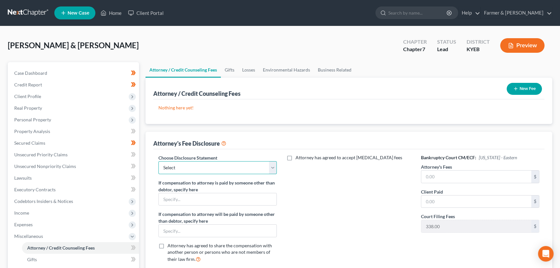
click at [198, 169] on select "Select Disclosure" at bounding box center [217, 167] width 118 height 13
select select "0"
click at [158, 161] on select "Select Disclosure" at bounding box center [217, 167] width 118 height 13
click at [388, 186] on div "Attorney has agreed to accept [MEDICAL_DATA] fees" at bounding box center [348, 210] width 131 height 113
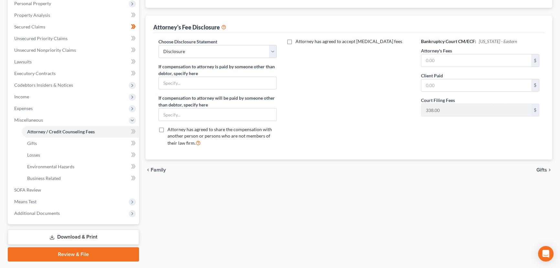
scroll to position [133, 0]
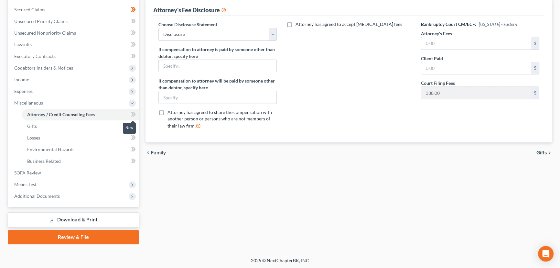
click at [133, 113] on icon at bounding box center [132, 114] width 3 height 5
click at [186, 204] on div "Attorney / Credit Counseling Fees Gifts Losses Environmental Hazards Business R…" at bounding box center [348, 86] width 413 height 315
click at [20, 101] on span "Miscellaneous" at bounding box center [28, 102] width 29 height 5
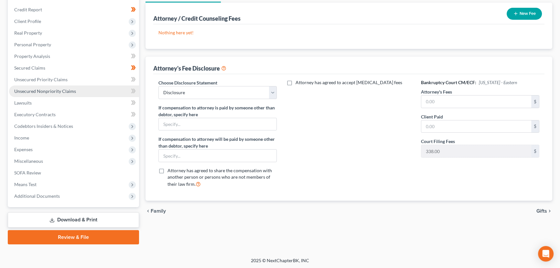
click at [67, 89] on span "Unsecured Nonpriority Claims" at bounding box center [45, 90] width 62 height 5
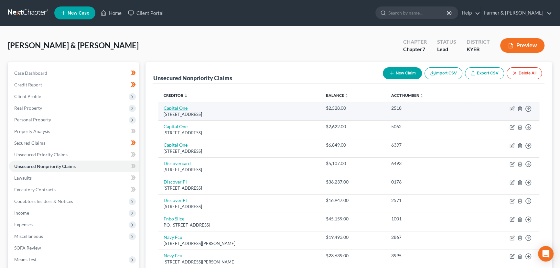
click at [176, 107] on link "Capital One" at bounding box center [176, 107] width 24 height 5
select select "46"
select select "2"
select select "0"
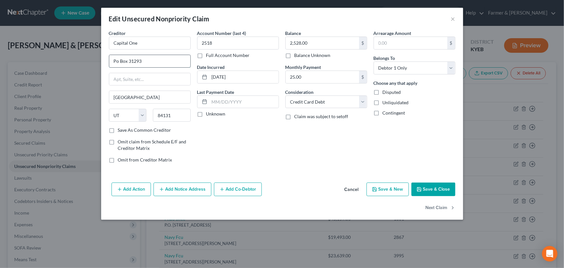
click at [149, 61] on input "Po Box 31293" at bounding box center [149, 61] width 81 height 12
type input "PO Box 31293"
click at [206, 115] on label "Unknown" at bounding box center [215, 114] width 19 height 6
click at [209, 115] on input "Unknown" at bounding box center [211, 113] width 4 height 4
checkbox input "true"
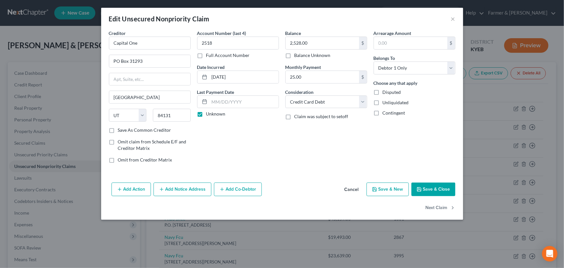
click at [416, 193] on button "Save & Close" at bounding box center [433, 189] width 44 height 14
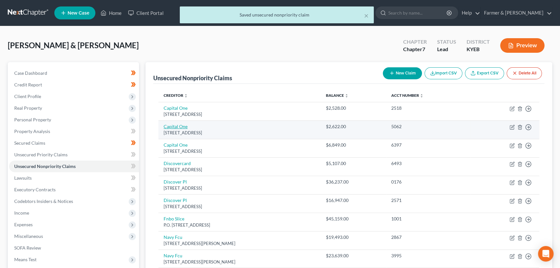
click at [177, 127] on link "Capital One" at bounding box center [176, 125] width 24 height 5
select select "46"
select select "2"
select select "1"
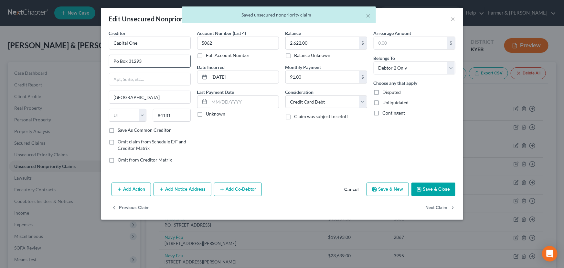
drag, startPoint x: 145, startPoint y: 60, endPoint x: 147, endPoint y: 66, distance: 6.2
click at [145, 60] on input "Po Box 31293" at bounding box center [149, 61] width 81 height 12
type input "PO Box 31293"
click at [206, 115] on label "Unknown" at bounding box center [215, 114] width 19 height 6
click at [209, 115] on input "Unknown" at bounding box center [211, 113] width 4 height 4
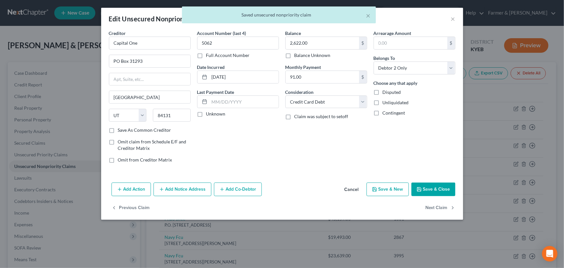
checkbox input "true"
drag, startPoint x: 430, startPoint y: 188, endPoint x: 263, endPoint y: 146, distance: 172.2
click at [430, 188] on button "Save & Close" at bounding box center [433, 189] width 44 height 14
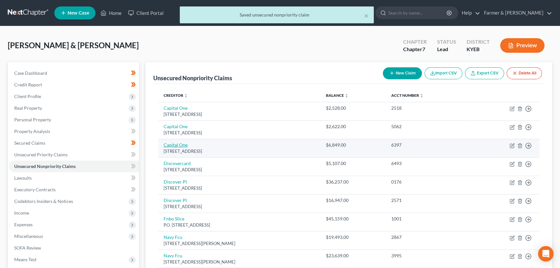
click at [182, 145] on link "Capital One" at bounding box center [176, 144] width 24 height 5
select select "46"
select select "2"
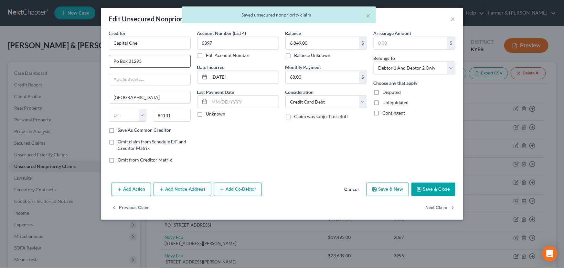
drag, startPoint x: 141, startPoint y: 60, endPoint x: 143, endPoint y: 66, distance: 5.7
click at [141, 60] on input "Po Box 31293" at bounding box center [149, 61] width 81 height 12
type input "PO Box 31293"
click at [206, 116] on label "Unknown" at bounding box center [215, 114] width 19 height 6
click at [209, 115] on input "Unknown" at bounding box center [211, 113] width 4 height 4
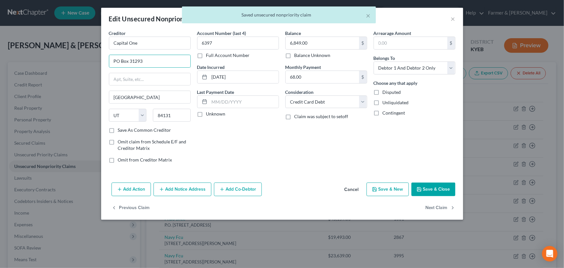
checkbox input "true"
click at [425, 187] on button "Save & Close" at bounding box center [433, 189] width 44 height 14
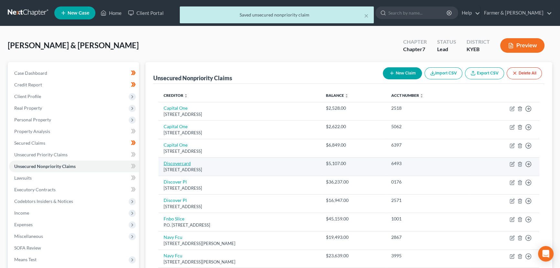
click at [181, 163] on link "Discovercard" at bounding box center [177, 162] width 27 height 5
select select "46"
select select "2"
select select "0"
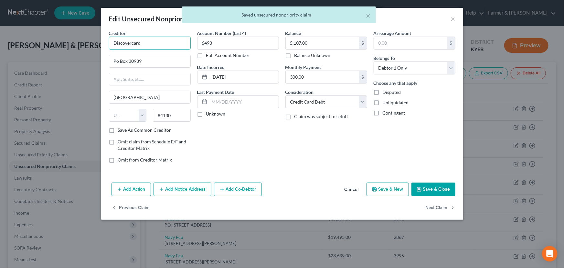
click at [133, 43] on input "Discovercard" at bounding box center [150, 43] width 82 height 13
type input "Discover Card"
click at [146, 66] on input "Po Box 30939" at bounding box center [149, 61] width 81 height 12
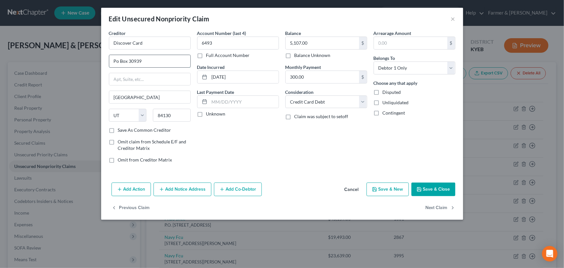
type input "PO Box 30939"
click at [206, 116] on label "Unknown" at bounding box center [215, 114] width 19 height 6
click at [209, 115] on input "Unknown" at bounding box center [211, 113] width 4 height 4
checkbox input "true"
click at [427, 188] on button "Save & Close" at bounding box center [433, 189] width 44 height 14
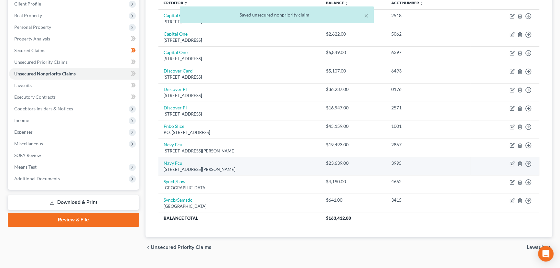
scroll to position [106, 0]
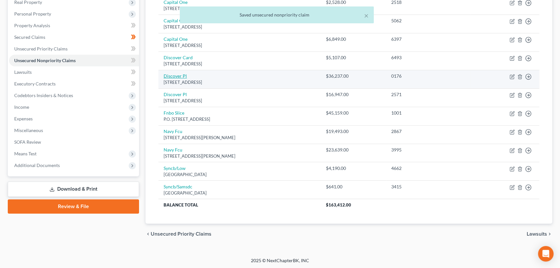
click at [173, 75] on link "Discover Pl" at bounding box center [175, 75] width 23 height 5
select select "46"
select select "1"
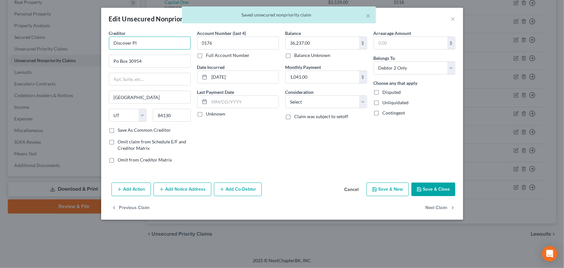
drag, startPoint x: 144, startPoint y: 42, endPoint x: 92, endPoint y: 42, distance: 51.7
click at [92, 42] on div "Edit Unsecured Nonpriority Claim × Creditor * Discover Pl Po Box 30954 [GEOGRAP…" at bounding box center [282, 134] width 564 height 268
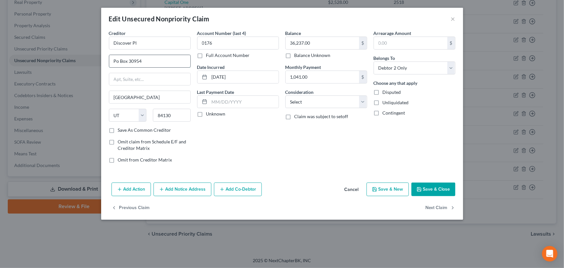
click at [144, 62] on input "Po Box 30954" at bounding box center [149, 61] width 81 height 12
click at [148, 48] on input "Discover Pl" at bounding box center [150, 43] width 82 height 13
type input "Discover Plus"
click at [230, 139] on div "Account Number (last 4) 0176 Full Account Number Date Incurred [DATE] Last Paym…" at bounding box center [238, 99] width 88 height 138
click at [145, 64] on input "Po Box 30954" at bounding box center [149, 61] width 81 height 12
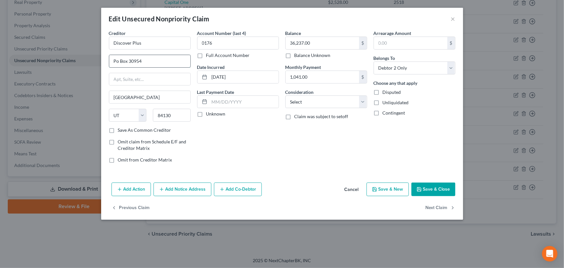
click at [119, 61] on input "Po Box 30954" at bounding box center [149, 61] width 81 height 12
type input "PO Box 30954"
click at [224, 133] on div "Account Number (last 4) 0176 Full Account Number Date Incurred [DATE] Last Paym…" at bounding box center [238, 99] width 88 height 138
click at [206, 114] on label "Unknown" at bounding box center [215, 114] width 19 height 6
click at [209, 114] on input "Unknown" at bounding box center [211, 113] width 4 height 4
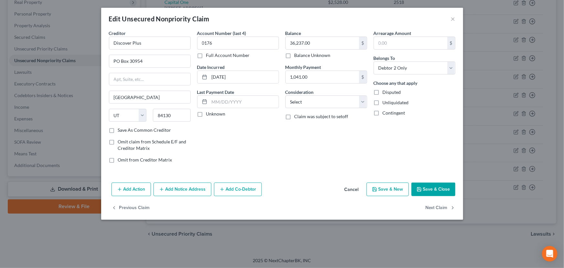
checkbox input "true"
drag, startPoint x: 148, startPoint y: 66, endPoint x: 101, endPoint y: 65, distance: 46.9
click at [101, 65] on div "Creditor * Discover Plus PO Box 30954 [GEOGRAPHIC_DATA] [US_STATE][GEOGRAPHIC_D…" at bounding box center [282, 105] width 362 height 150
click at [174, 117] on input "84130" at bounding box center [172, 115] width 38 height 13
drag, startPoint x: 148, startPoint y: 97, endPoint x: 103, endPoint y: 97, distance: 44.9
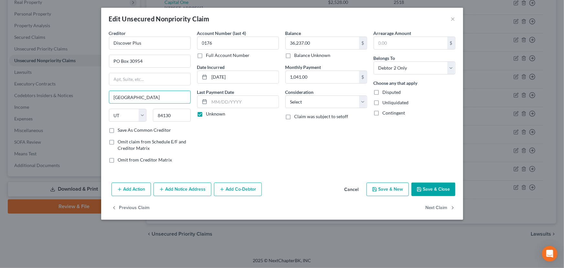
click at [103, 97] on div "Creditor * Discover Plus PO Box 30954 [GEOGRAPHIC_DATA] [US_STATE][GEOGRAPHIC_D…" at bounding box center [282, 105] width 362 height 150
click at [162, 42] on input "Discover Plus" at bounding box center [150, 43] width 82 height 13
click at [133, 43] on input "Discover Personal Loans" at bounding box center [150, 43] width 82 height 13
drag, startPoint x: 183, startPoint y: 45, endPoint x: 102, endPoint y: 49, distance: 80.9
click at [102, 49] on div "Creditor * Discover Bank Personal Loans PO Box 30954 [GEOGRAPHIC_DATA] [US_STAT…" at bounding box center [282, 105] width 362 height 150
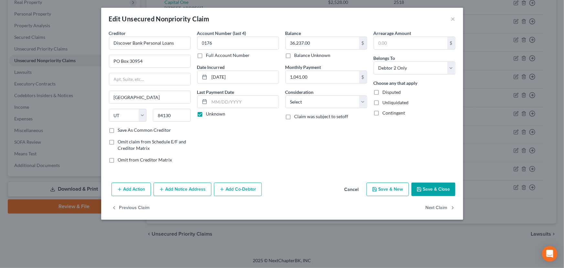
click at [204, 149] on div "Account Number (last 4) 0176 Full Account Number Date Incurred [DATE] Last Paym…" at bounding box center [238, 99] width 88 height 138
type input "Discover Bank Personal Loans"
click at [316, 103] on select "Select Cable / Satellite Services Collection Agency Credit Card Debt Debt Couns…" at bounding box center [326, 101] width 82 height 13
select select "10"
click at [285, 95] on select "Select Cable / Satellite Services Collection Agency Credit Card Debt Debt Couns…" at bounding box center [326, 101] width 82 height 13
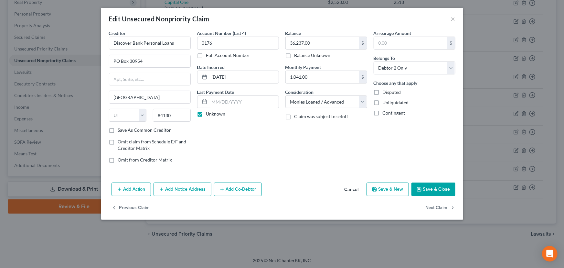
click at [321, 165] on div "Balance 36,237.00 $ Balance Unknown Balance Undetermined 36,237.00 $ Balance Un…" at bounding box center [326, 99] width 88 height 138
click at [421, 186] on icon "button" at bounding box center [419, 188] width 5 height 5
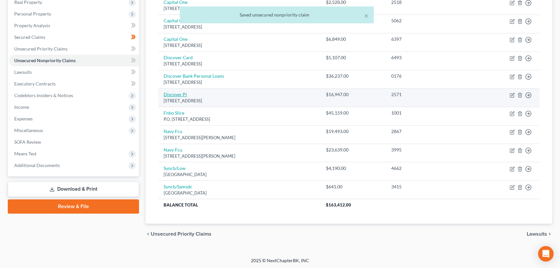
click at [182, 94] on link "Discover Pl" at bounding box center [175, 93] width 23 height 5
select select "46"
select select "0"
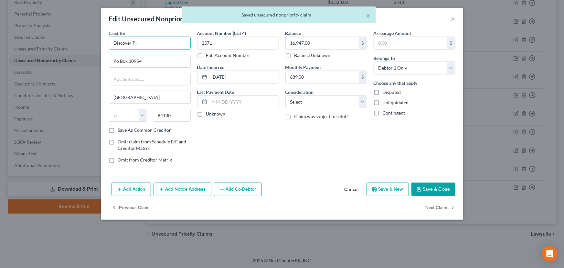
drag, startPoint x: 153, startPoint y: 45, endPoint x: 101, endPoint y: 45, distance: 52.7
click at [101, 45] on div "Edit Unsecured Nonpriority Claim × Creditor * Discover Pl Po Box 30954 [GEOGRAP…" at bounding box center [282, 134] width 564 height 268
paste input "Bank Personal Loans"
drag, startPoint x: 138, startPoint y: 60, endPoint x: 142, endPoint y: 62, distance: 4.1
click at [138, 60] on input "Po Box 30954" at bounding box center [149, 61] width 81 height 12
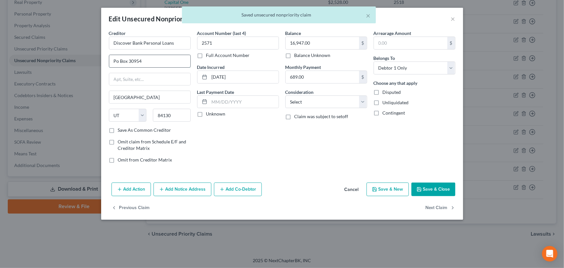
type input "Discover Bank Personal Loans"
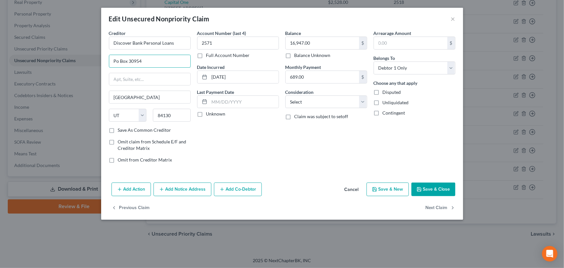
type input "PO Box 30954"
click at [206, 114] on label "Unknown" at bounding box center [215, 114] width 19 height 6
click at [209, 114] on input "Unknown" at bounding box center [211, 113] width 4 height 4
checkbox input "true"
click at [283, 101] on div "Balance 16,947.00 $ Balance Unknown Balance Undetermined 16,947.00 $ Balance Un…" at bounding box center [326, 99] width 88 height 138
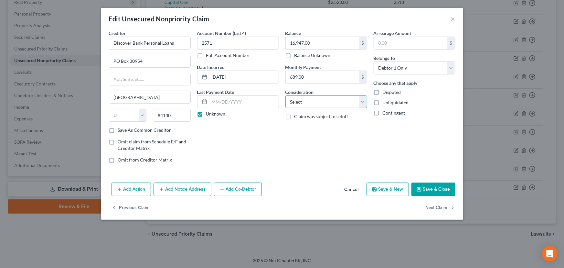
click at [293, 106] on select "Select Cable / Satellite Services Collection Agency Credit Card Debt Debt Couns…" at bounding box center [326, 101] width 82 height 13
select select "10"
click at [285, 95] on select "Select Cable / Satellite Services Collection Agency Credit Card Debt Debt Couns…" at bounding box center [326, 101] width 82 height 13
click at [405, 147] on div "Arrearage Amount $ Belongs To * Select Debtor 1 Only Debtor 2 Only Debtor 1 And…" at bounding box center [414, 99] width 88 height 138
click at [427, 184] on button "Save & Close" at bounding box center [433, 189] width 44 height 14
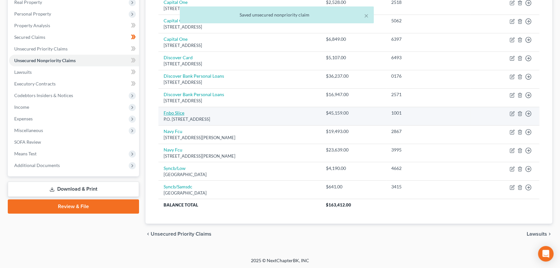
click at [173, 113] on link "Fnbo Slice" at bounding box center [174, 112] width 21 height 5
select select "30"
select select "2"
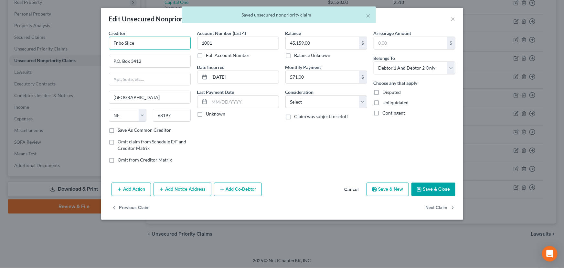
drag, startPoint x: 145, startPoint y: 42, endPoint x: 101, endPoint y: 42, distance: 44.0
click at [101, 42] on div "Creditor * Fnbo Slice P.O. [GEOGRAPHIC_DATA] [US_STATE] AK AR AZ CA CO CT DE DC…" at bounding box center [282, 105] width 362 height 150
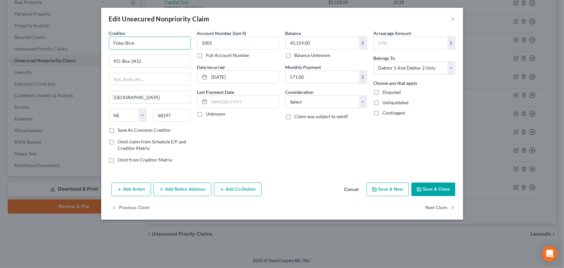
click at [148, 43] on input "Fnbo Slice" at bounding box center [150, 43] width 82 height 13
type input "F"
type input "First National Bank of Omaha/[GEOGRAPHIC_DATA]"
click at [121, 63] on input "P.O. Box 3412" at bounding box center [149, 61] width 81 height 12
type input "PO Box 3412"
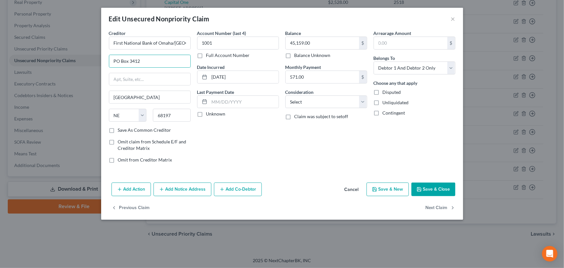
click at [239, 144] on div "Account Number (last 4) 1001 Full Account Number Date Incurred [DATE] Last Paym…" at bounding box center [238, 99] width 88 height 138
click at [206, 113] on label "Unknown" at bounding box center [215, 114] width 19 height 6
click at [209, 113] on input "Unknown" at bounding box center [211, 113] width 4 height 4
checkbox input "true"
click at [254, 133] on div "Account Number (last 4) 1001 Full Account Number Date Incurred [DATE] Last Paym…" at bounding box center [238, 99] width 88 height 138
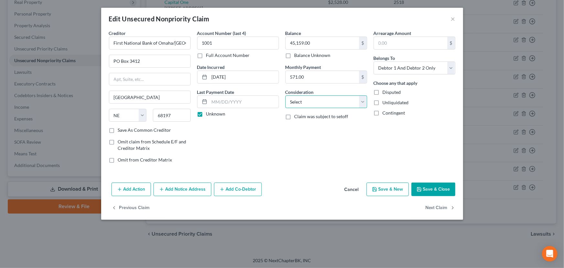
click at [297, 99] on select "Select Cable / Satellite Services Collection Agency Credit Card Debt Debt Couns…" at bounding box center [326, 101] width 82 height 13
select select "10"
click at [285, 95] on select "Select Cable / Satellite Services Collection Agency Credit Card Debt Debt Couns…" at bounding box center [326, 101] width 82 height 13
click at [345, 160] on div "Balance 45,159.00 $ Balance Unknown Balance Undetermined 45,159.00 $ Balance Un…" at bounding box center [326, 99] width 88 height 138
click at [432, 186] on button "Save & Close" at bounding box center [433, 189] width 44 height 14
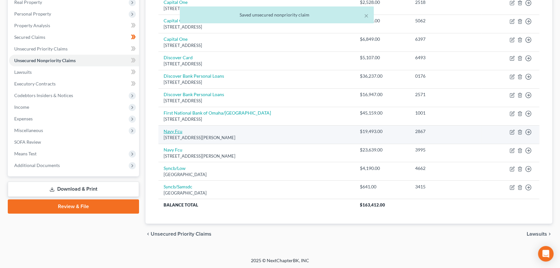
click at [177, 130] on link "Navy Fcu" at bounding box center [173, 130] width 19 height 5
select select "48"
select select "2"
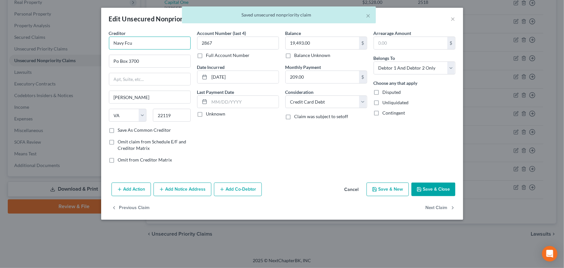
click at [141, 45] on input "Navy Fcu" at bounding box center [150, 43] width 82 height 13
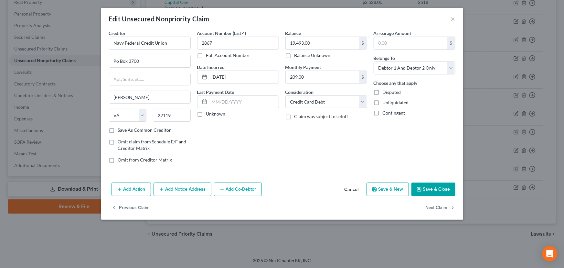
click at [139, 51] on div "Creditor * Navy Federal Credit Union Po Box [GEOGRAPHIC_DATA][PERSON_NAME] [US_…" at bounding box center [150, 78] width 82 height 97
type input "Navy Federal Credit Union"
click at [139, 63] on input "Po Box 3700" at bounding box center [149, 61] width 81 height 12
type input "PO Box 3700"
click at [206, 113] on label "Unknown" at bounding box center [215, 114] width 19 height 6
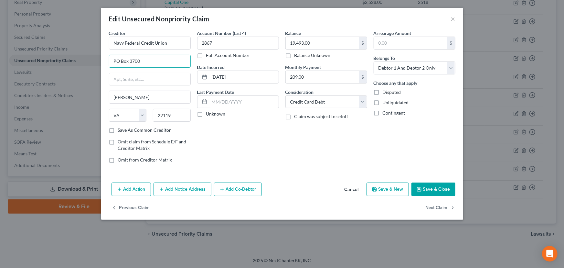
click at [209, 113] on input "Unknown" at bounding box center [211, 113] width 4 height 4
checkbox input "true"
drag, startPoint x: 113, startPoint y: 44, endPoint x: 168, endPoint y: 48, distance: 55.1
click at [168, 48] on input "Navy Federal Credit Union" at bounding box center [150, 43] width 82 height 13
click at [327, 133] on div "Balance 19,493.00 $ Balance Unknown Balance Undetermined 19,493.00 $ Balance Un…" at bounding box center [326, 99] width 88 height 138
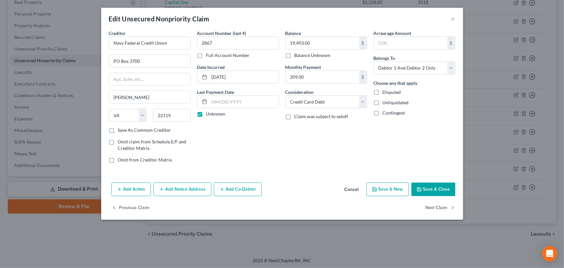
click at [435, 182] on button "Save & Close" at bounding box center [433, 189] width 44 height 14
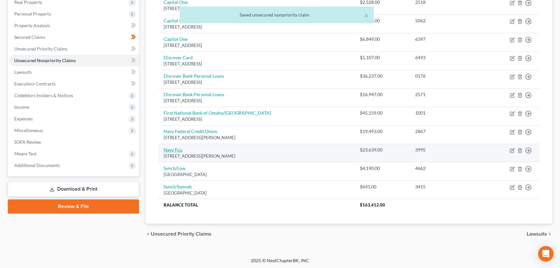
click at [179, 149] on link "Navy Fcu" at bounding box center [173, 149] width 19 height 5
select select "48"
select select "2"
select select "0"
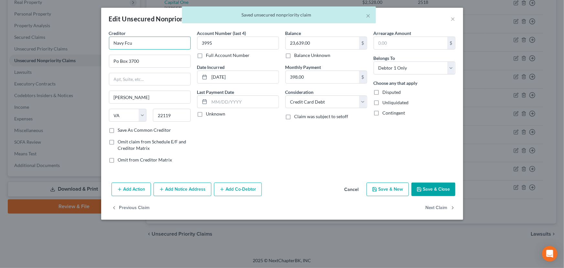
click at [149, 43] on input "Navy Fcu" at bounding box center [150, 43] width 82 height 13
drag, startPoint x: 149, startPoint y: 43, endPoint x: 96, endPoint y: 45, distance: 53.0
click at [96, 44] on div "Edit Unsecured Nonpriority Claim × Creditor * Navy Fcu Po Box [GEOGRAPHIC_DATA]…" at bounding box center [282, 134] width 564 height 268
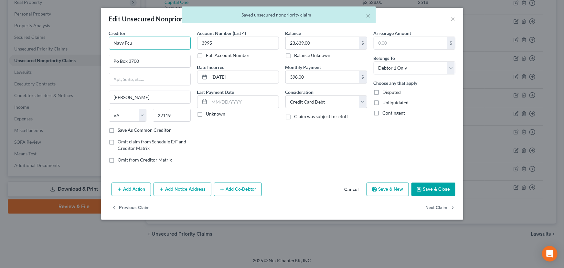
paste input "ederal Credit Union"
type input "Navy Federal Credit Union"
click at [140, 64] on input "Po Box 3700" at bounding box center [149, 61] width 81 height 12
type input "PO Box 3700"
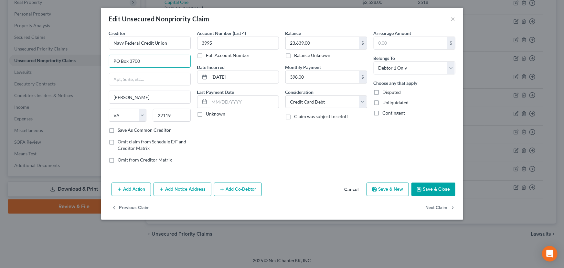
click at [206, 115] on label "Unknown" at bounding box center [215, 114] width 19 height 6
click at [209, 115] on input "Unknown" at bounding box center [211, 113] width 4 height 4
checkbox input "true"
click at [440, 192] on button "Save & Close" at bounding box center [433, 189] width 44 height 14
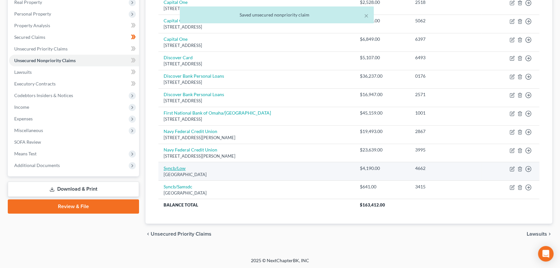
click at [174, 169] on link "Syncb/Low" at bounding box center [175, 167] width 22 height 5
select select "39"
select select "2"
select select "0"
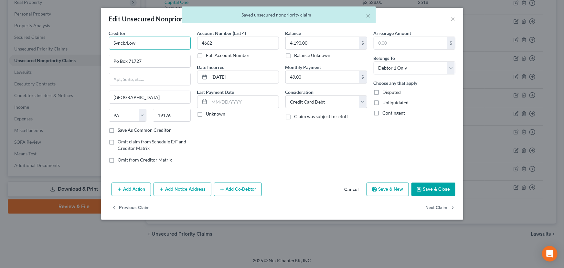
click at [124, 43] on input "Syncb/Low" at bounding box center [150, 43] width 82 height 13
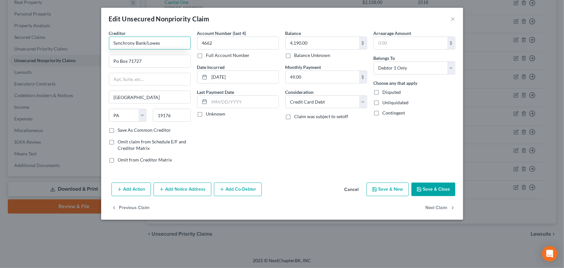
type input "Synchrony Bank/Lowes"
click at [109, 69] on div "Creditor * Synchrony Bank/Lowes Po Box 71727 [GEOGRAPHIC_DATA] [US_STATE] AK AR…" at bounding box center [150, 78] width 82 height 97
click at [139, 60] on input "Po Box 71727" at bounding box center [149, 61] width 81 height 12
type input "PO Box 71727"
click at [206, 114] on label "Unknown" at bounding box center [215, 114] width 19 height 6
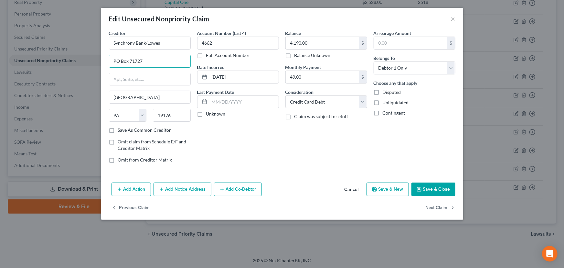
click at [209, 114] on input "Unknown" at bounding box center [211, 113] width 4 height 4
checkbox input "true"
click at [419, 184] on button "Save & Close" at bounding box center [433, 189] width 44 height 14
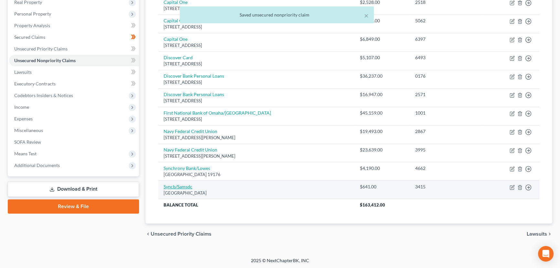
click at [184, 186] on link "Syncb/Samsdc" at bounding box center [178, 186] width 29 height 5
select select "39"
select select "2"
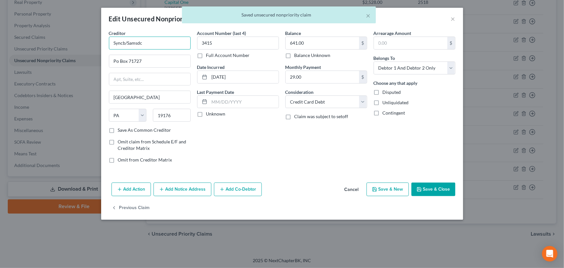
click at [125, 41] on input "Syncb/Samsdc" at bounding box center [150, 43] width 82 height 13
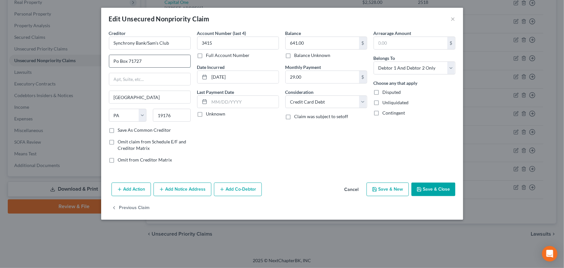
click at [141, 57] on input "Po Box 71727" at bounding box center [149, 61] width 81 height 12
type input "Synchrony Bank/Sam's Club"
type input "PO Box 71727"
click at [206, 112] on label "Unknown" at bounding box center [215, 114] width 19 height 6
click at [209, 112] on input "Unknown" at bounding box center [211, 113] width 4 height 4
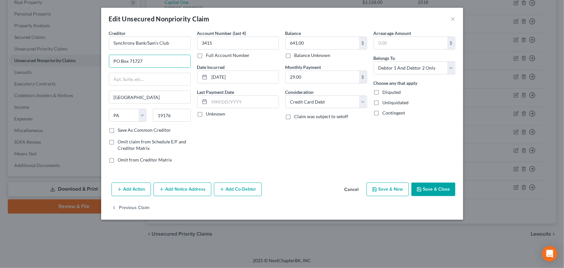
checkbox input "true"
click at [422, 188] on icon "button" at bounding box center [419, 188] width 5 height 5
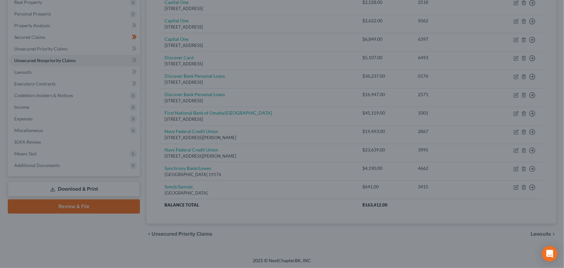
type input "0"
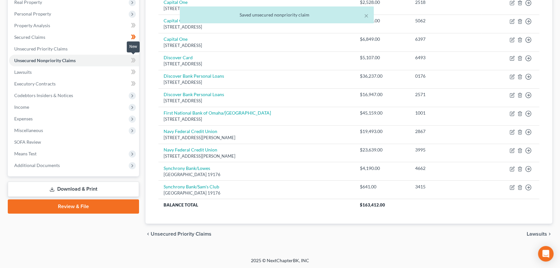
click at [132, 59] on icon at bounding box center [133, 60] width 5 height 8
click at [141, 70] on div "Case Dashboard Payments Invoices Payments Payments Credit Report Client Profile" at bounding box center [74, 100] width 138 height 288
click at [52, 37] on link "Secured Claims" at bounding box center [74, 37] width 130 height 12
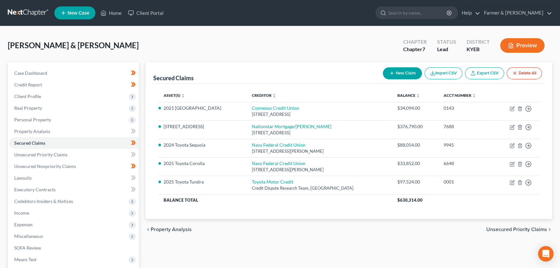
click at [142, 132] on div "Case Dashboard Payments Invoices Payments Payments Credit Report Client Profile" at bounding box center [74, 190] width 138 height 257
drag, startPoint x: 69, startPoint y: 155, endPoint x: 114, endPoint y: 148, distance: 45.4
click at [69, 155] on link "Unsecured Priority Claims" at bounding box center [74, 155] width 130 height 12
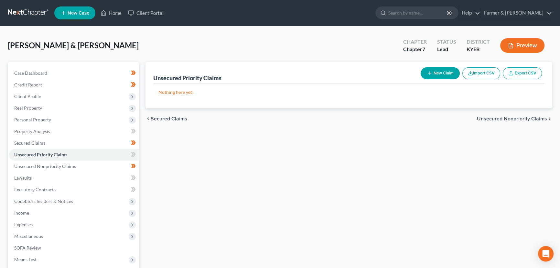
click at [445, 70] on button "New Claim" at bounding box center [439, 73] width 39 height 12
select select "2"
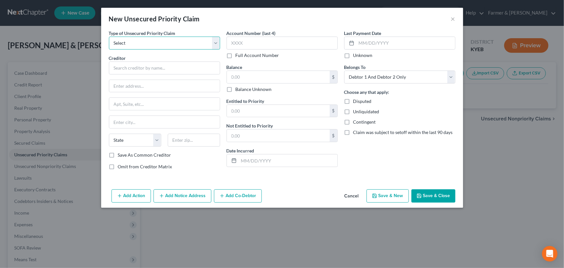
click at [152, 46] on select "Select Taxes & Other Government Units Domestic Support Obligations Extensions o…" at bounding box center [164, 43] width 111 height 13
select select "0"
click at [109, 37] on select "Select Taxes & Other Government Units Domestic Support Obligations Extensions o…" at bounding box center [164, 43] width 111 height 13
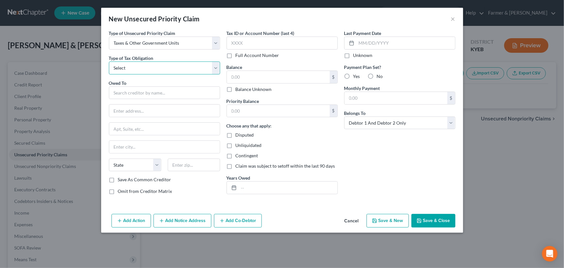
click at [156, 66] on select "Select Federal City State Franchise Tax Board Other" at bounding box center [164, 67] width 111 height 13
select select "0"
click at [109, 61] on select "Select Federal City State Franchise Tax Board Other" at bounding box center [164, 67] width 111 height 13
click at [138, 91] on input "text" at bounding box center [164, 92] width 111 height 13
click at [168, 69] on select "Select Federal City State Franchise Tax Board Other" at bounding box center [164, 67] width 111 height 13
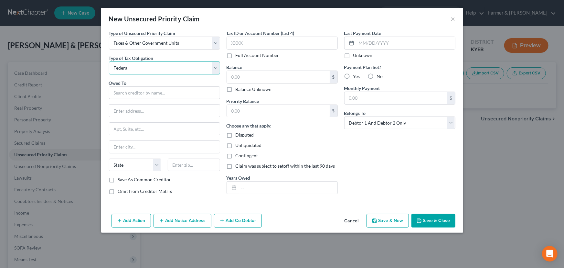
click at [109, 61] on select "Select Federal City State Franchise Tax Board Other" at bounding box center [164, 67] width 111 height 13
click at [135, 89] on input "text" at bounding box center [164, 92] width 111 height 13
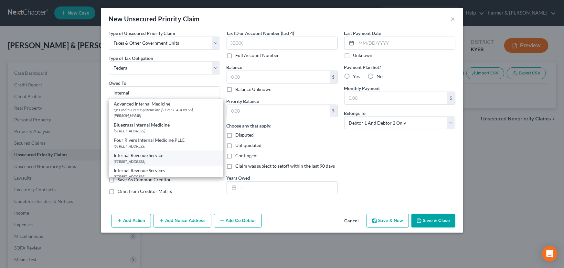
click at [144, 151] on div "Internal Revenue Service [STREET_ADDRESS]" at bounding box center [166, 157] width 114 height 15
type input "Internal Revenue Service"
type input "PO Box 7346"
type input "[GEOGRAPHIC_DATA]"
select select "39"
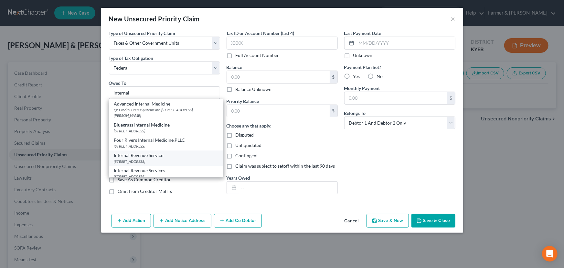
type input "19101"
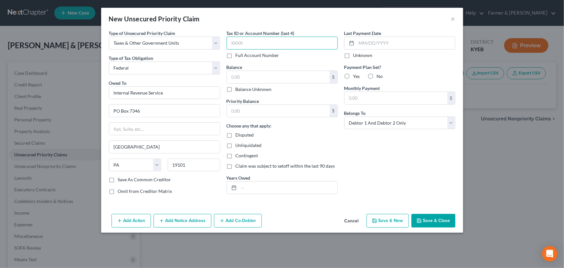
click at [264, 45] on input "text" at bounding box center [282, 43] width 111 height 13
type input "1077"
click at [252, 79] on input "text" at bounding box center [278, 77] width 103 height 12
drag, startPoint x: 252, startPoint y: 79, endPoint x: 229, endPoint y: 81, distance: 23.1
click at [229, 81] on input "2,767.38" at bounding box center [278, 77] width 103 height 12
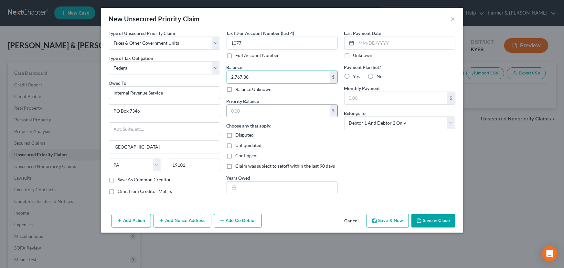
type input "2,767.38"
click at [238, 106] on input "text" at bounding box center [278, 111] width 103 height 12
paste input "2,767.38"
type input "2,767.38"
click at [261, 181] on input "text" at bounding box center [288, 187] width 99 height 12
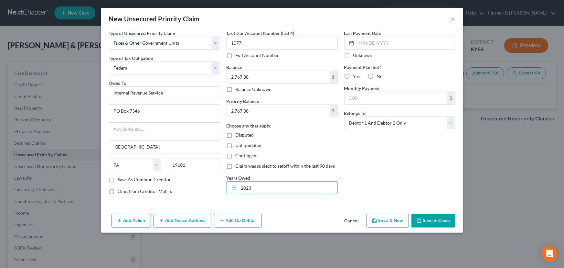
type input "2023"
drag, startPoint x: 365, startPoint y: 159, endPoint x: 388, endPoint y: 176, distance: 27.7
click at [365, 159] on div "Last Payment Date Unknown Payment Plan Set? Yes No Monthly Payment $ Belongs To…" at bounding box center [400, 115] width 118 height 170
click at [425, 223] on button "Save & Close" at bounding box center [433, 221] width 44 height 14
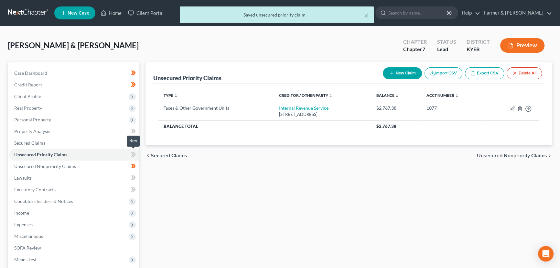
click at [135, 154] on icon at bounding box center [133, 154] width 5 height 8
drag, startPoint x: 135, startPoint y: 154, endPoint x: 262, endPoint y: 157, distance: 126.7
click at [135, 154] on icon at bounding box center [133, 154] width 5 height 8
click at [342, 201] on div "Unsecured Priority Claims New Claim Import CSV Export CSV Delete All Type expan…" at bounding box center [348, 190] width 413 height 257
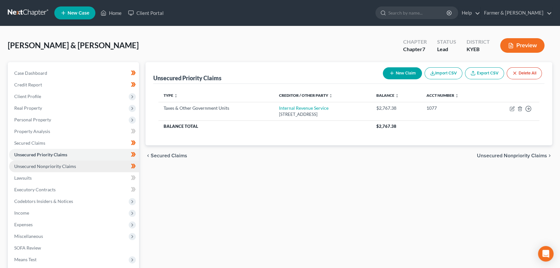
click at [64, 168] on span "Unsecured Nonpriority Claims" at bounding box center [45, 165] width 62 height 5
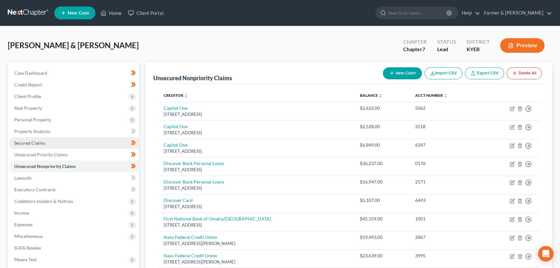
click at [37, 141] on span "Secured Claims" at bounding box center [29, 142] width 31 height 5
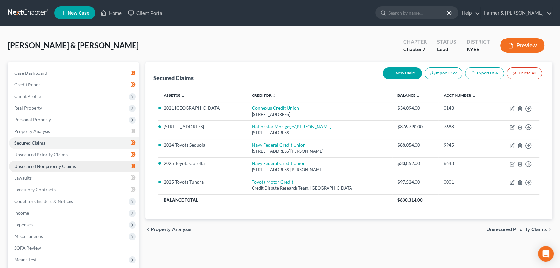
click at [57, 166] on span "Unsecured Nonpriority Claims" at bounding box center [45, 165] width 62 height 5
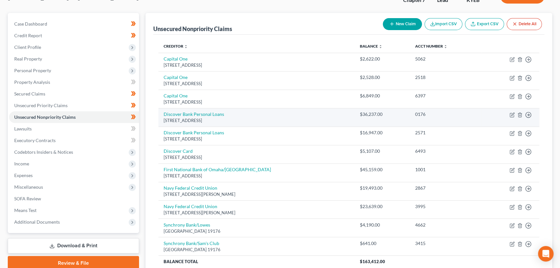
scroll to position [59, 0]
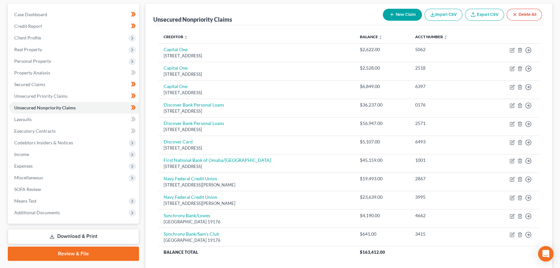
click at [156, 107] on div "Creditor expand_more expand_less unfold_more Balance expand_more expand_less un…" at bounding box center [348, 148] width 391 height 246
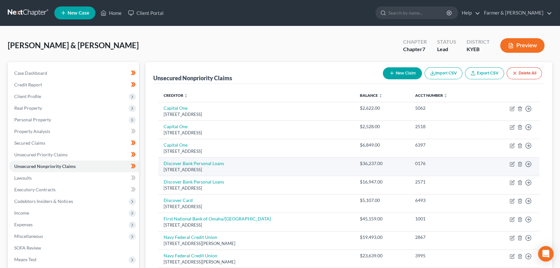
scroll to position [0, 0]
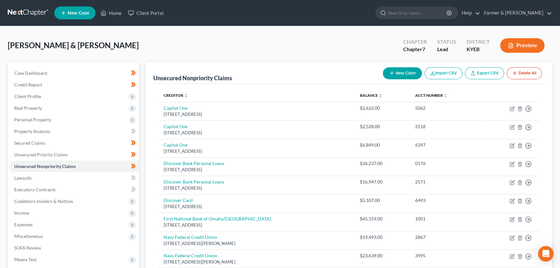
click at [174, 34] on div "[PERSON_NAME] & [PERSON_NAME] Upgraded Chapter Chapter 7 Status Lead District K…" at bounding box center [280, 48] width 544 height 28
click at [142, 57] on div "[PERSON_NAME] & [PERSON_NAME] Upgraded Chapter Chapter 7 Status Lead District K…" at bounding box center [280, 48] width 544 height 28
click at [36, 72] on span "Case Dashboard" at bounding box center [30, 72] width 33 height 5
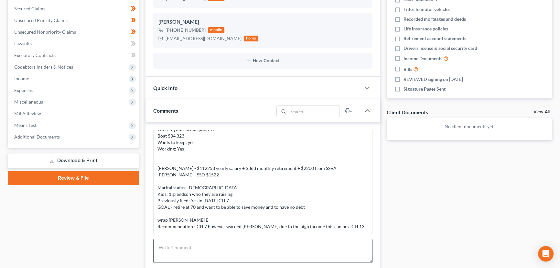
scroll to position [176, 0]
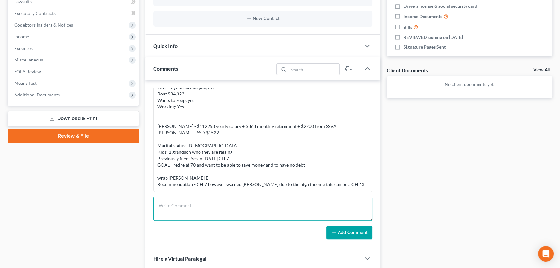
click at [212, 205] on textarea at bounding box center [262, 209] width 219 height 24
paste textarea "⦁ Loremip, 8 dolorsita, cons adipis. ⦁ Elit seddoe tempo in $310,991.70; UTL et…"
type textarea "Loremips dolorsit ametc: ⦁ Adipisc, 4 elitseddo, eius tempor. ⦁ Inci utlabo etd…"
click at [350, 234] on button "Add Comment" at bounding box center [349, 233] width 46 height 14
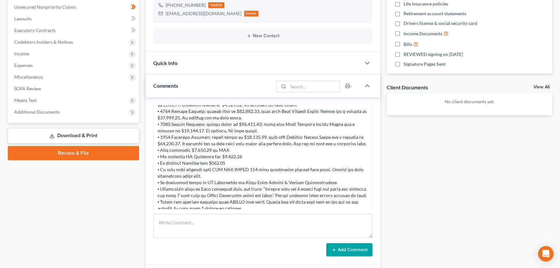
scroll to position [255, 0]
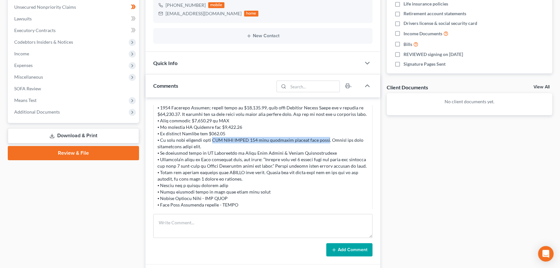
drag, startPoint x: 213, startPoint y: 140, endPoint x: 327, endPoint y: 139, distance: 113.5
click at [327, 139] on div at bounding box center [262, 133] width 211 height 187
copy div "ACH AGRI TREAS 310 with different amounts each month"
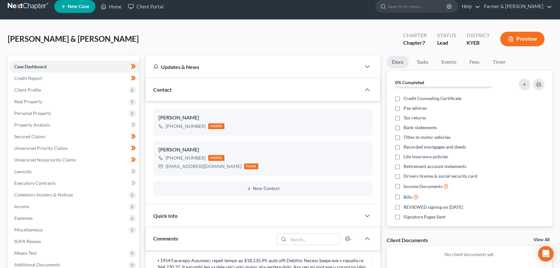
scroll to position [0, 0]
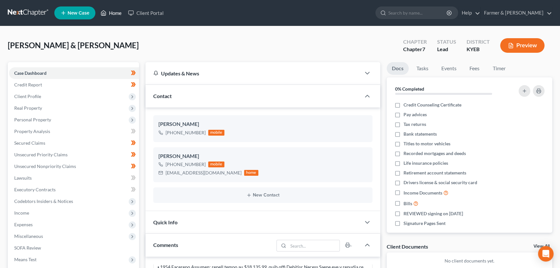
click at [110, 13] on link "Home" at bounding box center [110, 13] width 27 height 12
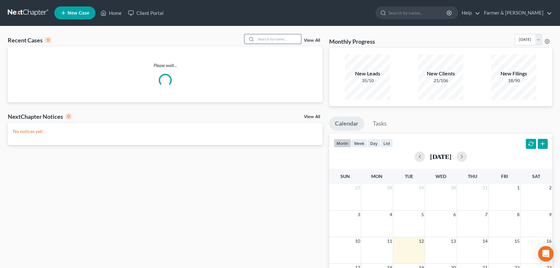
click at [275, 40] on input "search" at bounding box center [278, 38] width 45 height 9
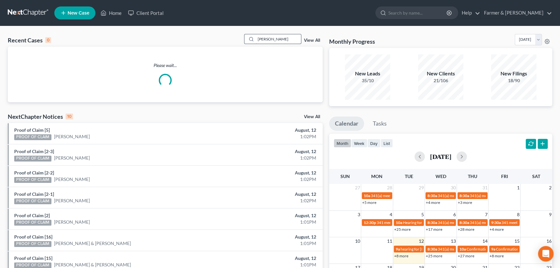
type input "[PERSON_NAME]"
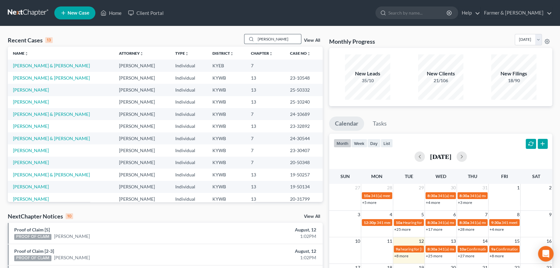
drag, startPoint x: 255, startPoint y: 42, endPoint x: 251, endPoint y: 42, distance: 3.6
click at [251, 42] on div "[PERSON_NAME]" at bounding box center [273, 39] width 58 height 10
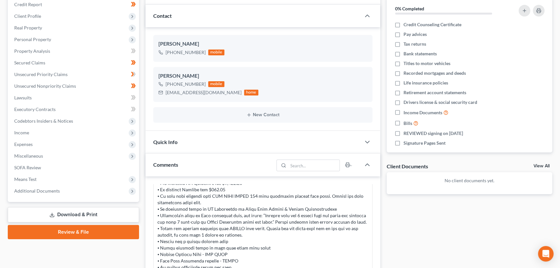
scroll to position [88, 0]
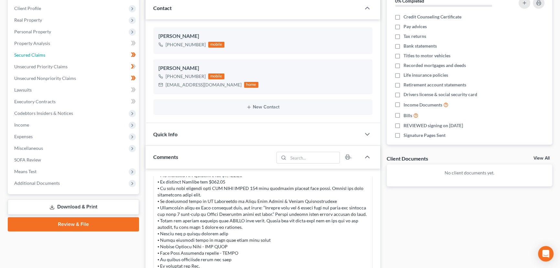
drag, startPoint x: 56, startPoint y: 56, endPoint x: 132, endPoint y: 74, distance: 78.1
click at [56, 56] on link "Secured Claims" at bounding box center [74, 55] width 130 height 12
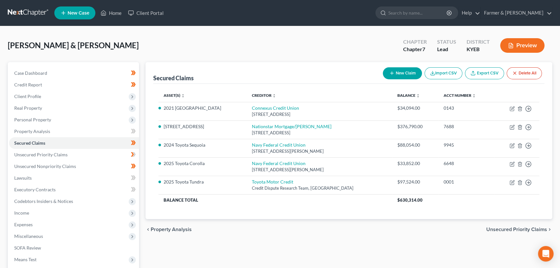
click at [139, 46] on div "[PERSON_NAME] & [PERSON_NAME] Upgraded Chapter Chapter 7 Status Lead District K…" at bounding box center [280, 48] width 544 height 28
click at [479, 74] on link "Export CSV" at bounding box center [484, 73] width 39 height 12
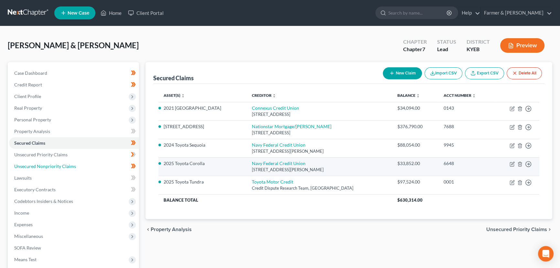
drag, startPoint x: 80, startPoint y: 168, endPoint x: 350, endPoint y: 163, distance: 269.6
click at [80, 168] on link "Unsecured Nonpriority Claims" at bounding box center [74, 166] width 130 height 12
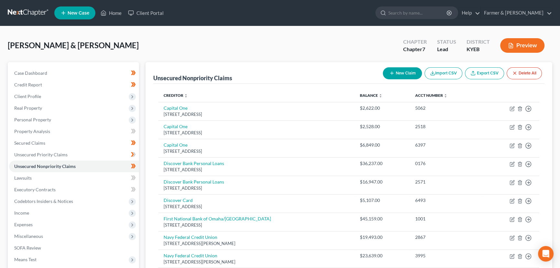
click at [492, 73] on link "Export CSV" at bounding box center [484, 73] width 39 height 12
